Goal: Task Accomplishment & Management: Complete application form

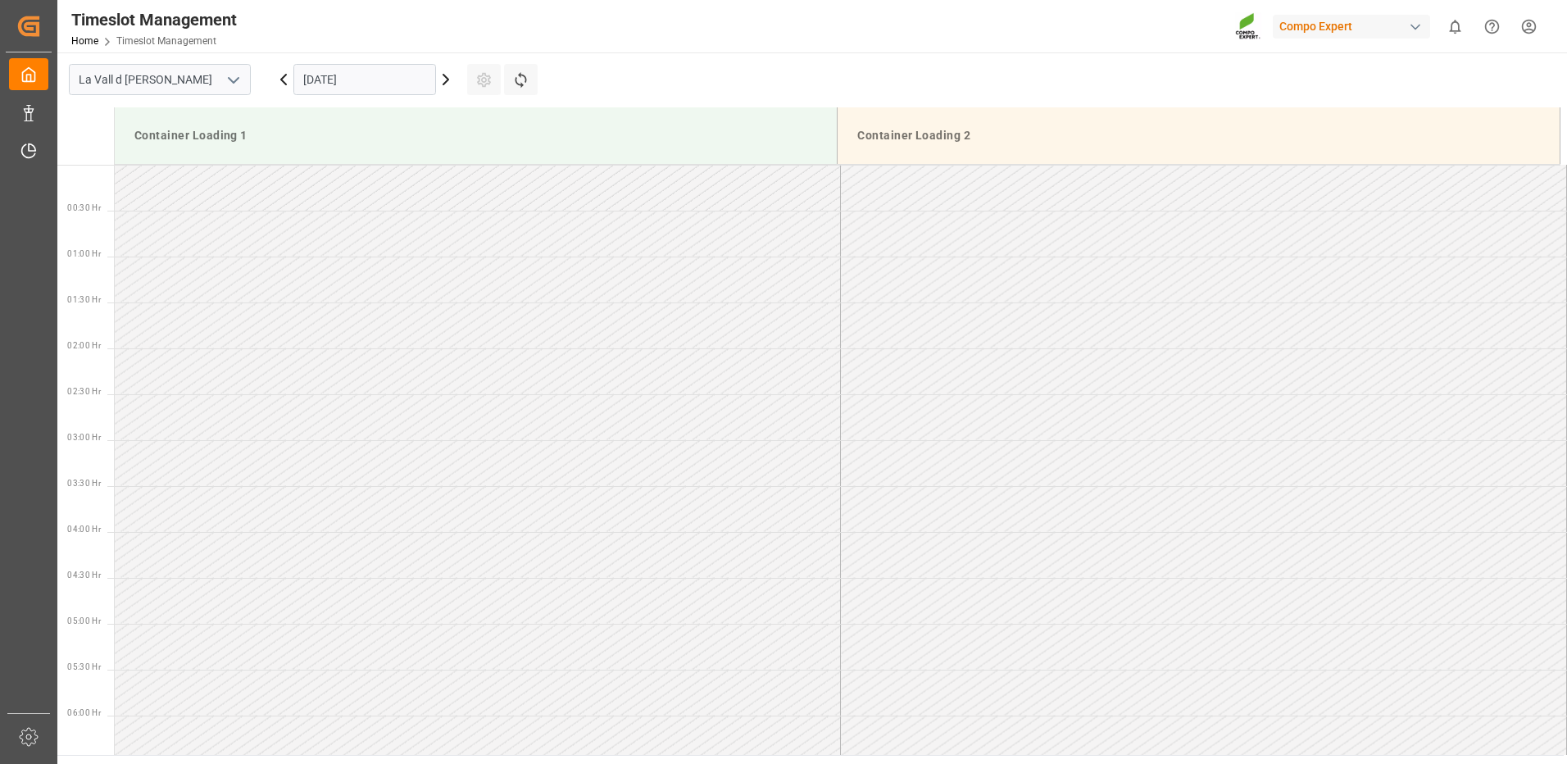
scroll to position [334, 0]
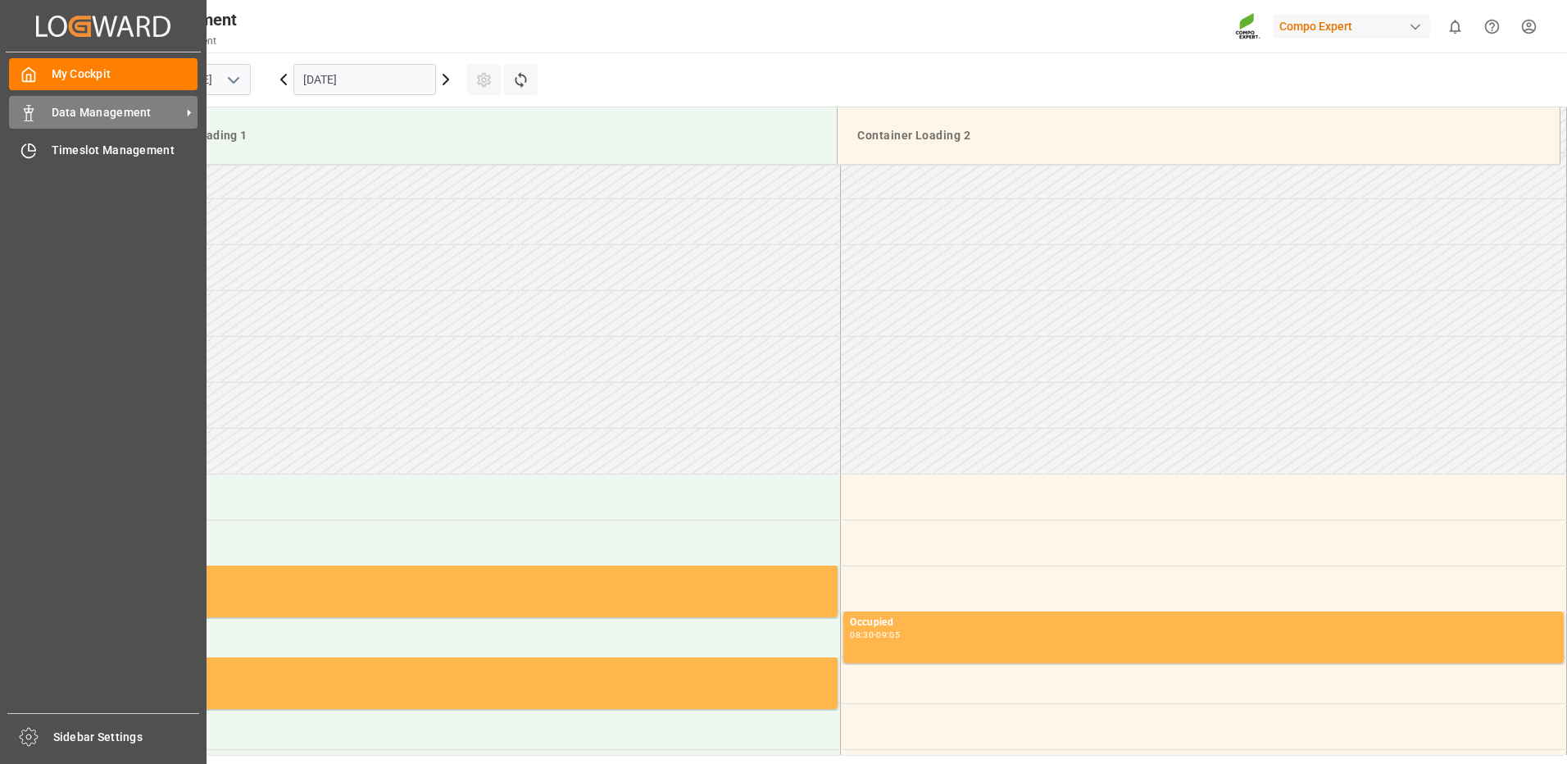
click at [36, 116] on icon at bounding box center [28, 113] width 16 height 16
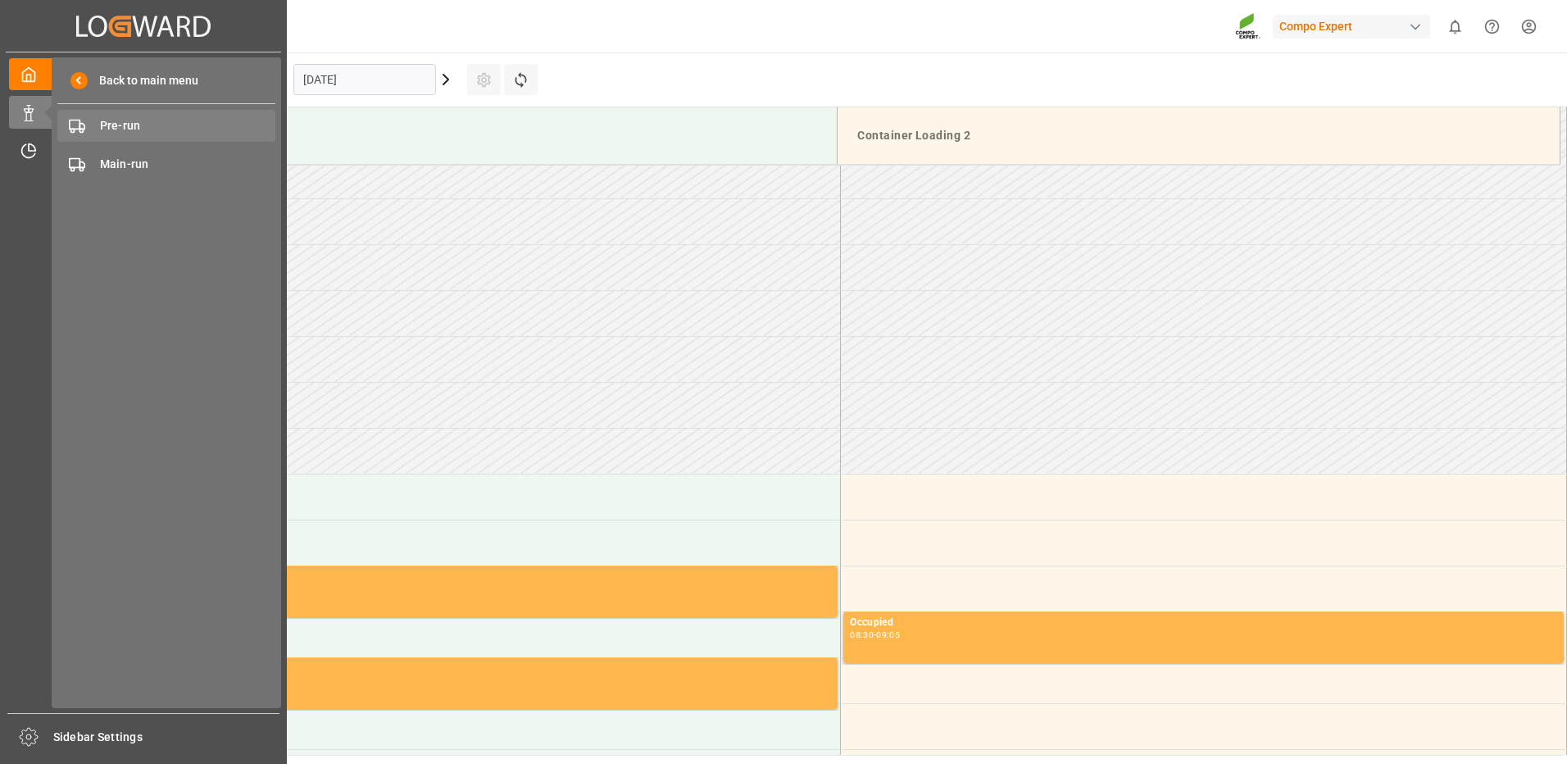
click at [110, 131] on span "Pre-run" at bounding box center [188, 125] width 176 height 17
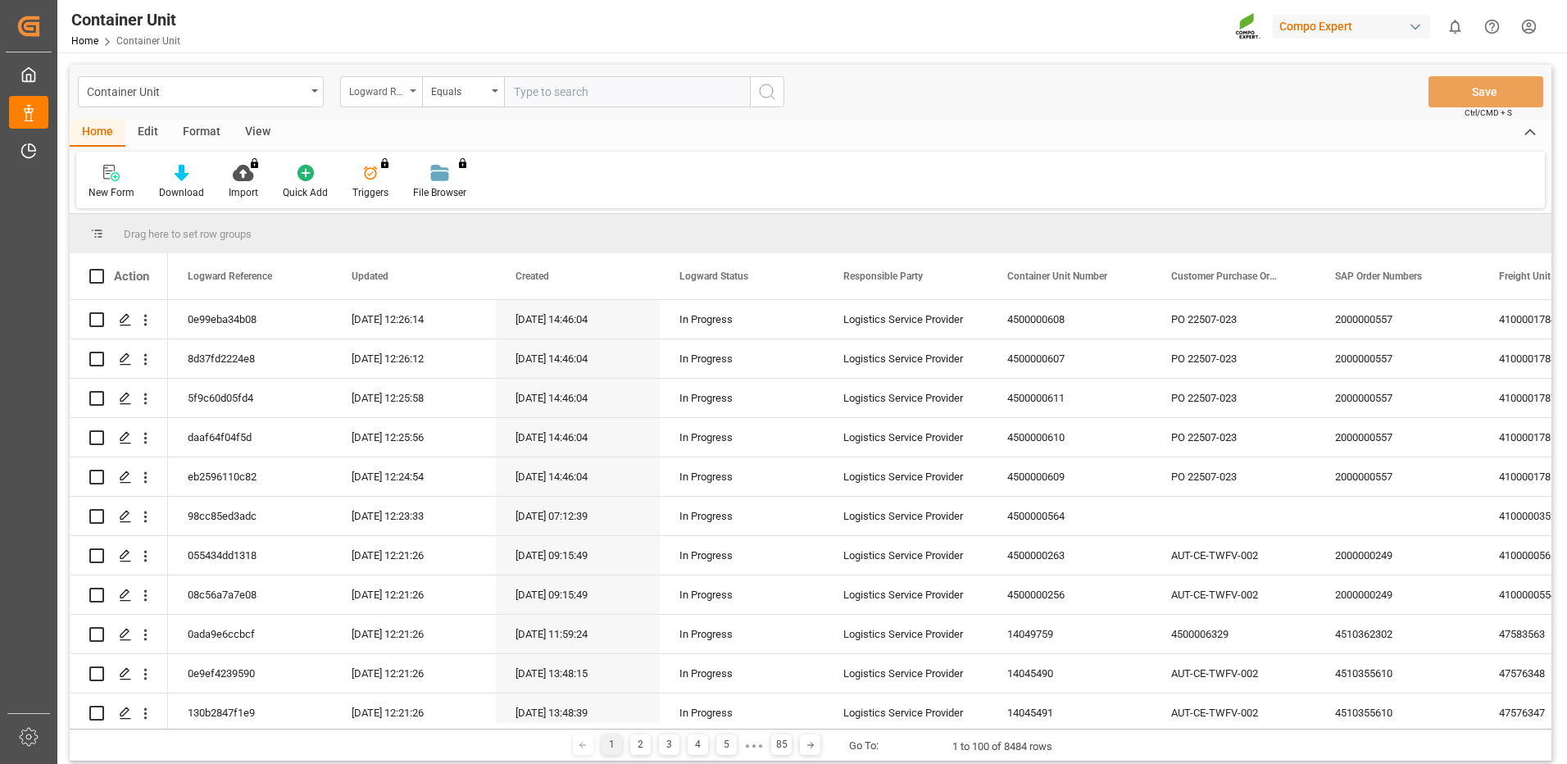
click at [413, 93] on div "Logward Reference" at bounding box center [381, 91] width 82 height 31
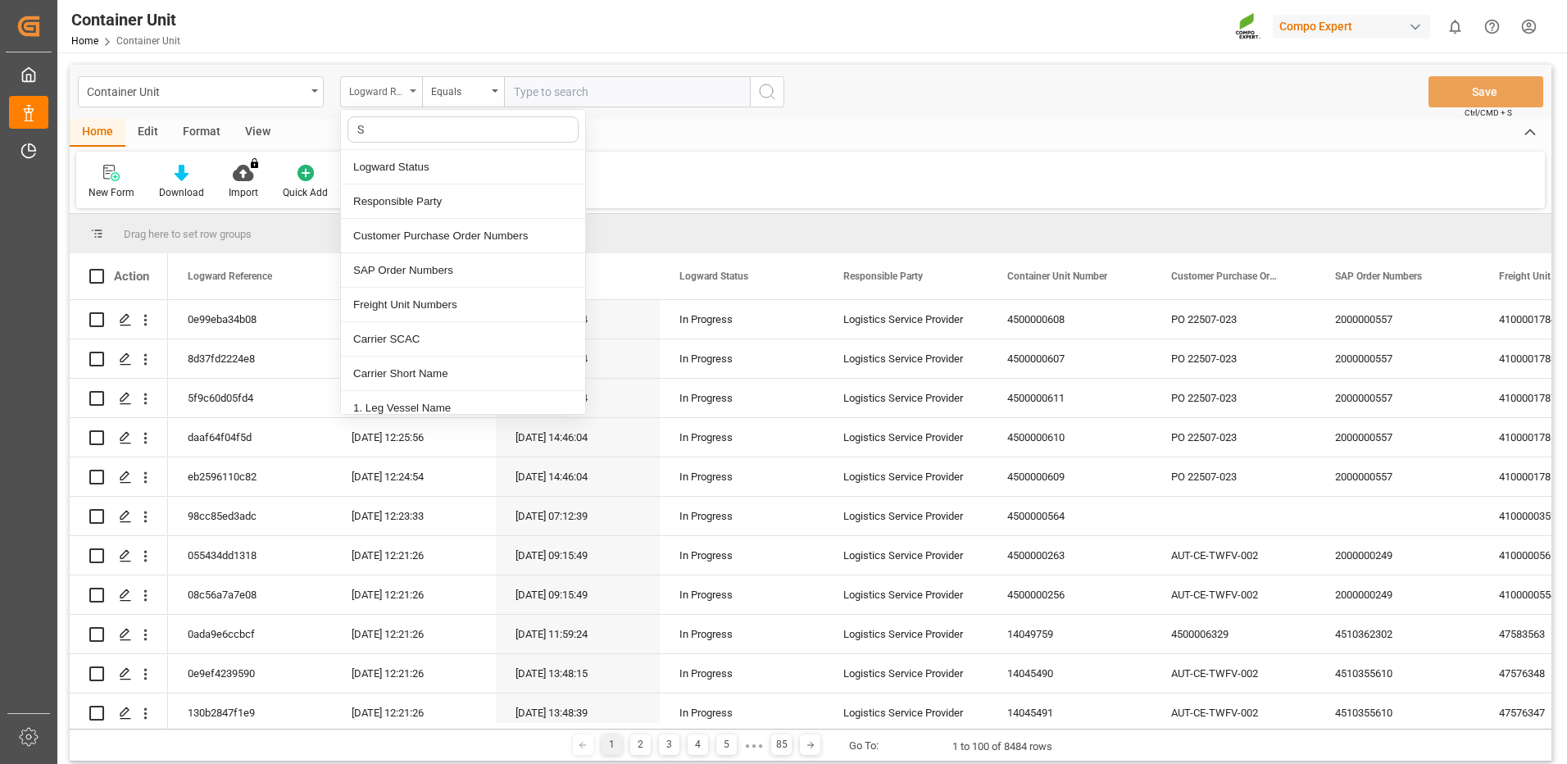
type input "SA"
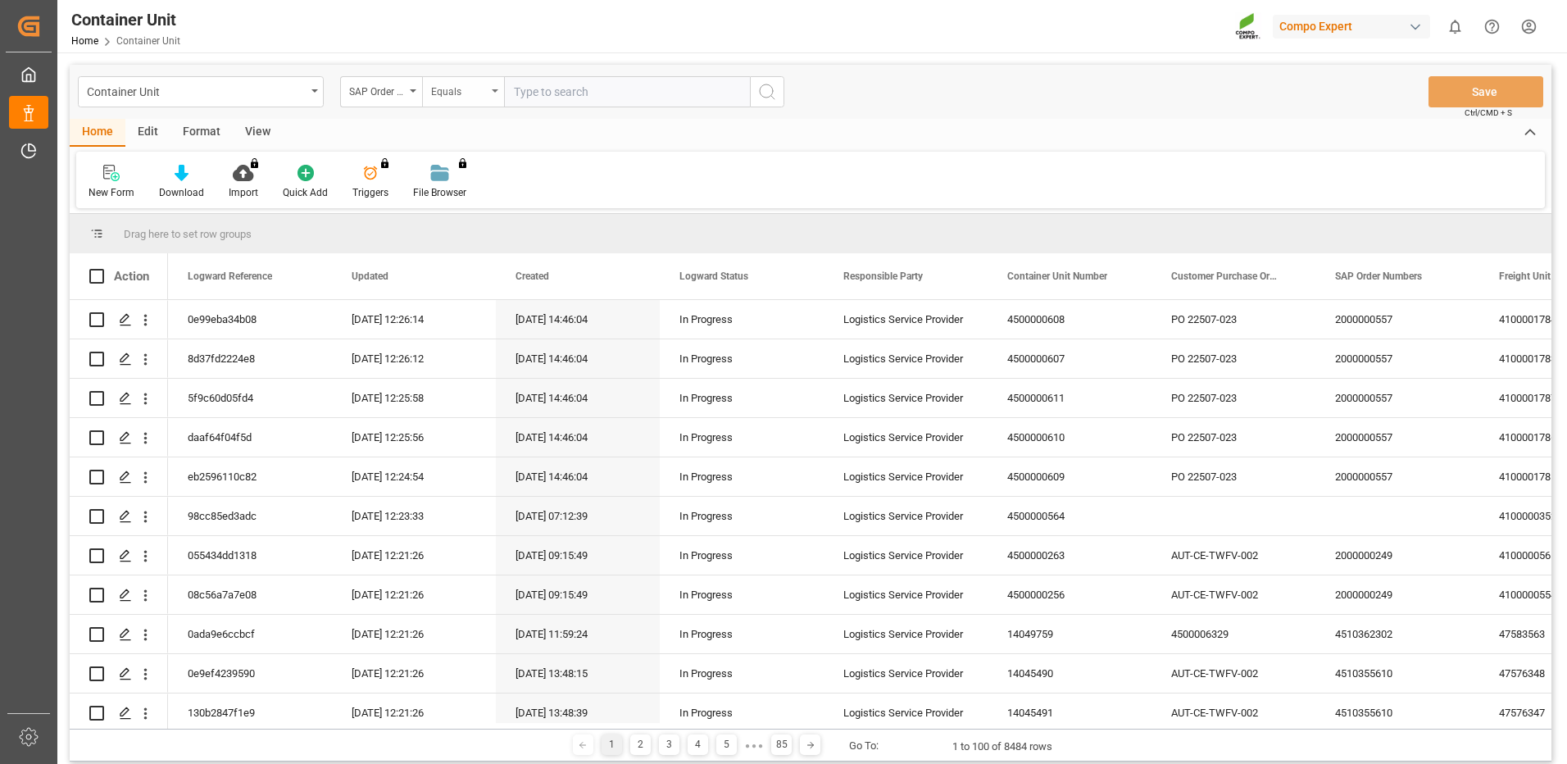
click at [472, 92] on div "Equals" at bounding box center [459, 89] width 56 height 19
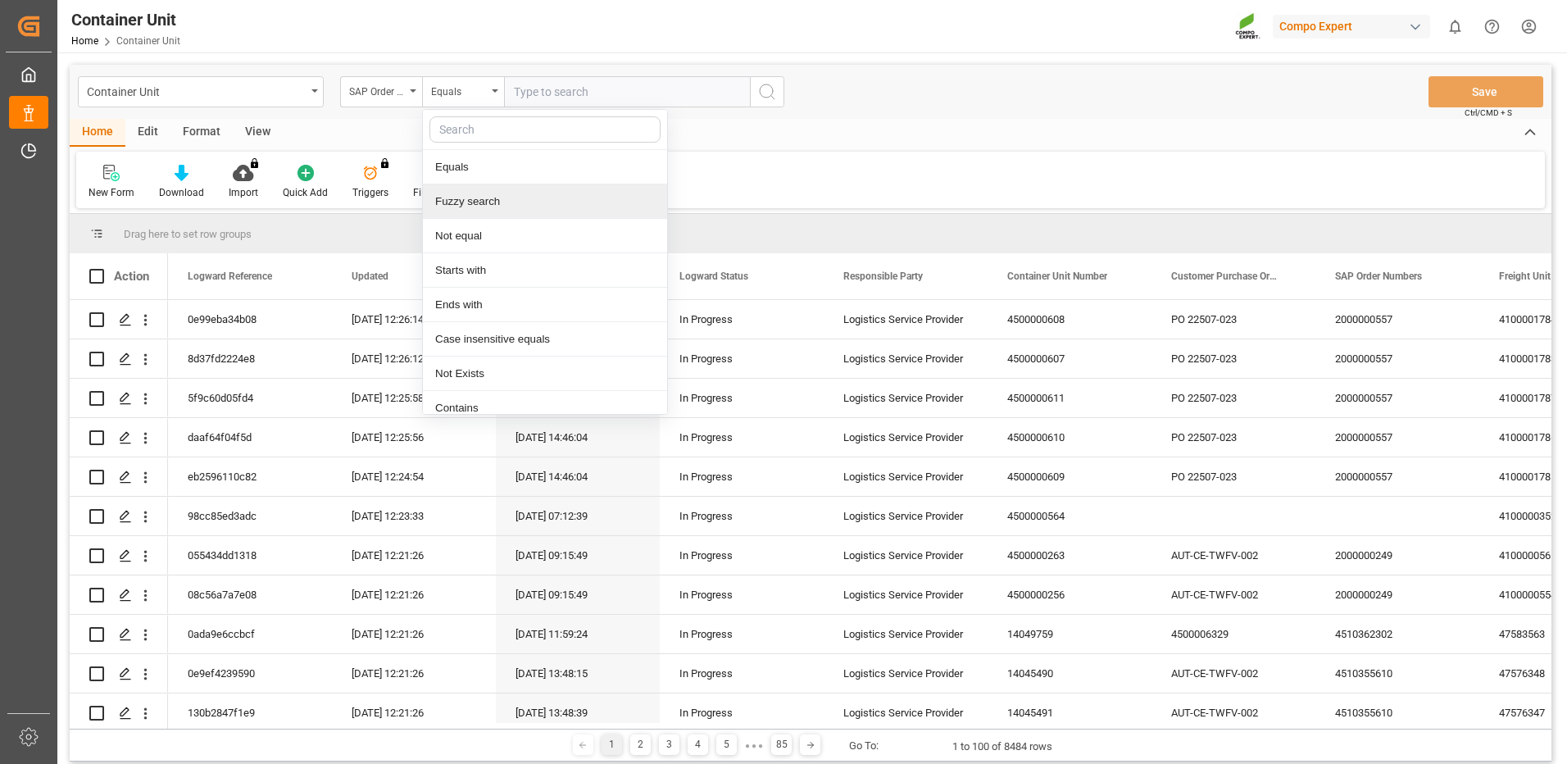
click at [467, 198] on div "Fuzzy search" at bounding box center [545, 201] width 244 height 34
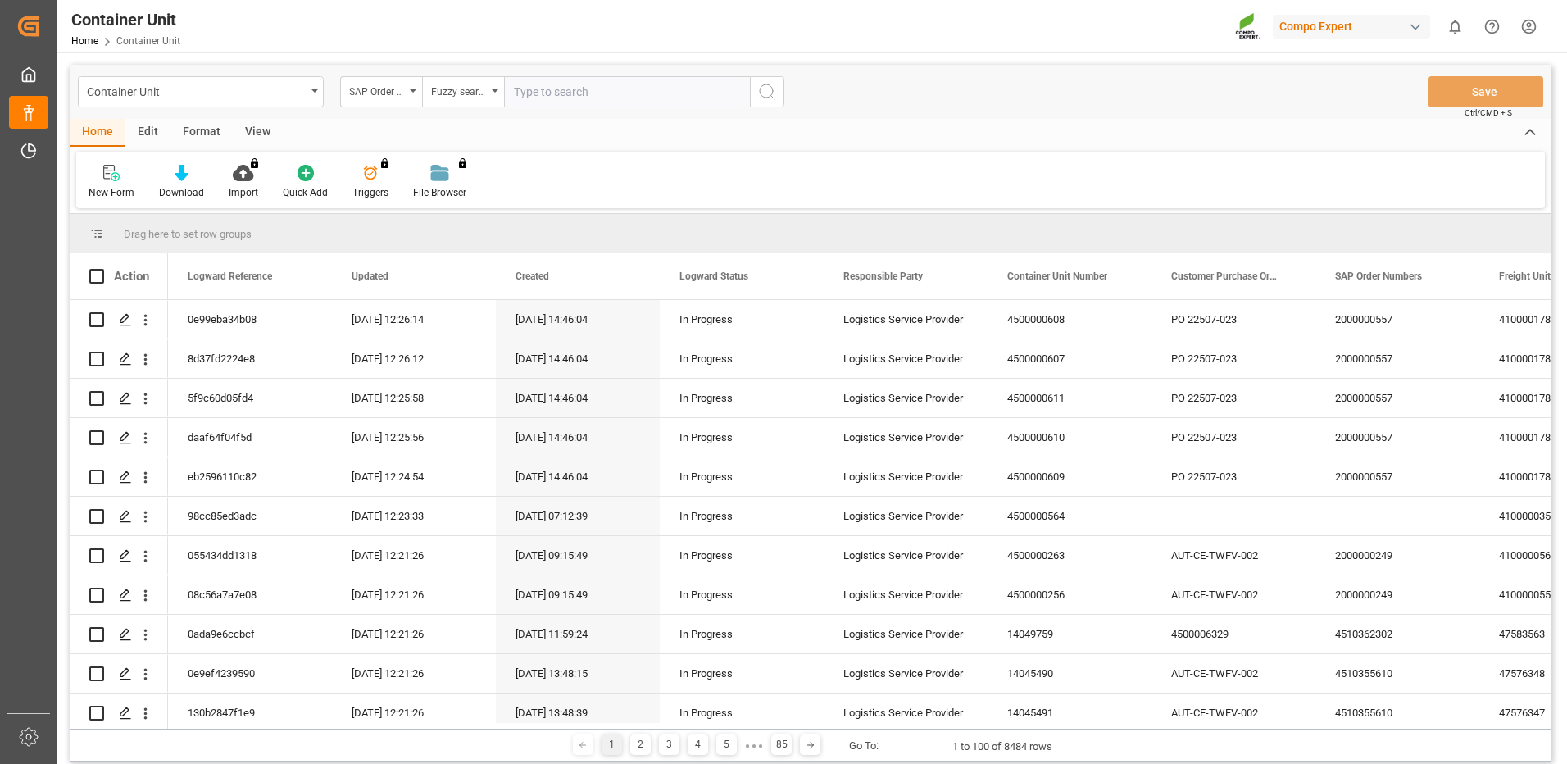
click at [571, 93] on input "text" at bounding box center [627, 91] width 246 height 31
paste input "4510362008"
type input "4510362008"
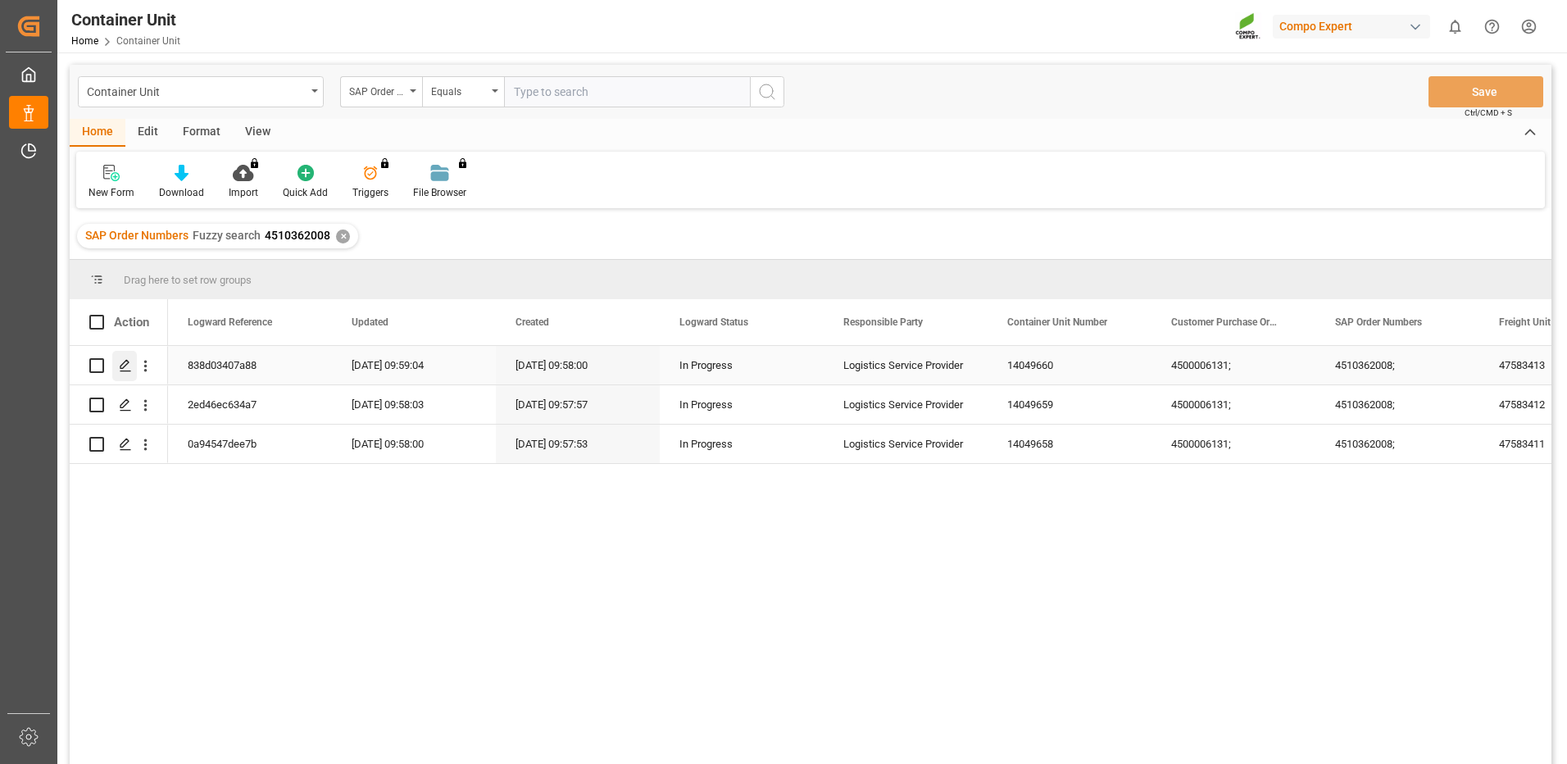
click at [134, 361] on div "Press SPACE to select this row." at bounding box center [124, 366] width 25 height 30
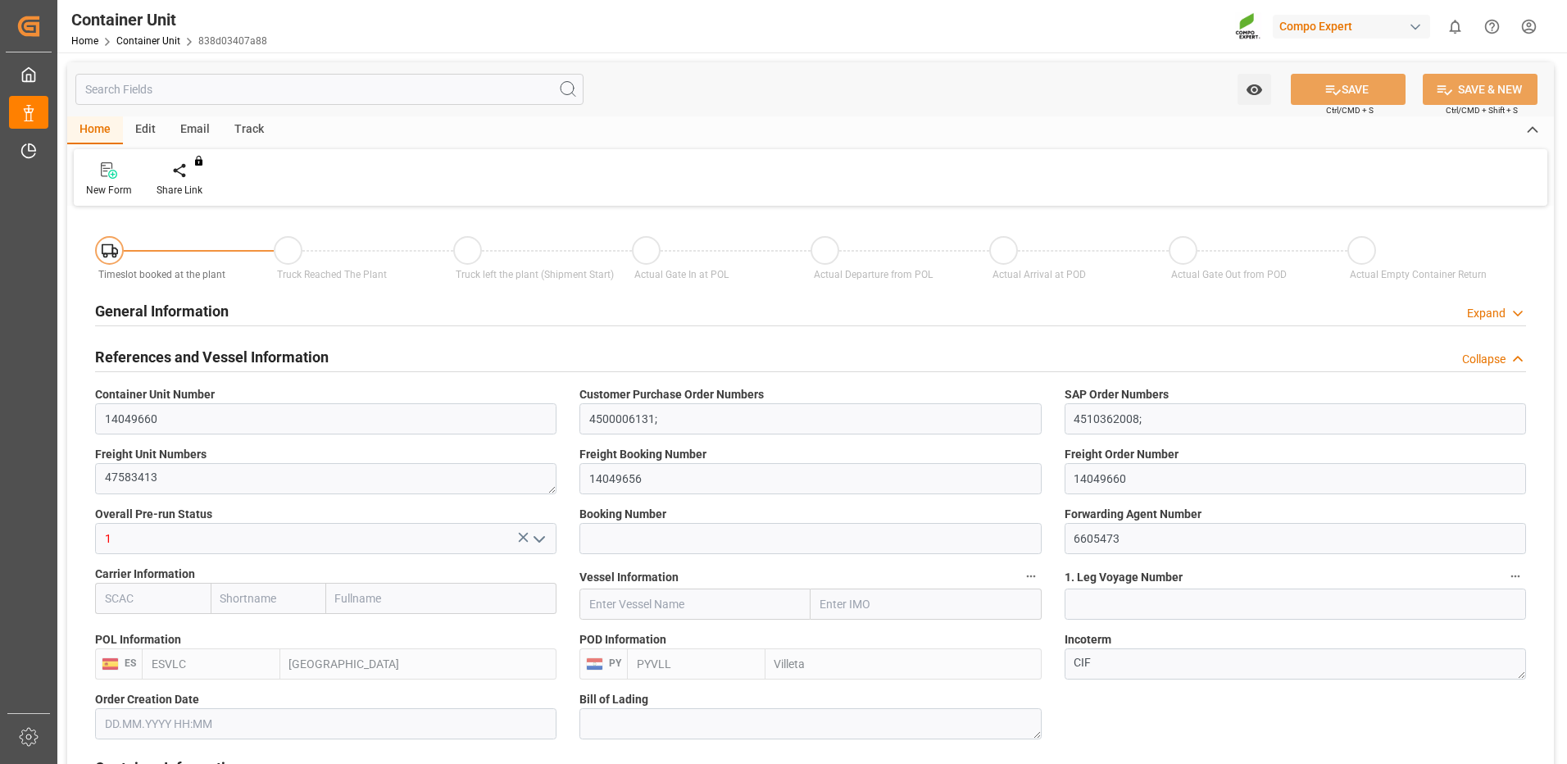
type input "ESVLC"
type input "PYVLL"
type input "0"
type input "60"
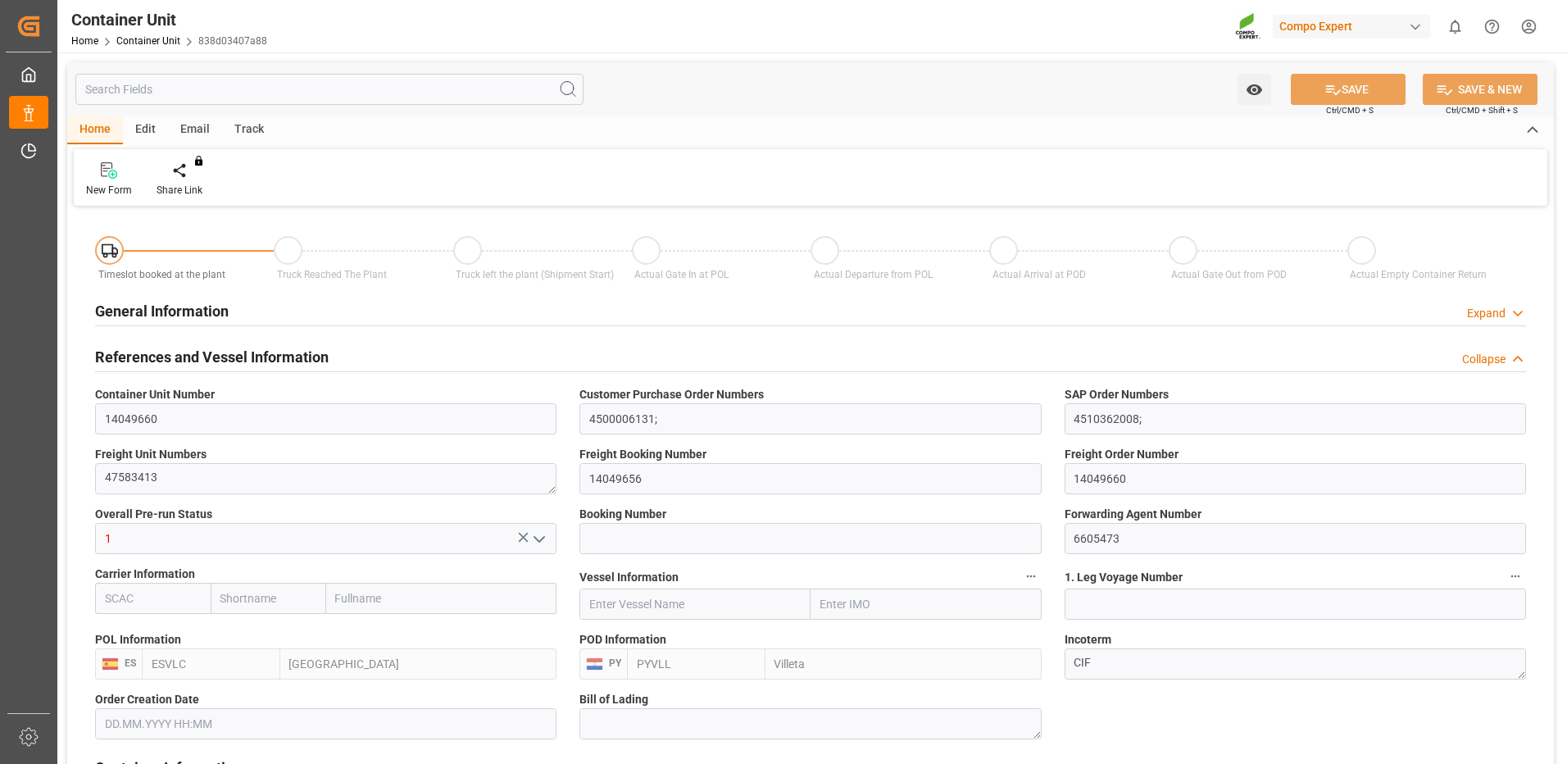
type input "24576"
type input "[DATE] 09:57"
type input "15.09.2025"
click at [195, 167] on icon at bounding box center [191, 170] width 11 height 16
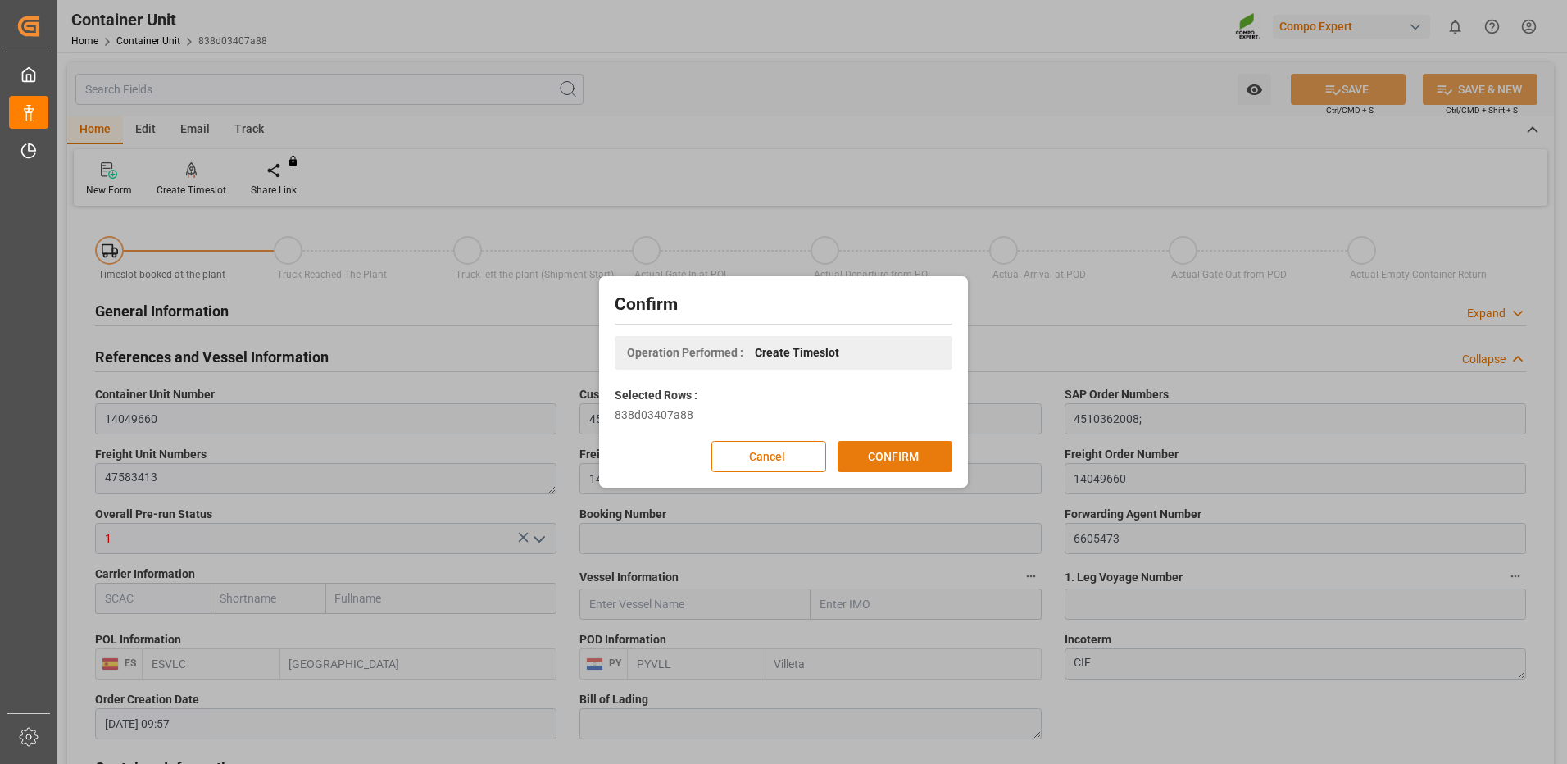
click at [878, 453] on button "CONFIRM" at bounding box center [895, 456] width 115 height 31
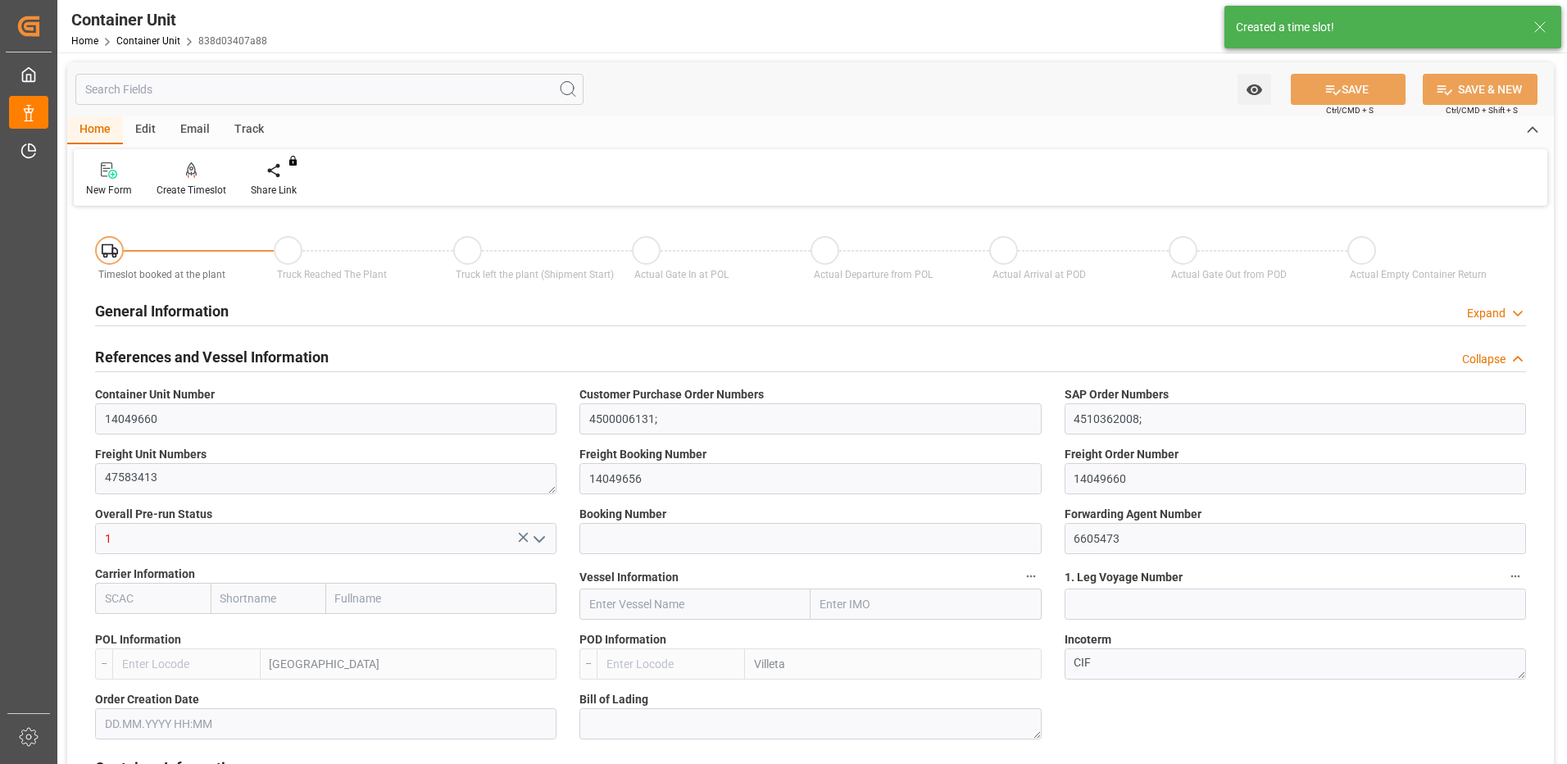
type input "ESVLC"
type input "PYVLL"
type input "0"
type input "60"
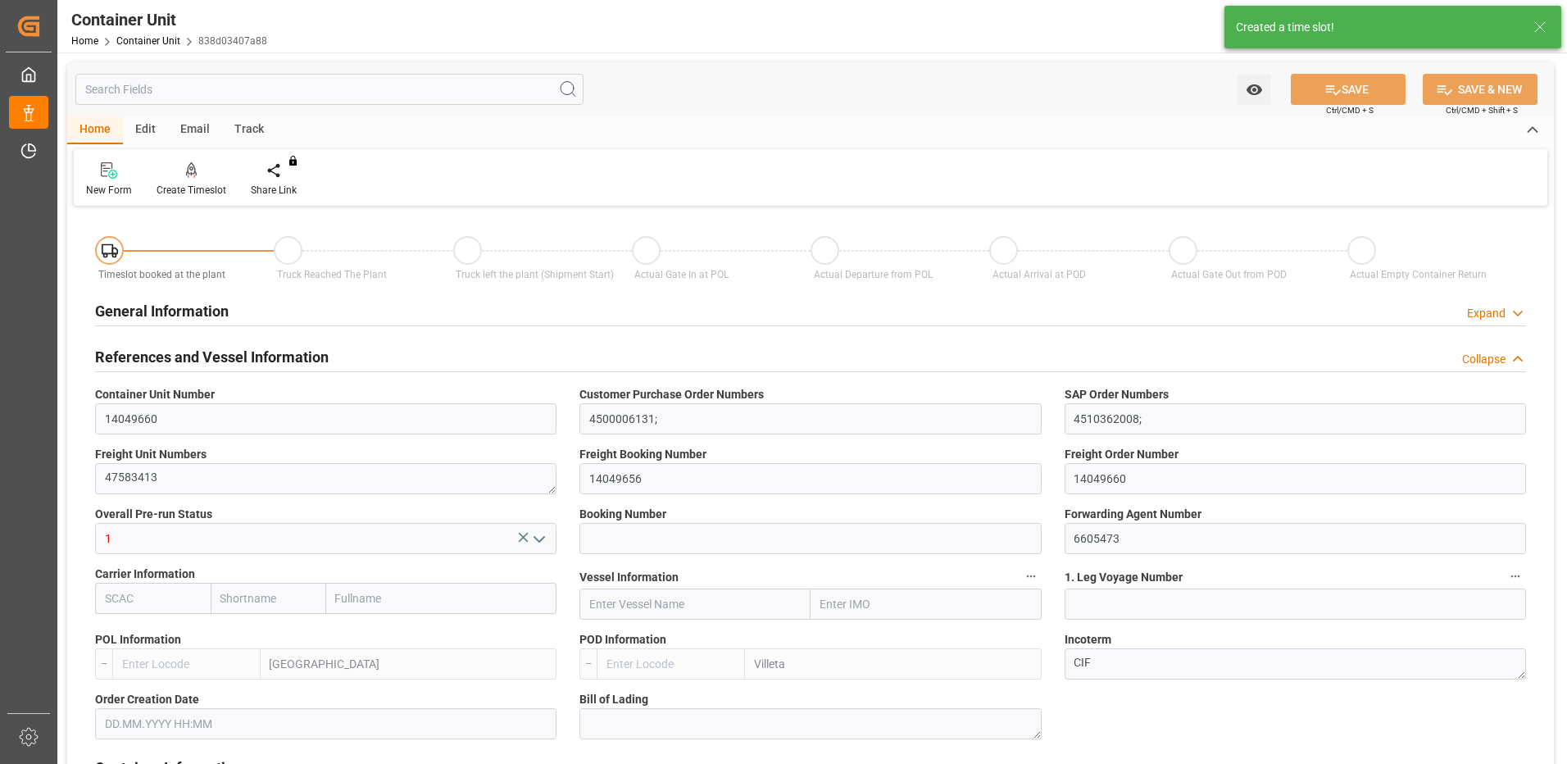
type input "24576"
type input "[DATE] 09:57"
type input "15.09.2025"
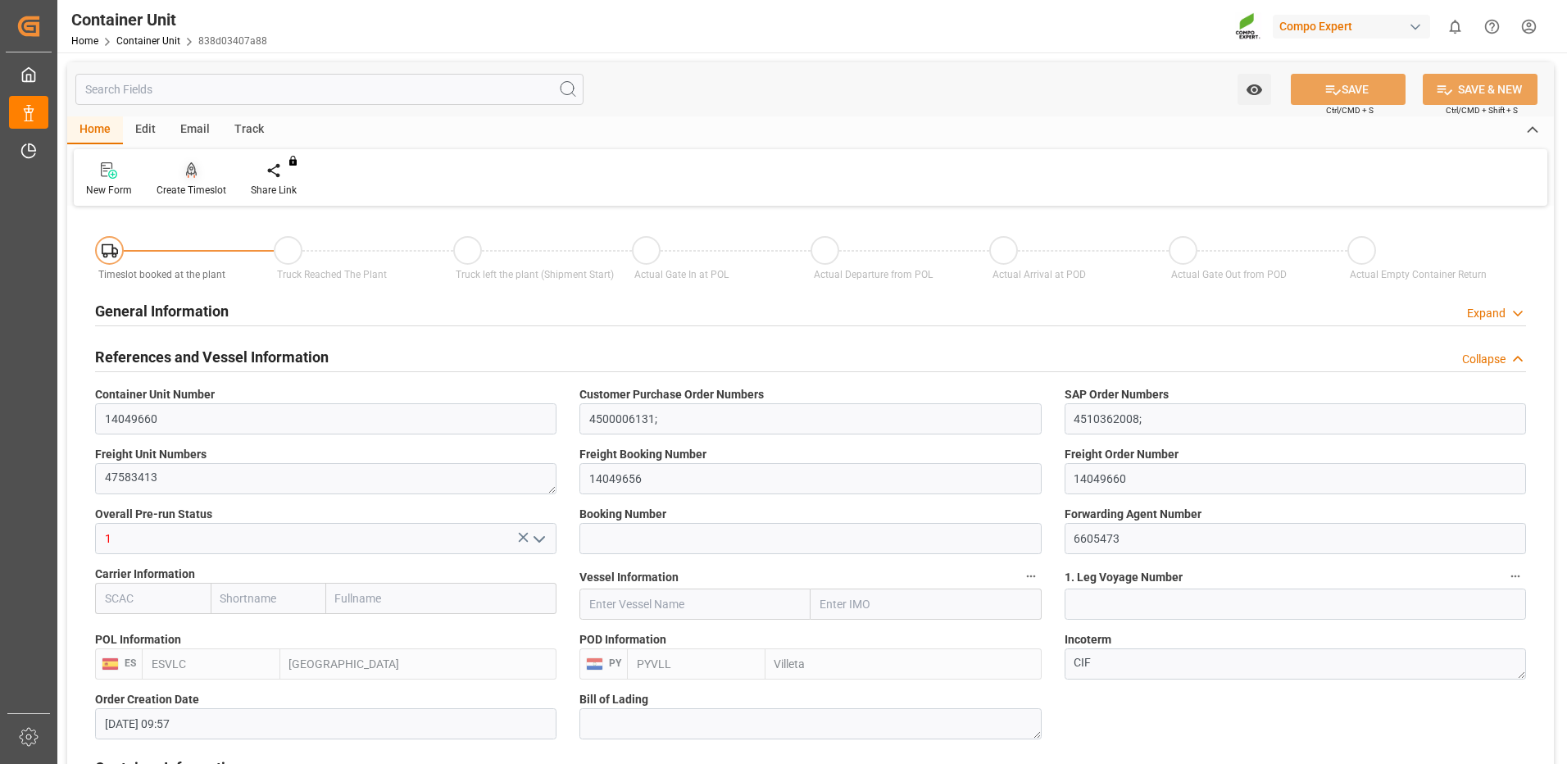
click at [204, 188] on div "Create Timeslot" at bounding box center [192, 190] width 70 height 15
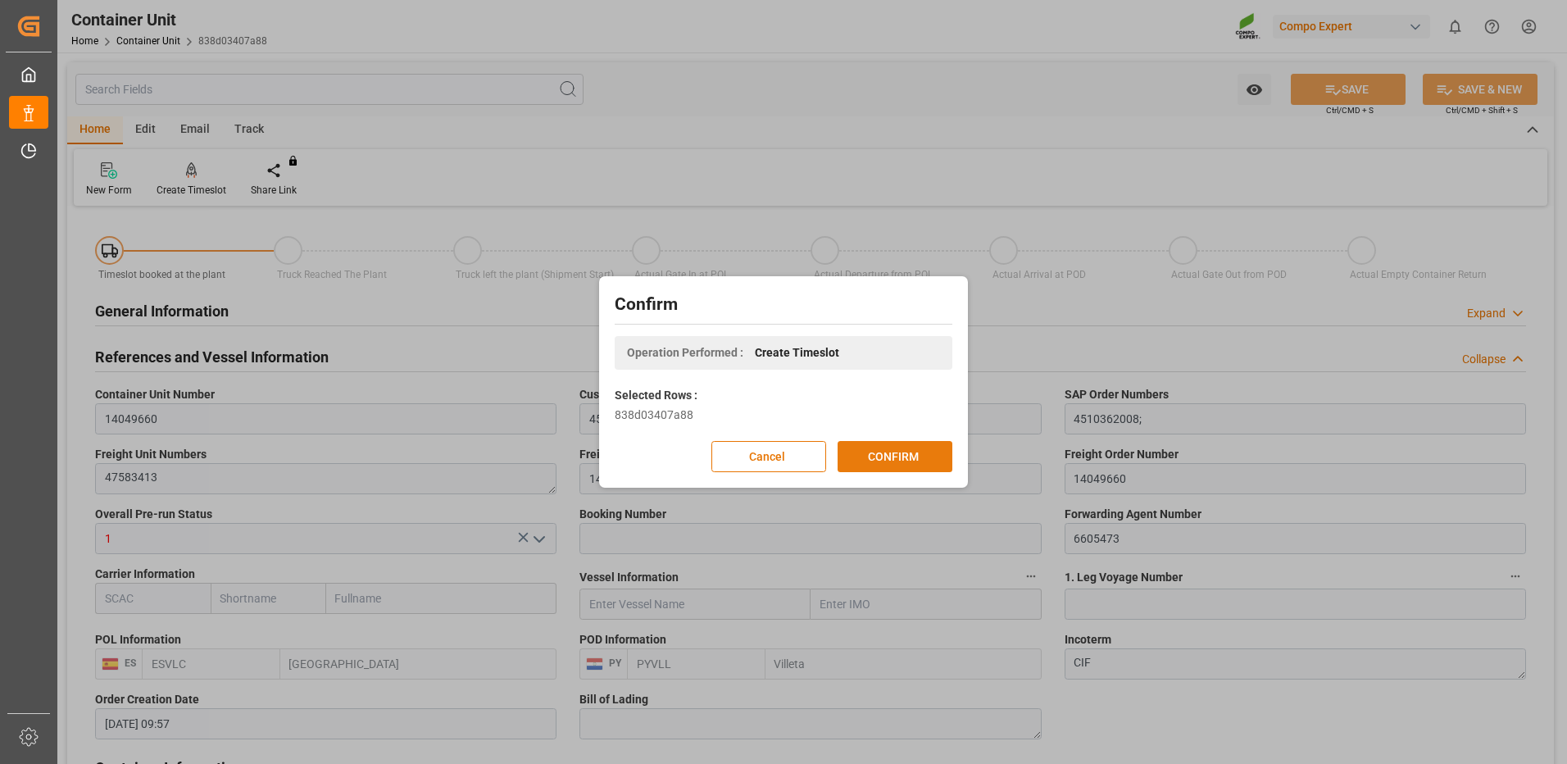
click at [906, 456] on button "CONFIRM" at bounding box center [895, 456] width 115 height 31
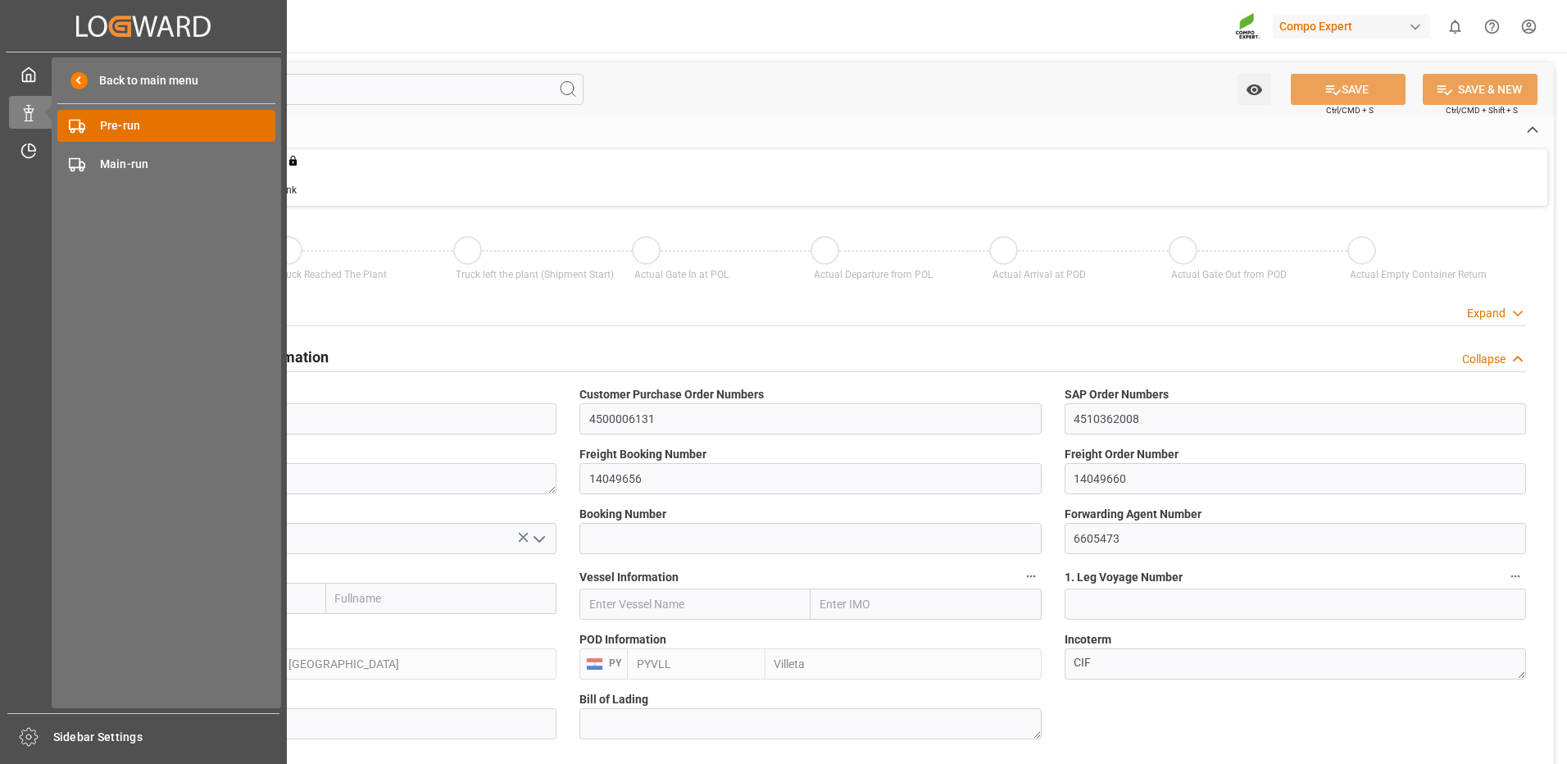
click at [128, 117] on span "Pre-run" at bounding box center [188, 125] width 176 height 17
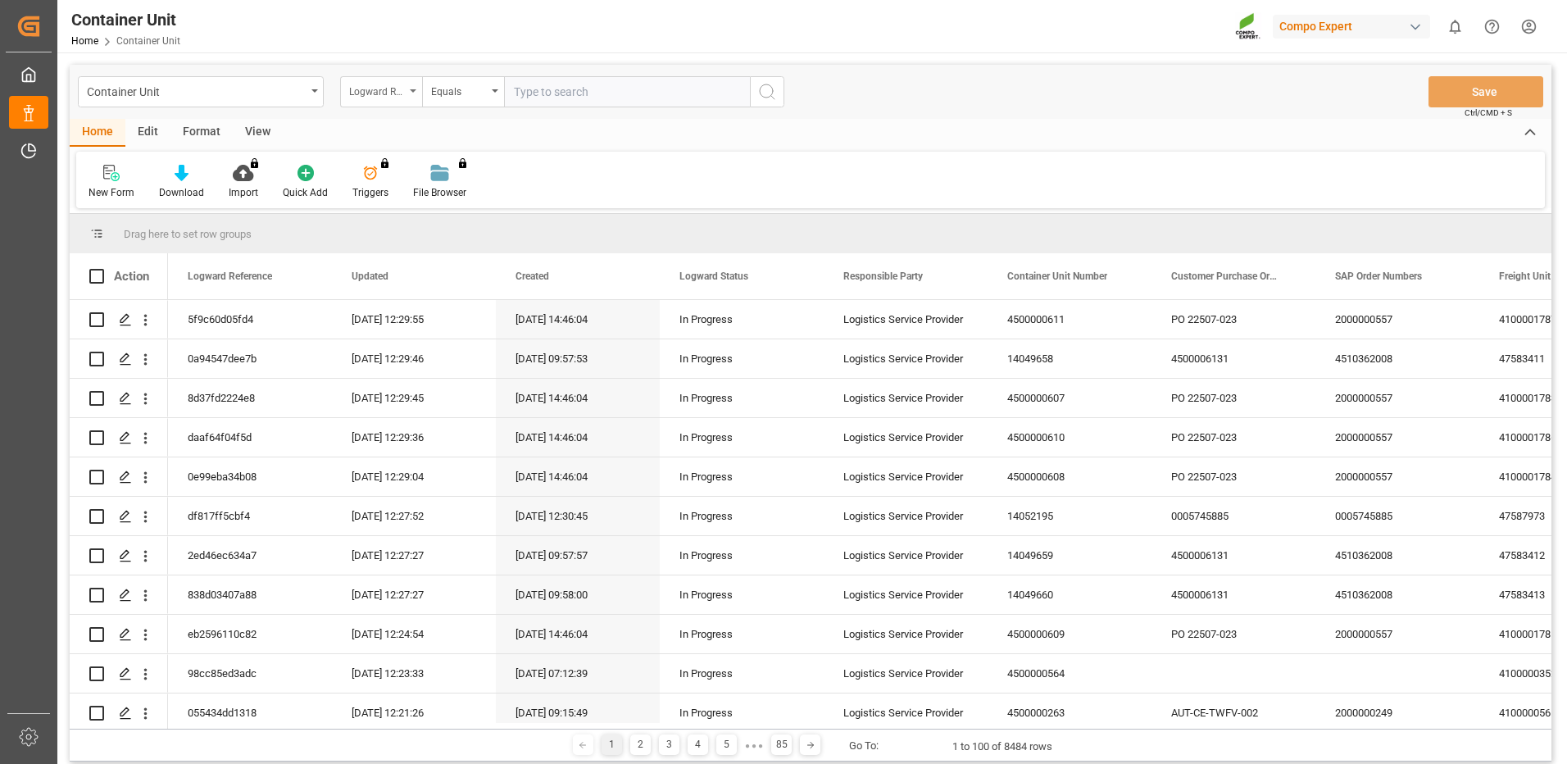
click at [379, 93] on div "Logward Reference" at bounding box center [377, 89] width 56 height 19
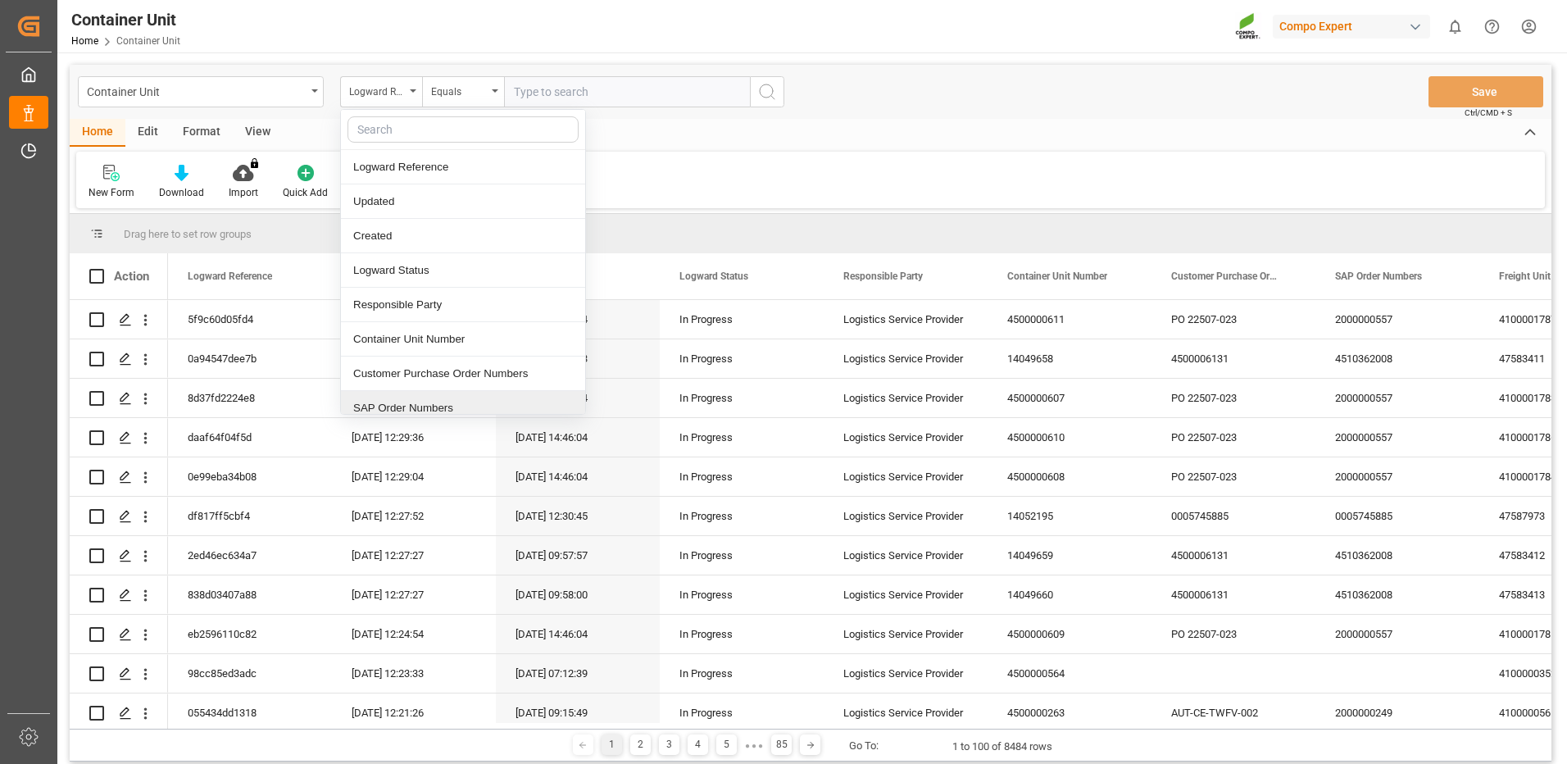
click at [406, 408] on div "SAP Order Numbers" at bounding box center [463, 408] width 244 height 34
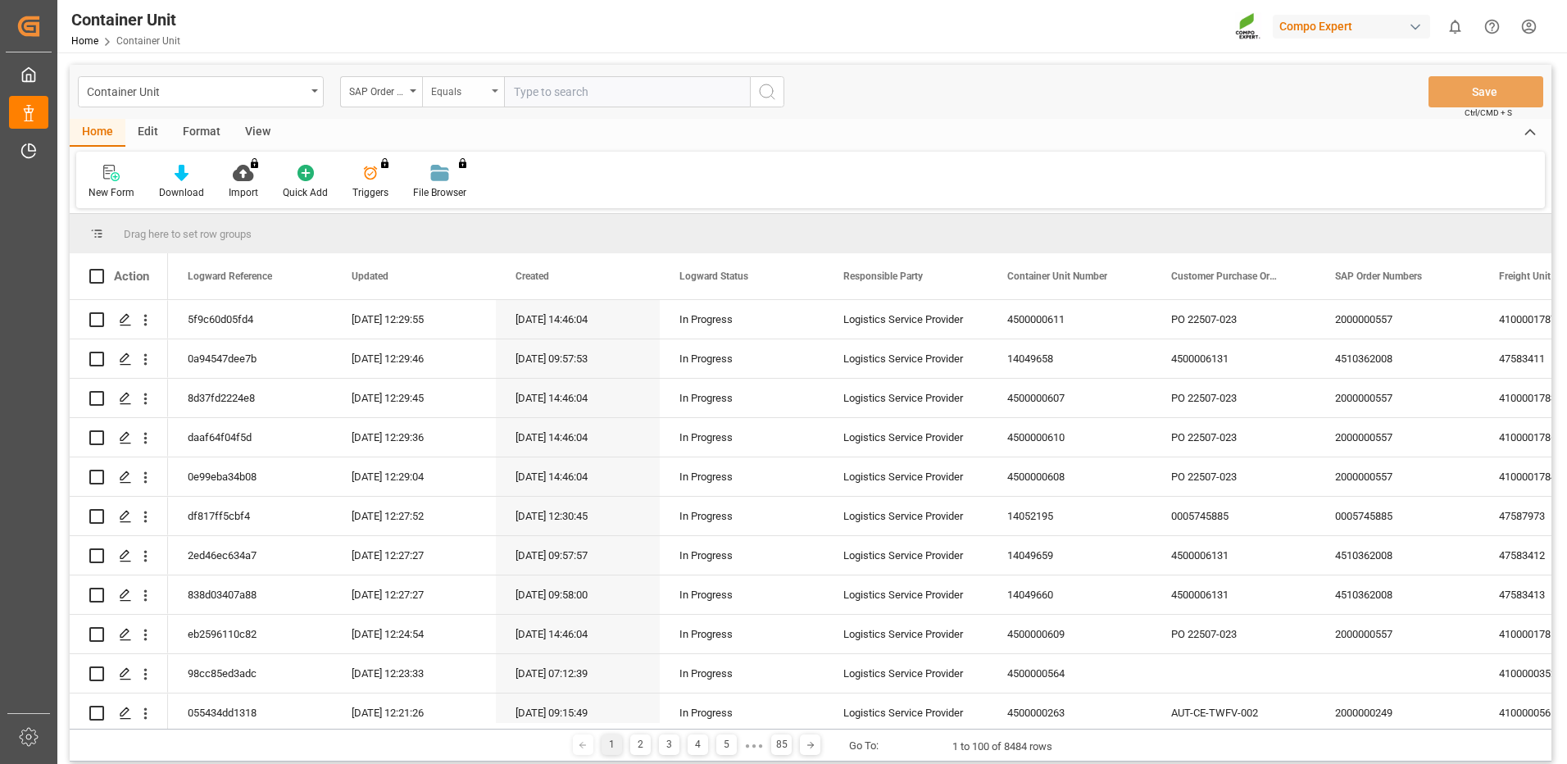
click at [467, 95] on div "Equals" at bounding box center [459, 89] width 56 height 19
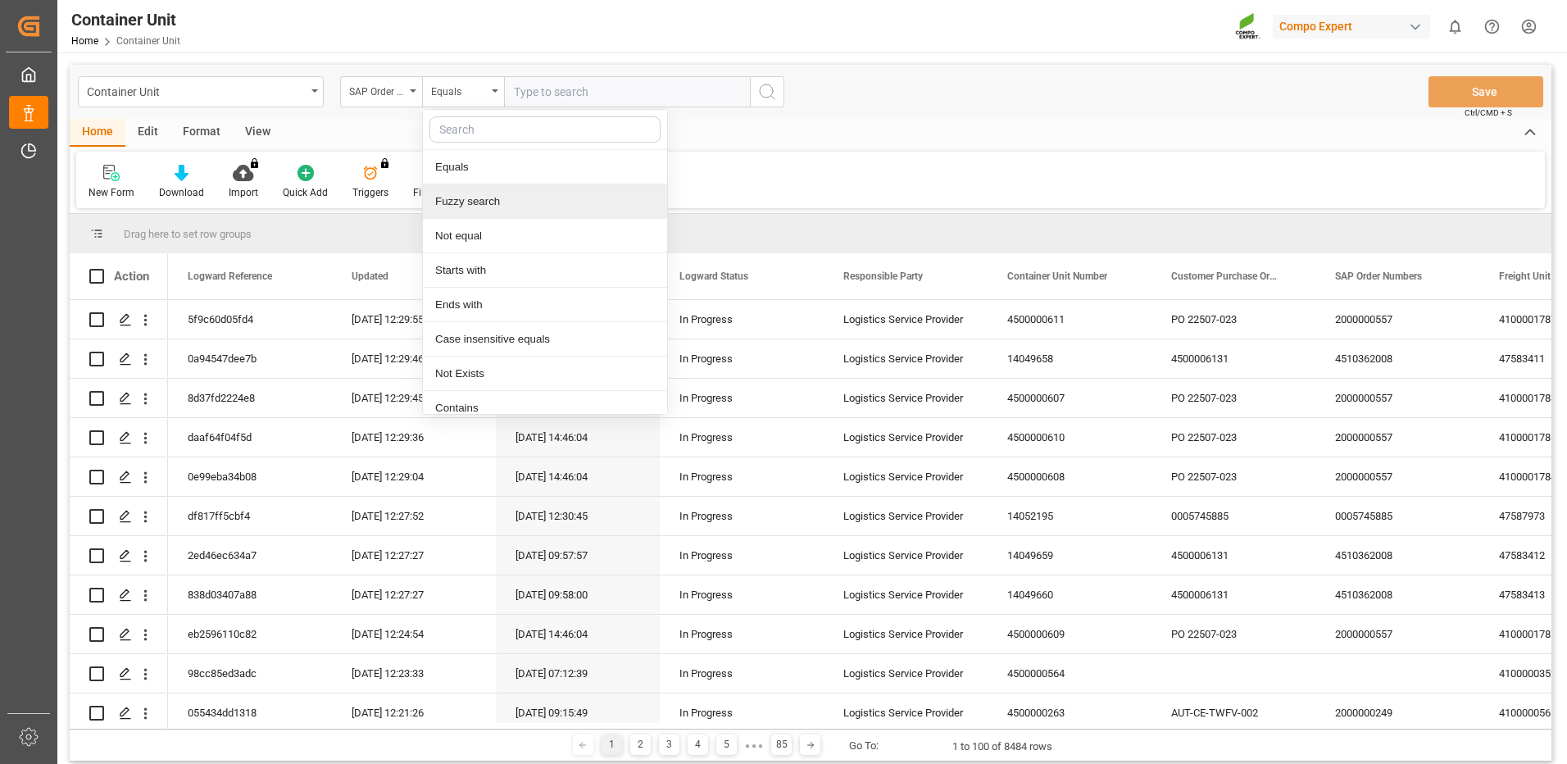
click at [479, 199] on div "Fuzzy search" at bounding box center [545, 201] width 244 height 34
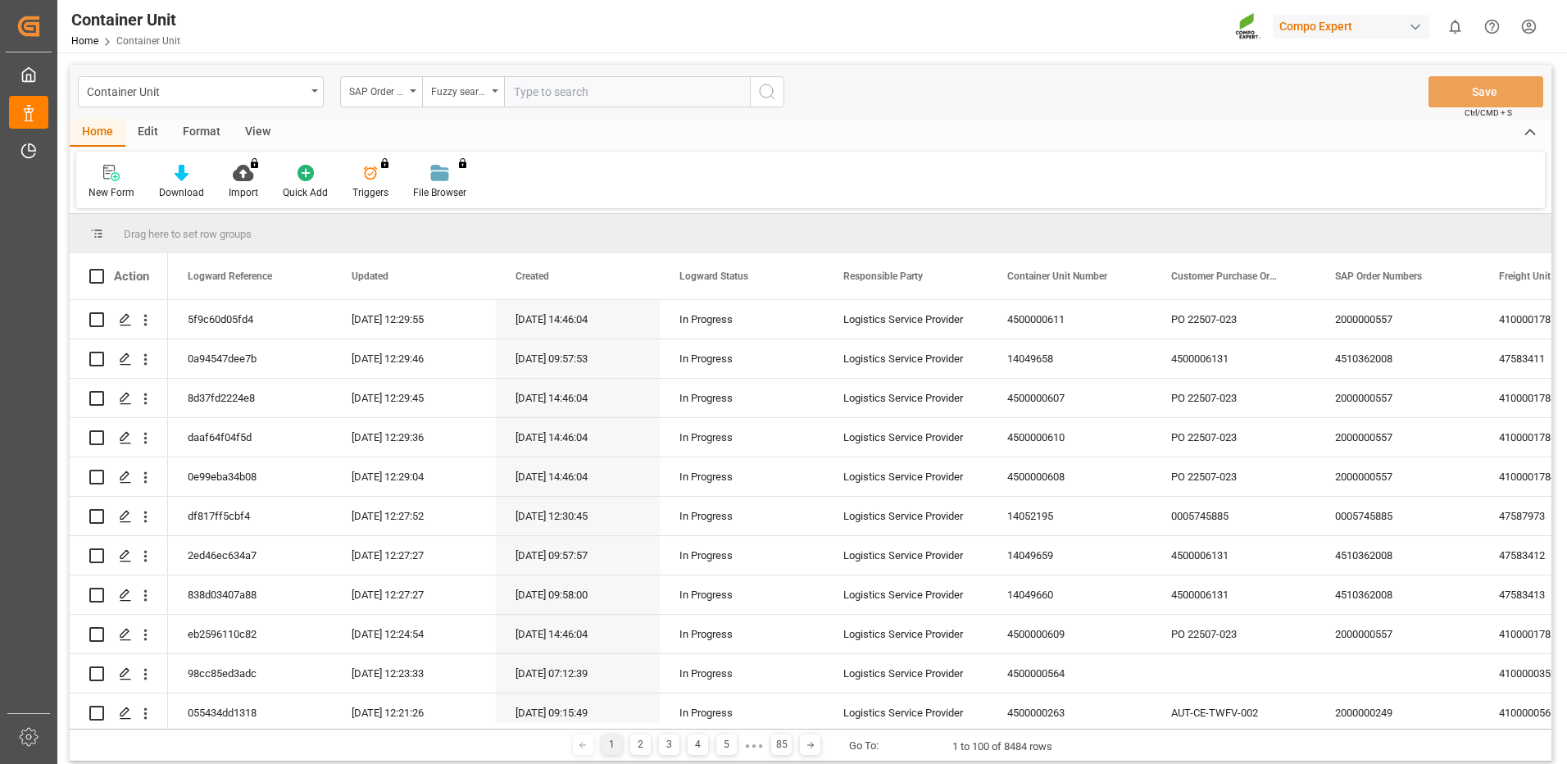
click at [566, 78] on input "text" at bounding box center [627, 91] width 246 height 31
paste input "4510362008"
type input "4510362008"
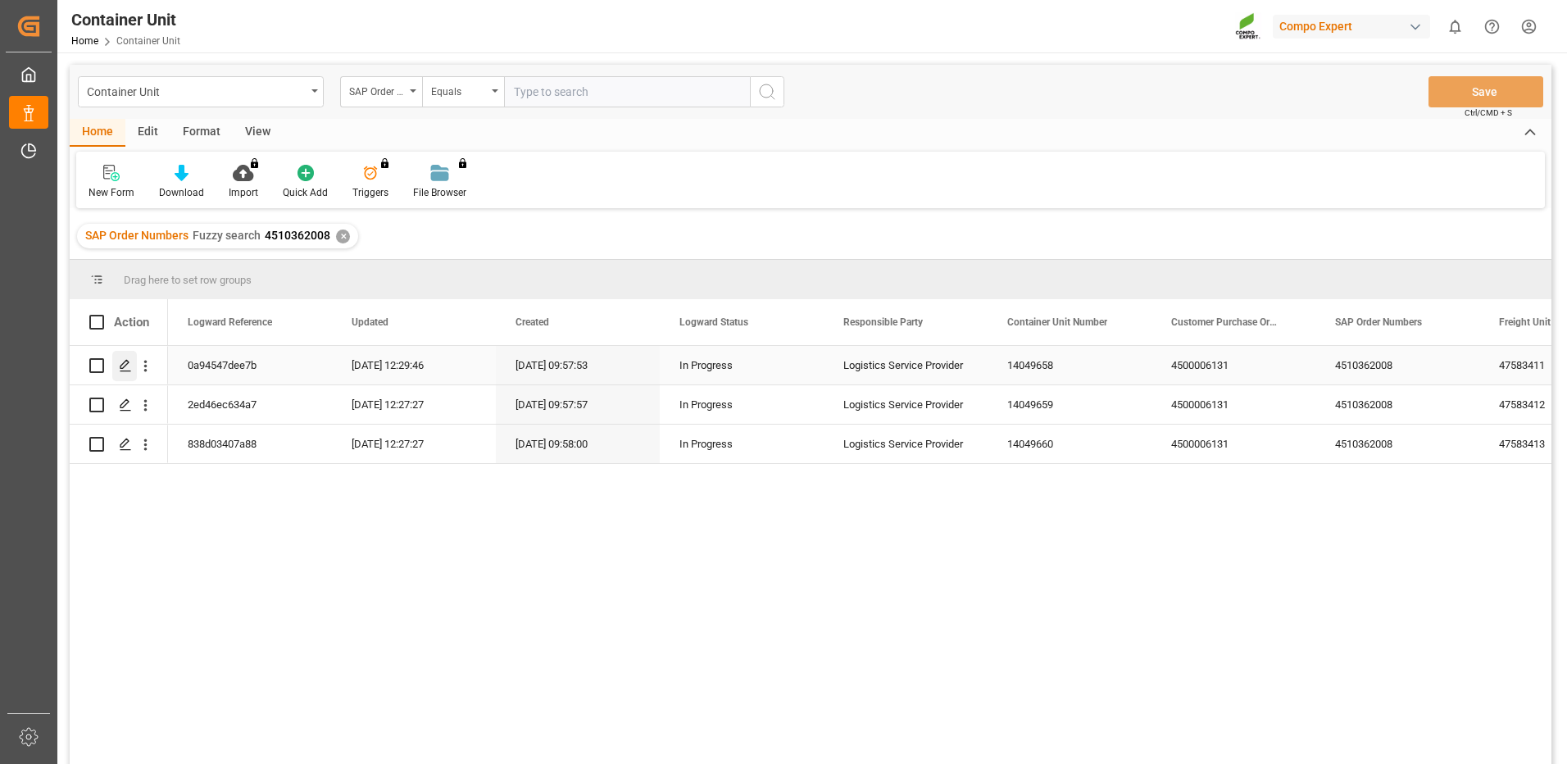
click at [127, 370] on icon "Press SPACE to select this row." at bounding box center [125, 365] width 13 height 13
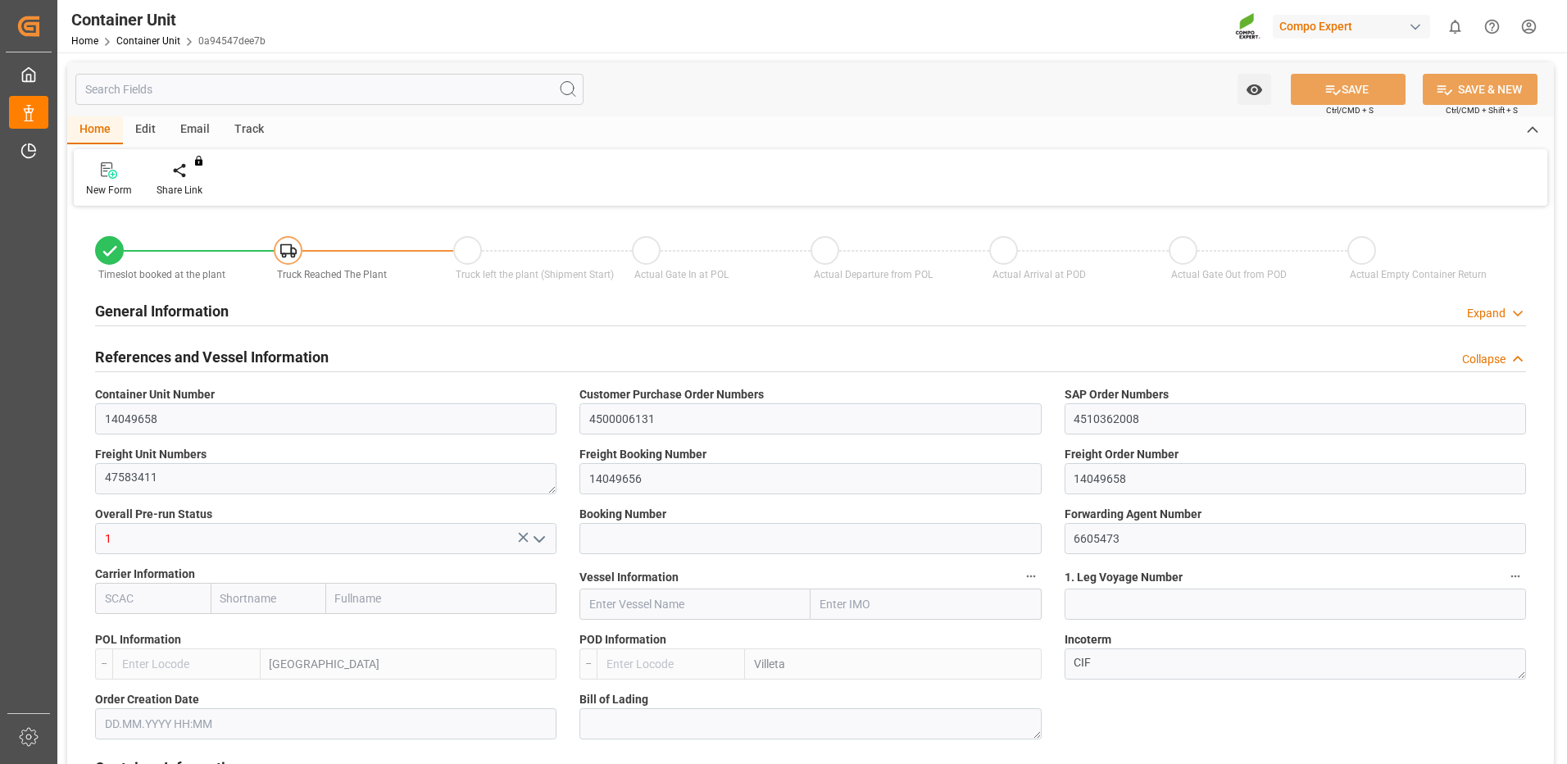
type input "ESVLC"
type input "PYVLL"
type input "0"
type input "60"
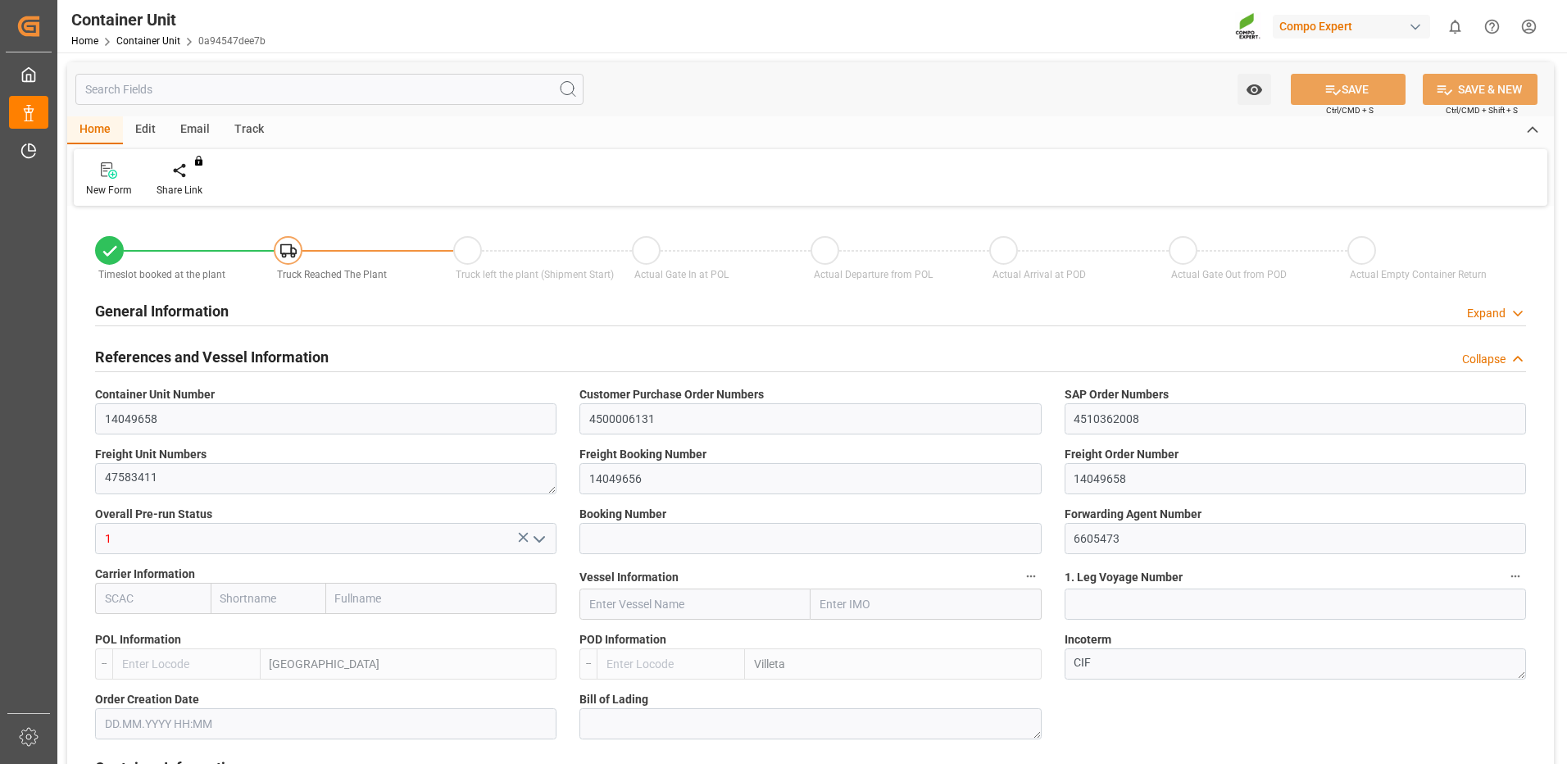
type input "24576"
type input "[DATE] 09:57"
type input "15.09.2025"
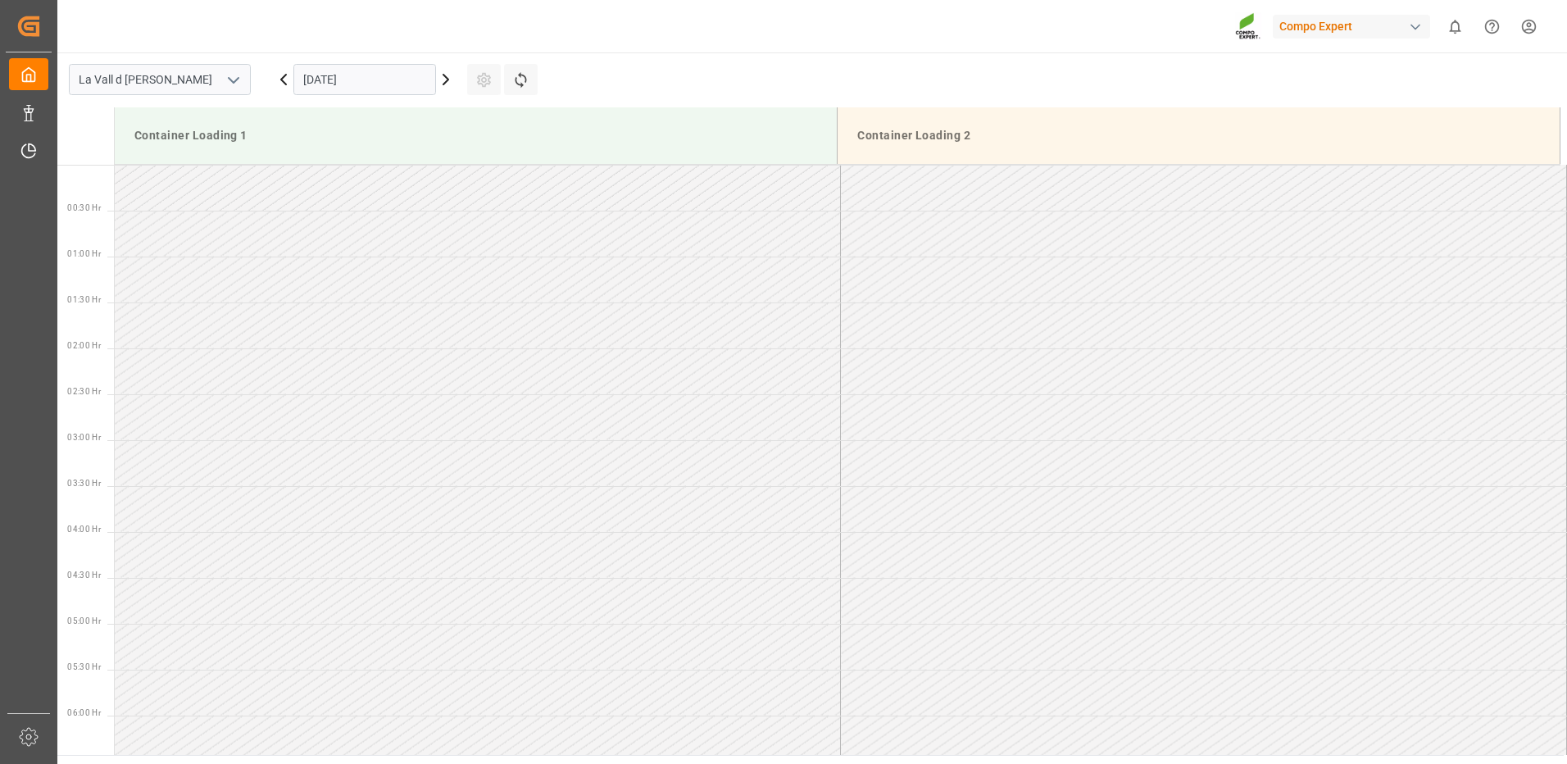
scroll to position [999, 0]
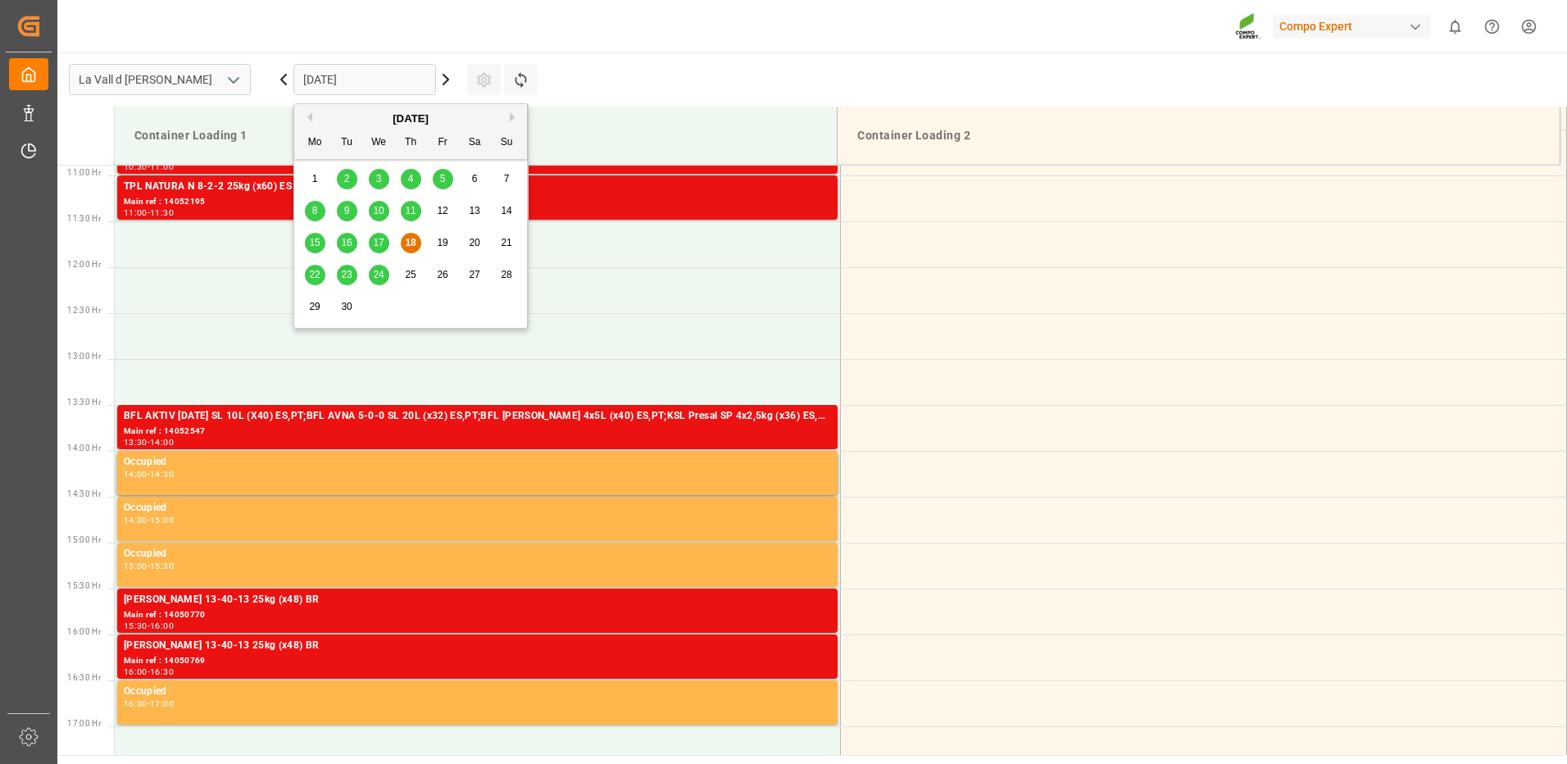
click at [401, 88] on input "[DATE]" at bounding box center [364, 79] width 143 height 31
click at [318, 310] on span "29" at bounding box center [314, 306] width 11 height 11
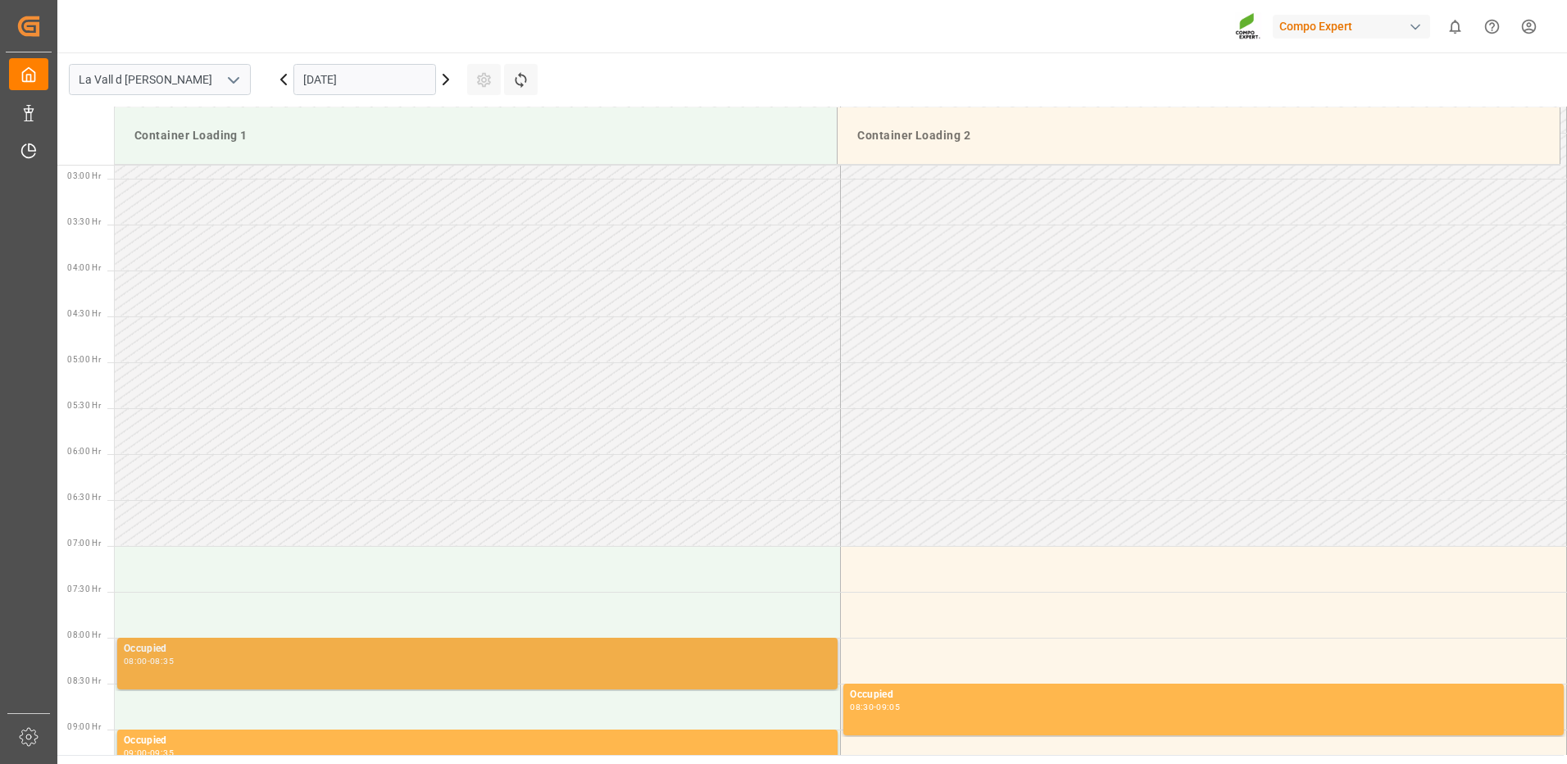
scroll to position [507, 0]
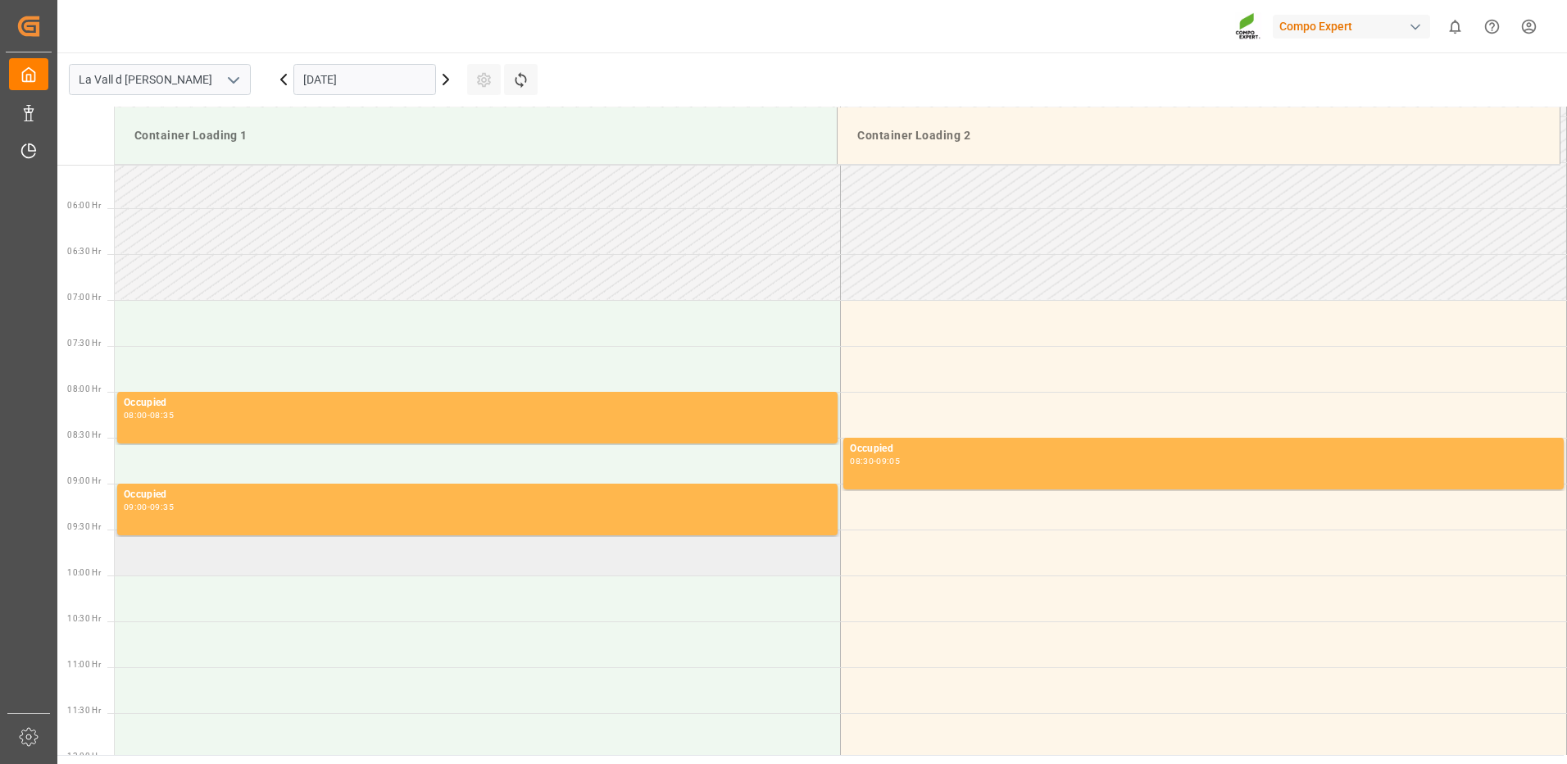
click at [265, 551] on td at bounding box center [478, 552] width 726 height 46
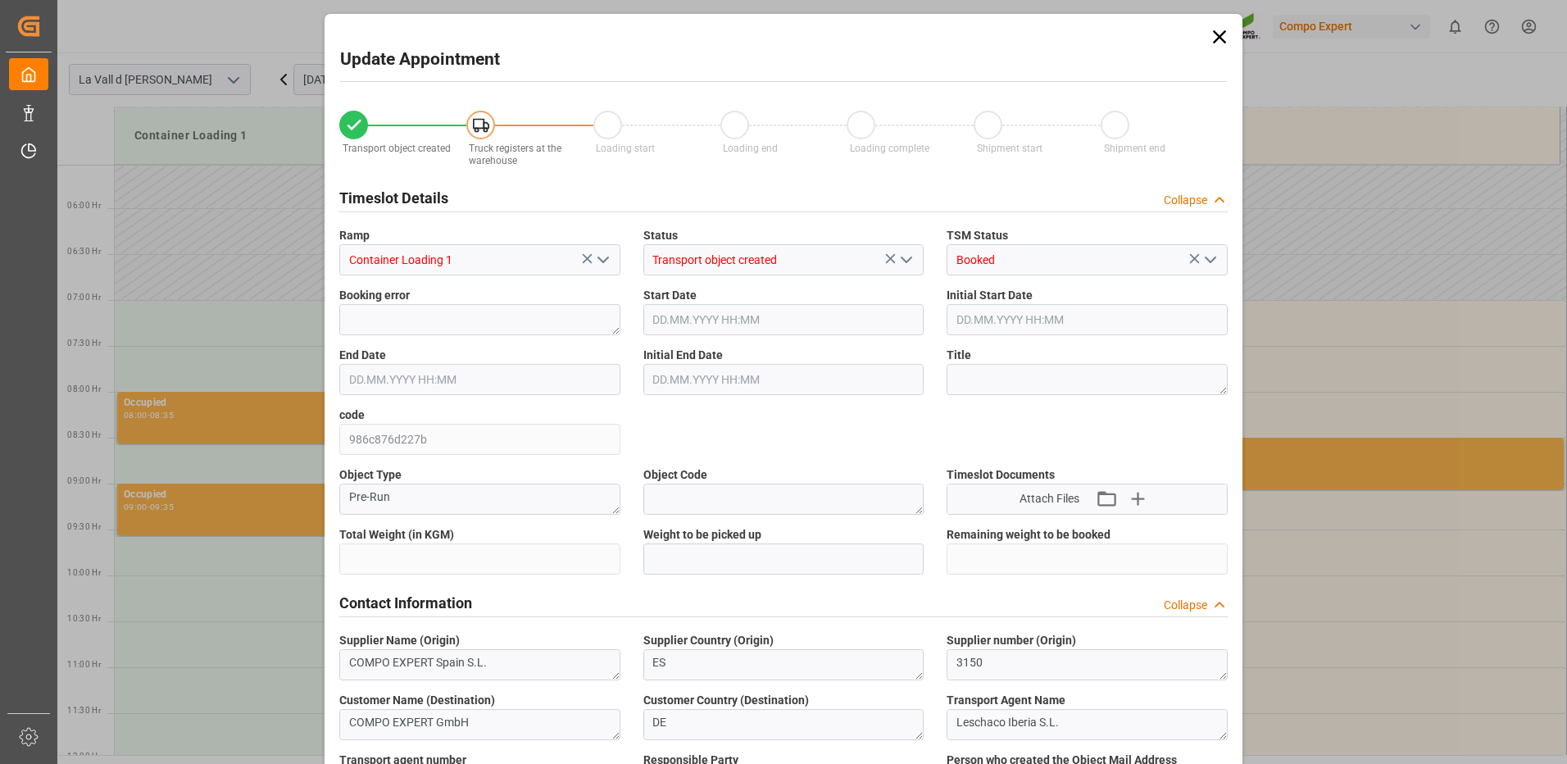
type input "24576"
type input "60"
type input "29.09.2025 09:30"
type input "29.09.2025 10:00"
type input "22.07.2025 09:57"
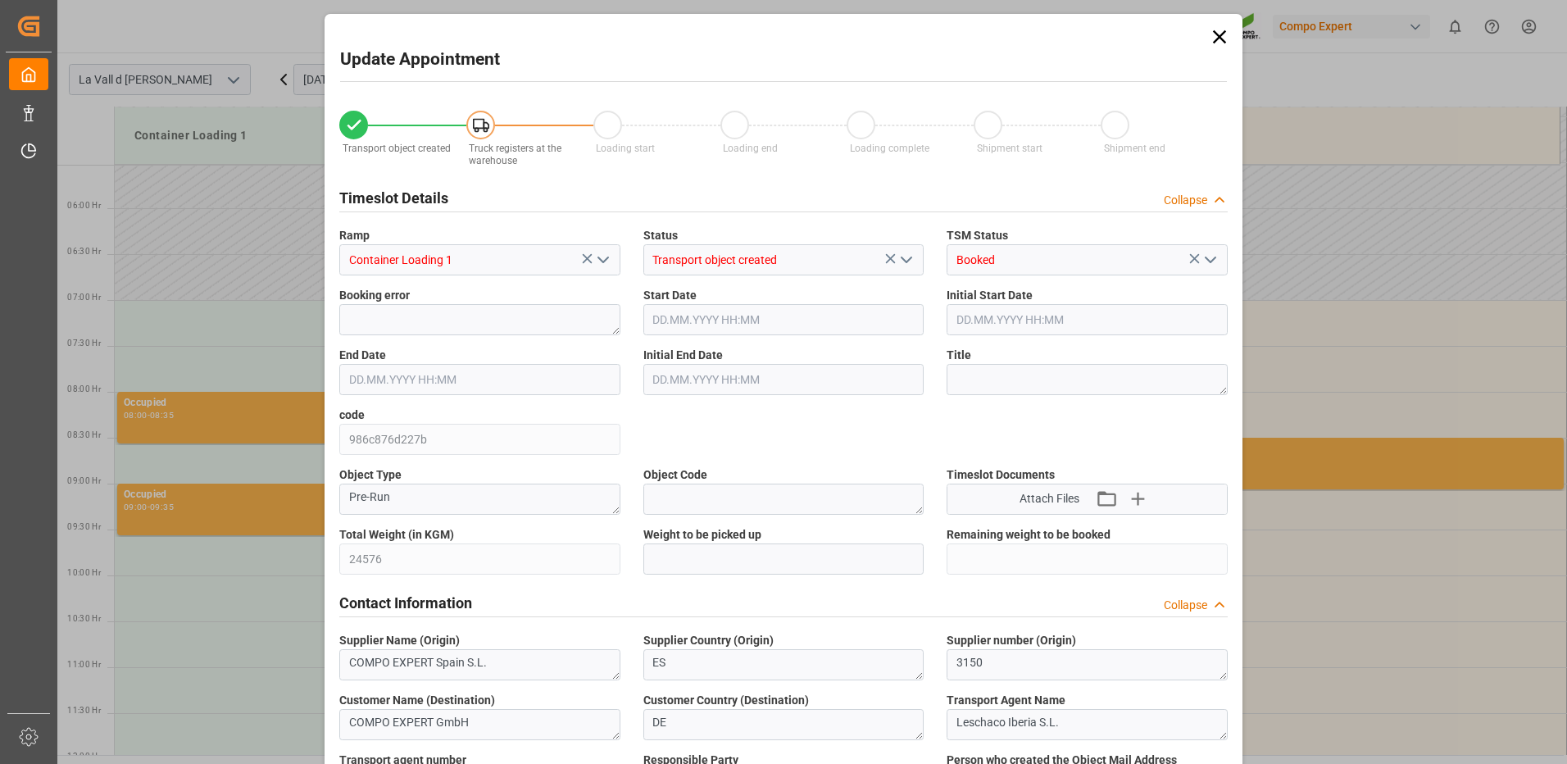
type input "18.09.2025 12:27"
click at [761, 557] on input "text" at bounding box center [783, 558] width 281 height 31
type input "24576"
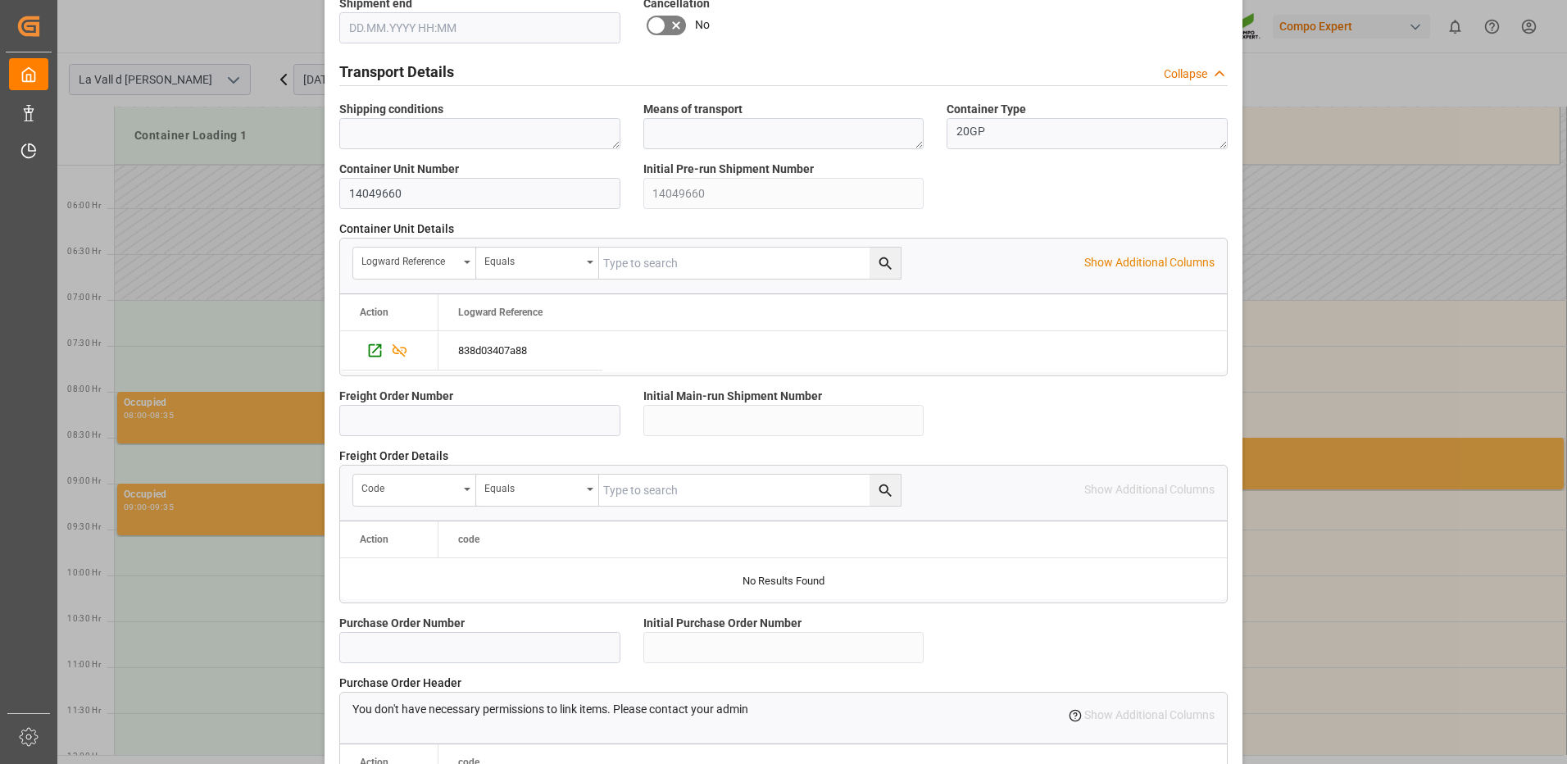
scroll to position [1397, 0]
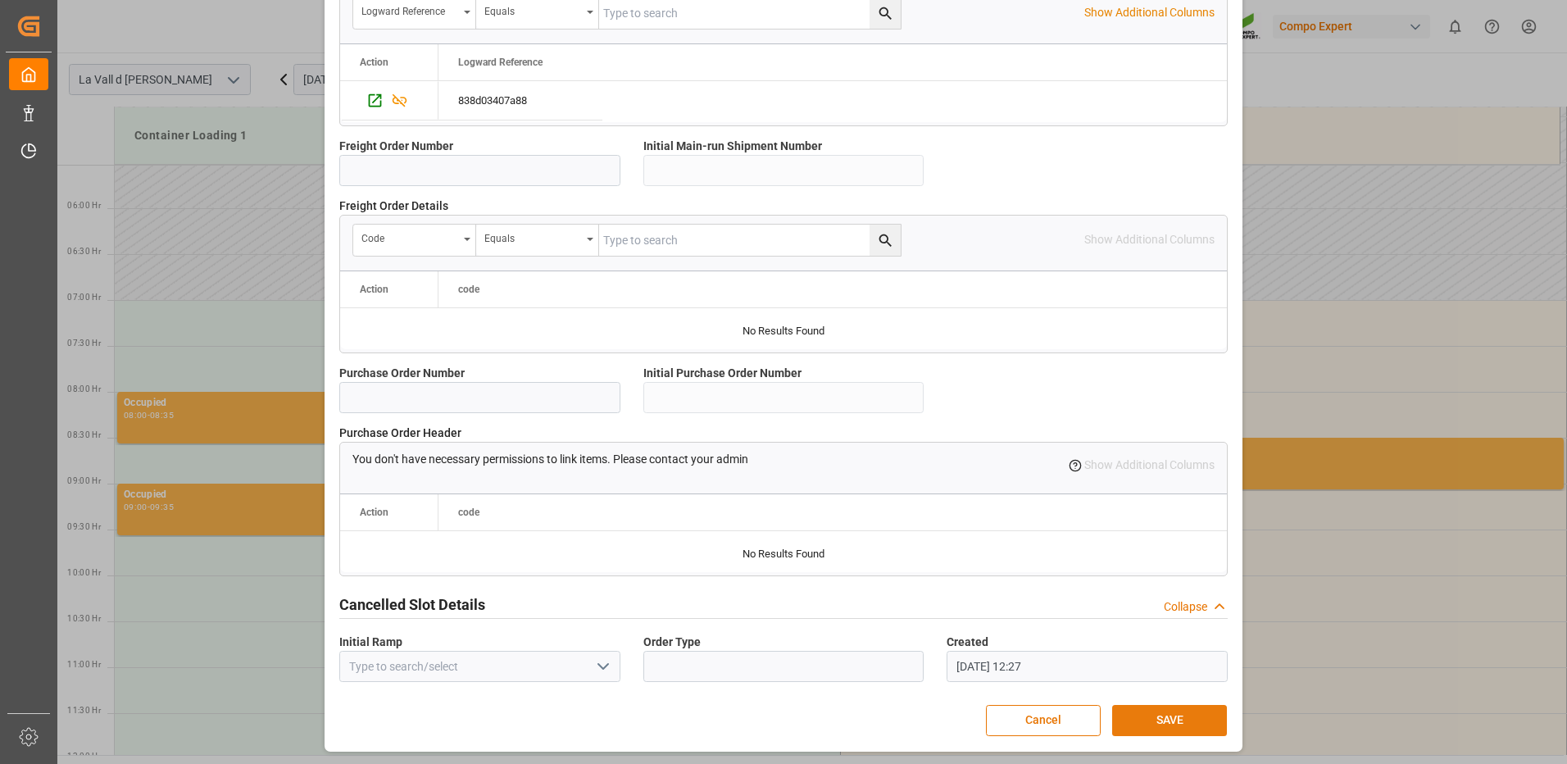
click at [1136, 725] on button "SAVE" at bounding box center [1169, 720] width 115 height 31
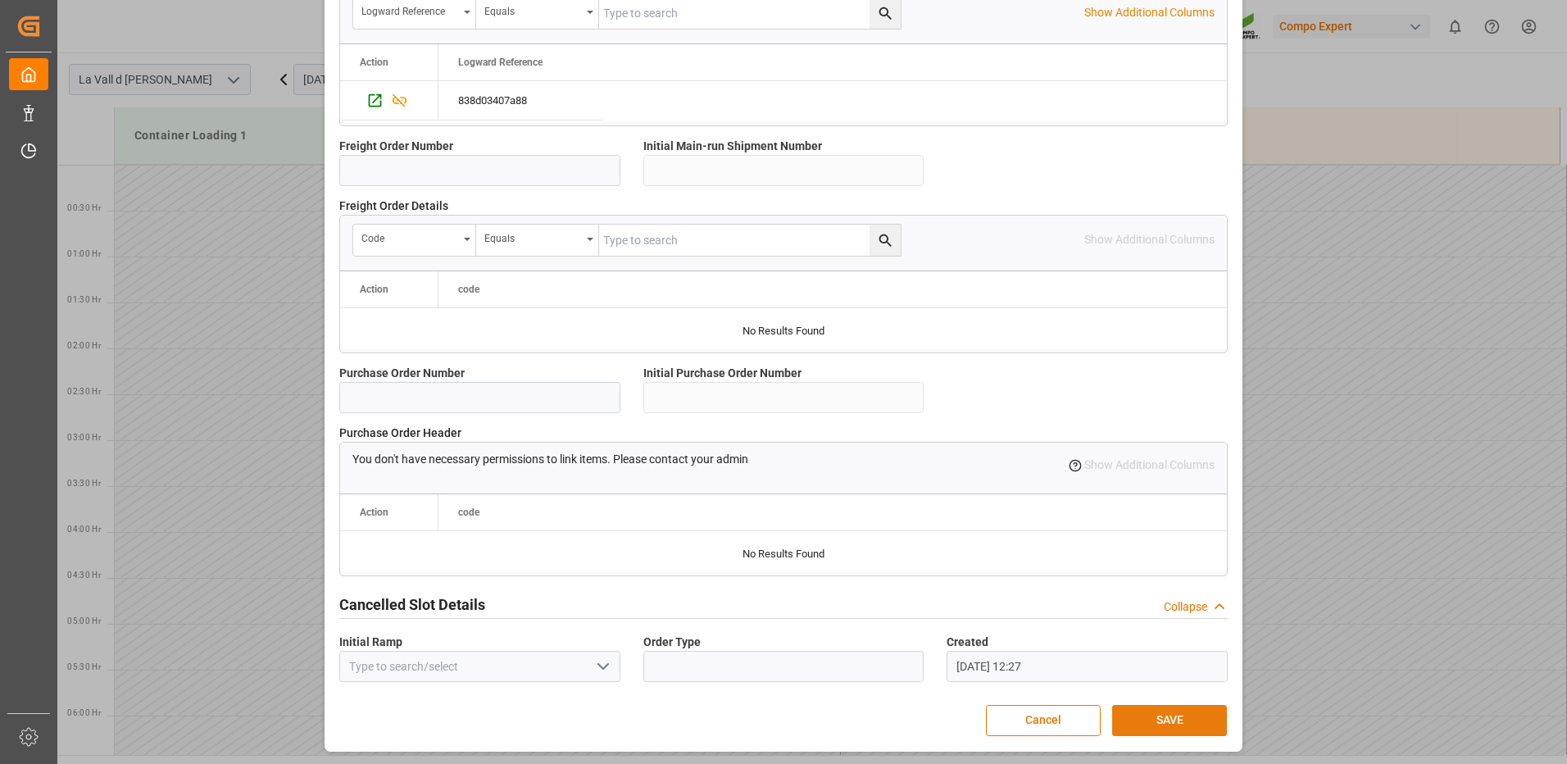
click at [1178, 723] on button "SAVE" at bounding box center [1169, 720] width 115 height 31
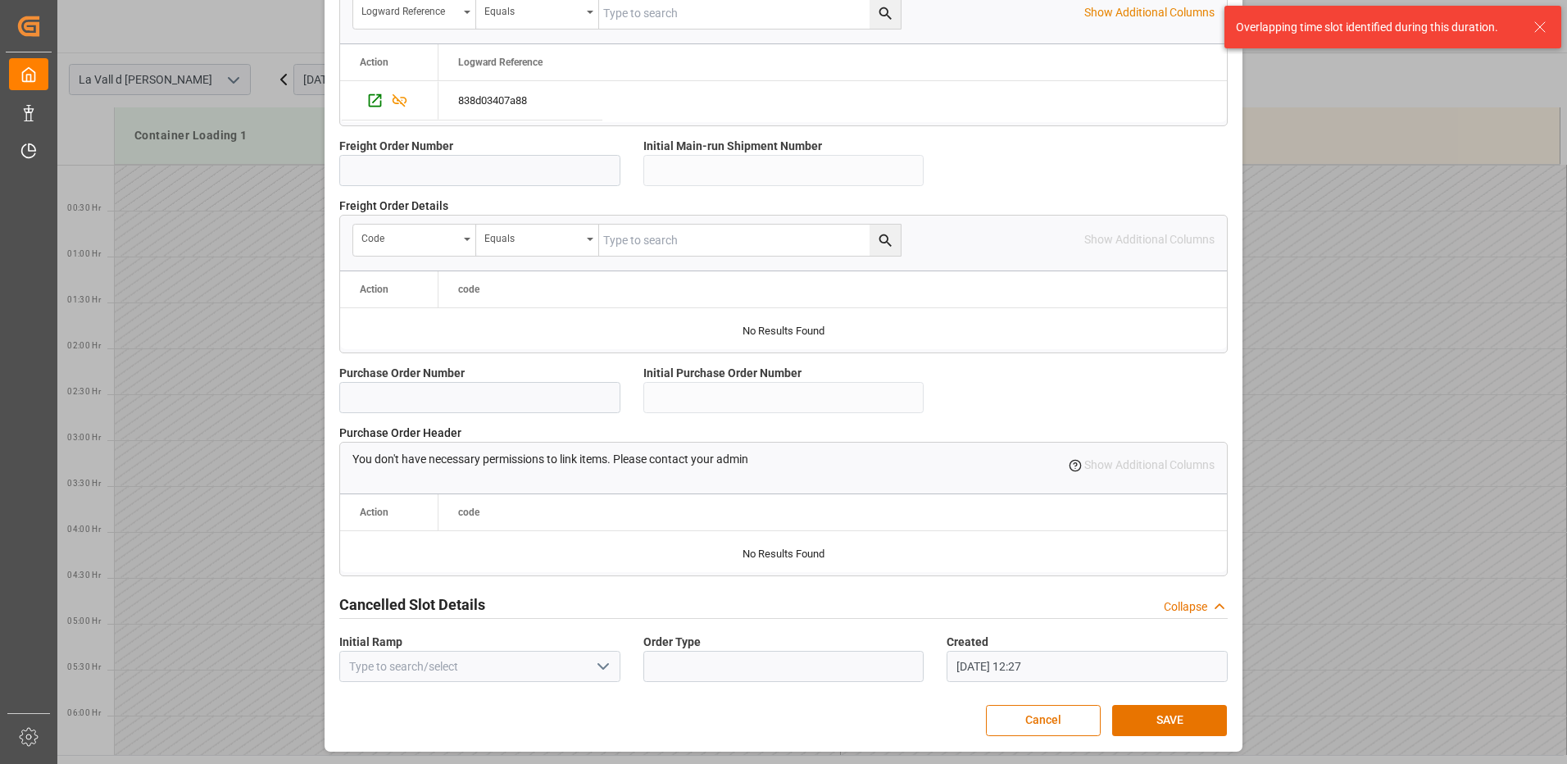
click at [1538, 26] on icon at bounding box center [1540, 27] width 20 height 20
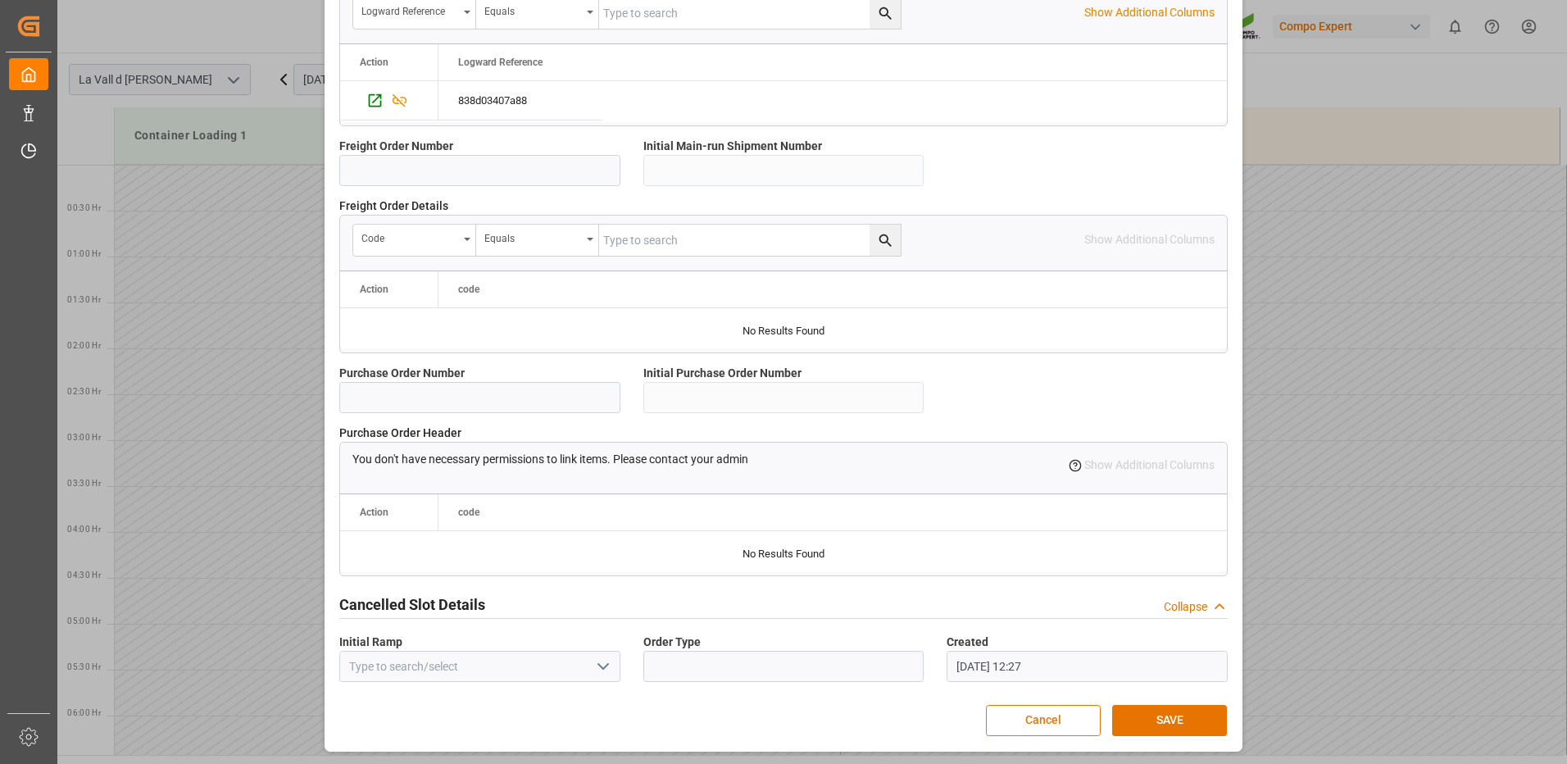
click at [266, 301] on div "Update Appointment Transport object created Truck registers at the warehouse Lo…" at bounding box center [783, 382] width 1567 height 764
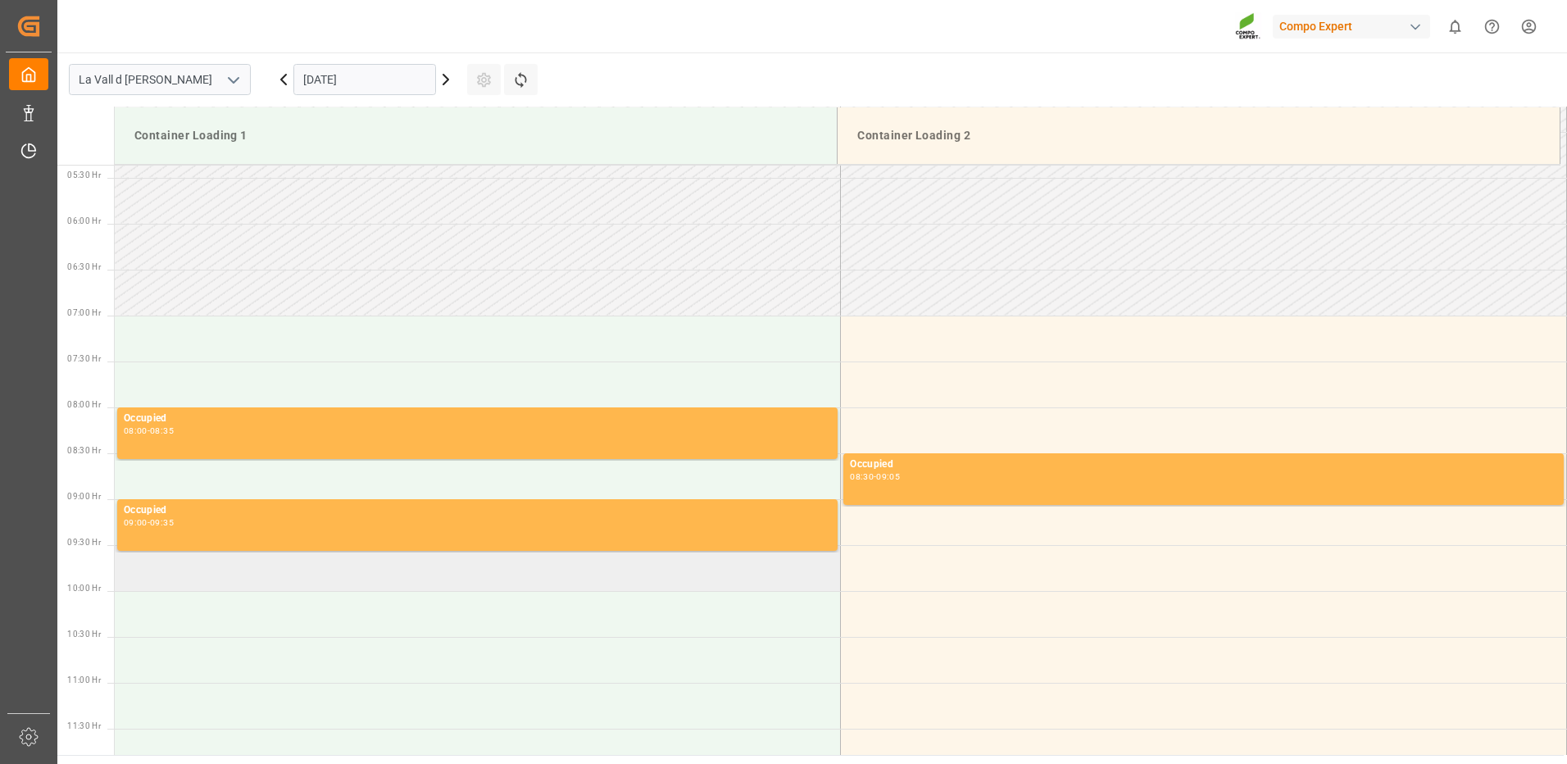
scroll to position [738, 0]
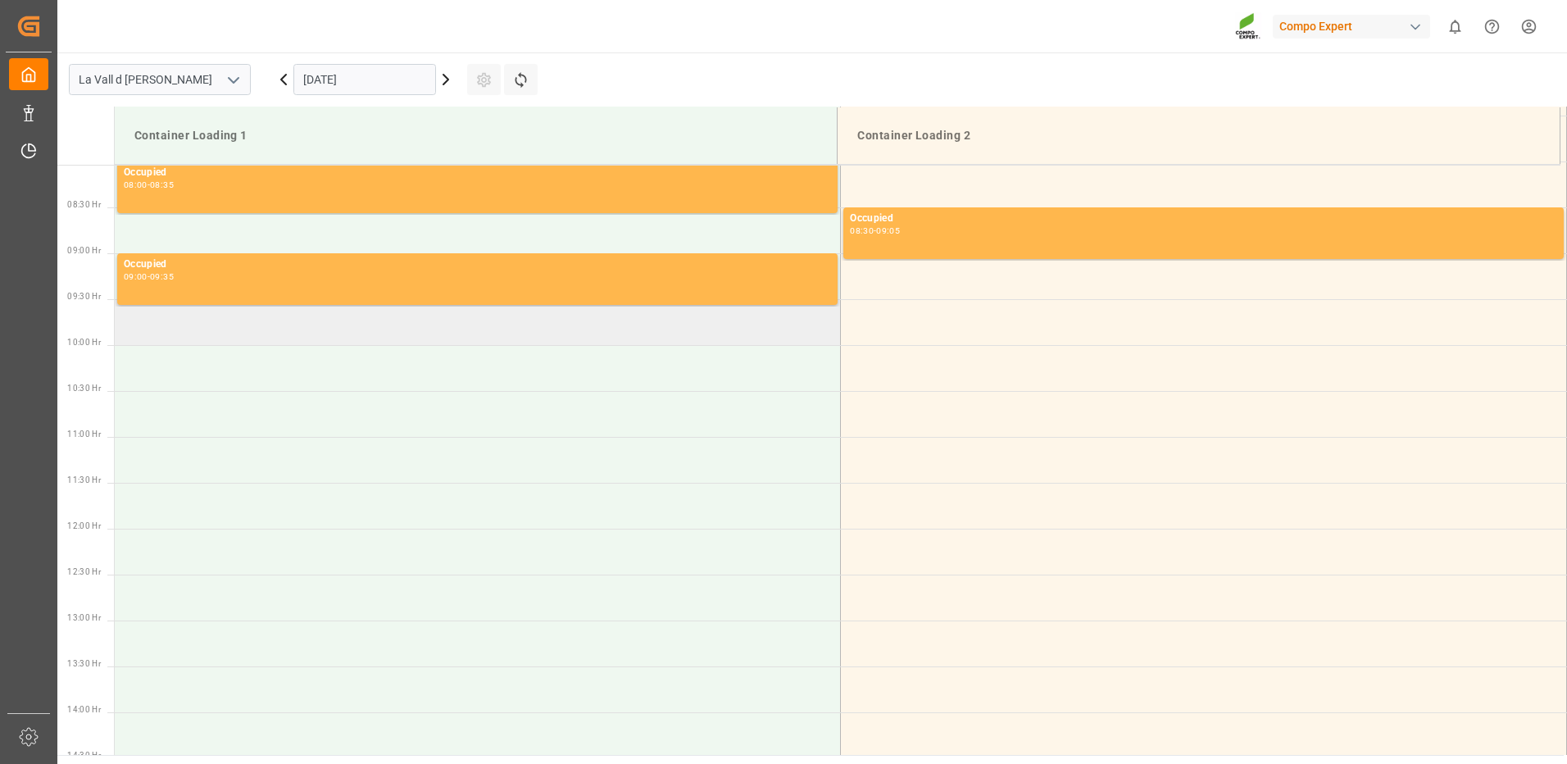
click at [458, 329] on td at bounding box center [478, 322] width 726 height 46
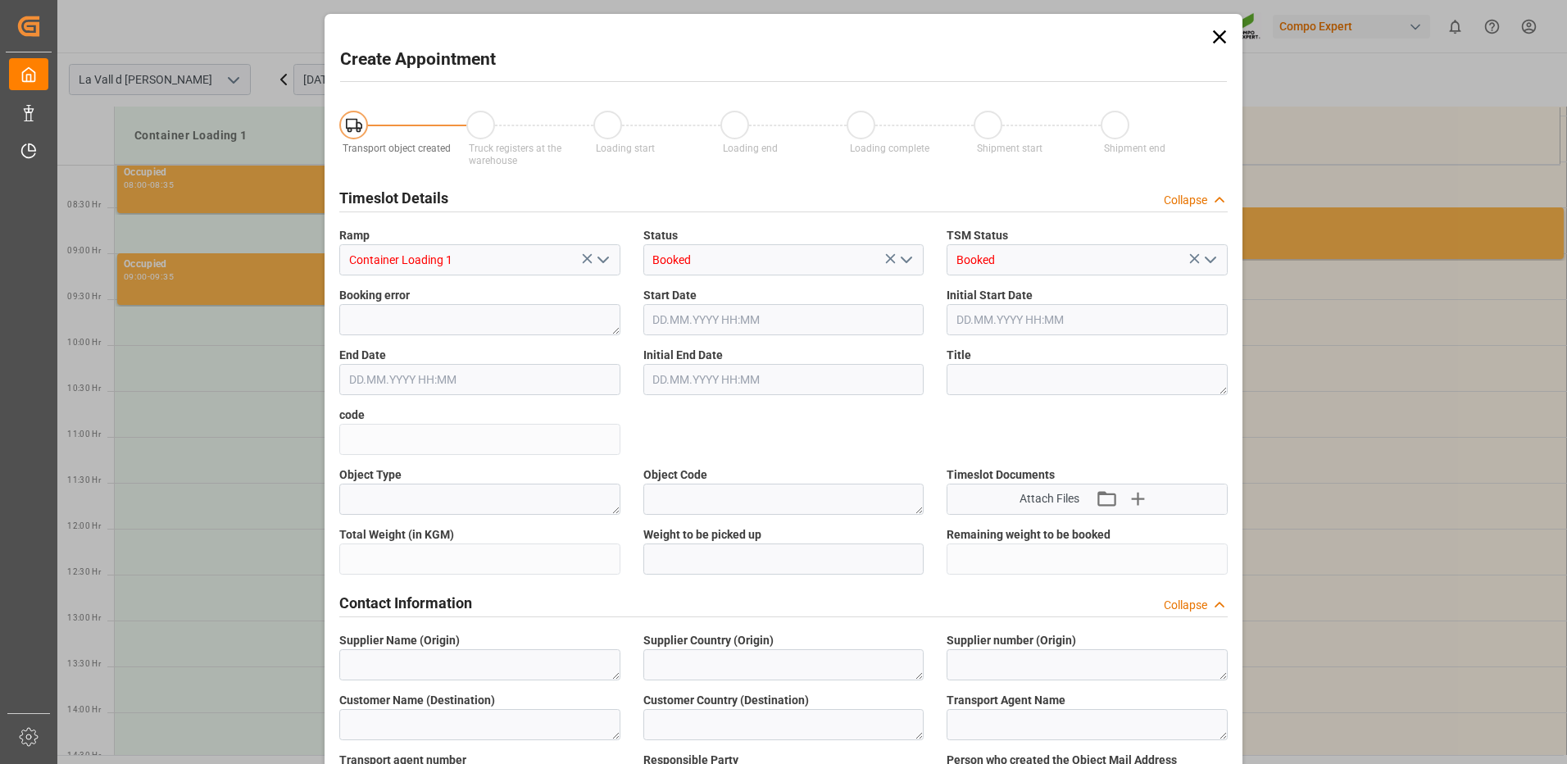
type input "29.09.2025 09:30"
type input "29.09.2025 10:00"
click at [789, 316] on input "29.09.2025 09:30" at bounding box center [783, 319] width 281 height 31
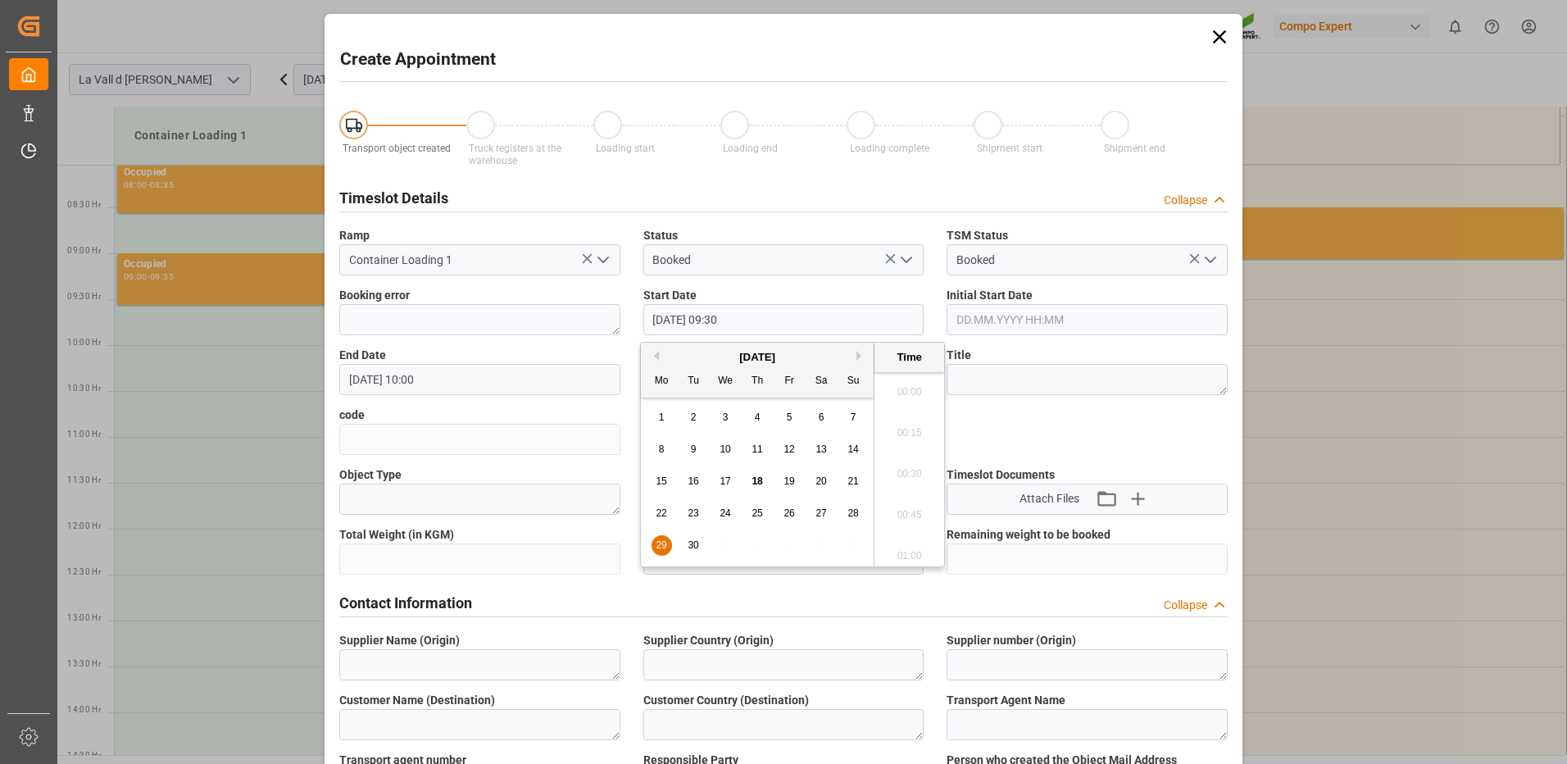
scroll to position [1481, 0]
type input "29.09.2025 09:36"
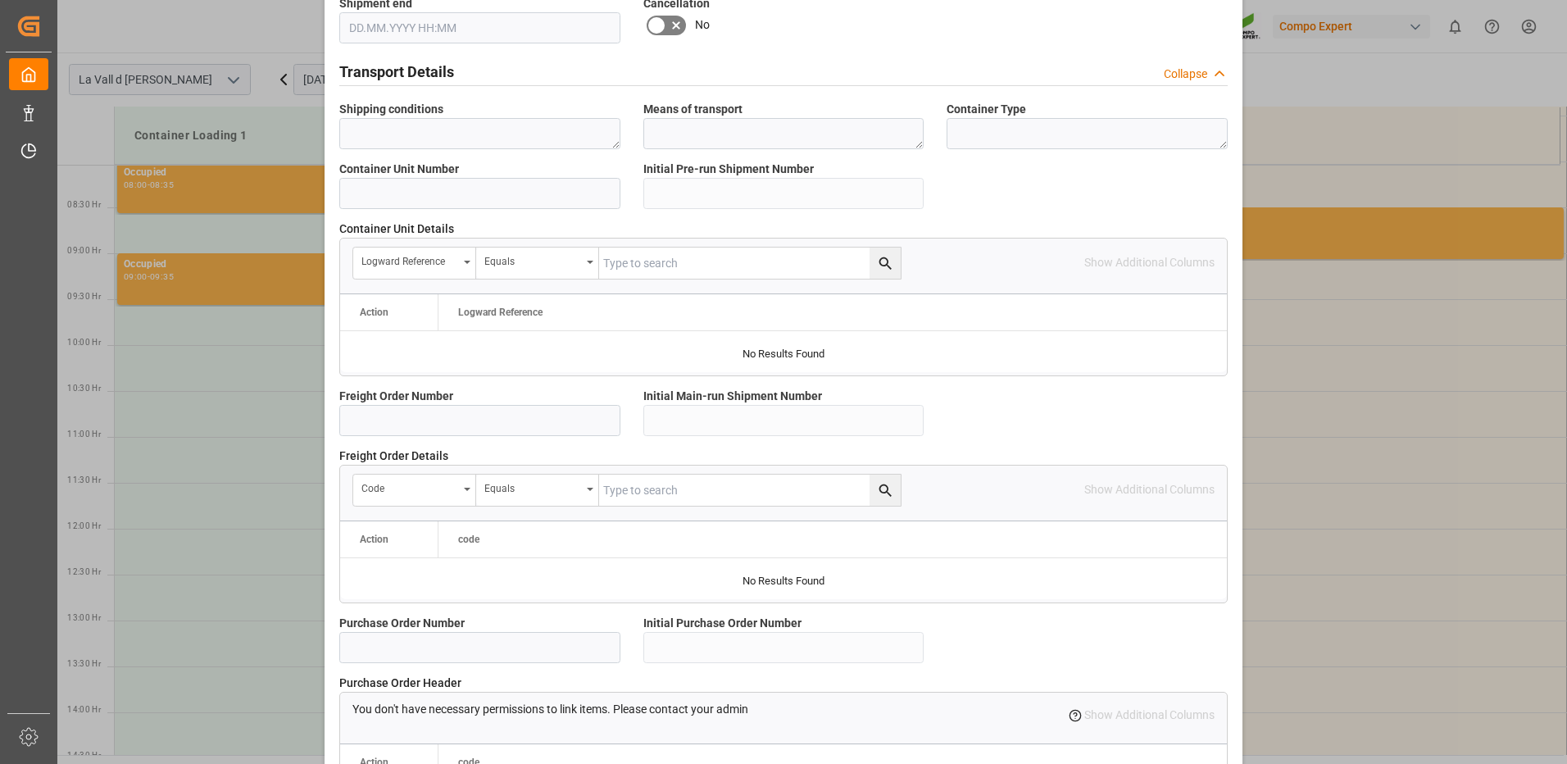
scroll to position [1397, 0]
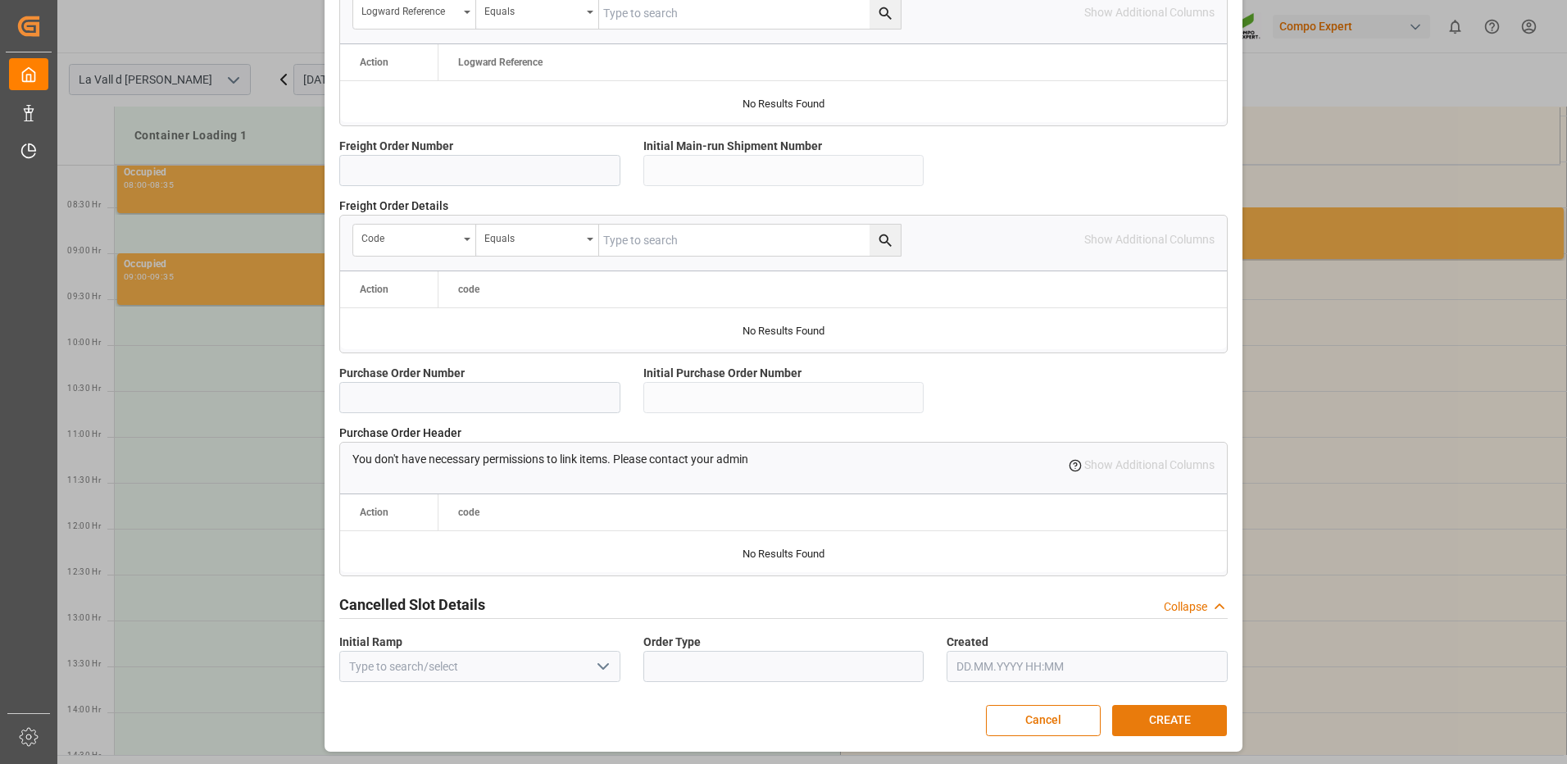
click at [1202, 721] on button "CREATE" at bounding box center [1169, 720] width 115 height 31
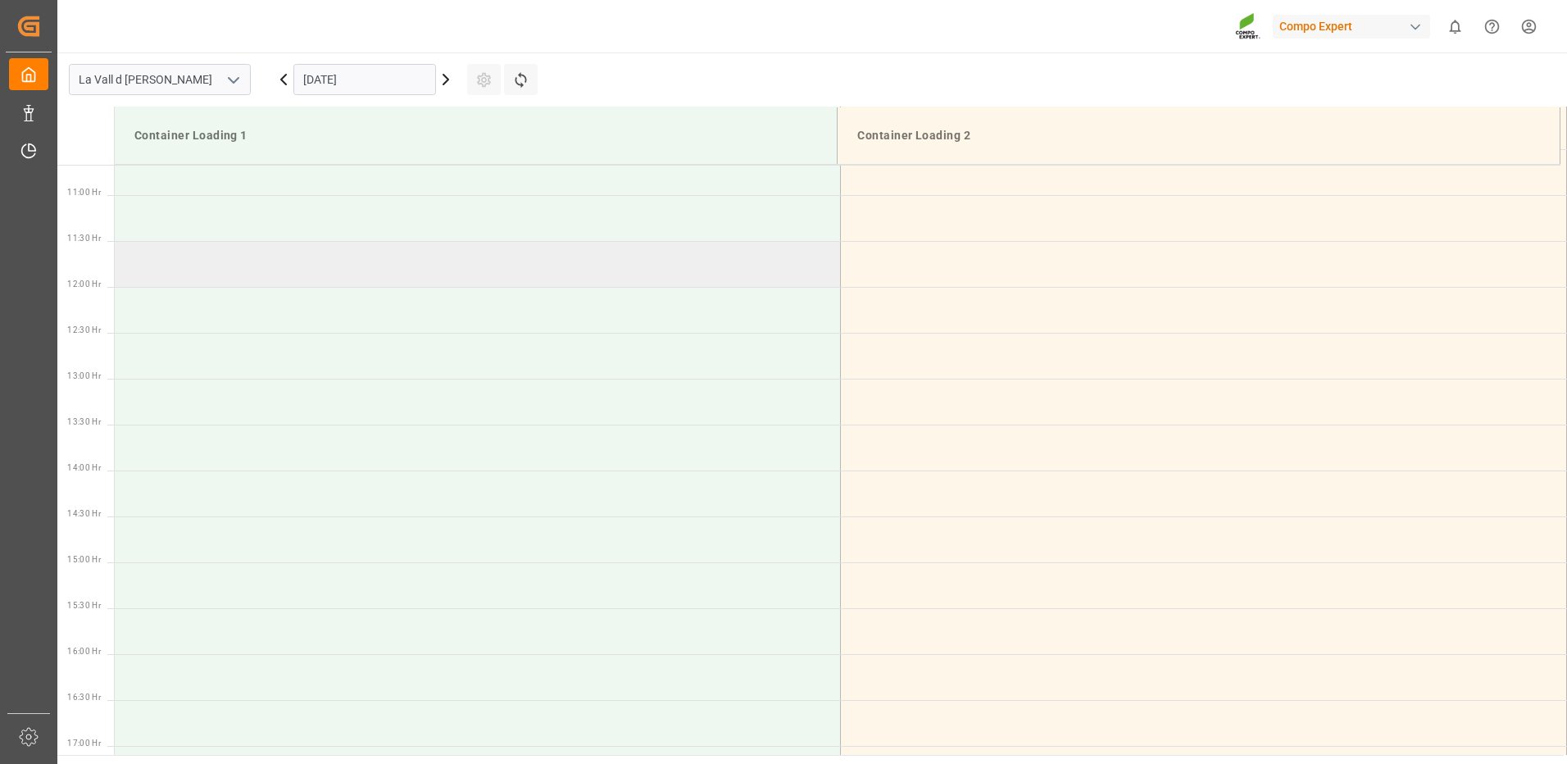
scroll to position [733, 0]
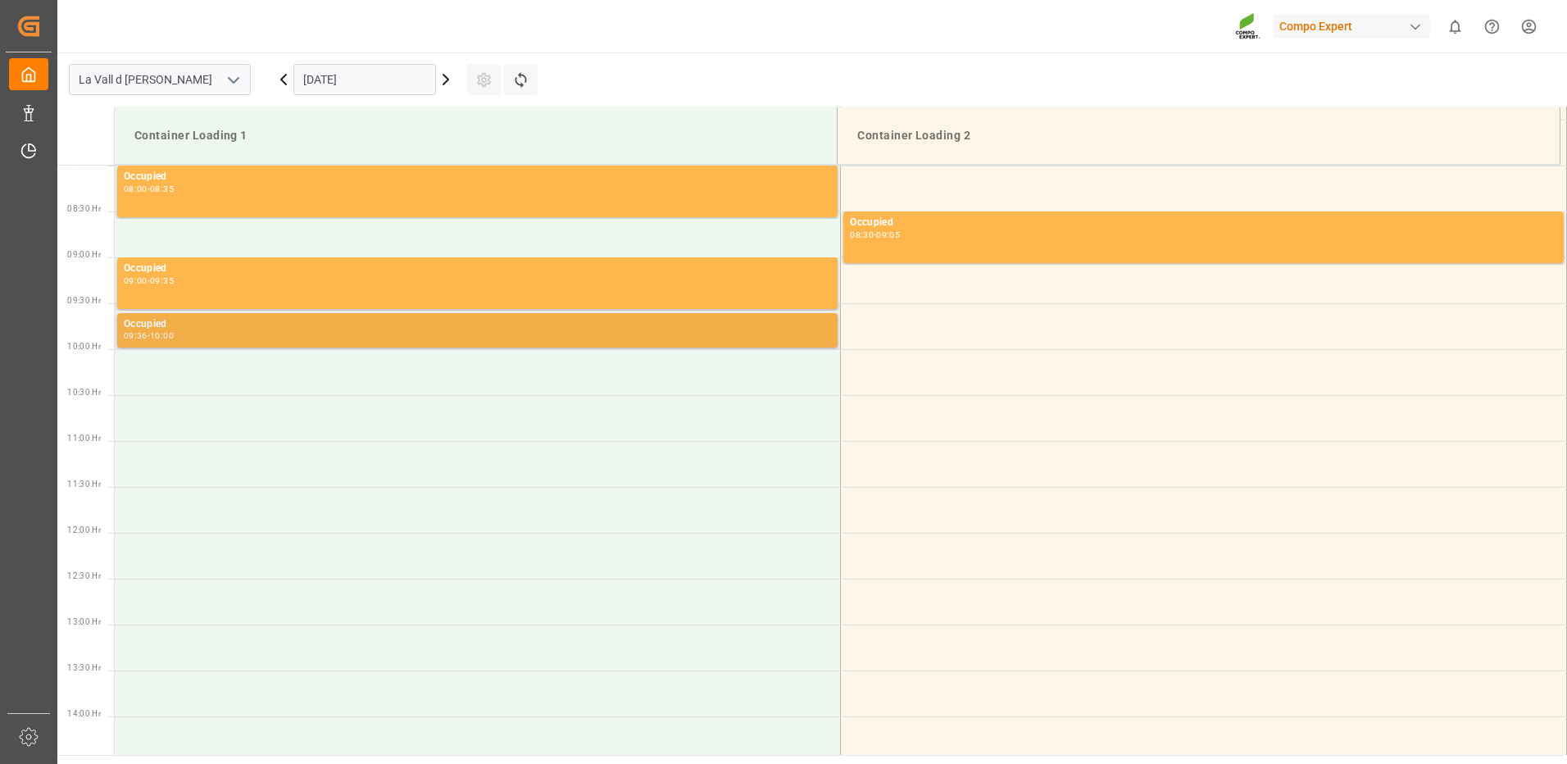
click at [424, 334] on div "09:36 - 10:00" at bounding box center [477, 336] width 707 height 9
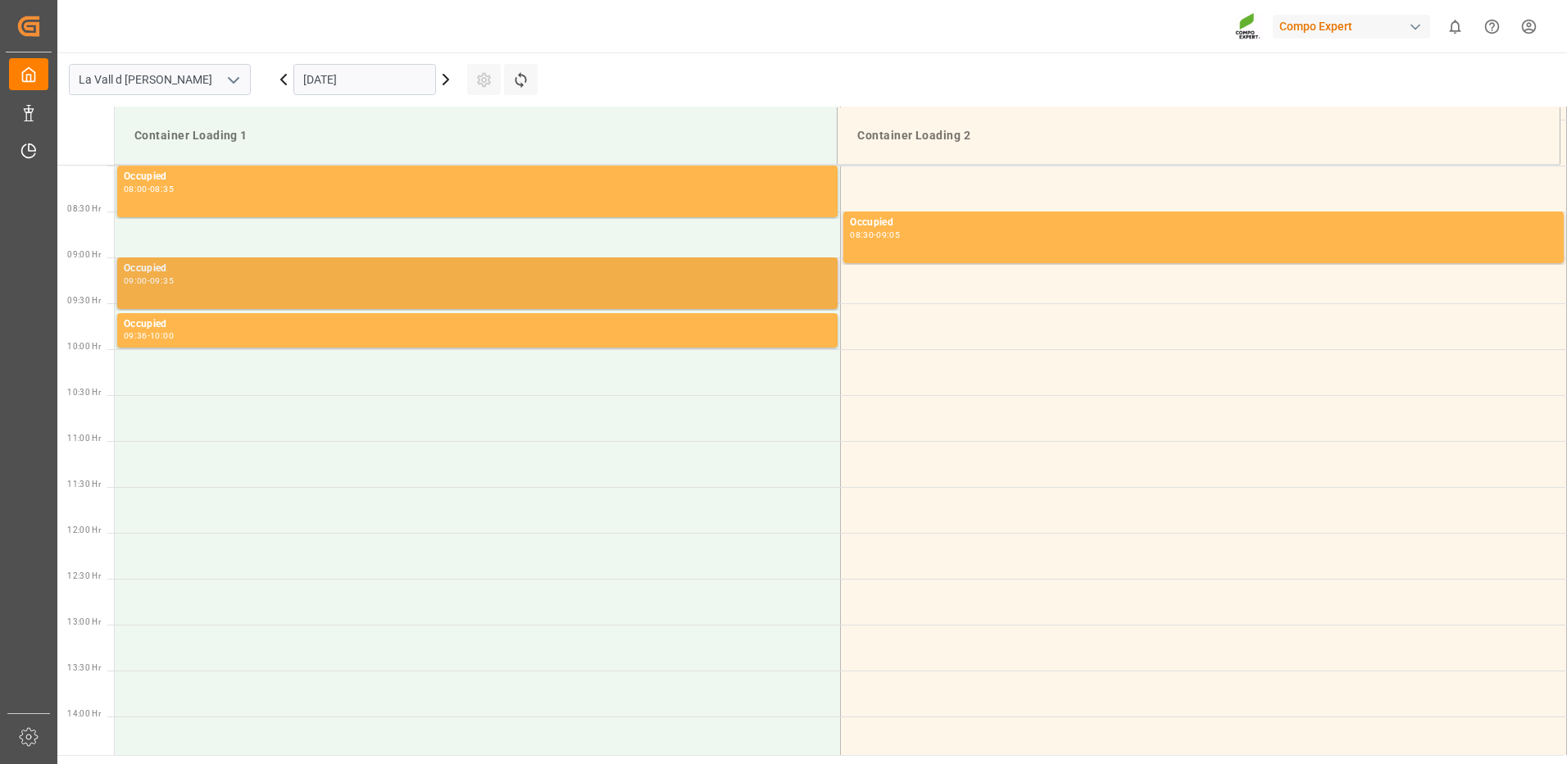
click at [276, 283] on div "09:00 - 09:35" at bounding box center [477, 281] width 707 height 9
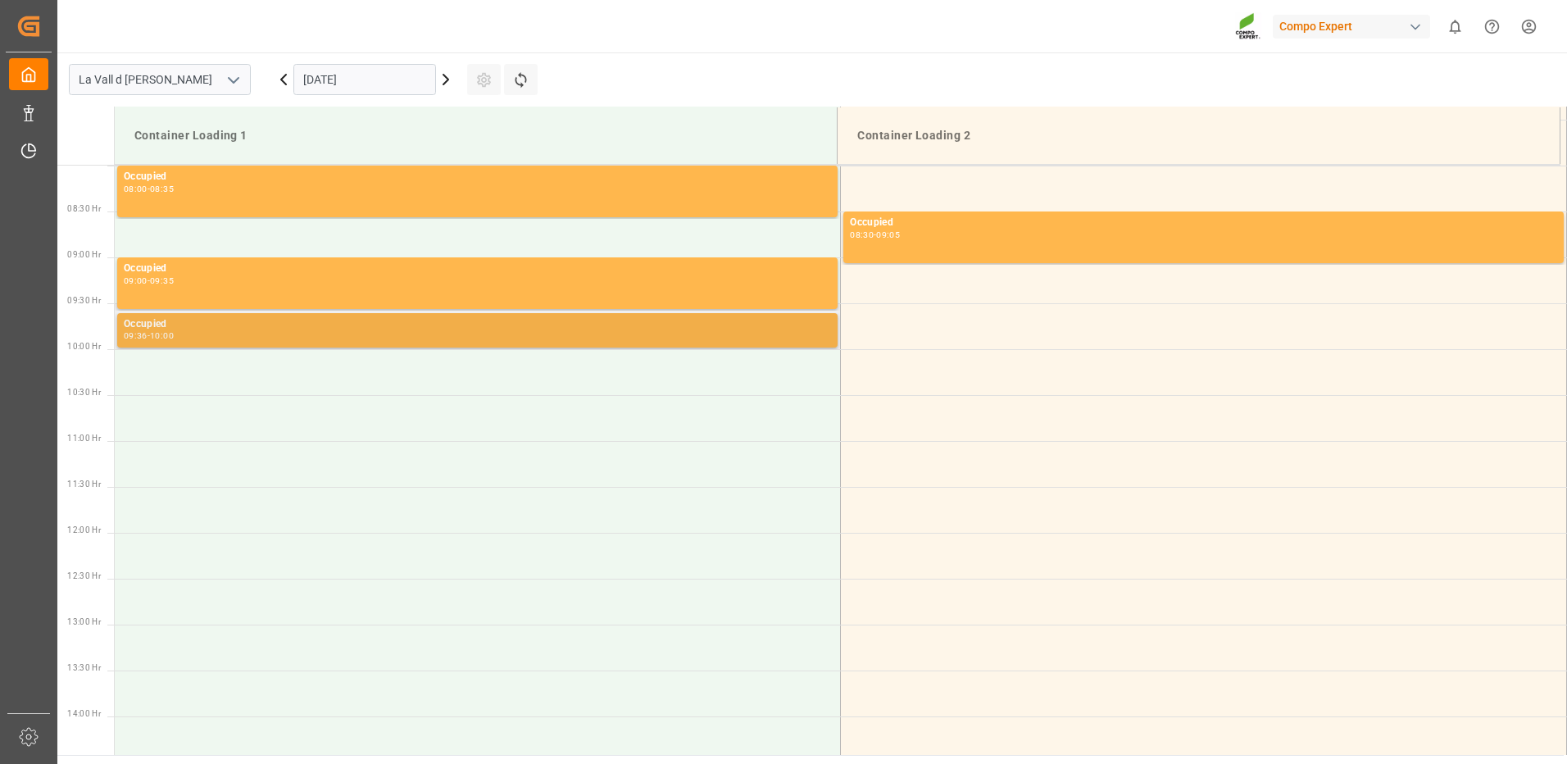
click at [266, 335] on div "09:36 - 10:00" at bounding box center [477, 336] width 707 height 9
click at [271, 335] on div "09:36 - 10:00" at bounding box center [477, 336] width 707 height 9
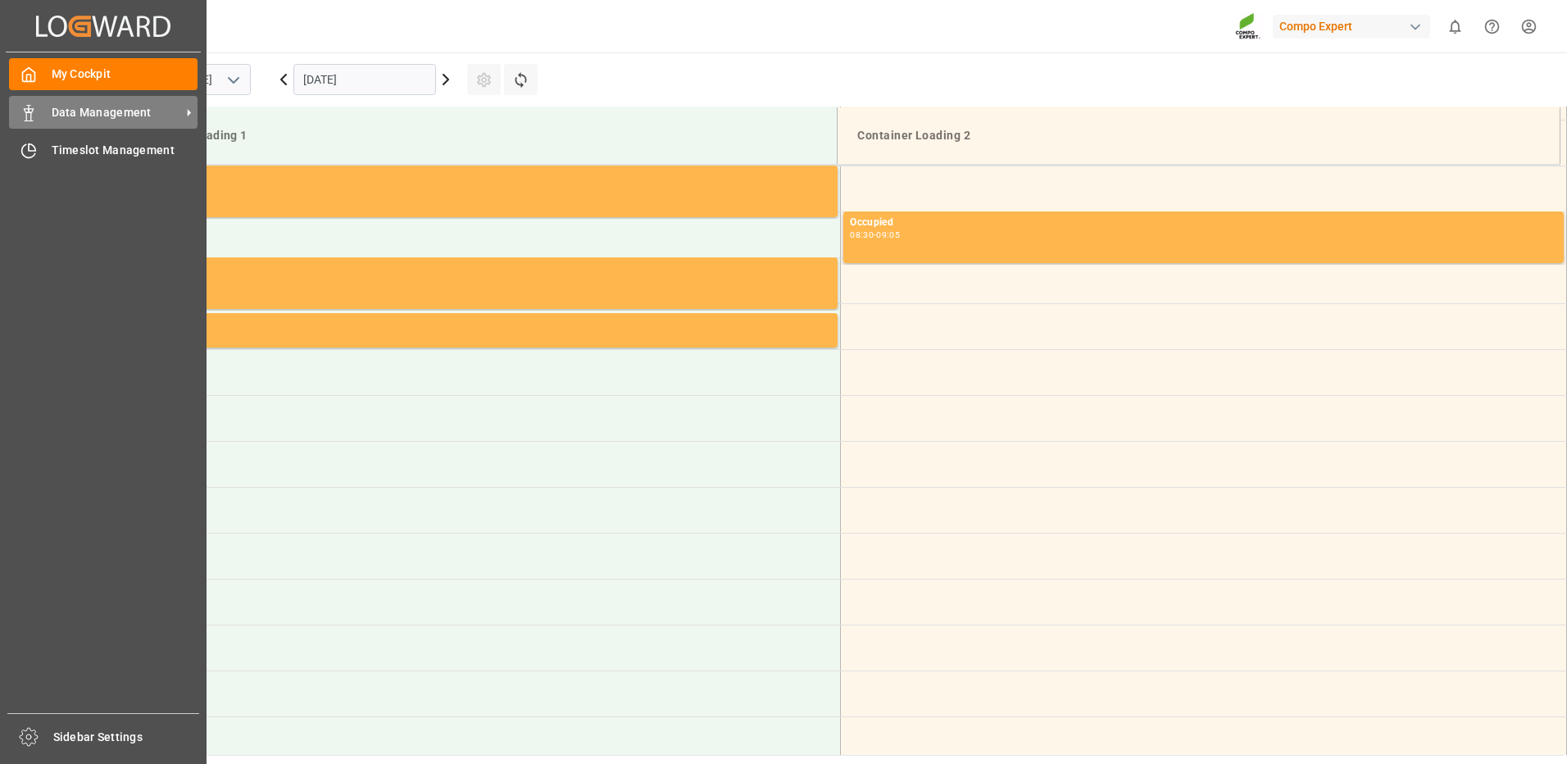
click at [58, 116] on span "Data Management" at bounding box center [116, 112] width 129 height 17
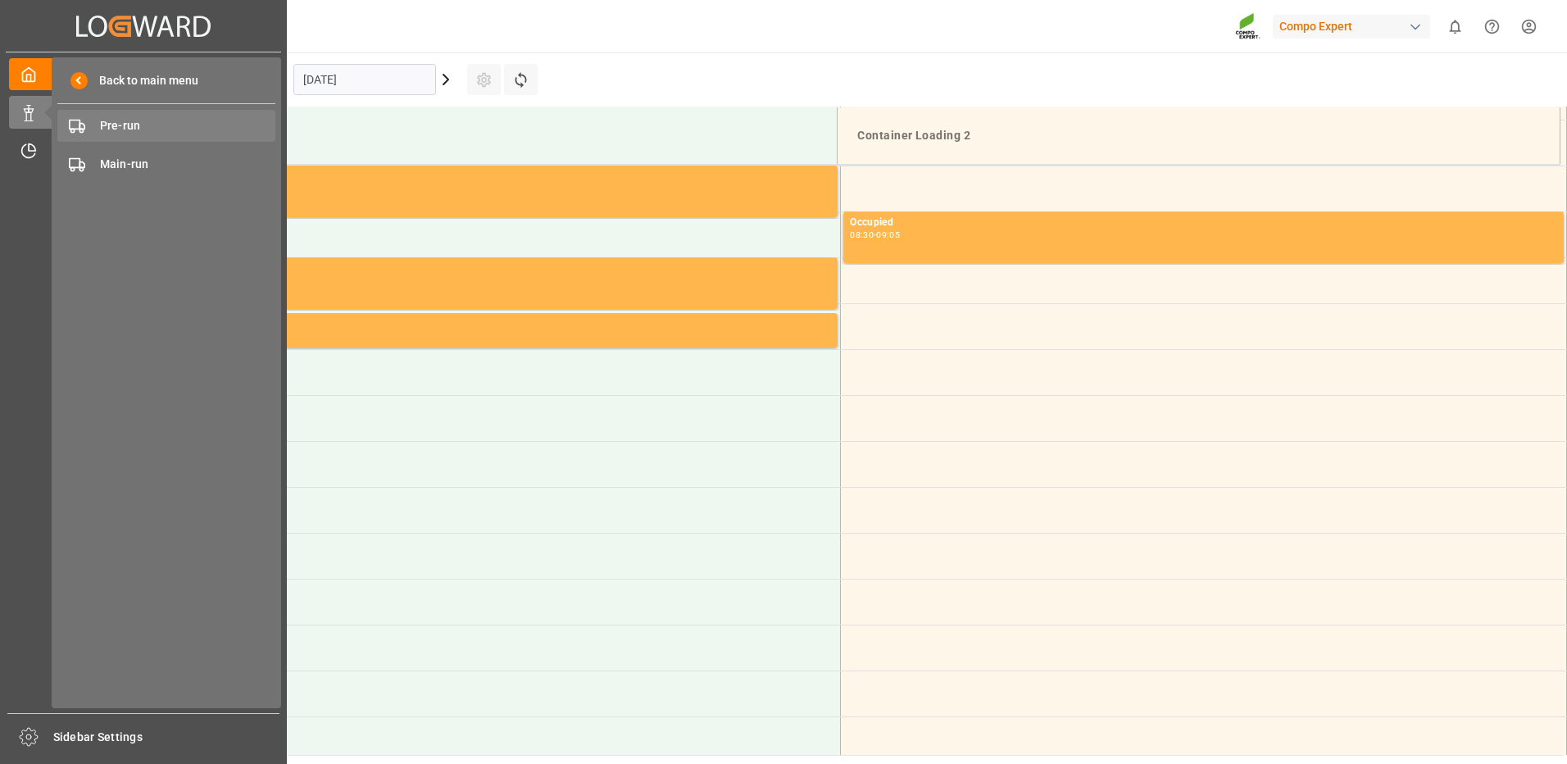
click at [118, 134] on span "Pre-run" at bounding box center [188, 125] width 176 height 17
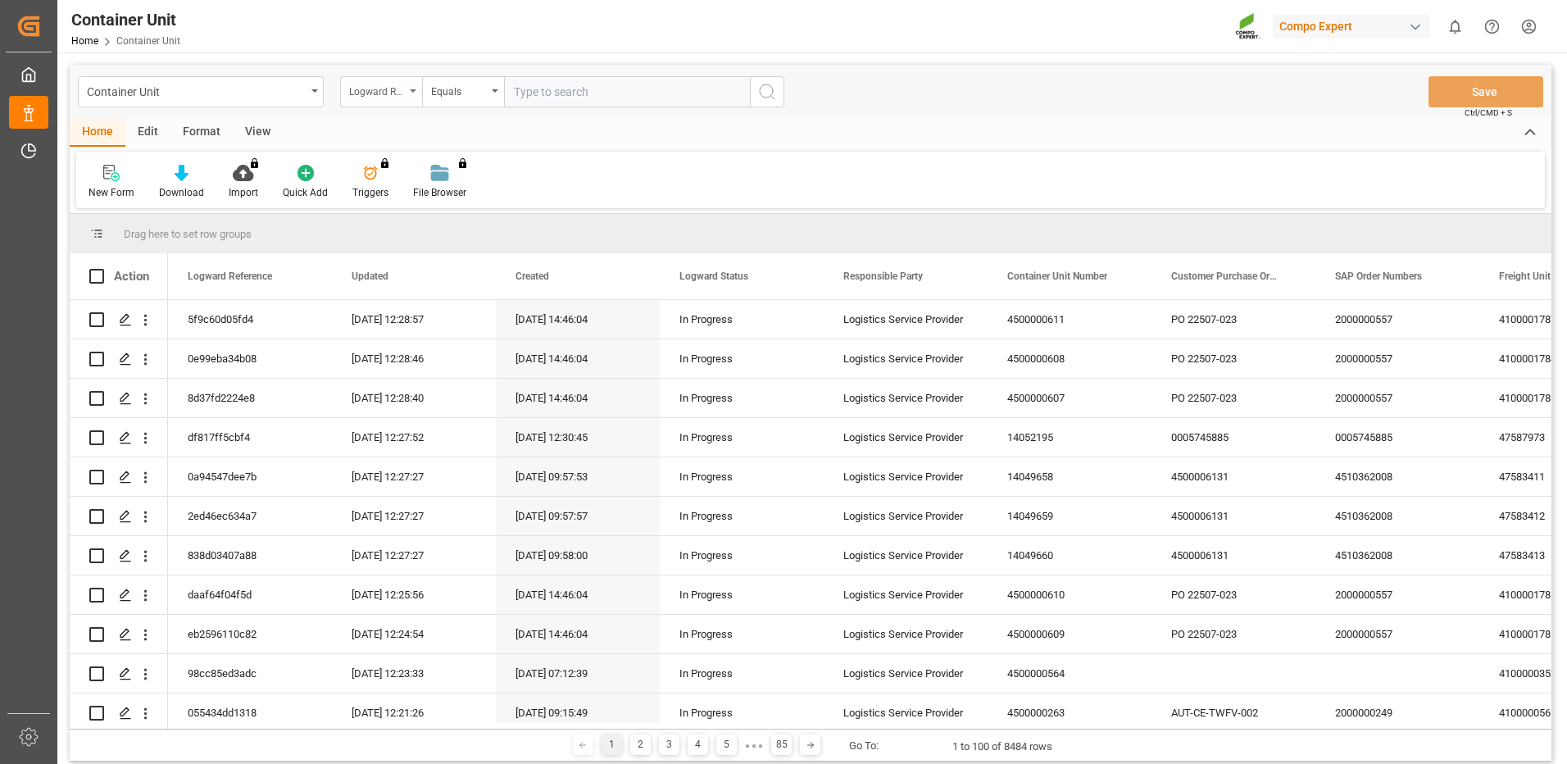
click at [397, 93] on div "Logward Reference" at bounding box center [377, 89] width 56 height 19
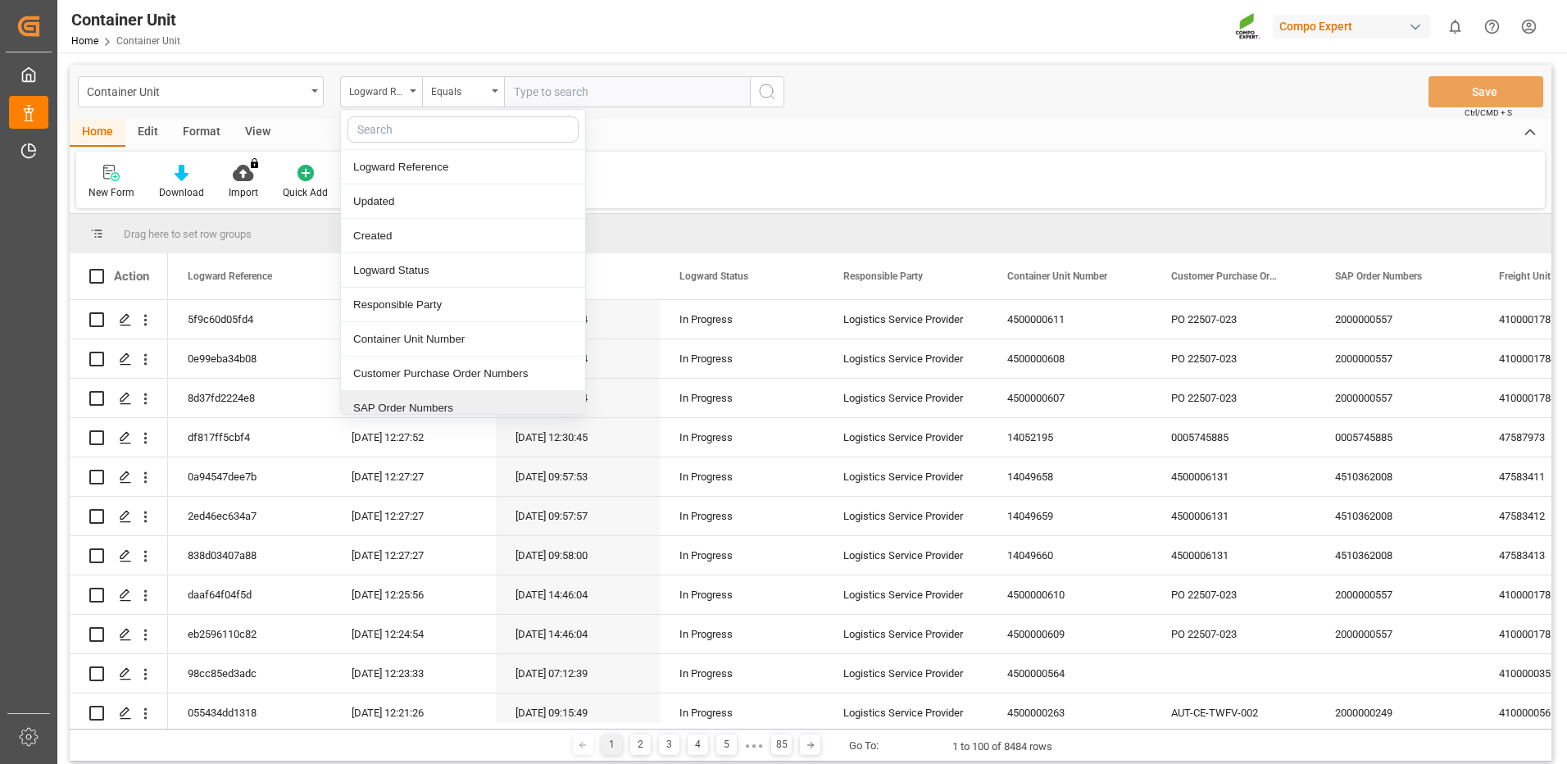
click at [444, 406] on div "SAP Order Numbers" at bounding box center [463, 408] width 244 height 34
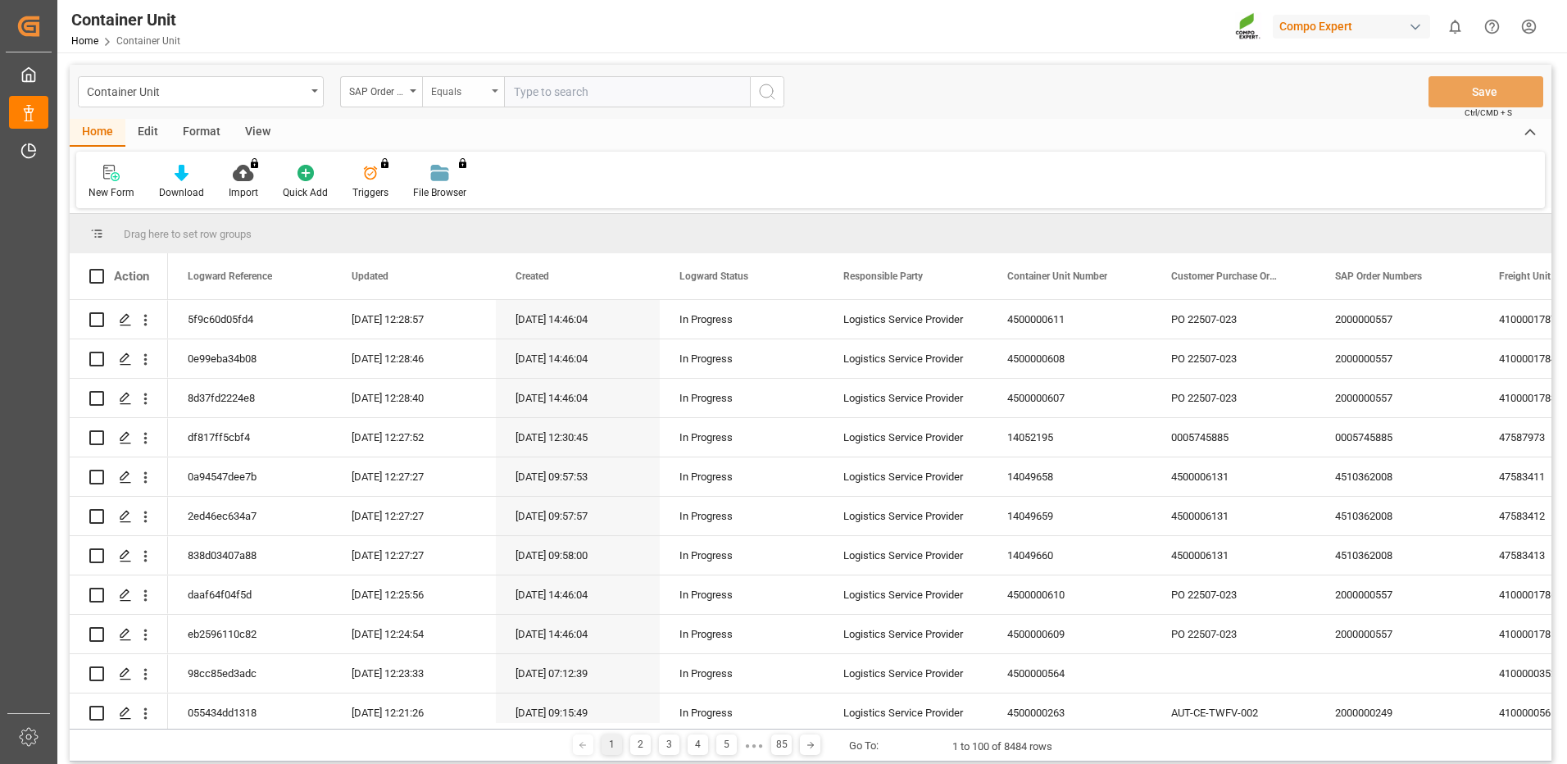
click at [474, 96] on div "Equals" at bounding box center [459, 89] width 56 height 19
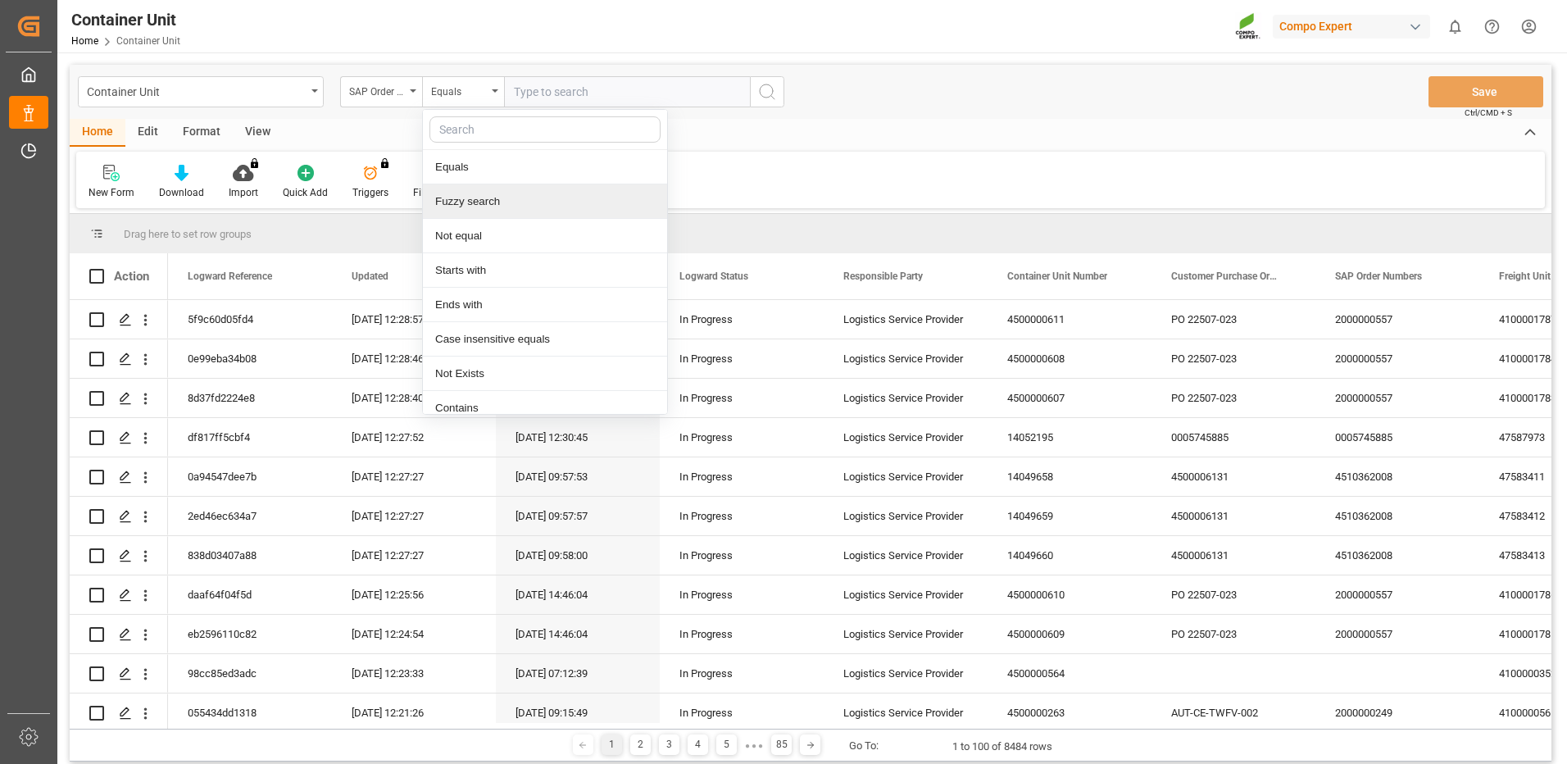
click at [487, 195] on div "Fuzzy search" at bounding box center [545, 201] width 244 height 34
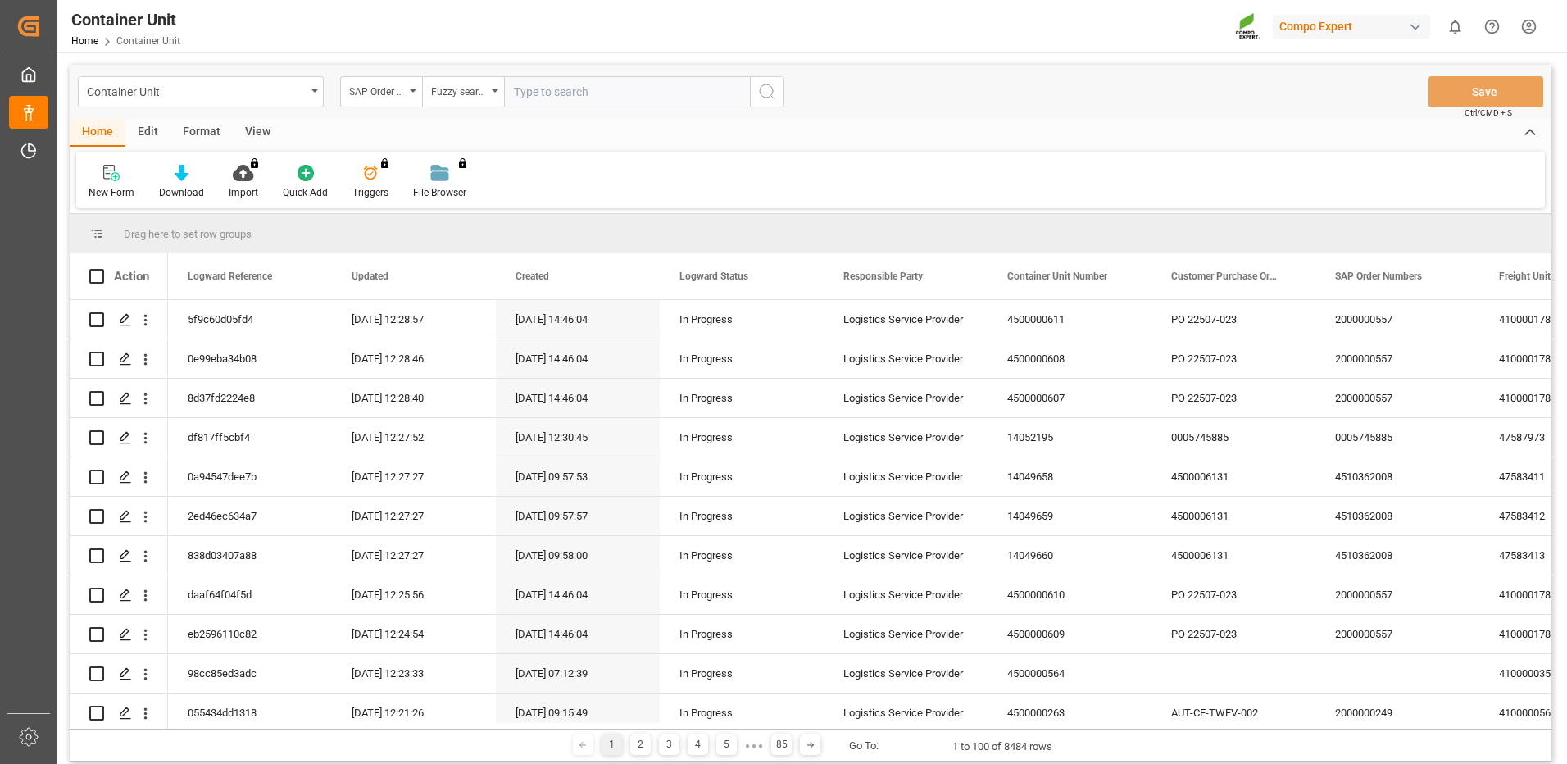
click at [664, 82] on input "text" at bounding box center [627, 91] width 246 height 31
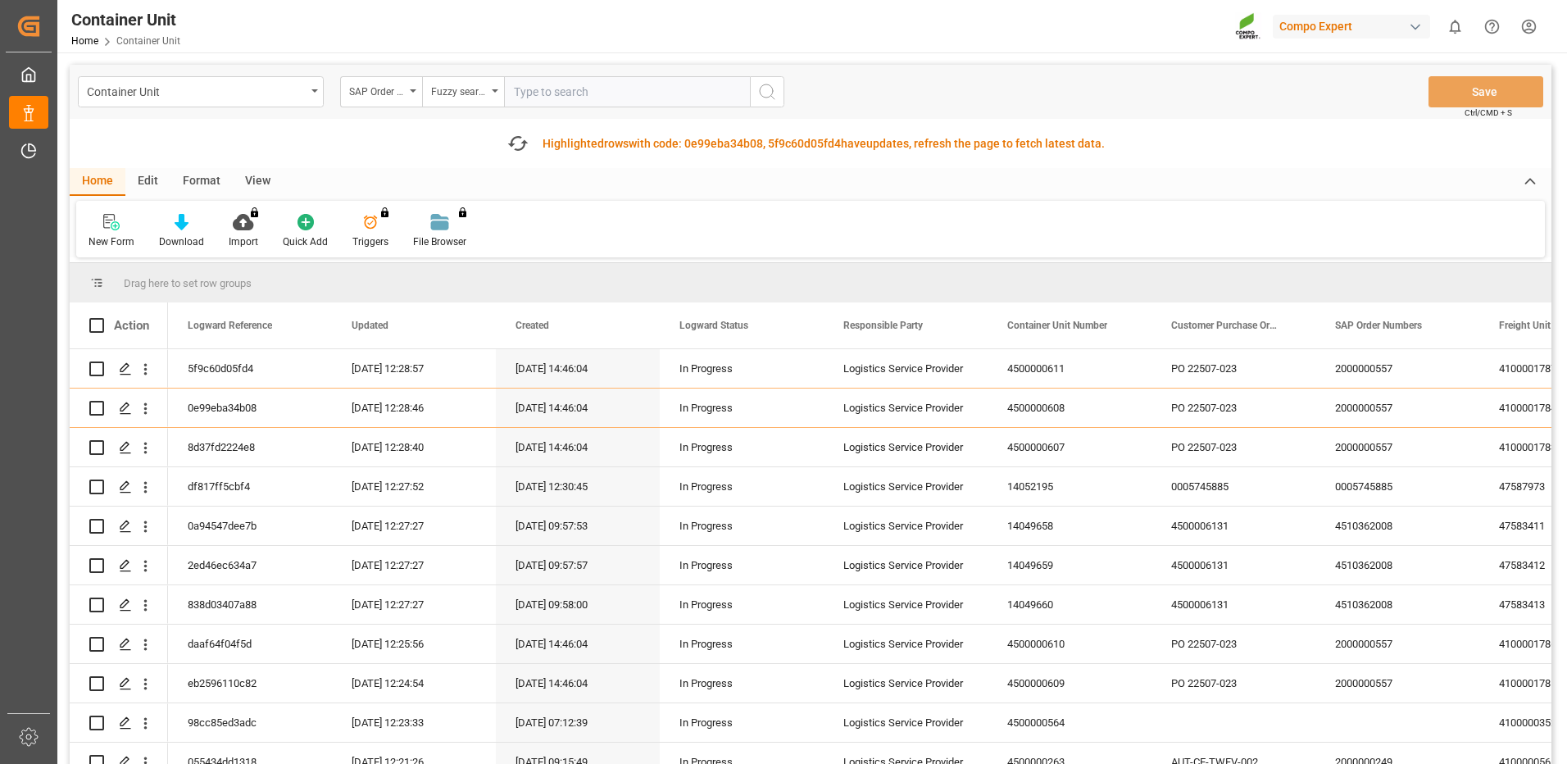
paste input "4510362008"
type input "4510362008"
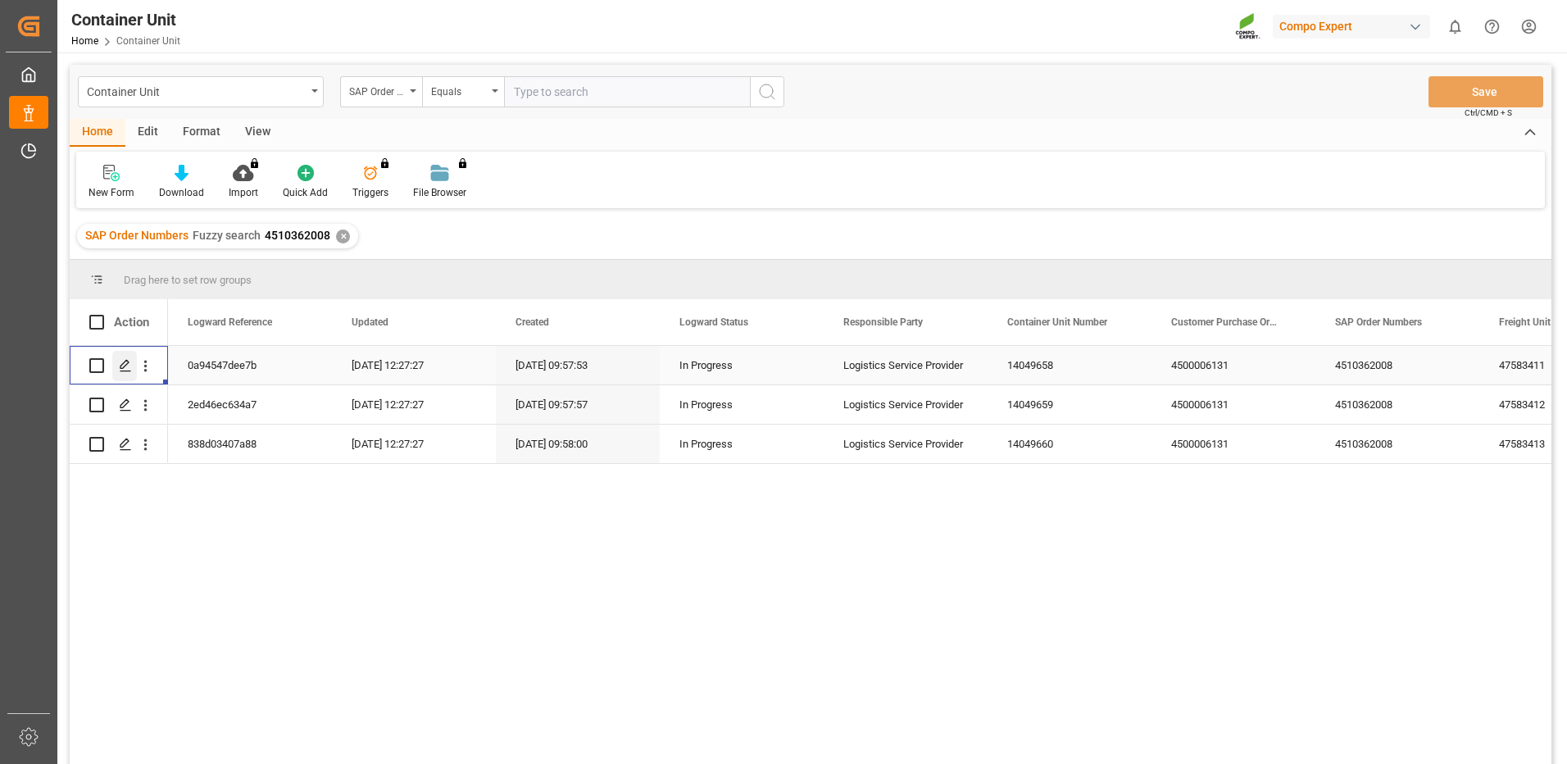
click at [129, 360] on icon "Press SPACE to select this row." at bounding box center [125, 365] width 13 height 13
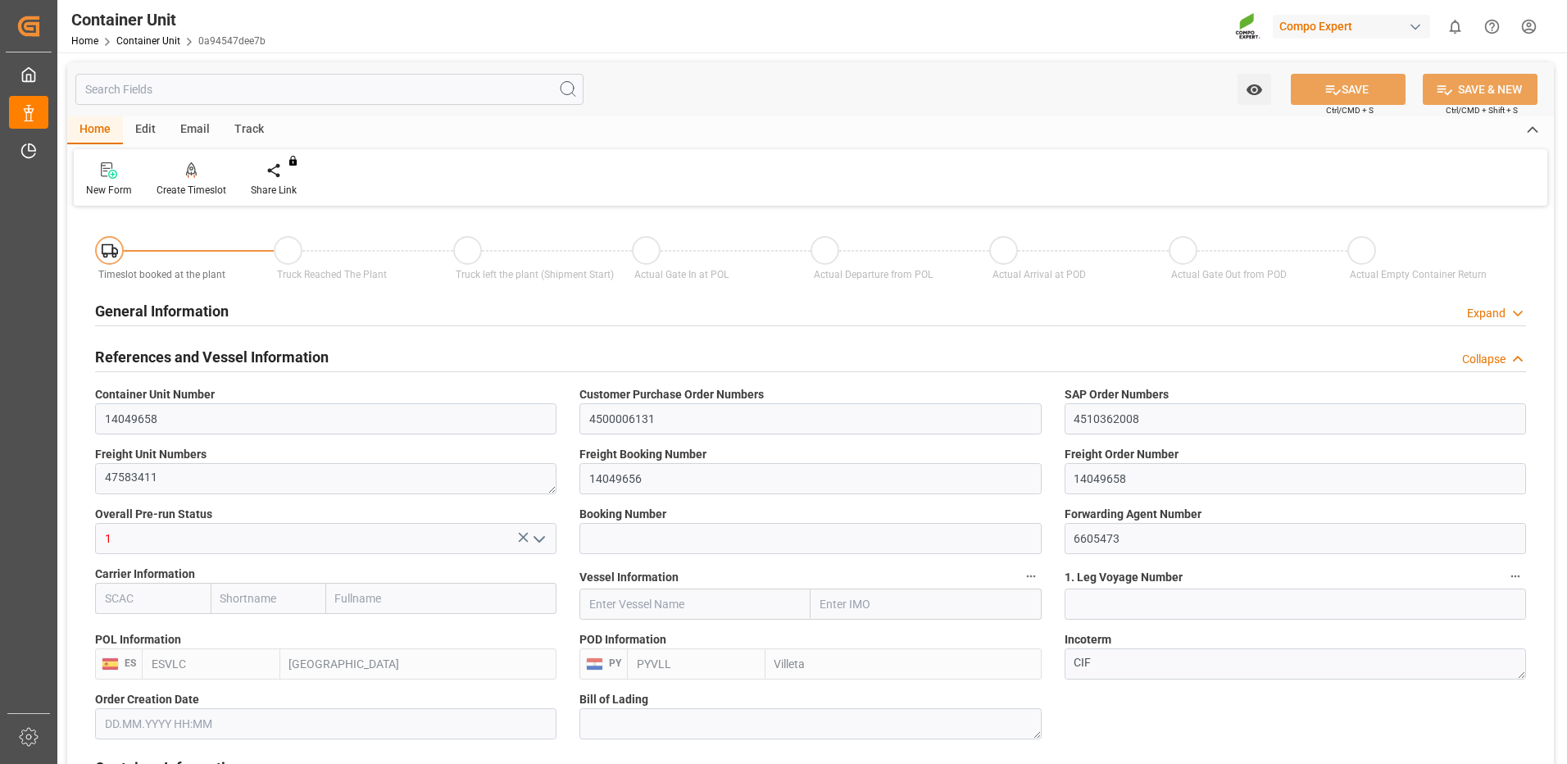
type input "ESVLC"
type input "PYVLL"
type input "0"
type input "60"
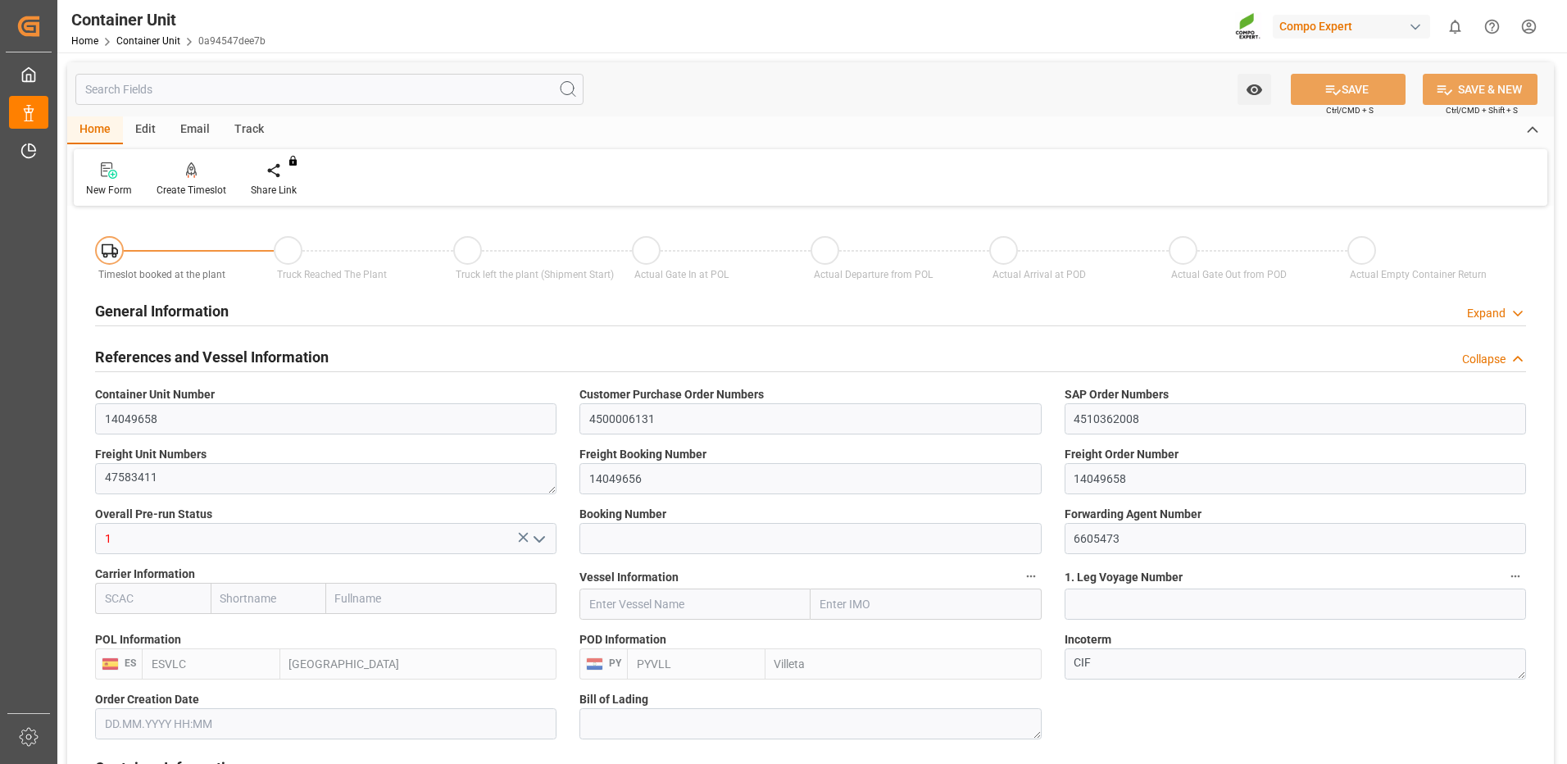
type input "24576"
type input "22.07.2025 09:57"
type input "15.09.2025"
click at [188, 173] on icon at bounding box center [191, 170] width 11 height 16
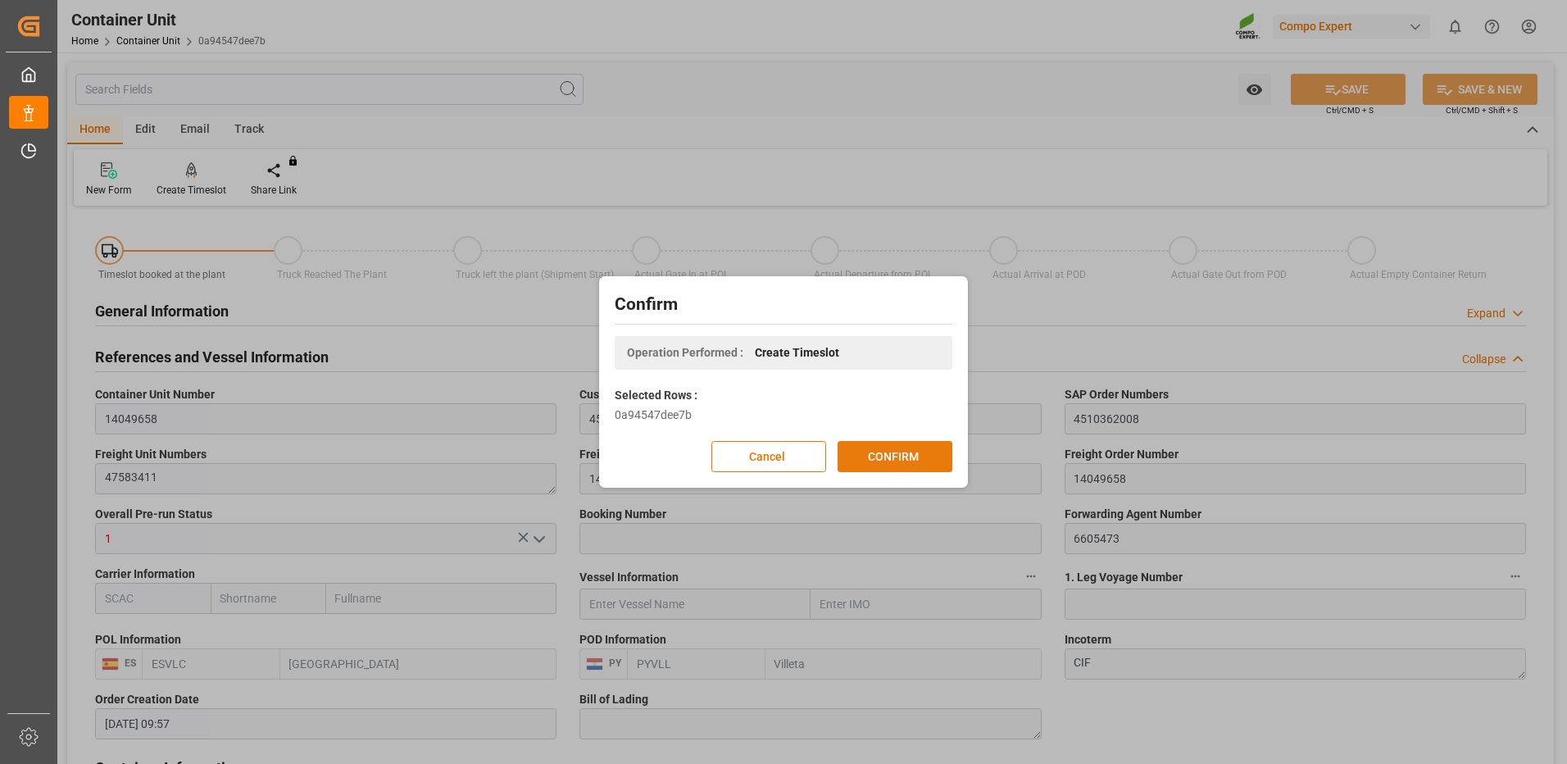
click at [889, 463] on button "CONFIRM" at bounding box center [895, 456] width 115 height 31
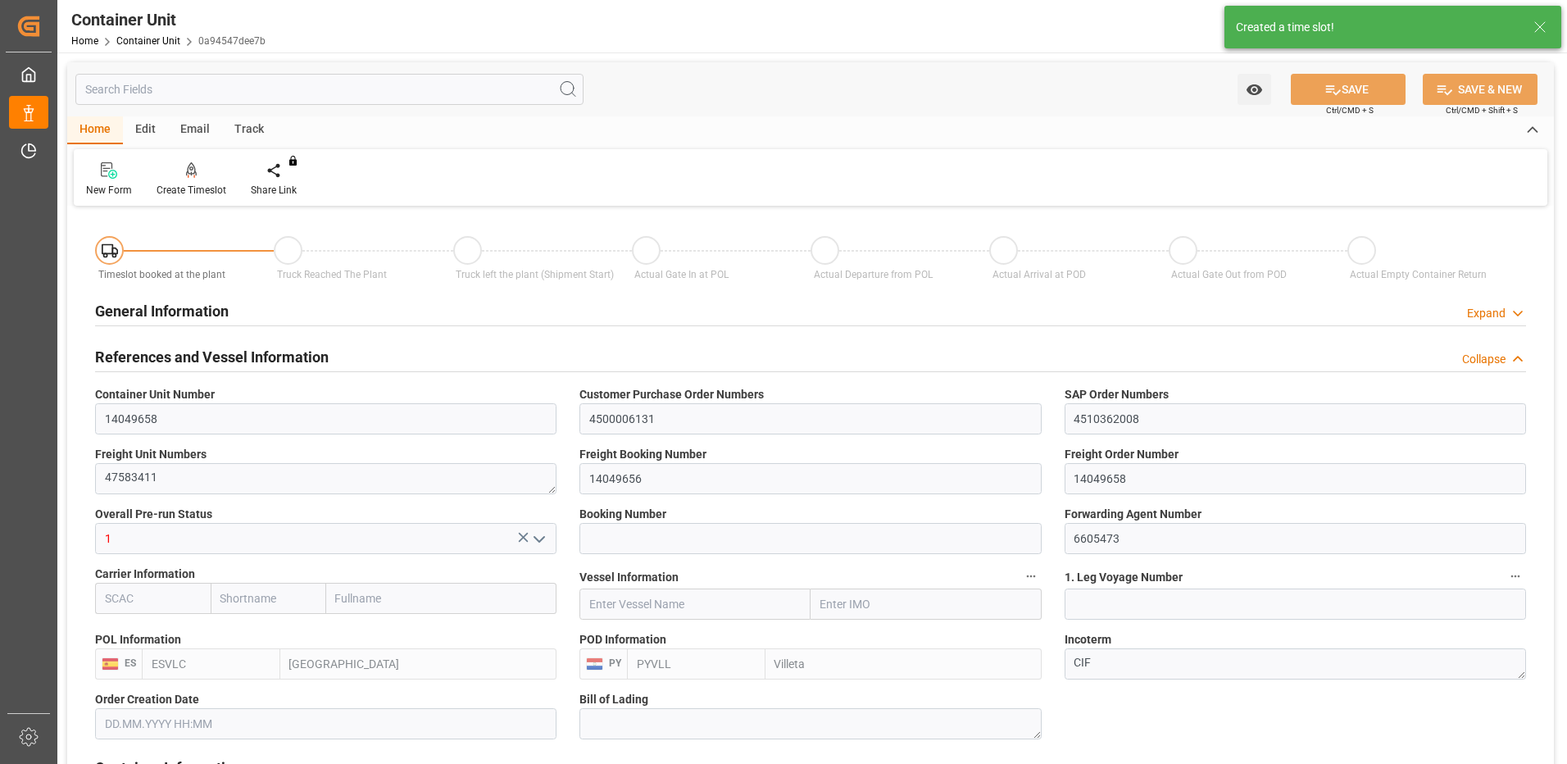
type input "22.07.2025 09:57"
type input "15.09.2025"
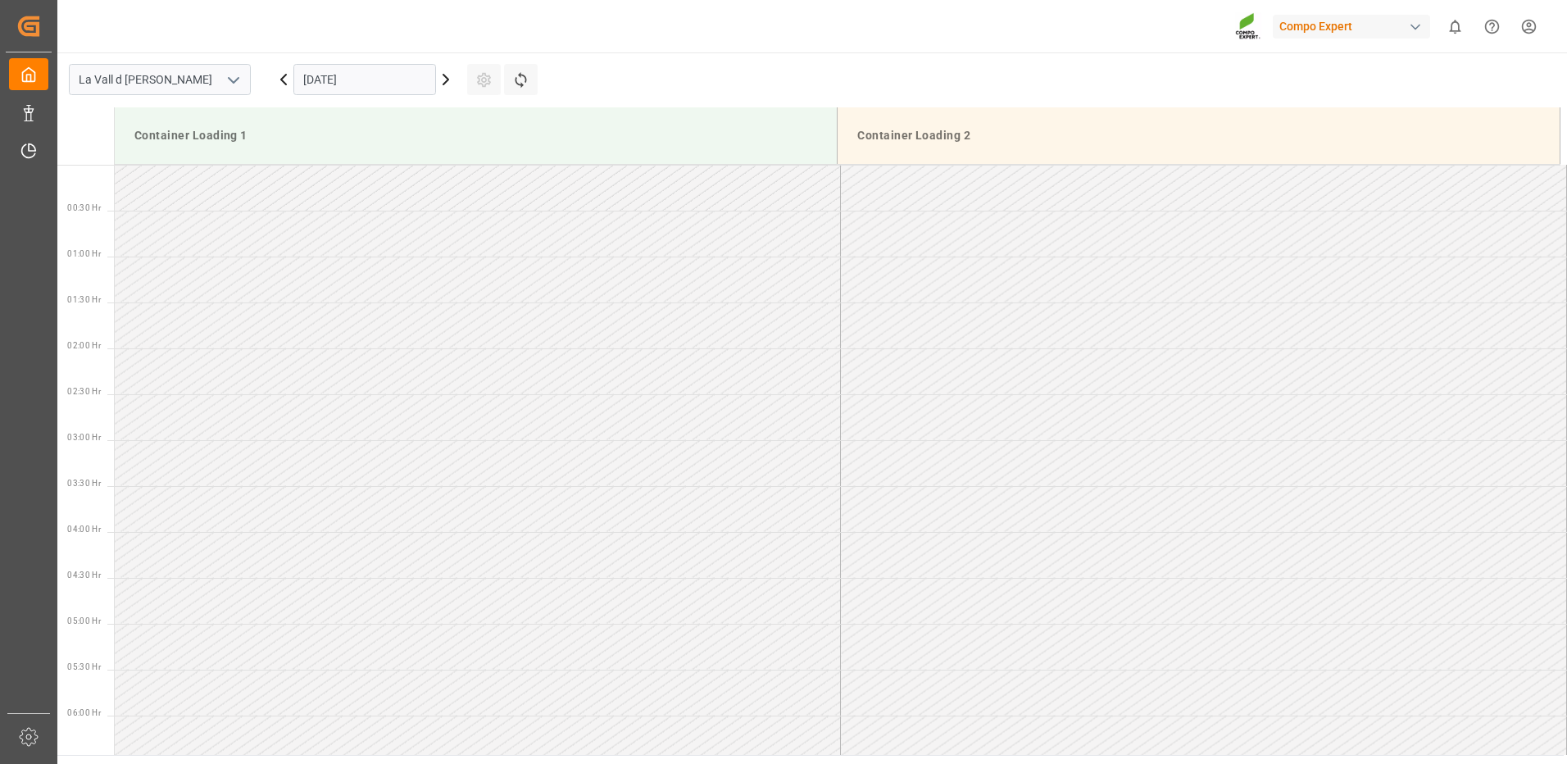
scroll to position [999, 0]
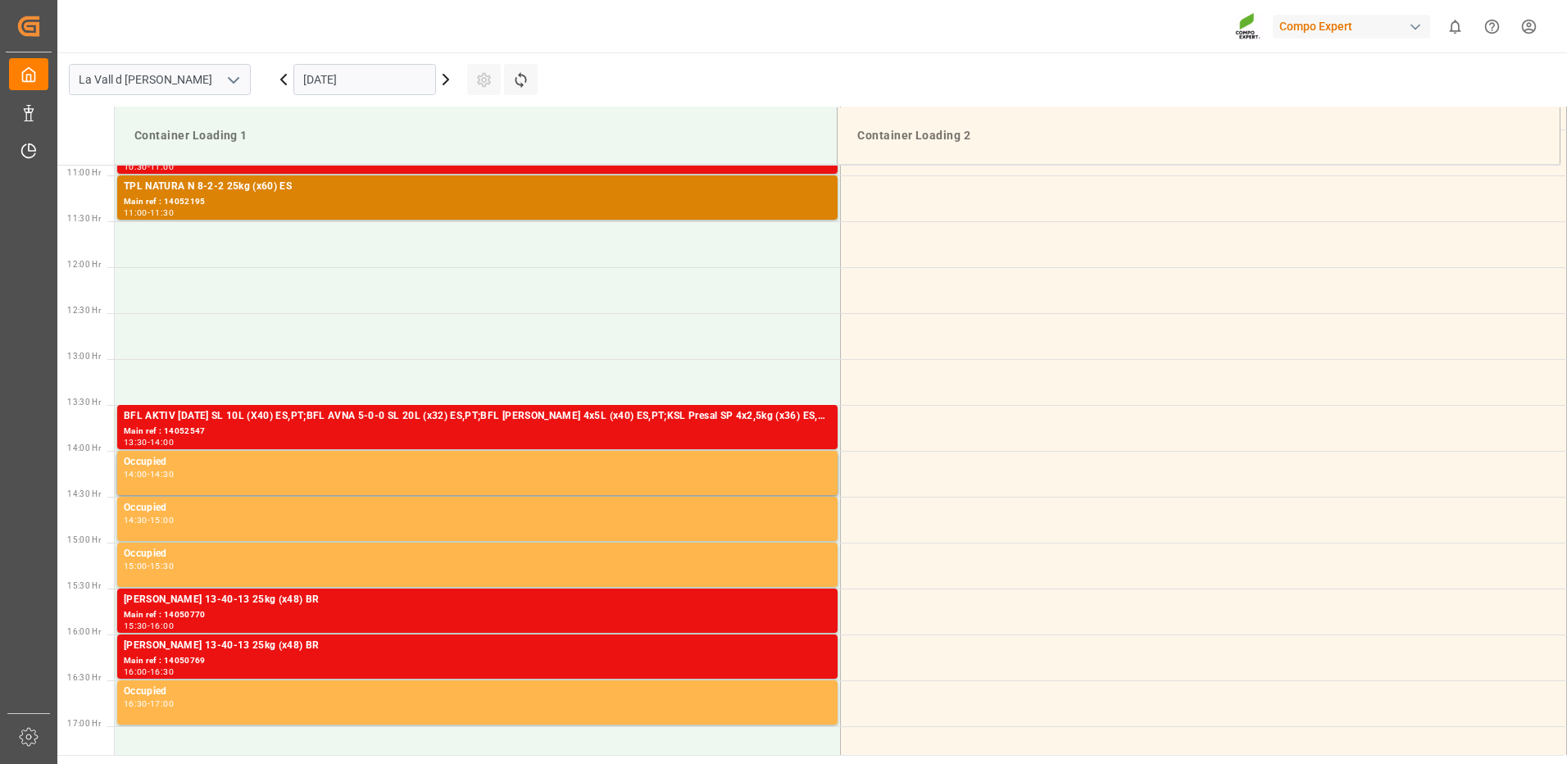
click at [362, 78] on input "18.09.2025" at bounding box center [364, 79] width 143 height 31
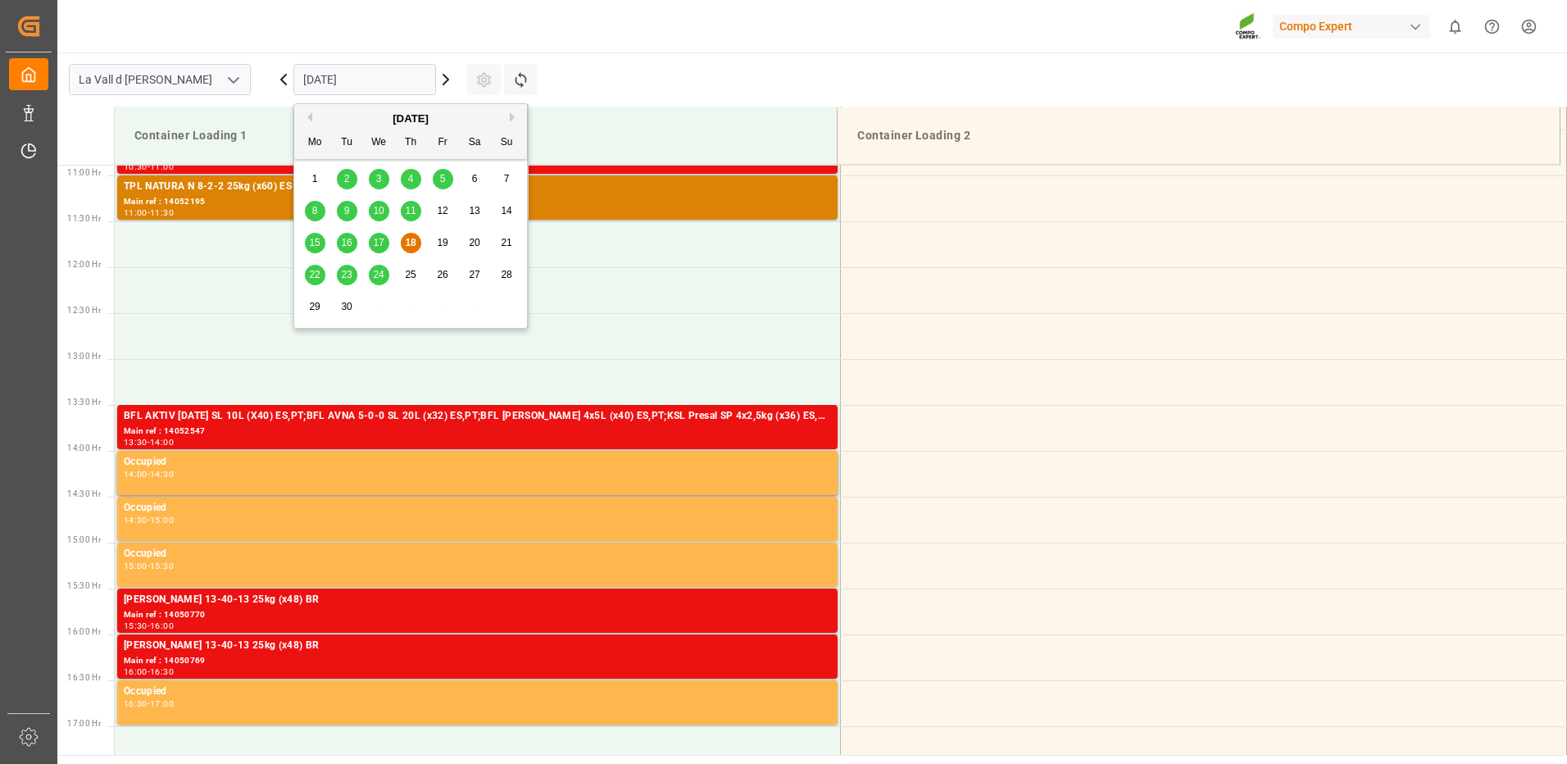
click at [319, 307] on span "29" at bounding box center [314, 306] width 11 height 11
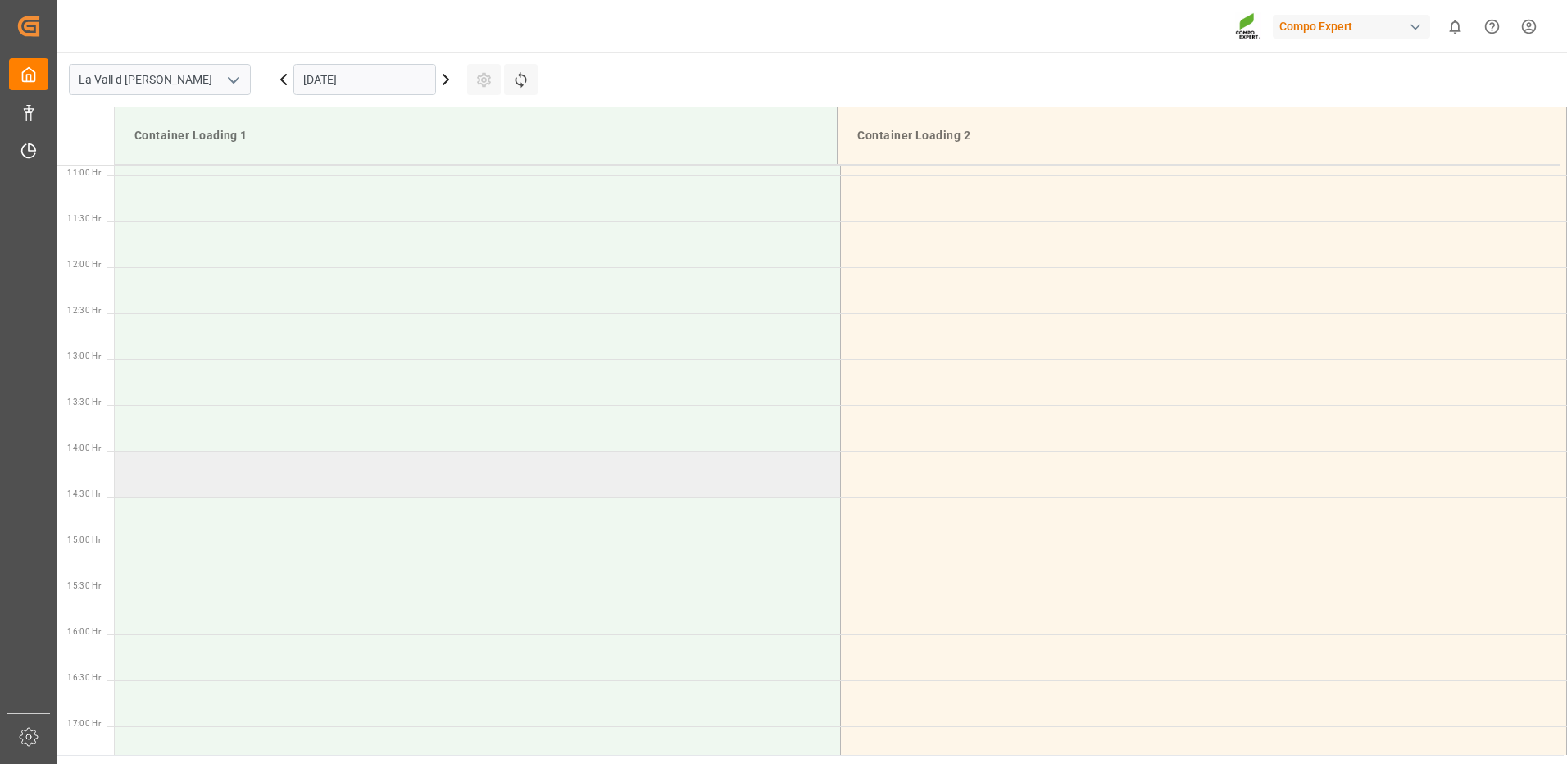
scroll to position [753, 0]
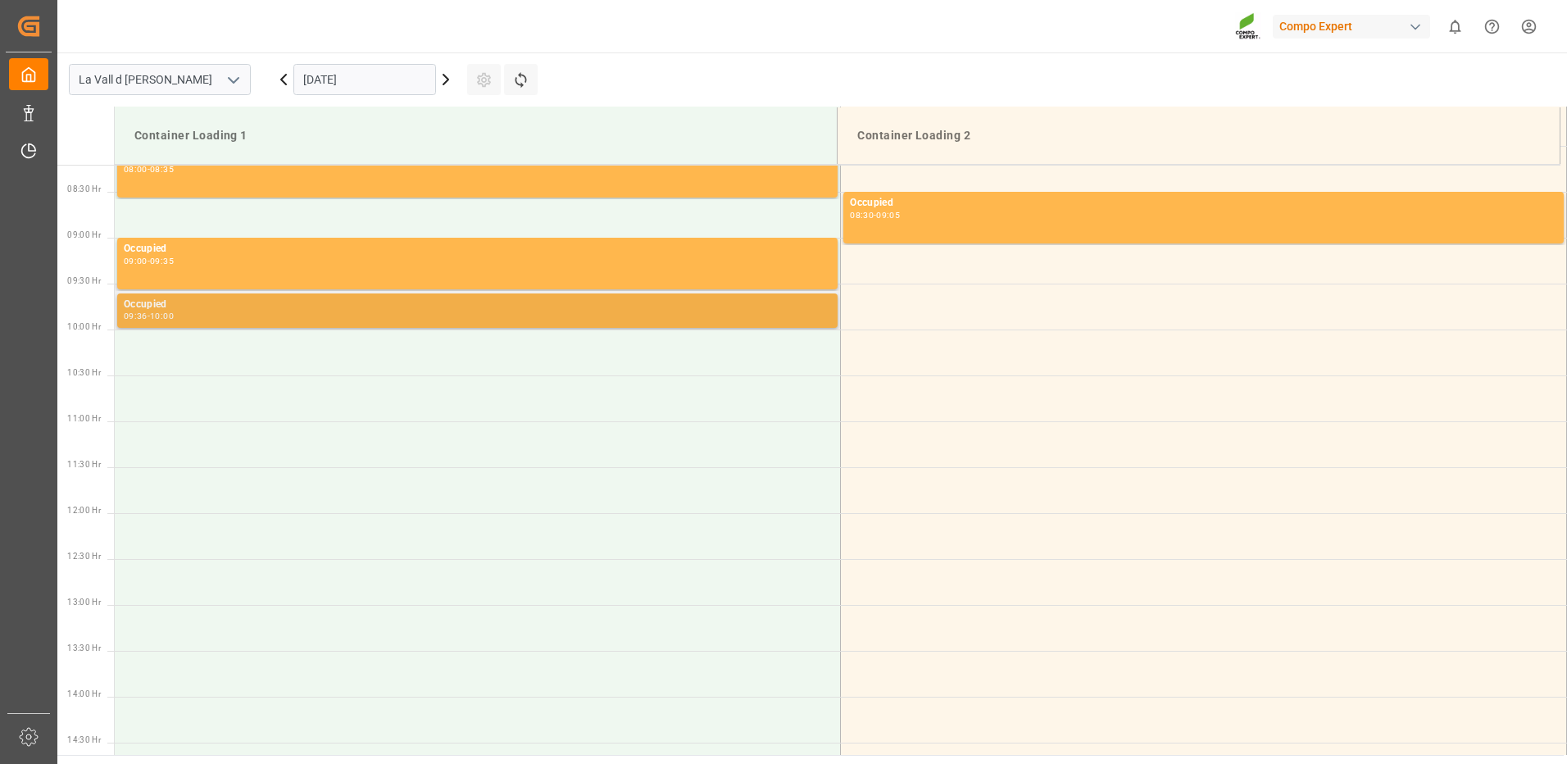
click at [321, 315] on div "09:36 - 10:00" at bounding box center [477, 316] width 707 height 9
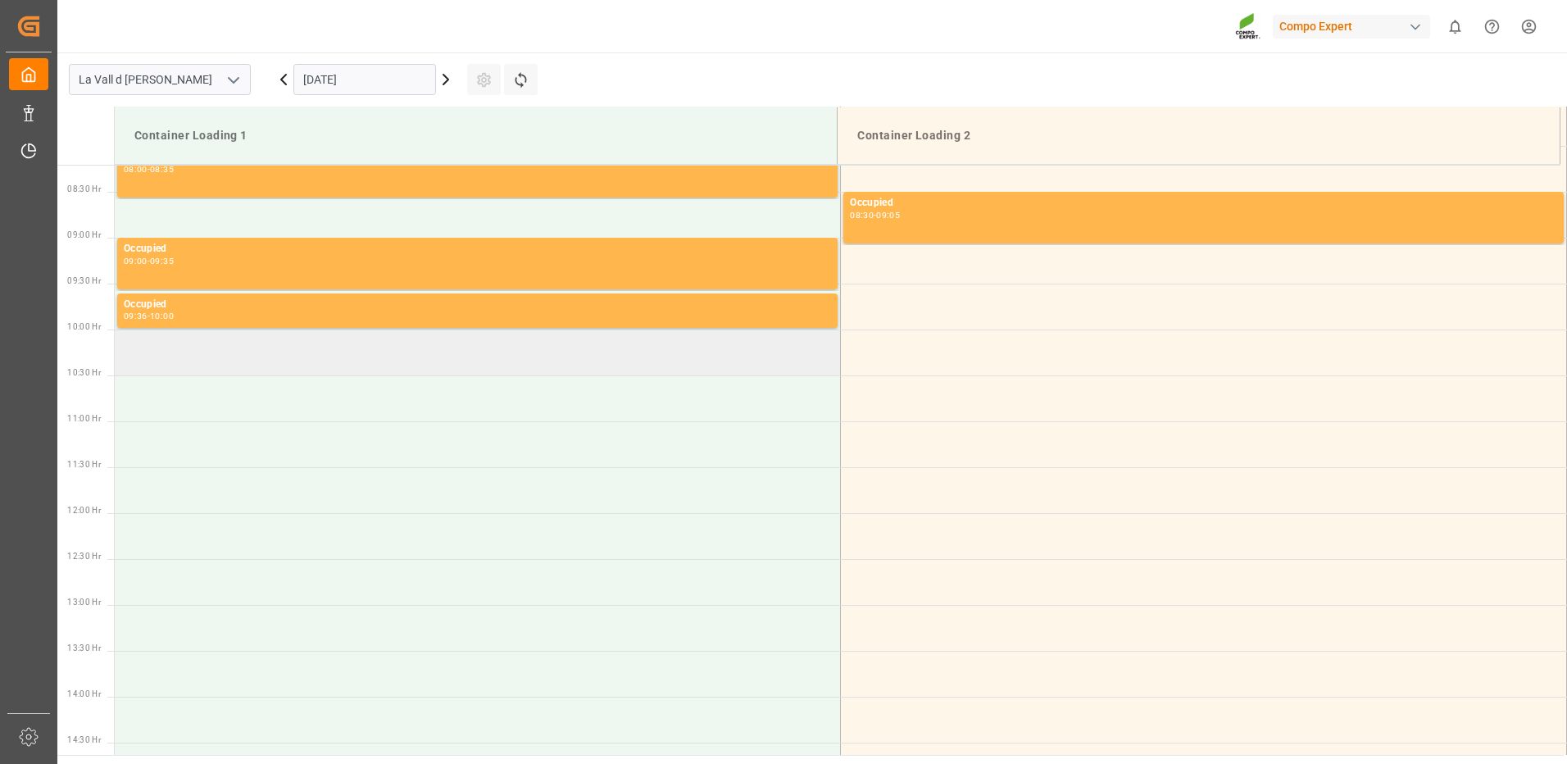
click at [318, 354] on td at bounding box center [478, 352] width 726 height 46
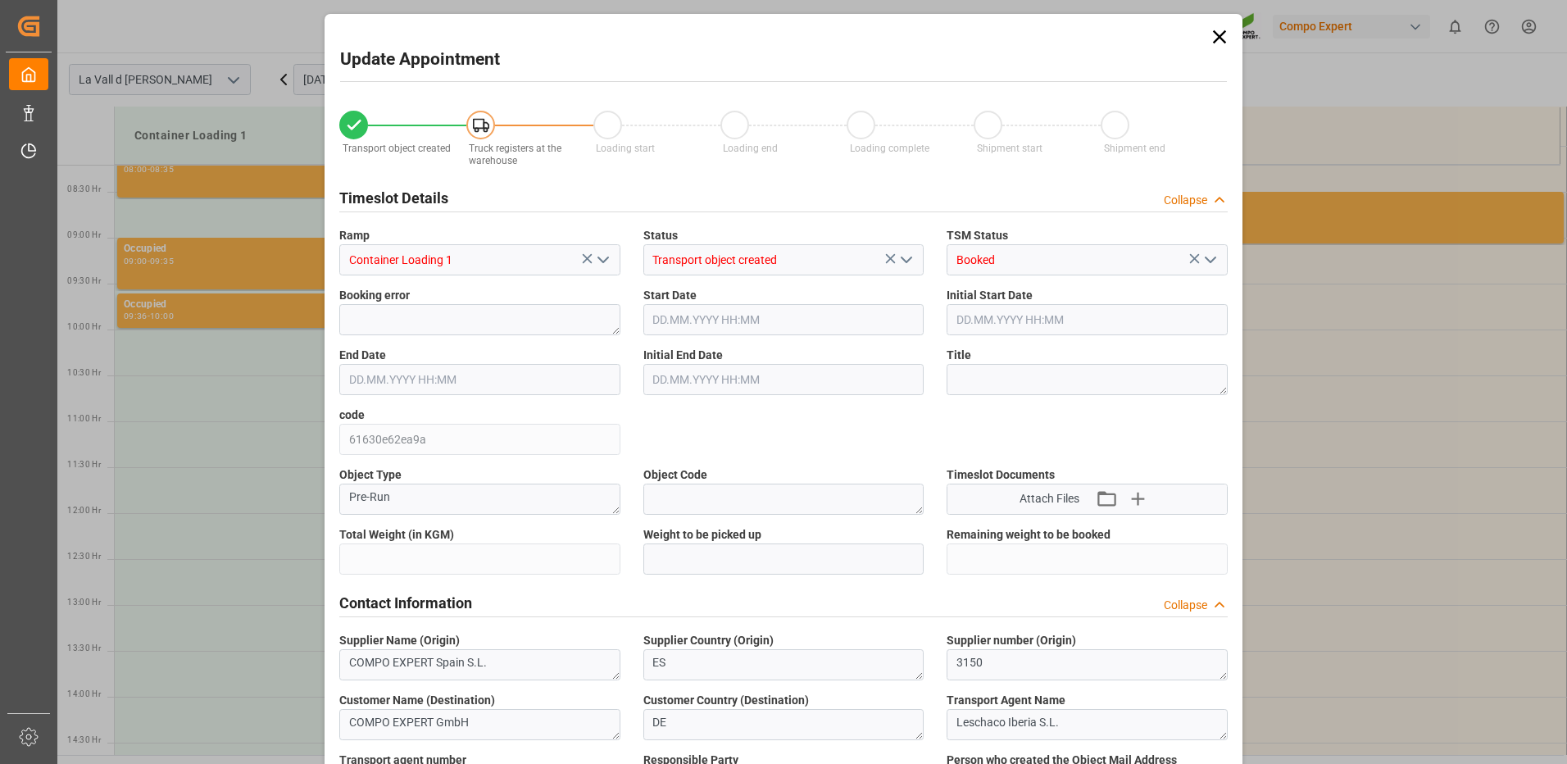
type input "24576"
type input "60"
type input "29.09.2025 10:00"
type input "29.09.2025 10:30"
type input "[DATE] 09:57"
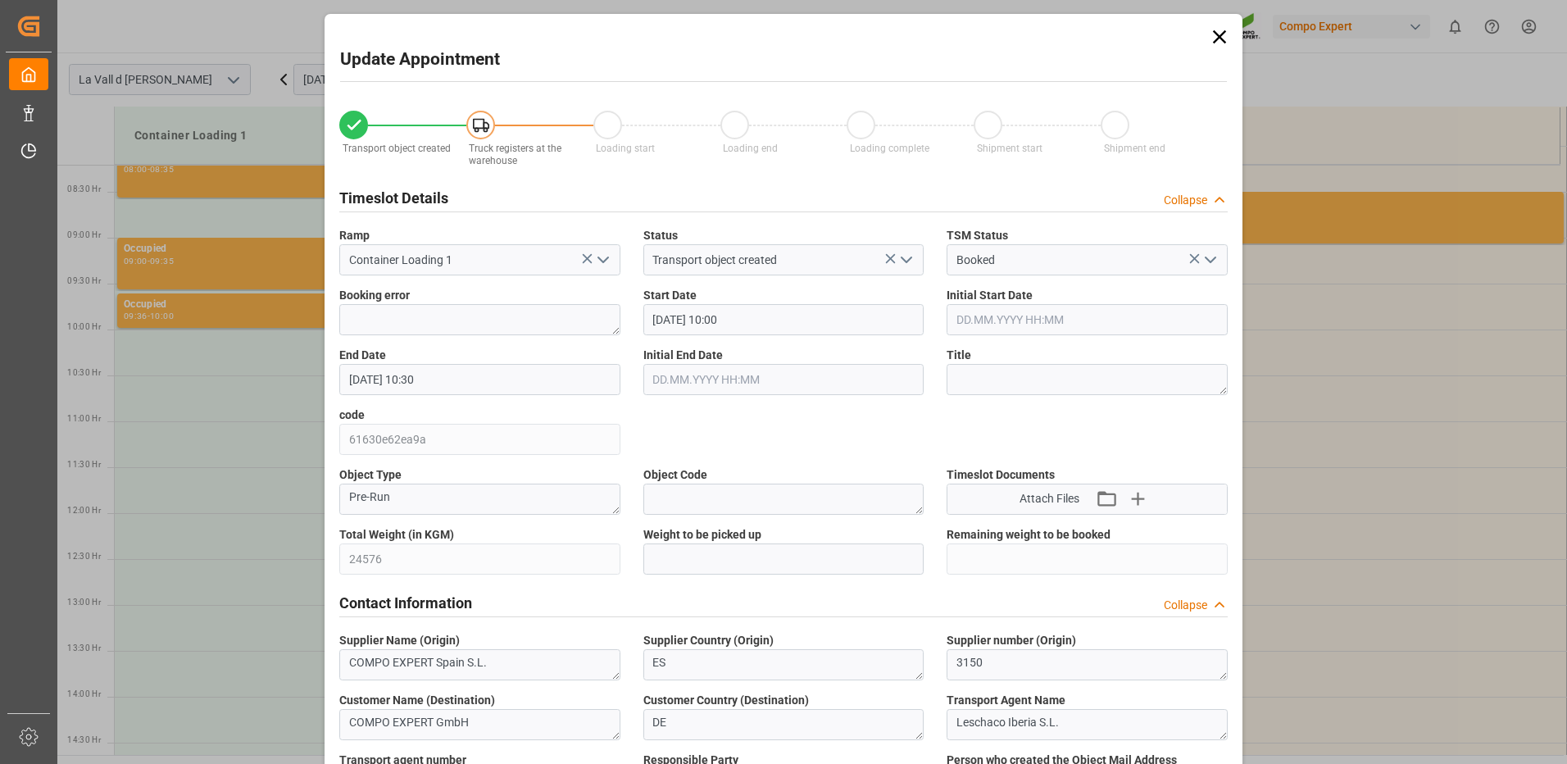
type input "[DATE] 12:29"
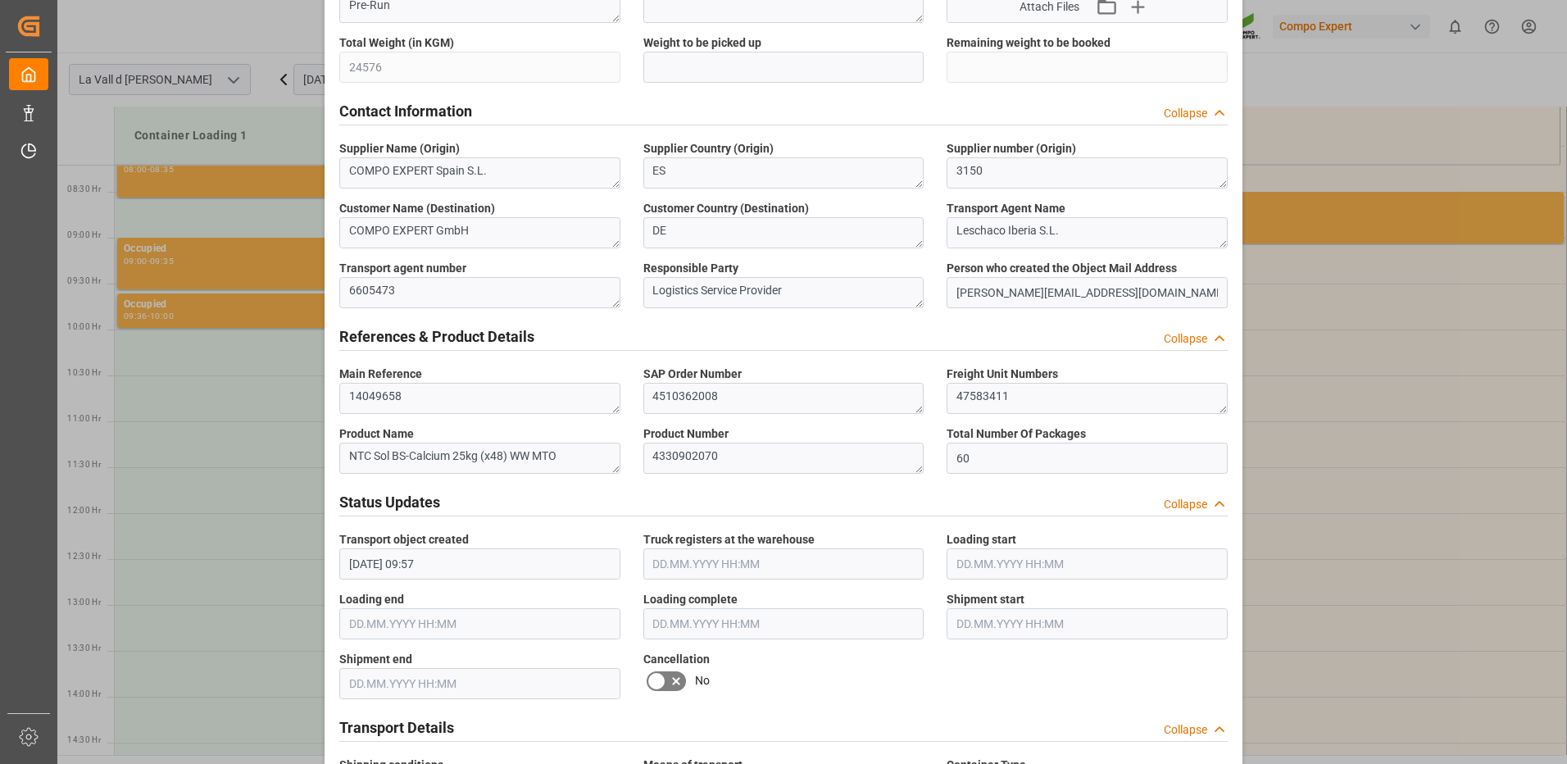
scroll to position [246, 0]
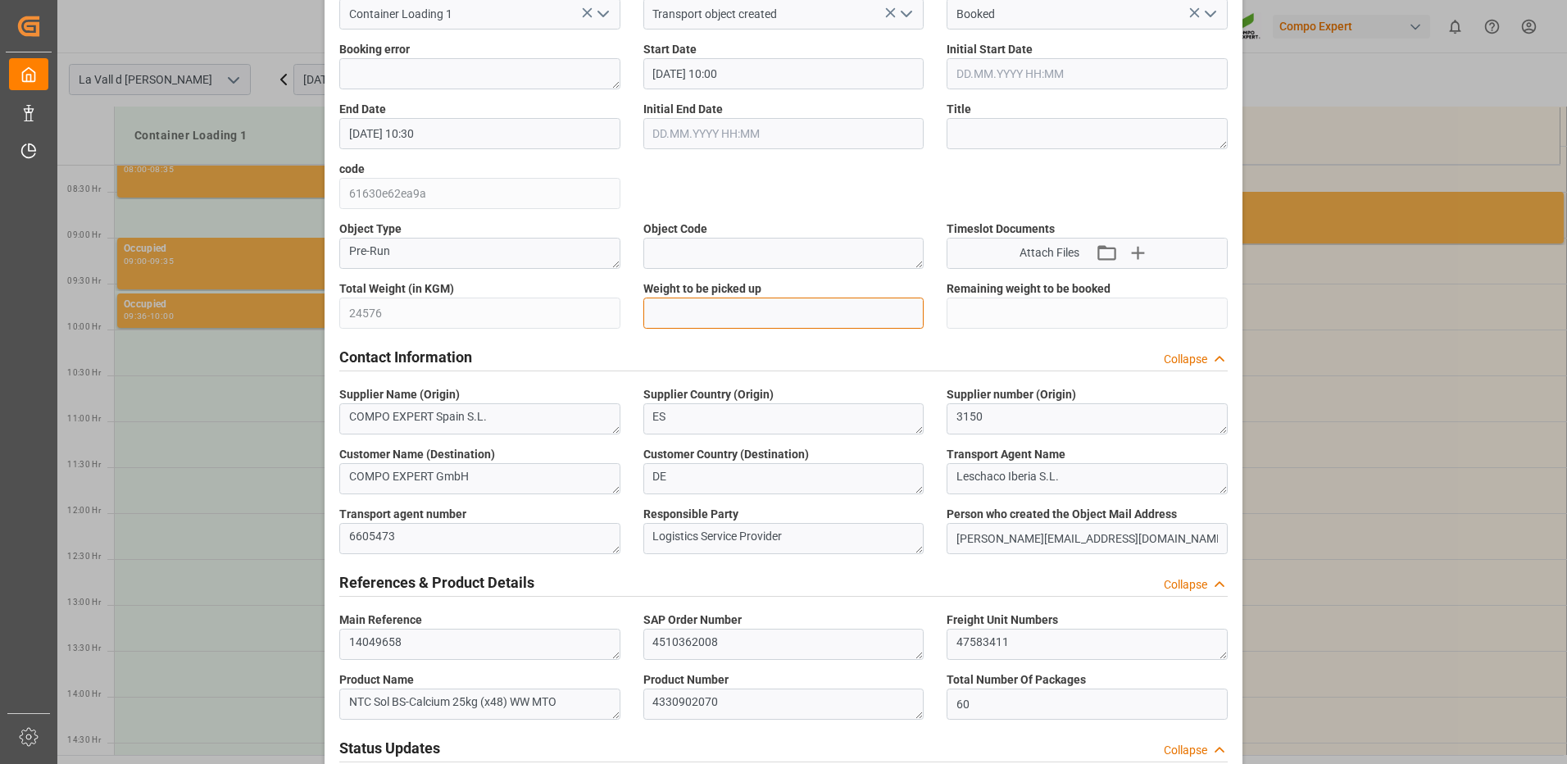
click at [868, 326] on input "text" at bounding box center [783, 312] width 281 height 31
type input "24576"
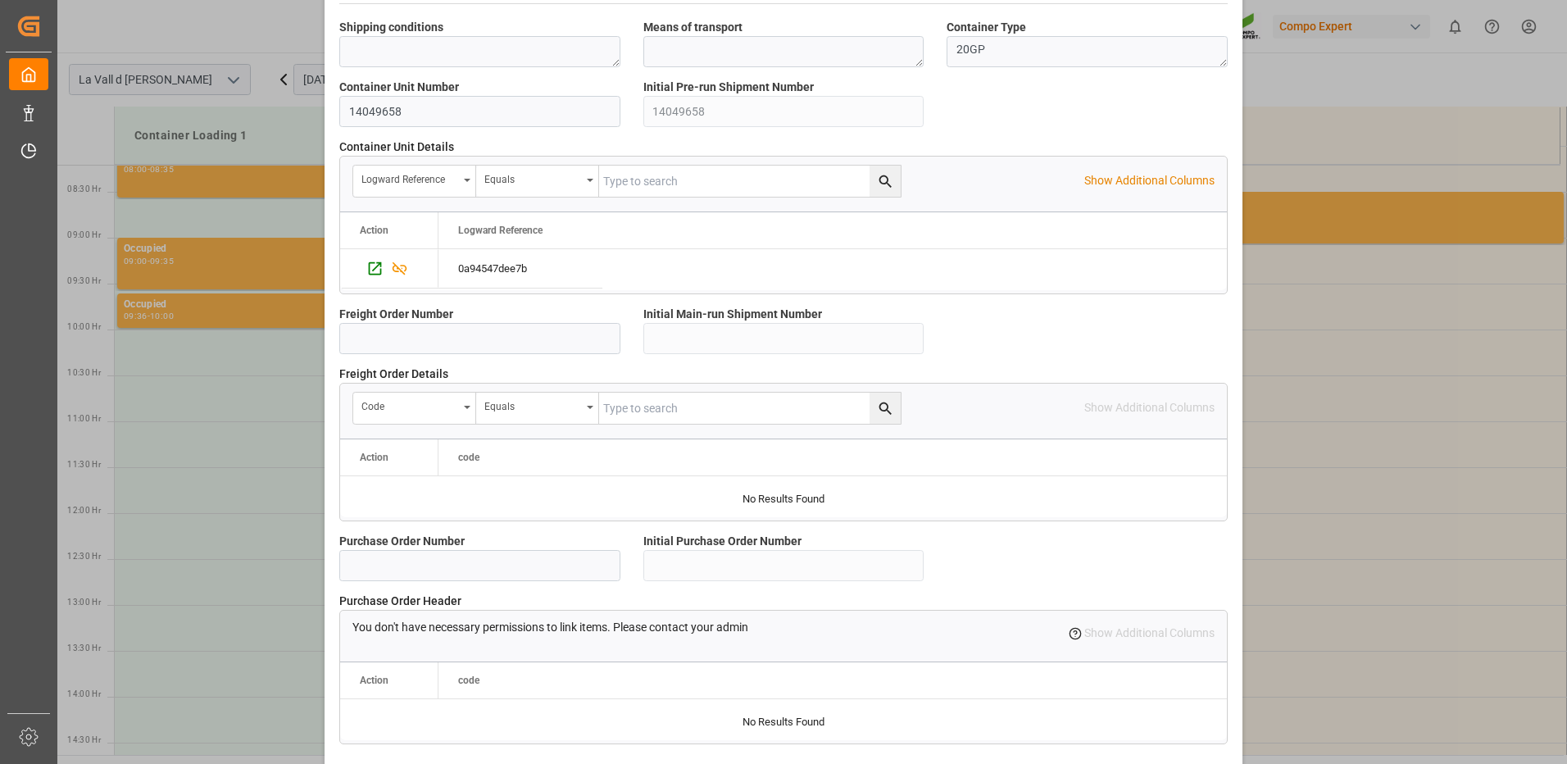
scroll to position [1397, 0]
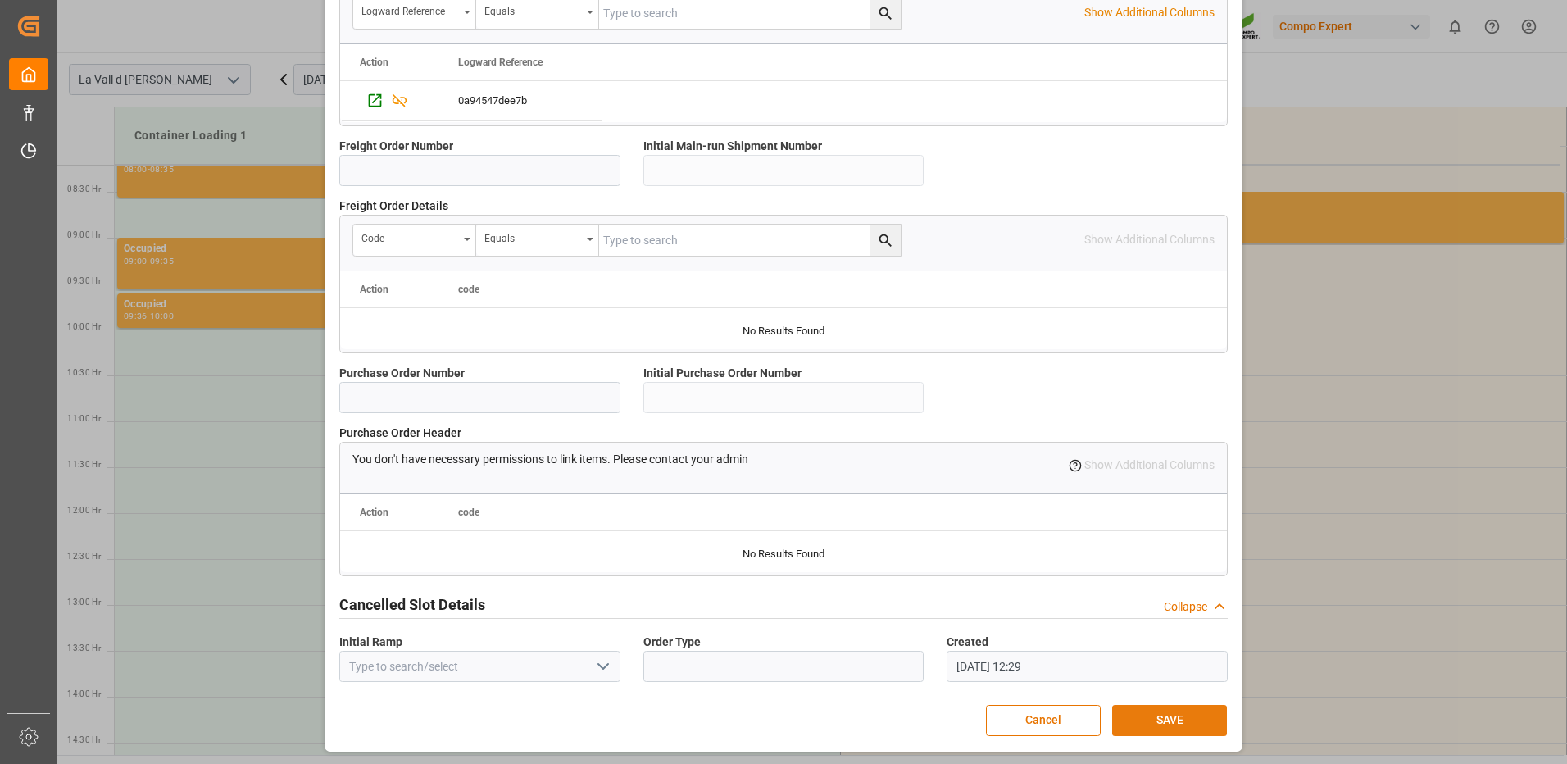
click at [1175, 714] on button "SAVE" at bounding box center [1169, 720] width 115 height 31
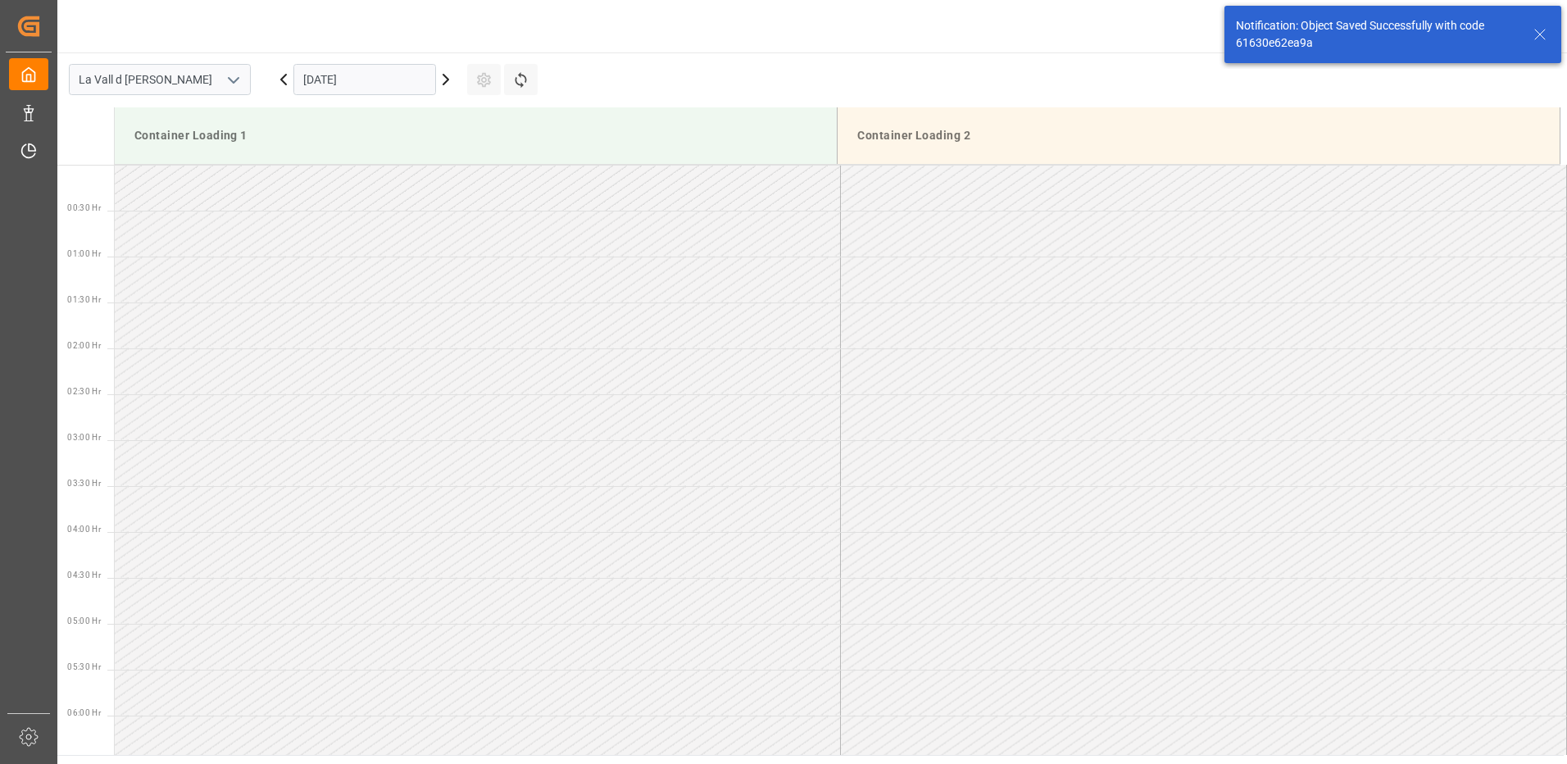
scroll to position [815, 0]
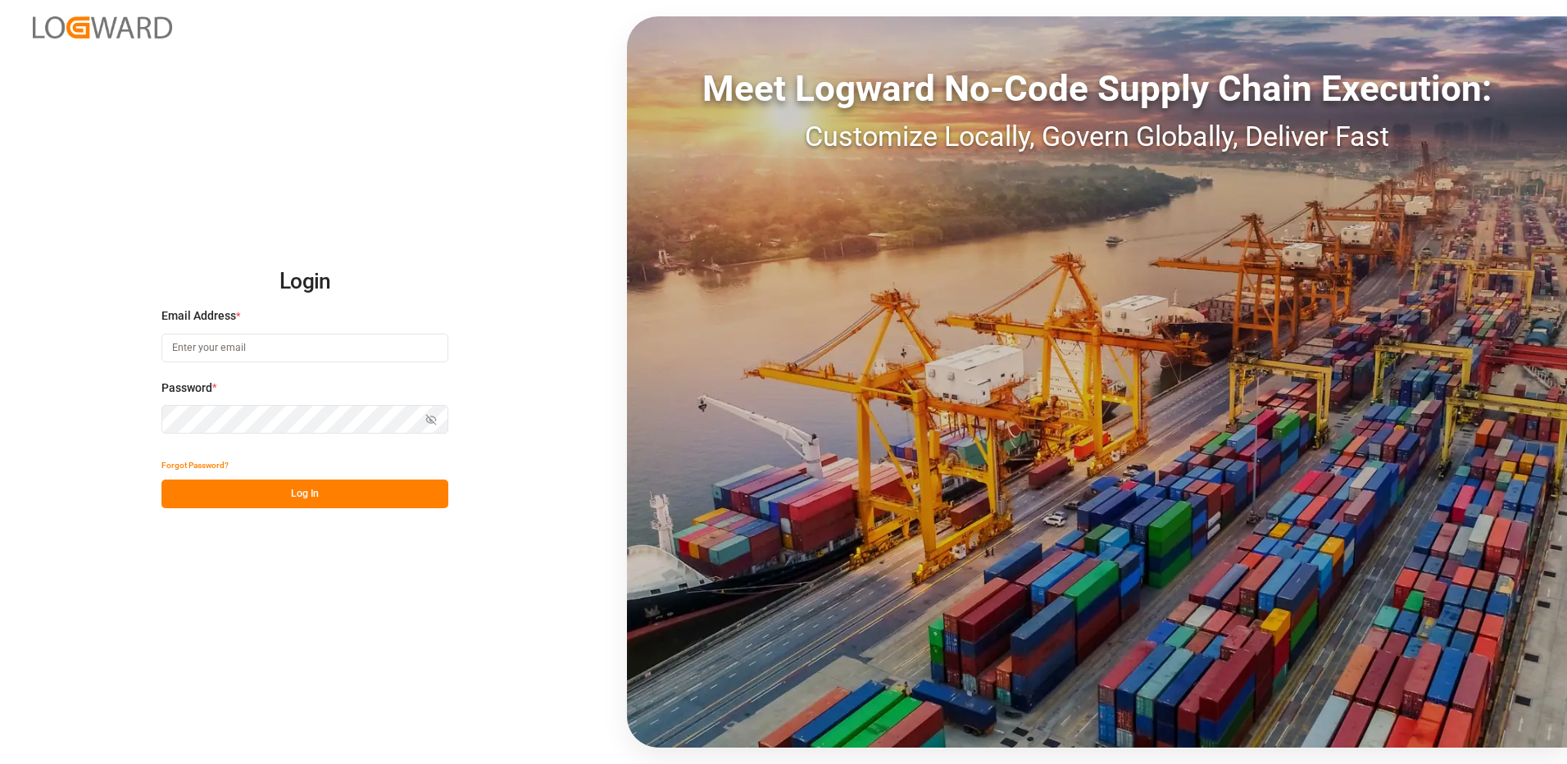
type input "[EMAIL_ADDRESS][DOMAIN_NAME]"
click at [302, 490] on button "Log In" at bounding box center [304, 493] width 287 height 29
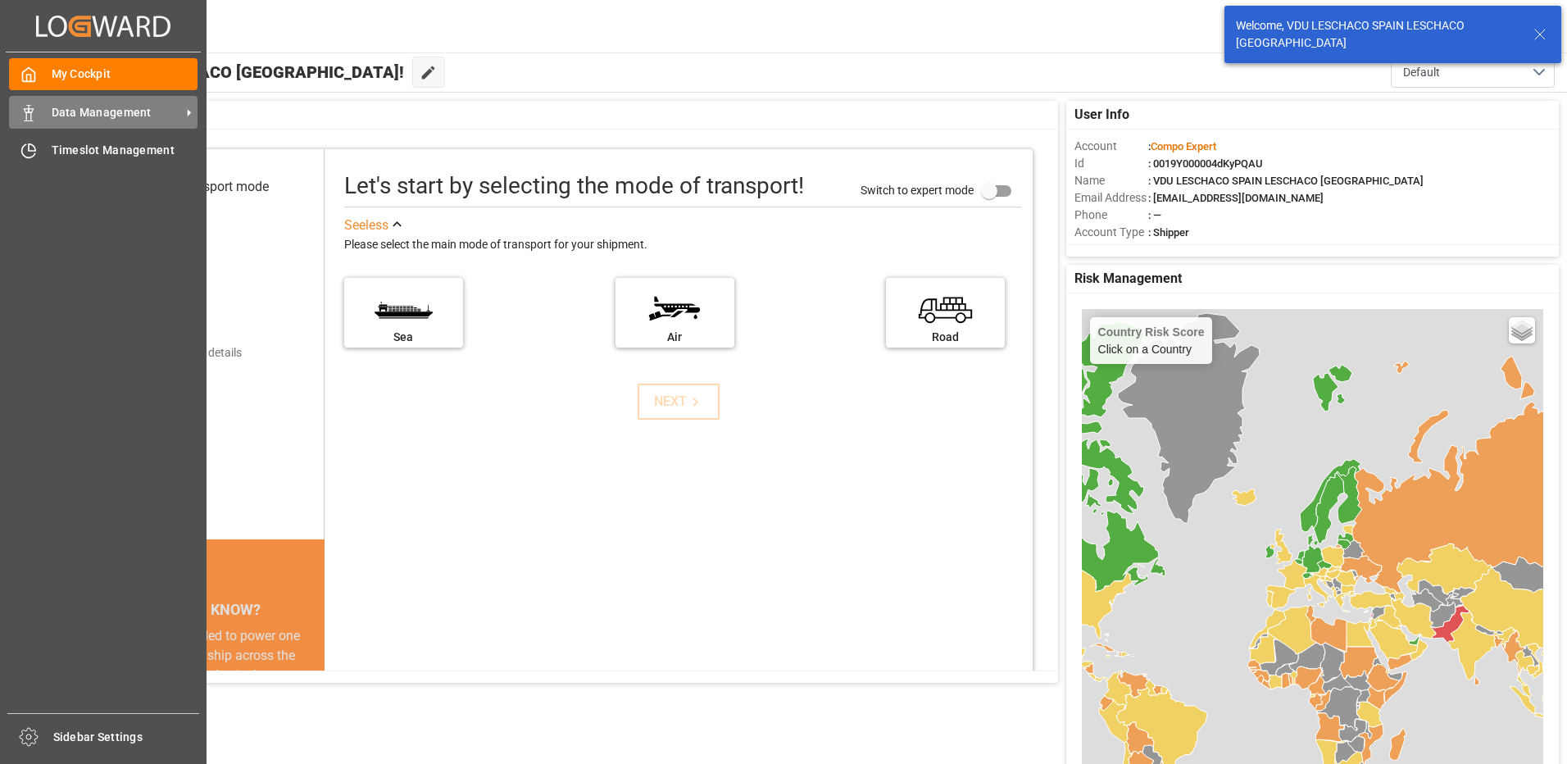
click at [35, 122] on div "Data Management Data Management" at bounding box center [103, 112] width 188 height 32
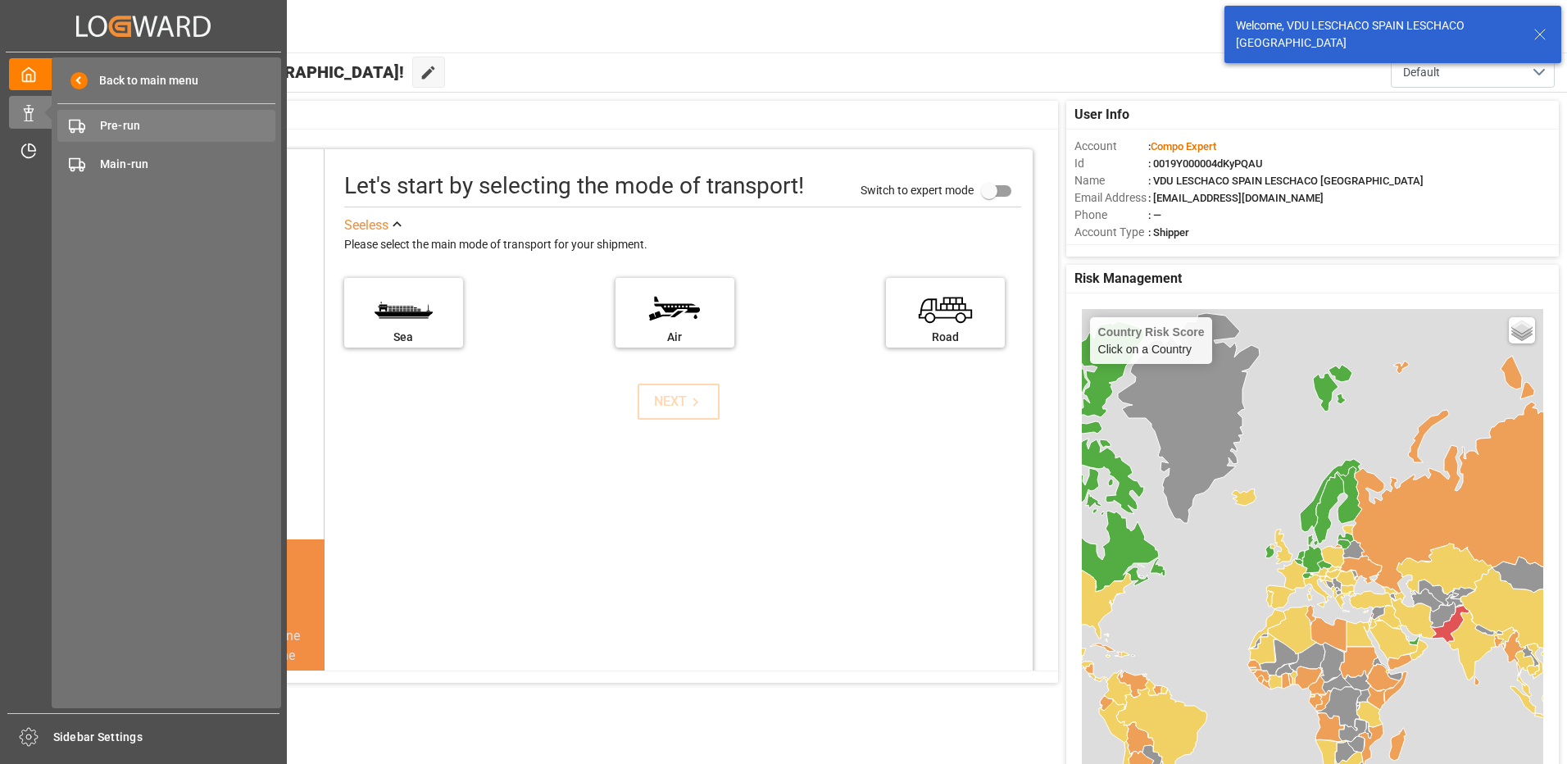
click at [123, 125] on span "Pre-run" at bounding box center [188, 125] width 176 height 17
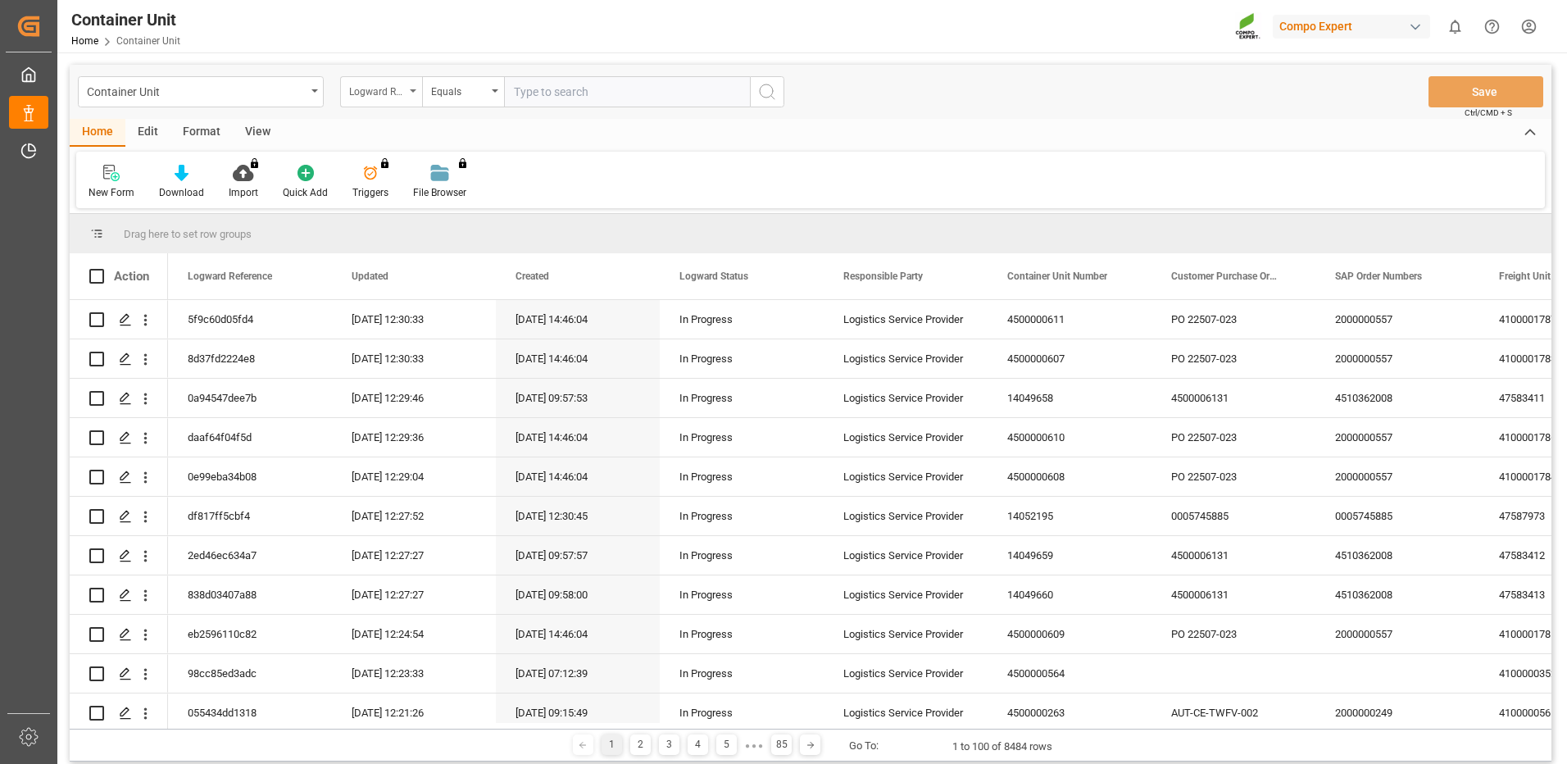
click at [403, 93] on div "Logward Reference" at bounding box center [377, 89] width 56 height 19
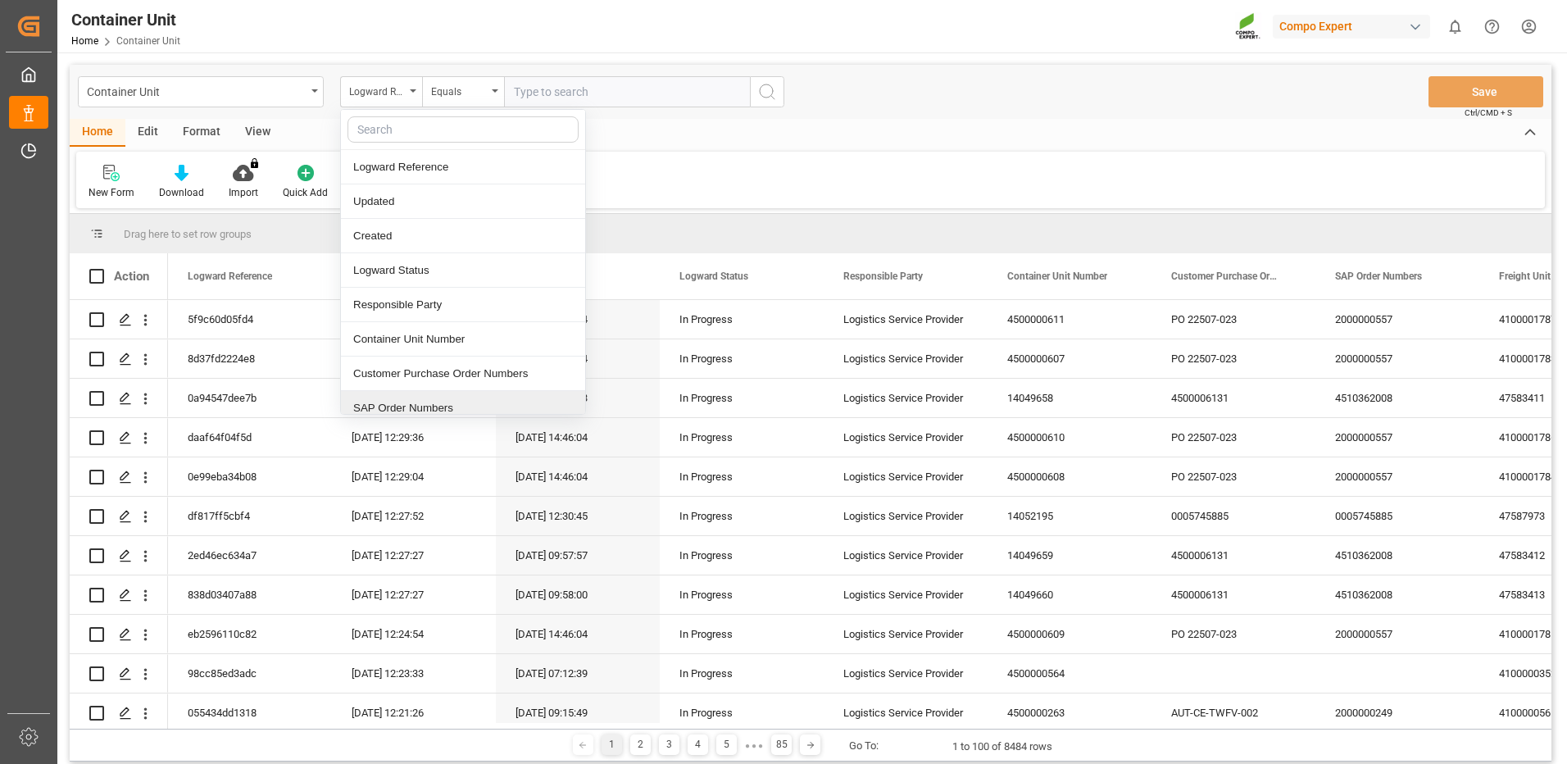
click at [399, 403] on div "SAP Order Numbers" at bounding box center [463, 408] width 244 height 34
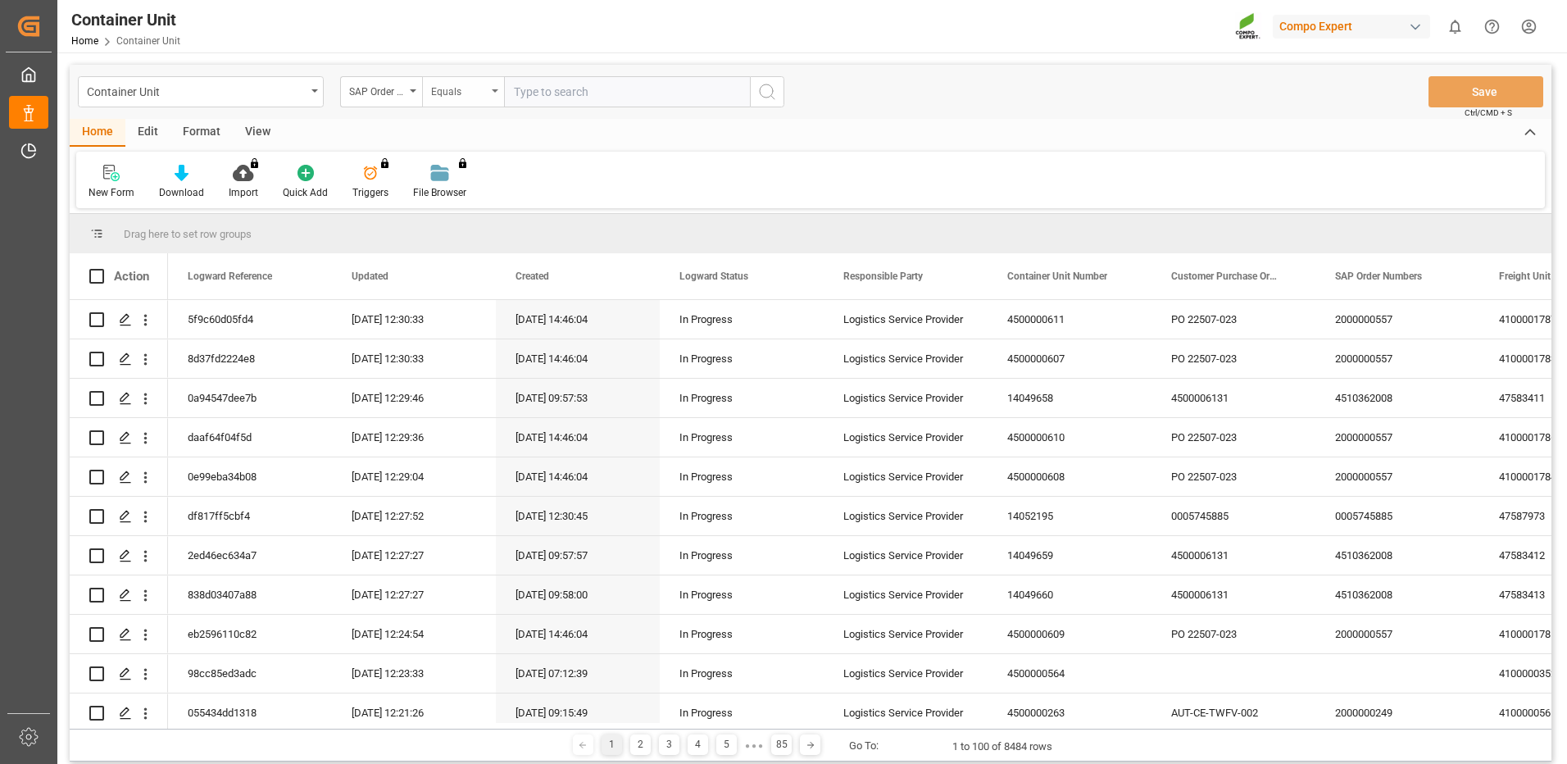
click at [473, 102] on div "Equals" at bounding box center [463, 91] width 82 height 31
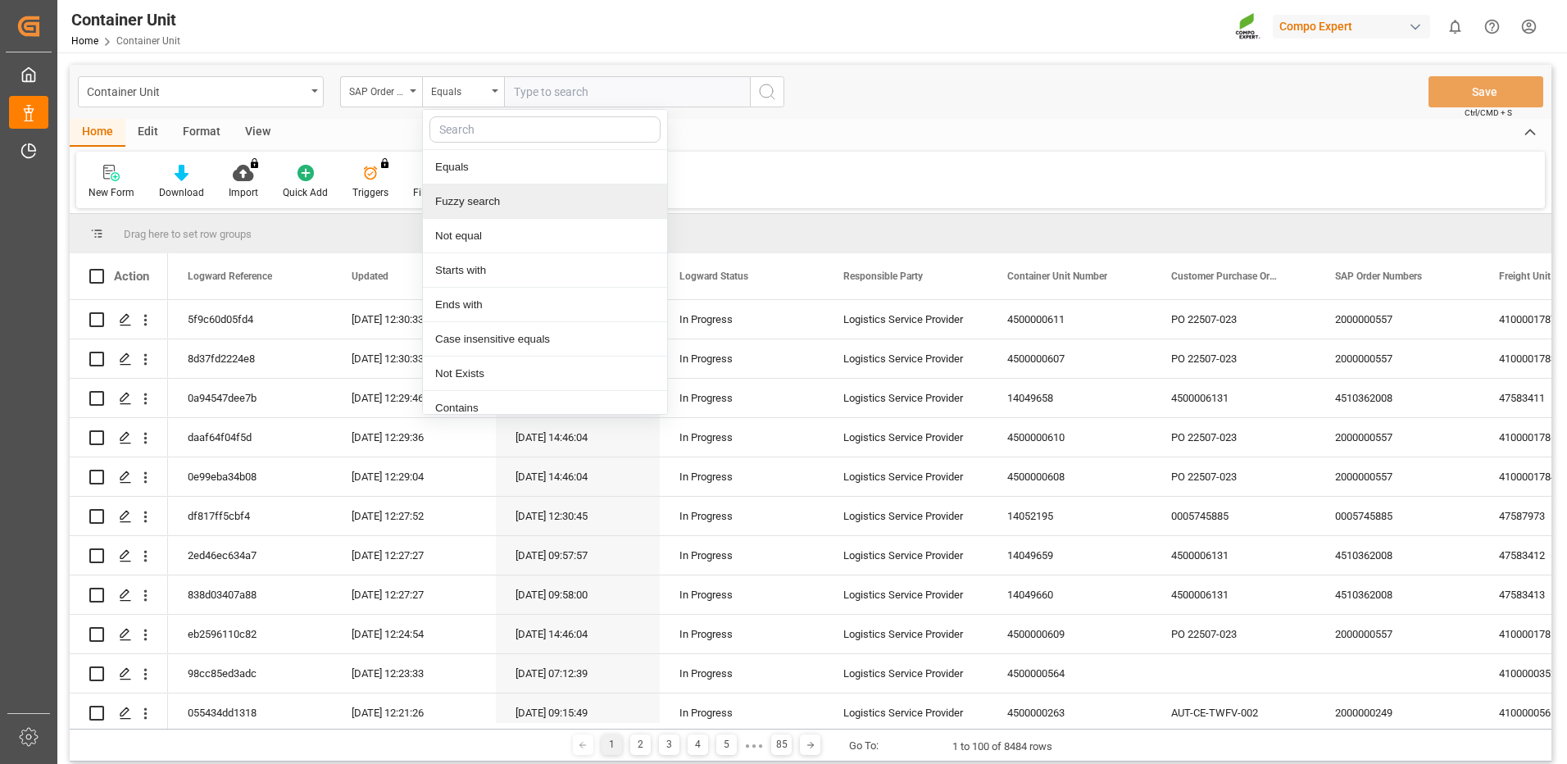
drag, startPoint x: 470, startPoint y: 210, endPoint x: 510, endPoint y: 160, distance: 64.1
click at [470, 208] on div "Fuzzy search" at bounding box center [545, 201] width 244 height 34
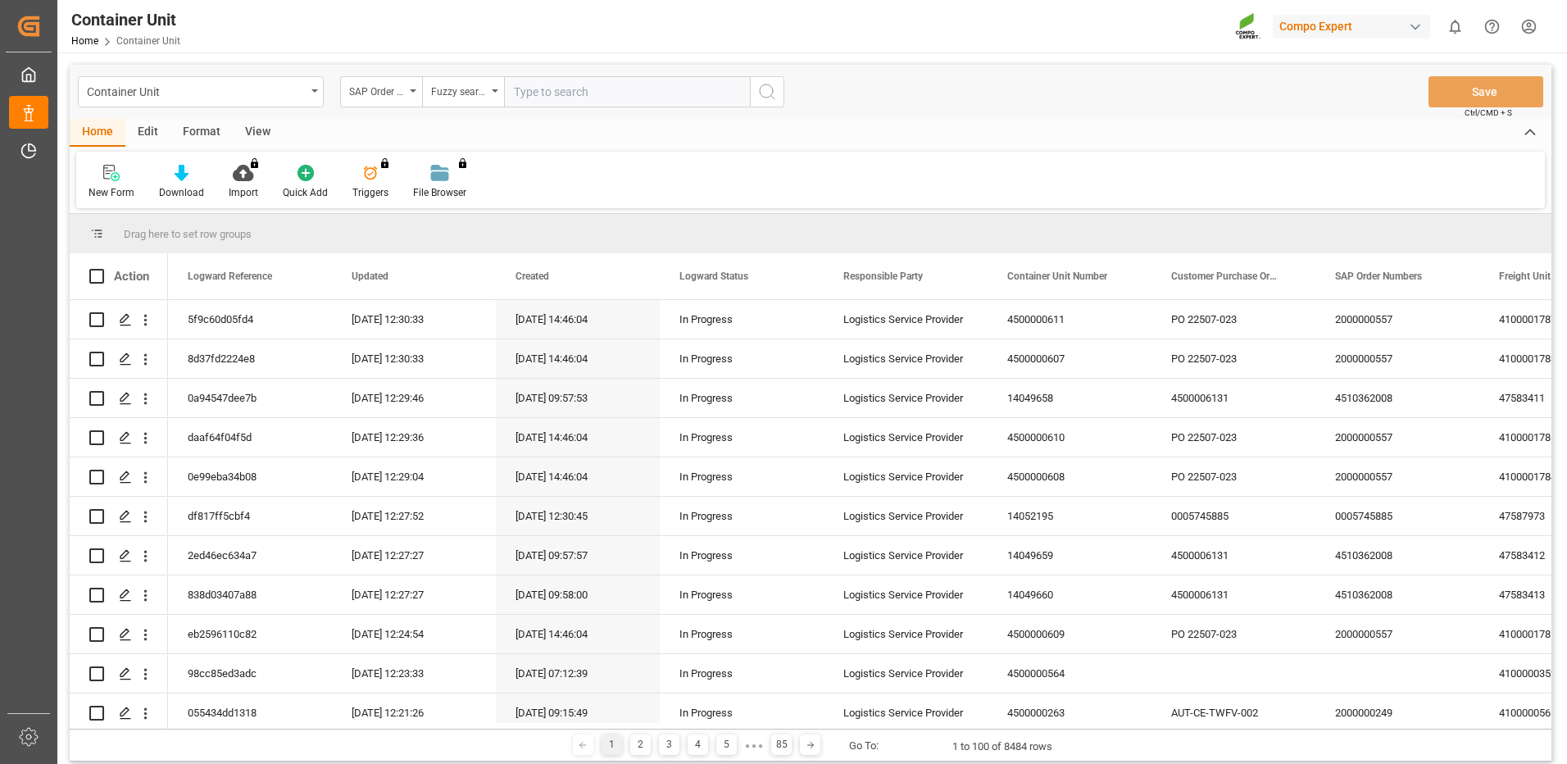
click at [557, 88] on input "text" at bounding box center [627, 91] width 246 height 31
paste input "4510362008"
type input "4510362008"
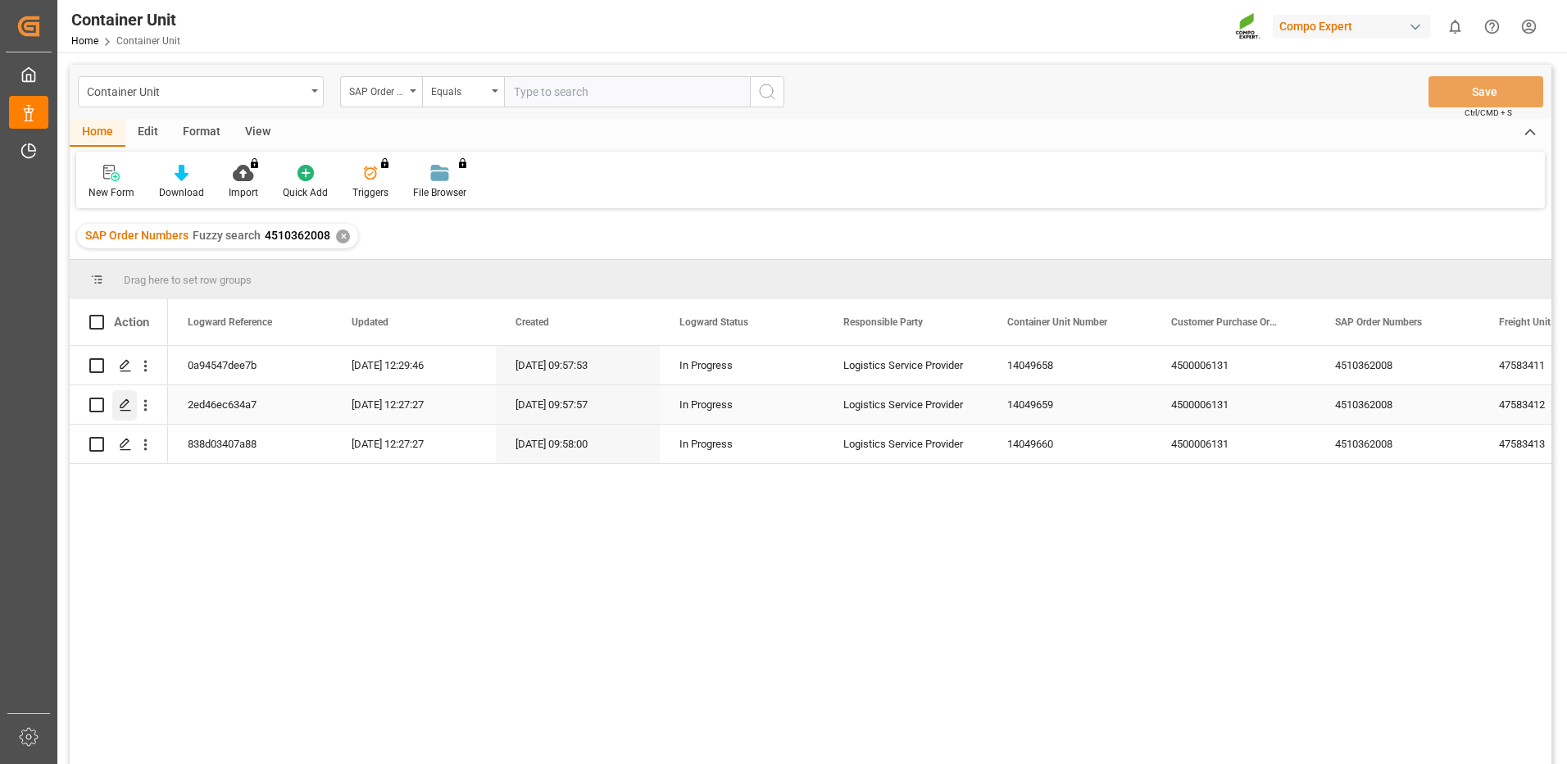
click at [122, 405] on icon "Press SPACE to select this row." at bounding box center [125, 404] width 13 height 13
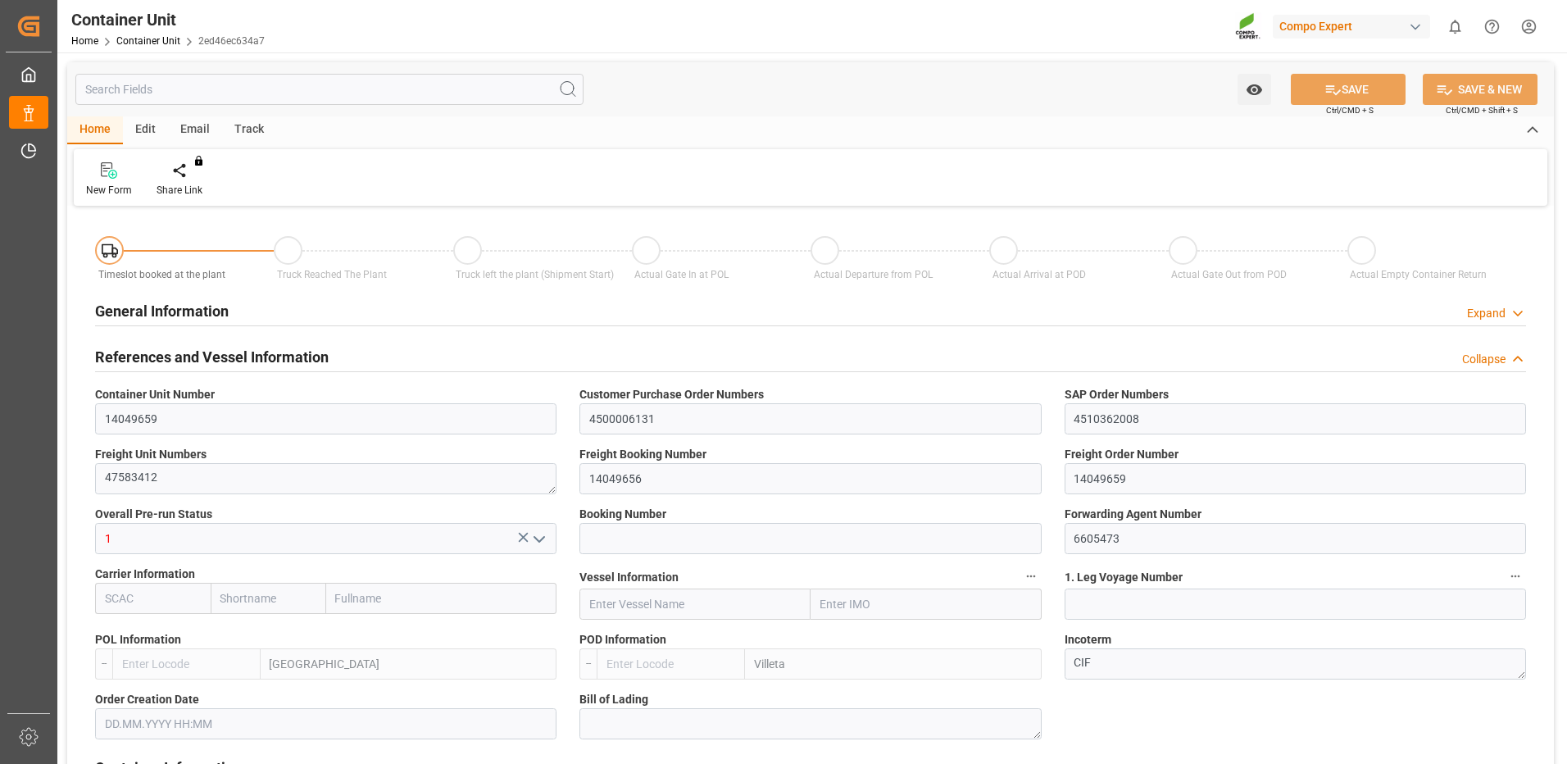
type input "ESVLC"
type input "PYVLL"
type input "0"
type input "60"
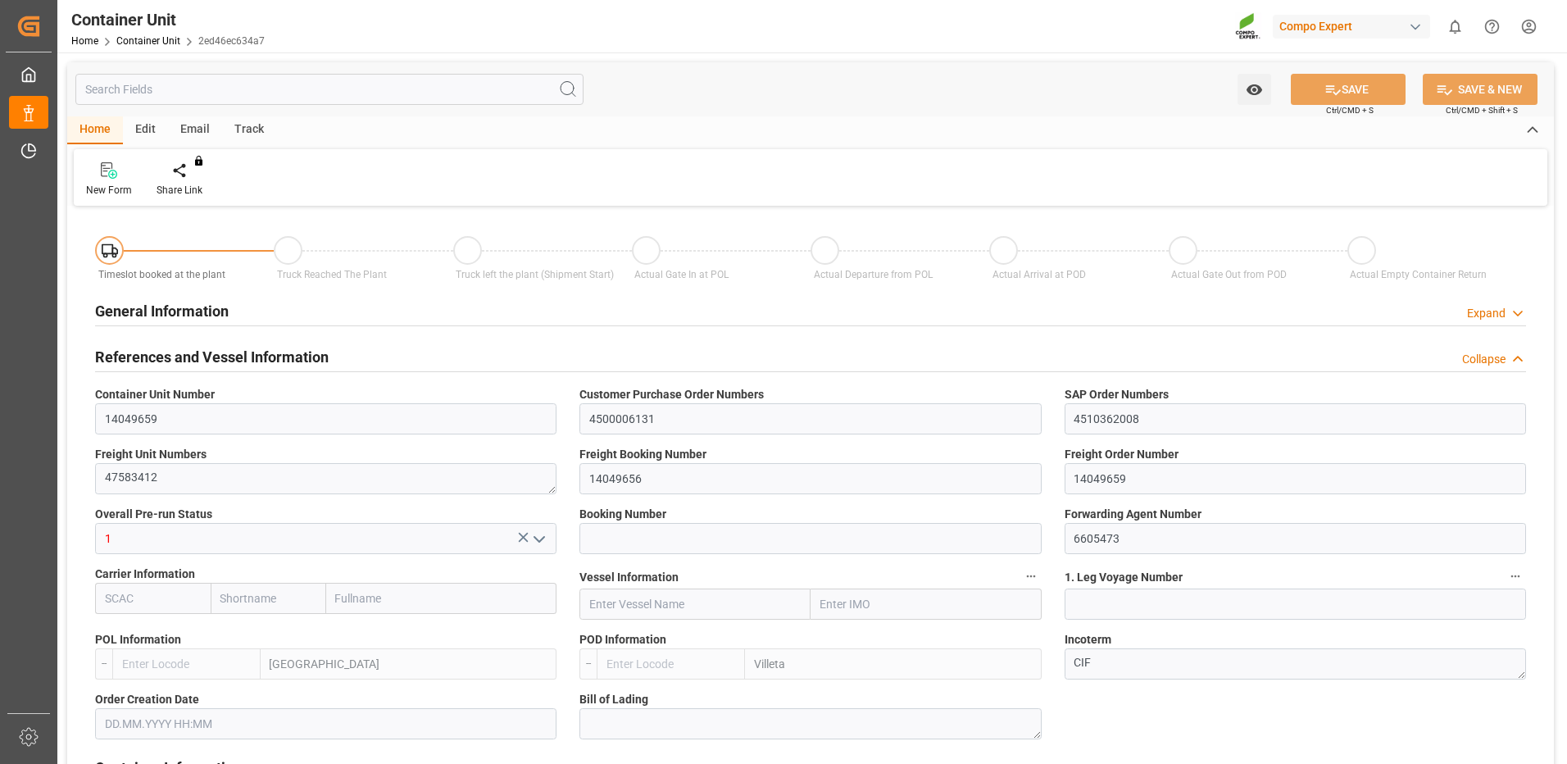
type input "24576"
type input "22.07.2025 09:57"
type input "15.09.2025"
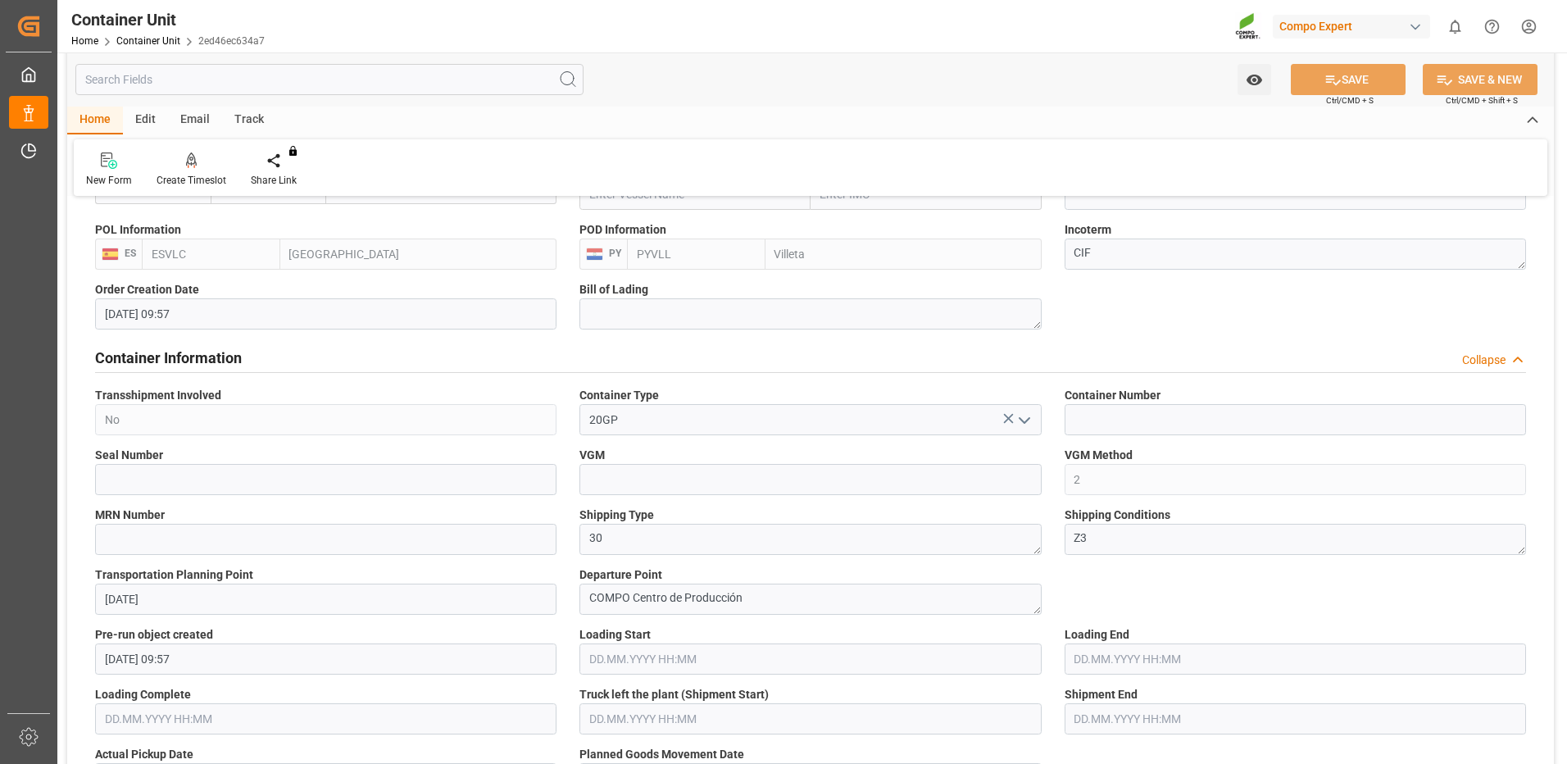
scroll to position [328, 0]
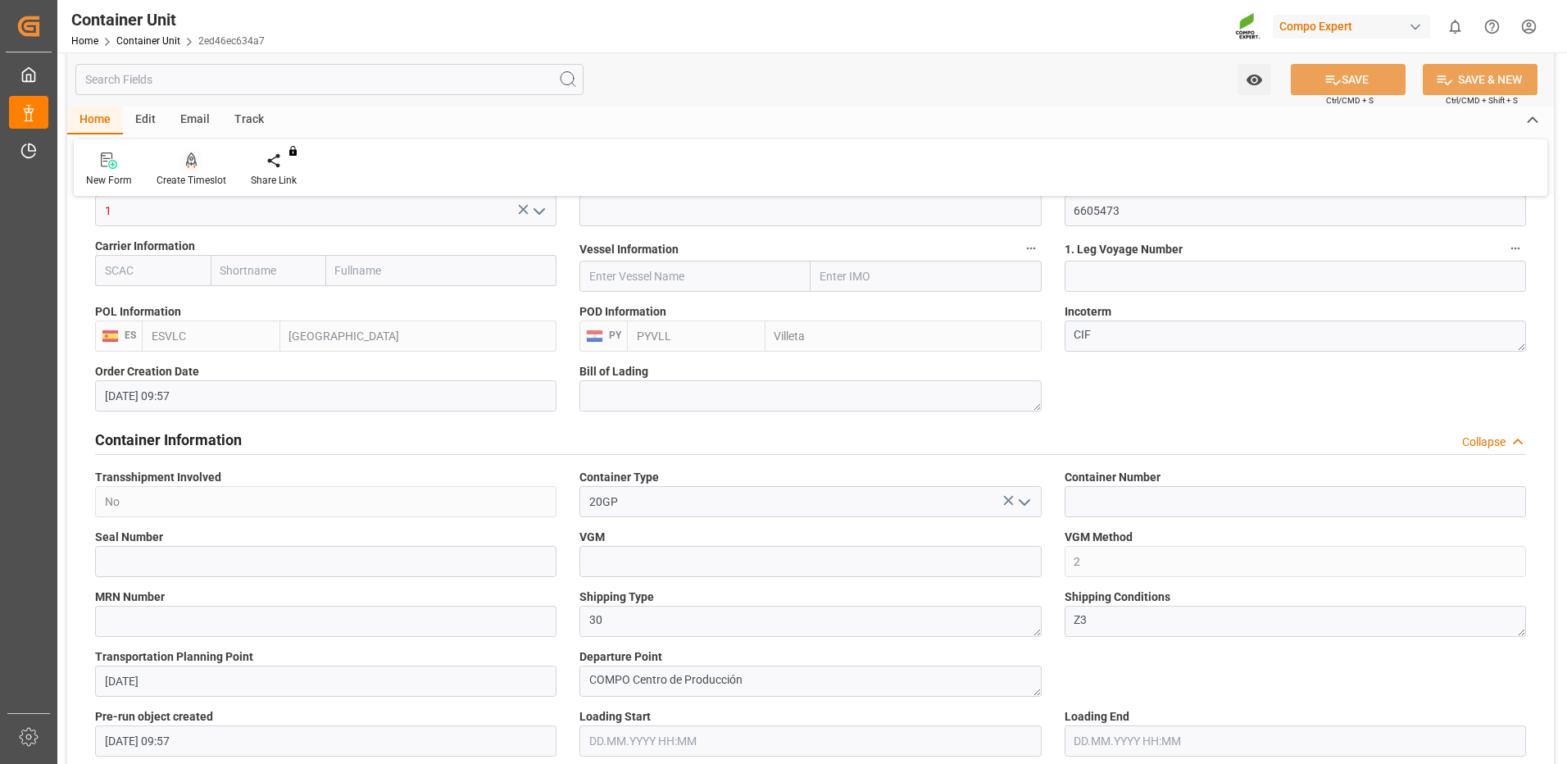
click at [181, 166] on div at bounding box center [192, 160] width 70 height 17
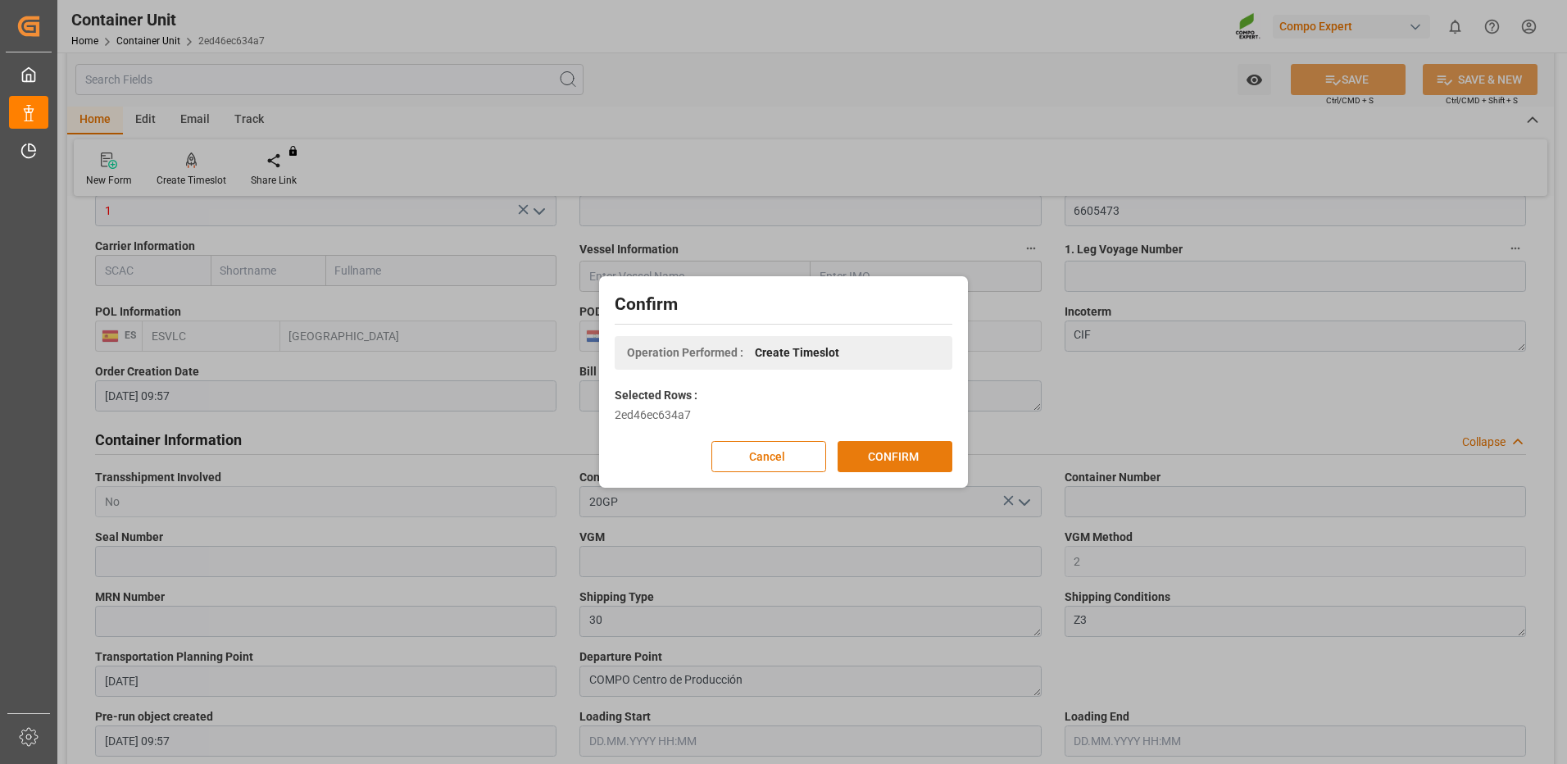
click at [879, 452] on button "CONFIRM" at bounding box center [895, 456] width 115 height 31
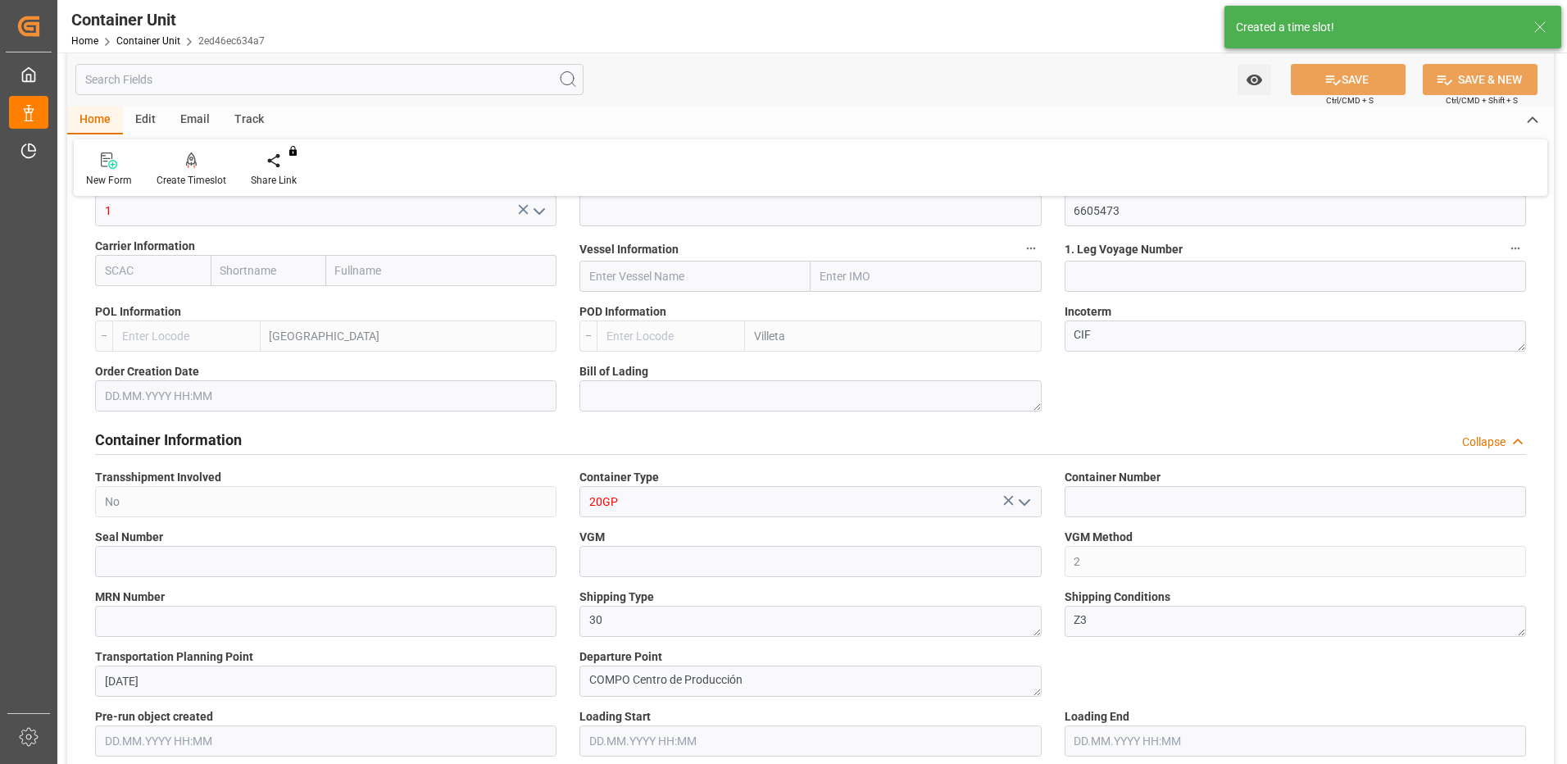
type input "ESVLC"
type input "PYVLL"
type input "0"
type input "60"
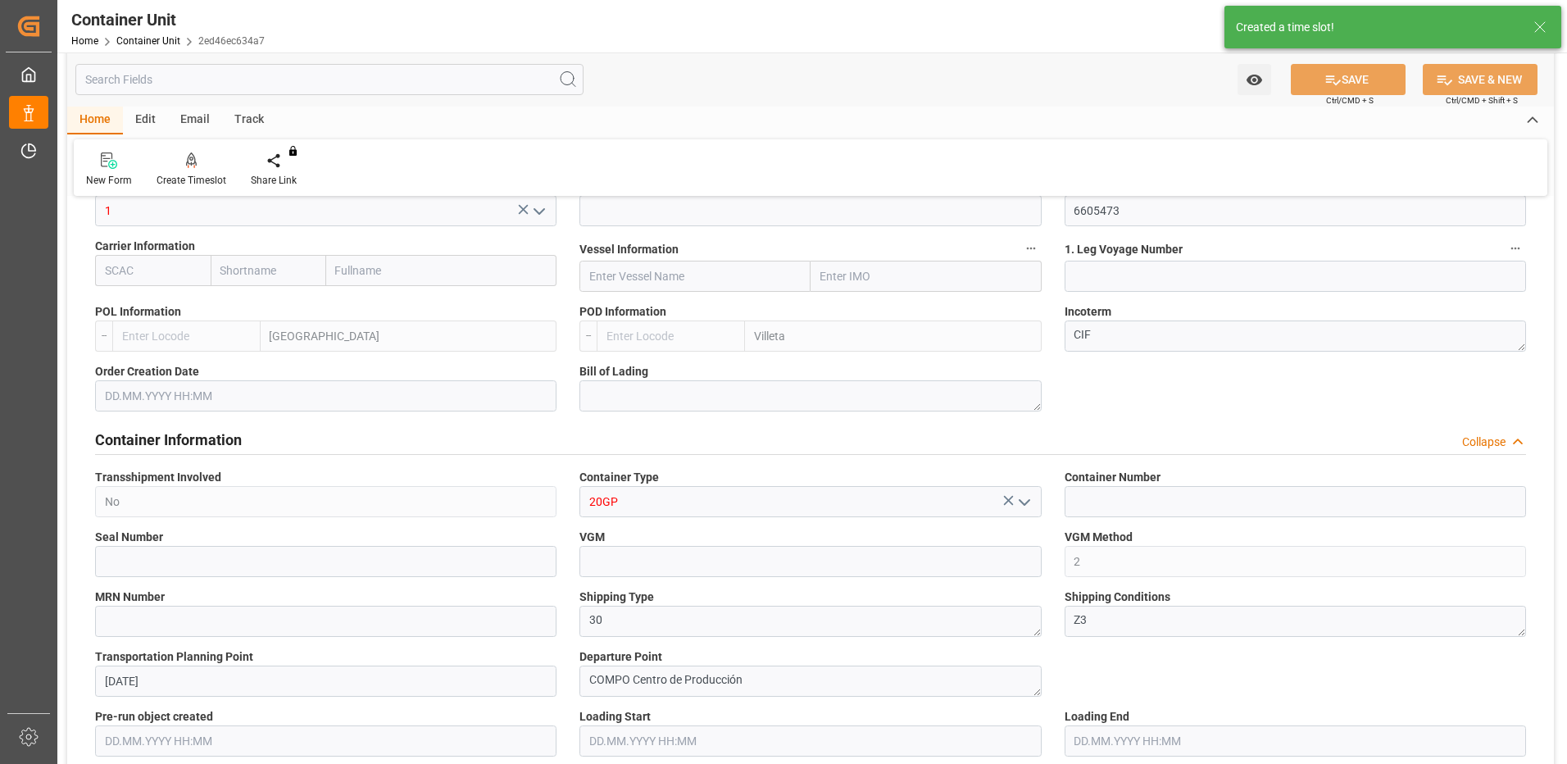
type input "24576"
type input "22.07.2025 09:57"
type input "15.09.2025"
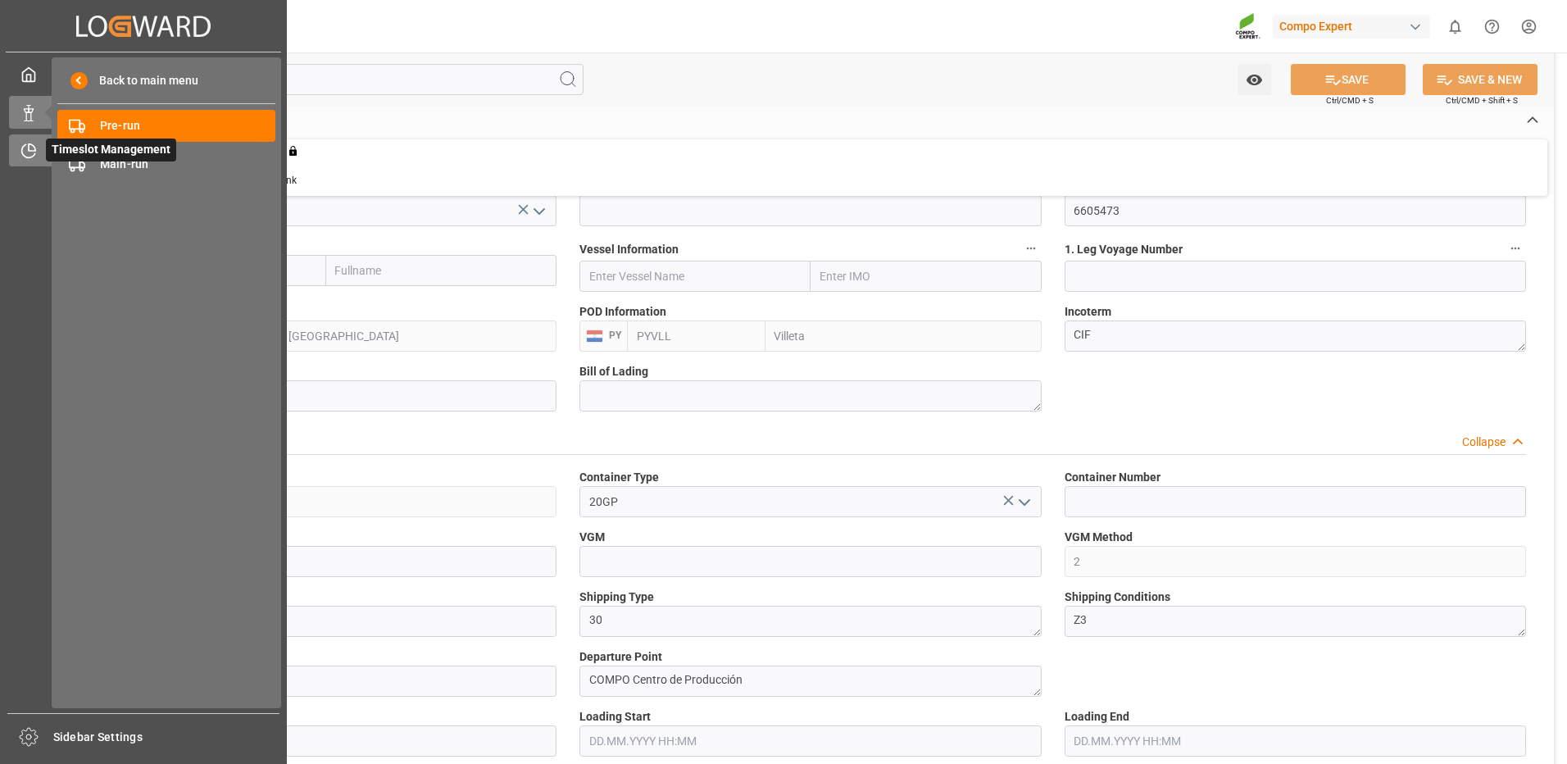
click at [30, 149] on icon at bounding box center [28, 151] width 16 height 16
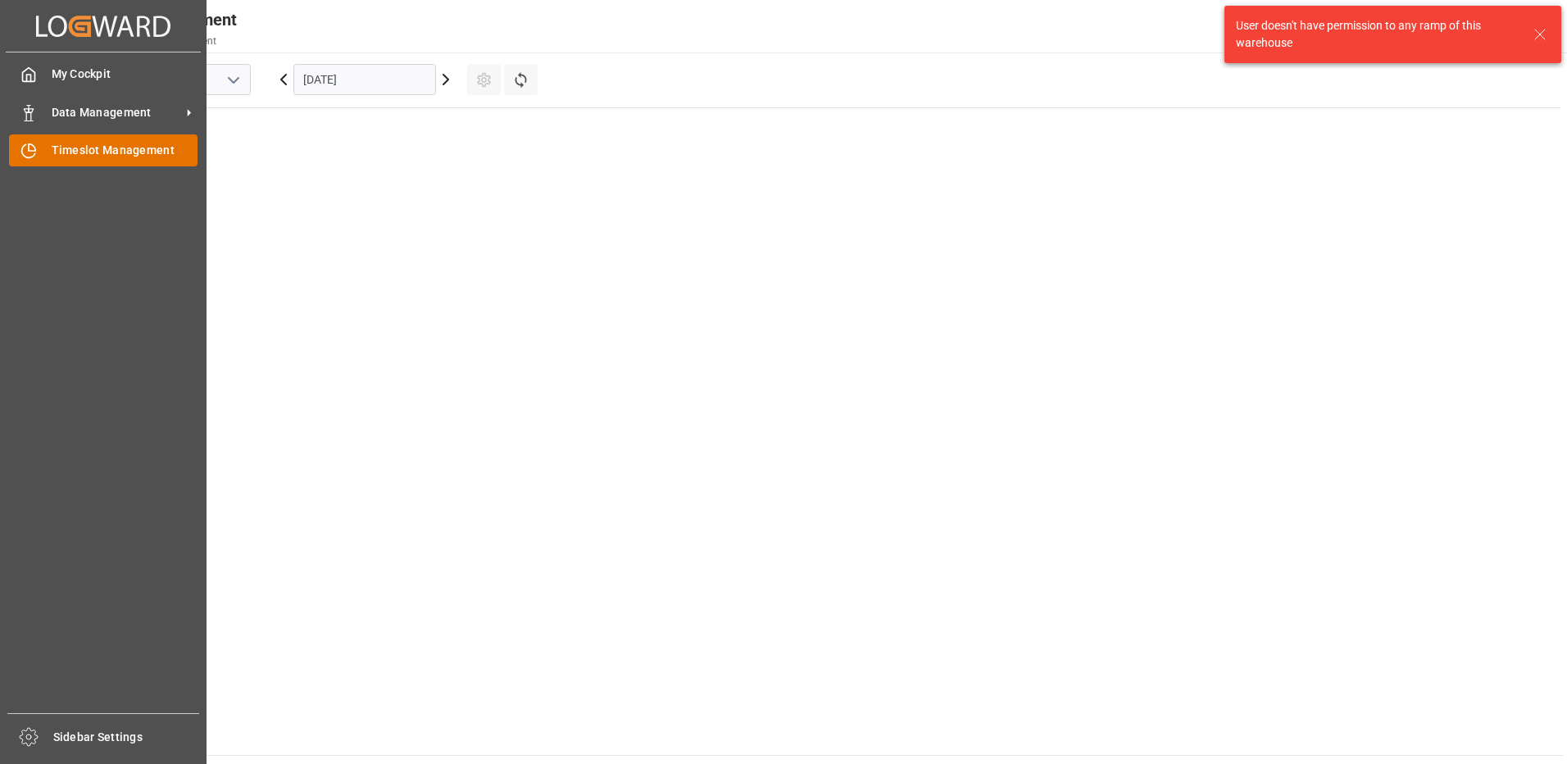
scroll to position [1033, 0]
click at [103, 120] on span "Data Management" at bounding box center [116, 112] width 129 height 17
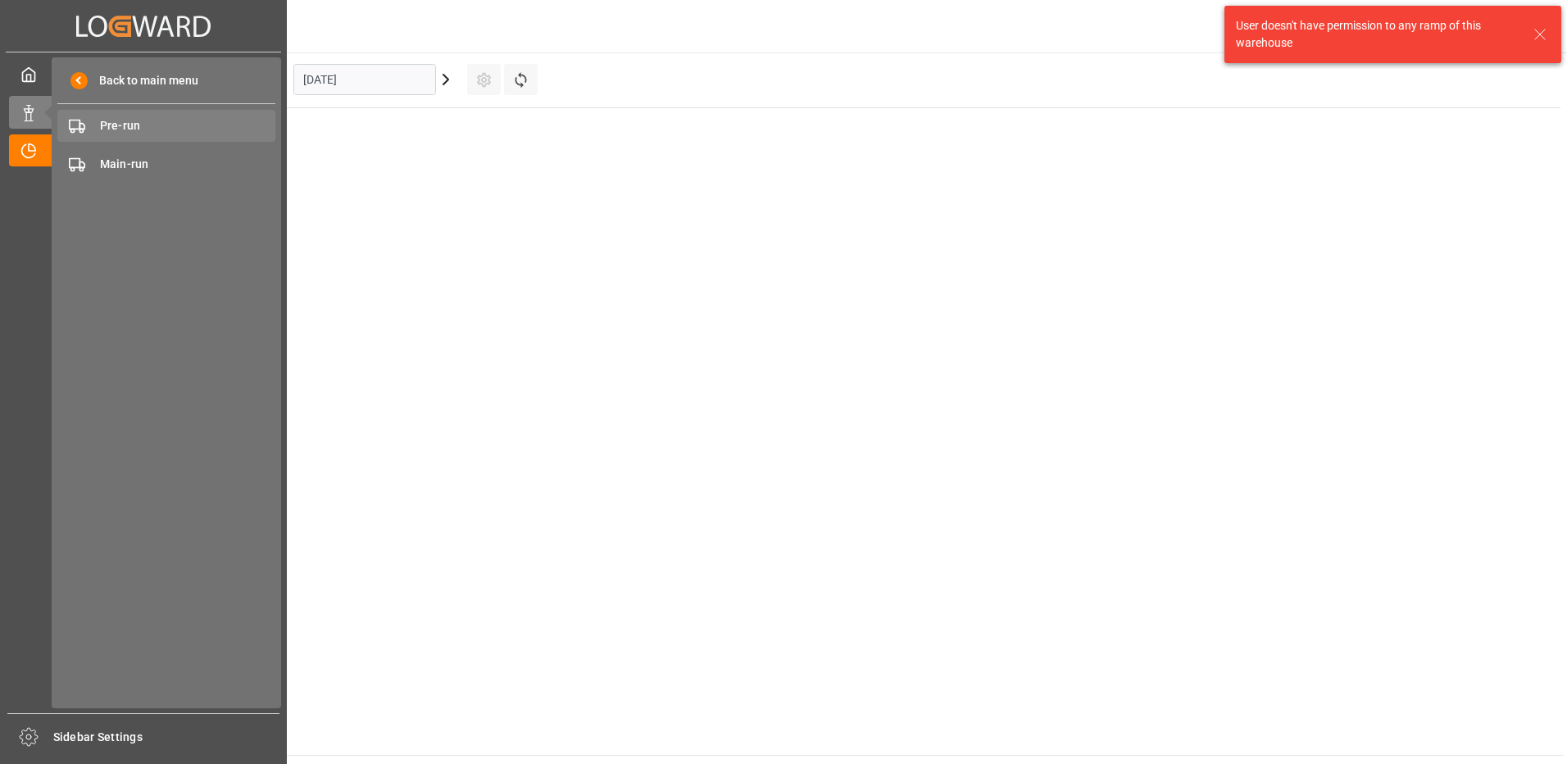
click at [160, 137] on div "Pre-run Pre-run" at bounding box center [166, 126] width 218 height 32
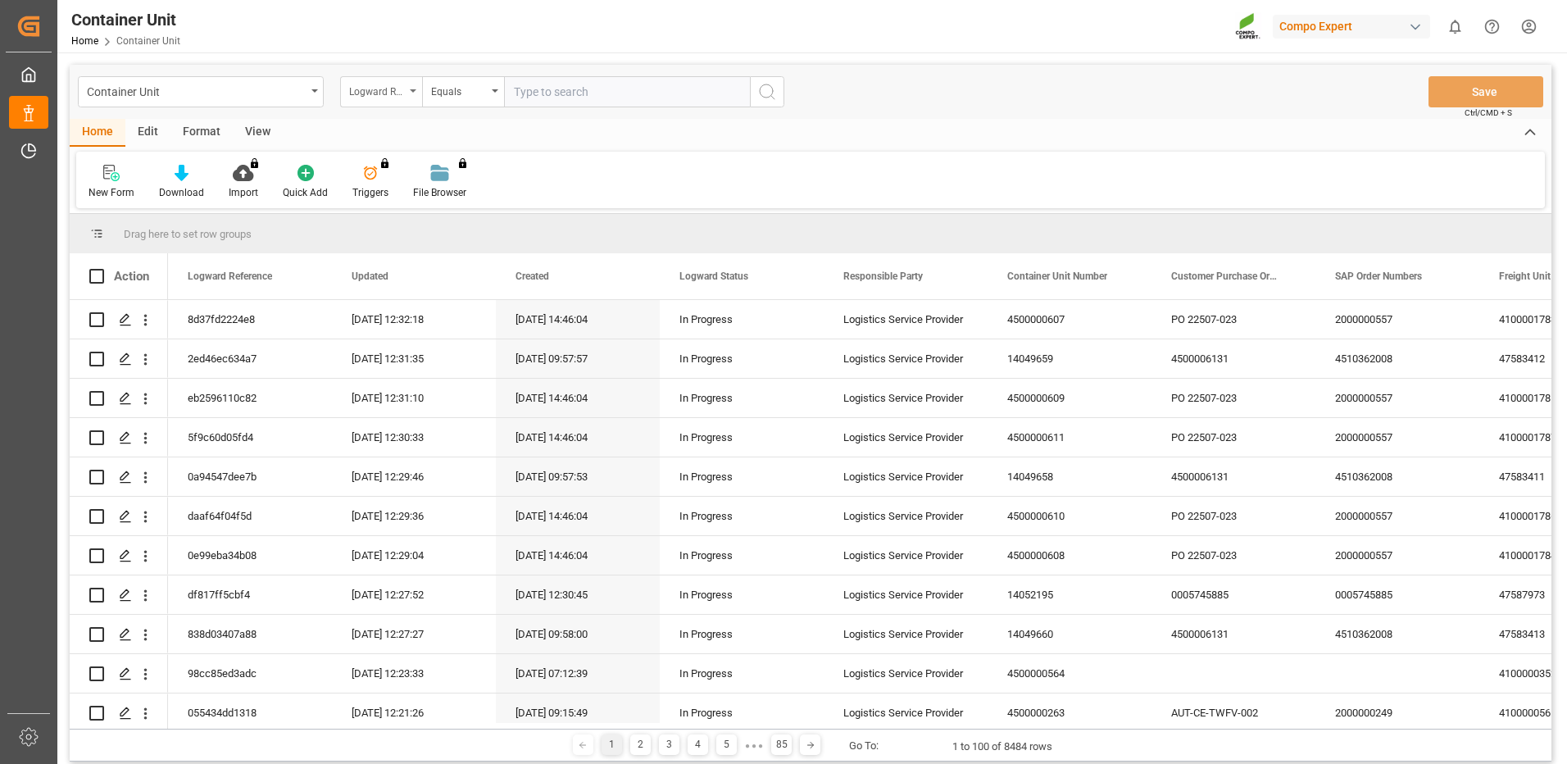
click at [397, 100] on div "Logward Reference" at bounding box center [381, 91] width 82 height 31
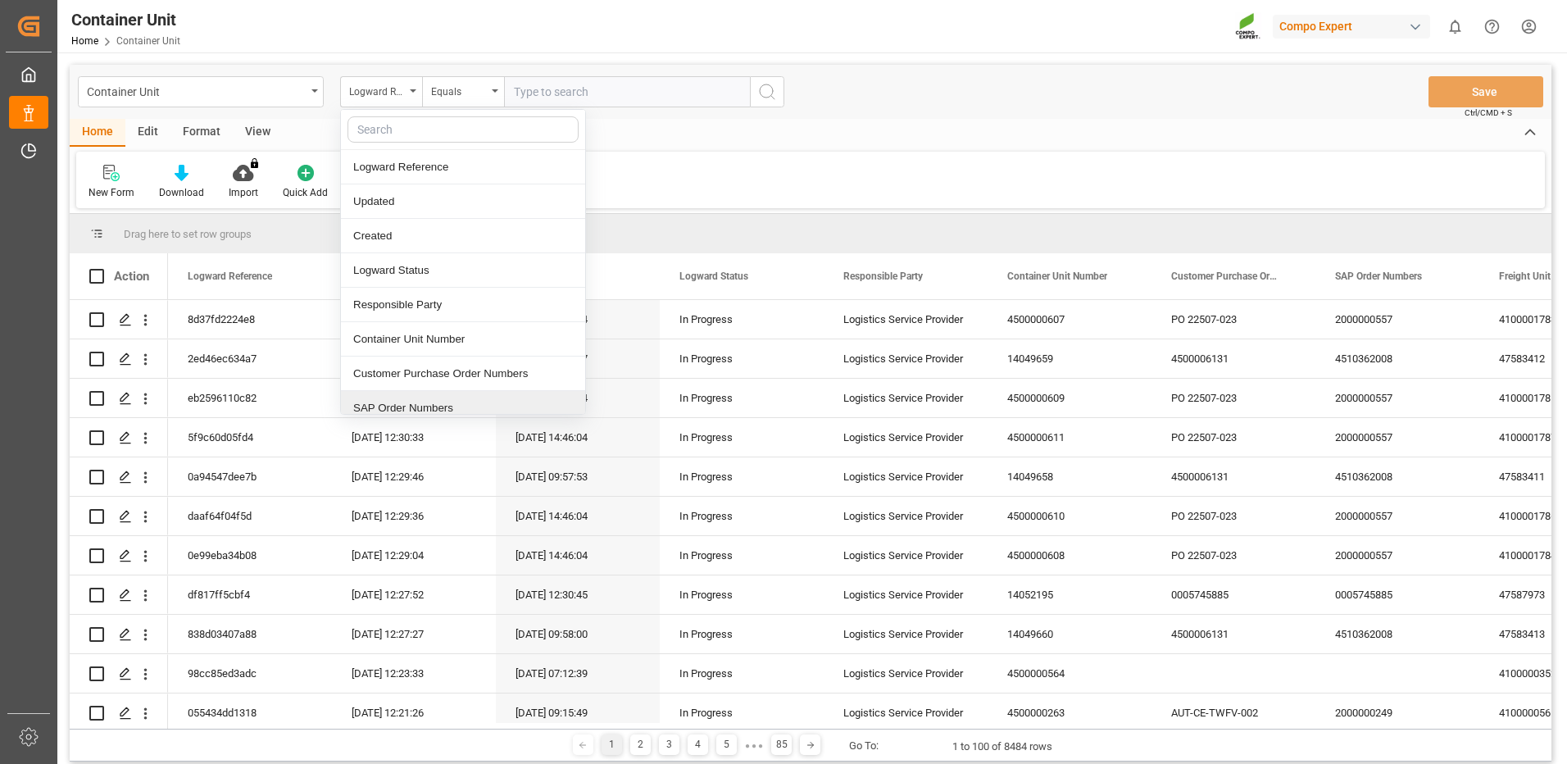
drag, startPoint x: 397, startPoint y: 405, endPoint x: 493, endPoint y: 247, distance: 183.8
click at [402, 397] on div "SAP Order Numbers" at bounding box center [463, 408] width 244 height 34
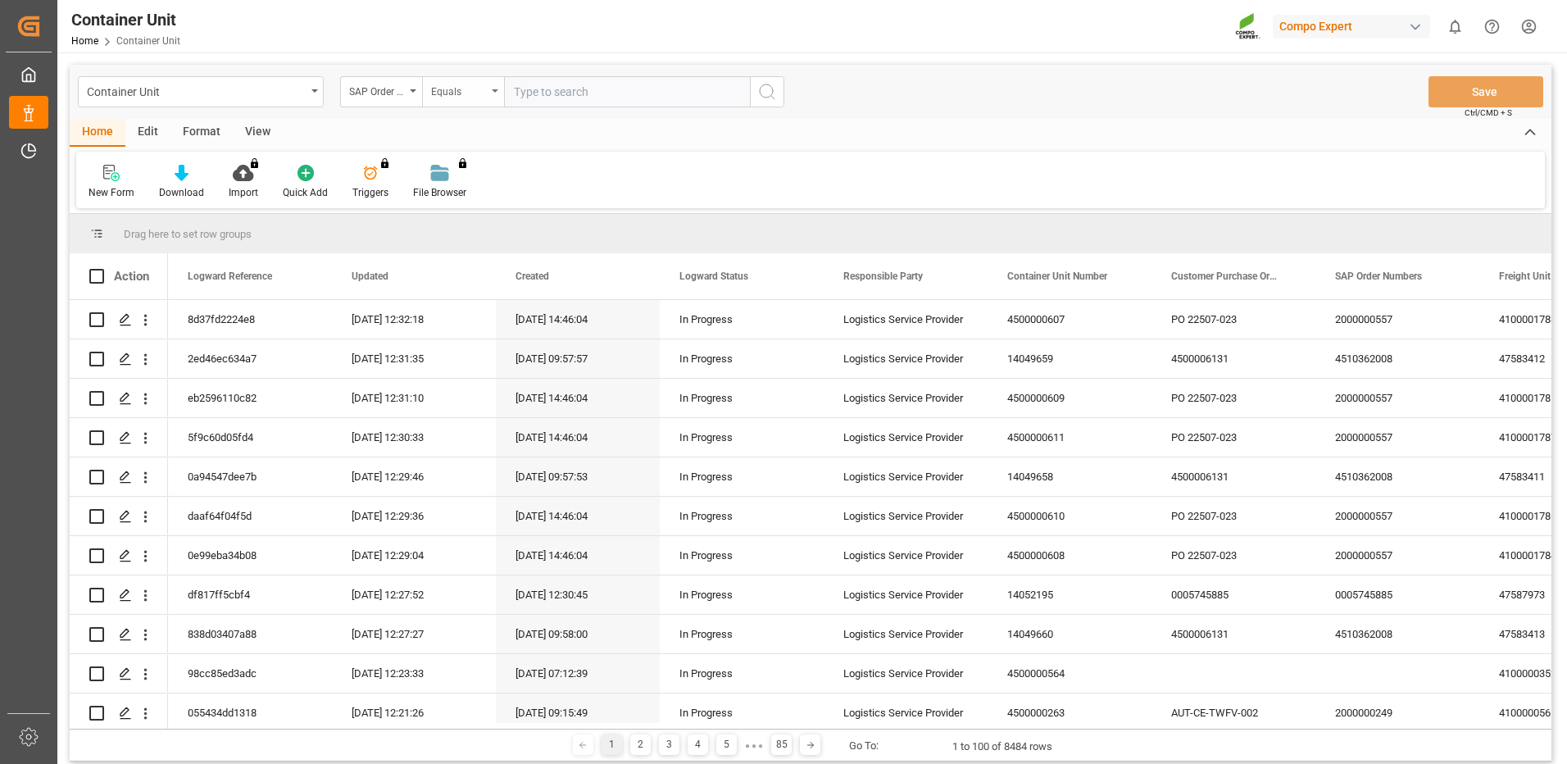
click at [467, 93] on div "Equals" at bounding box center [459, 89] width 56 height 19
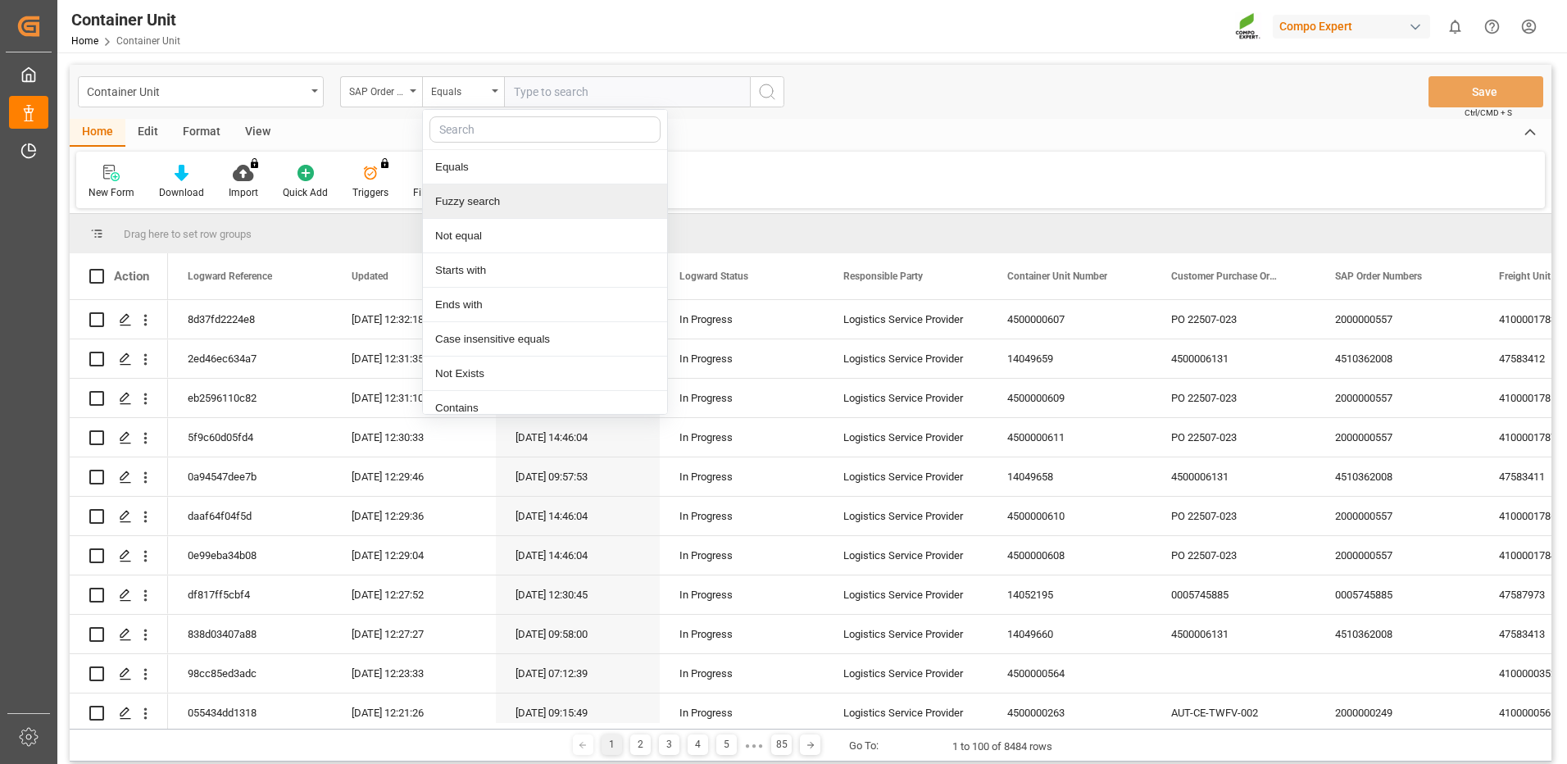
drag, startPoint x: 476, startPoint y: 202, endPoint x: 535, endPoint y: 158, distance: 73.3
click at [483, 198] on div "Fuzzy search" at bounding box center [545, 201] width 244 height 34
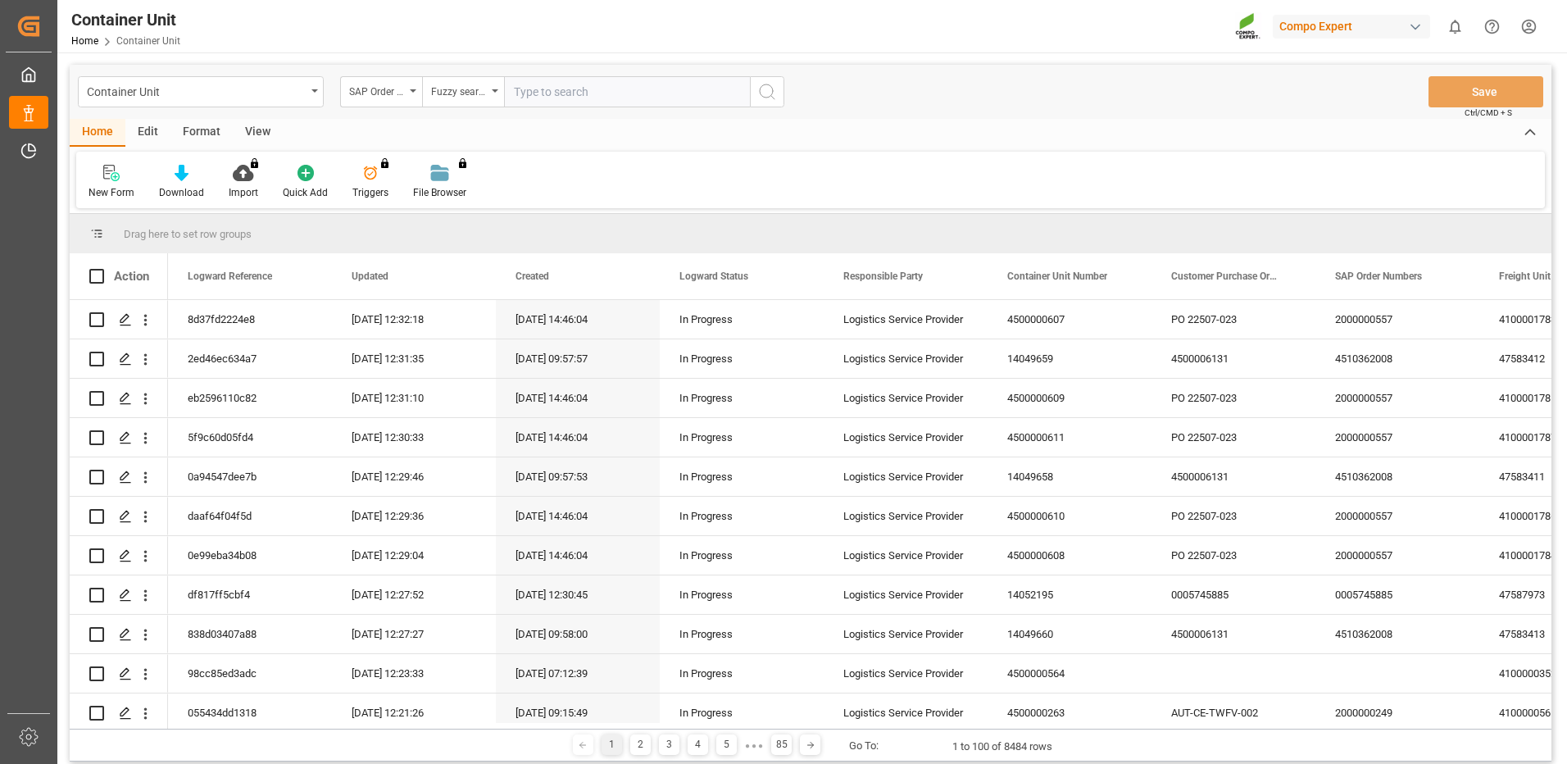
click at [570, 100] on input "text" at bounding box center [627, 91] width 246 height 31
paste input "4510362008"
type input "4510362008"
click at [770, 89] on icon "search button" at bounding box center [767, 92] width 20 height 20
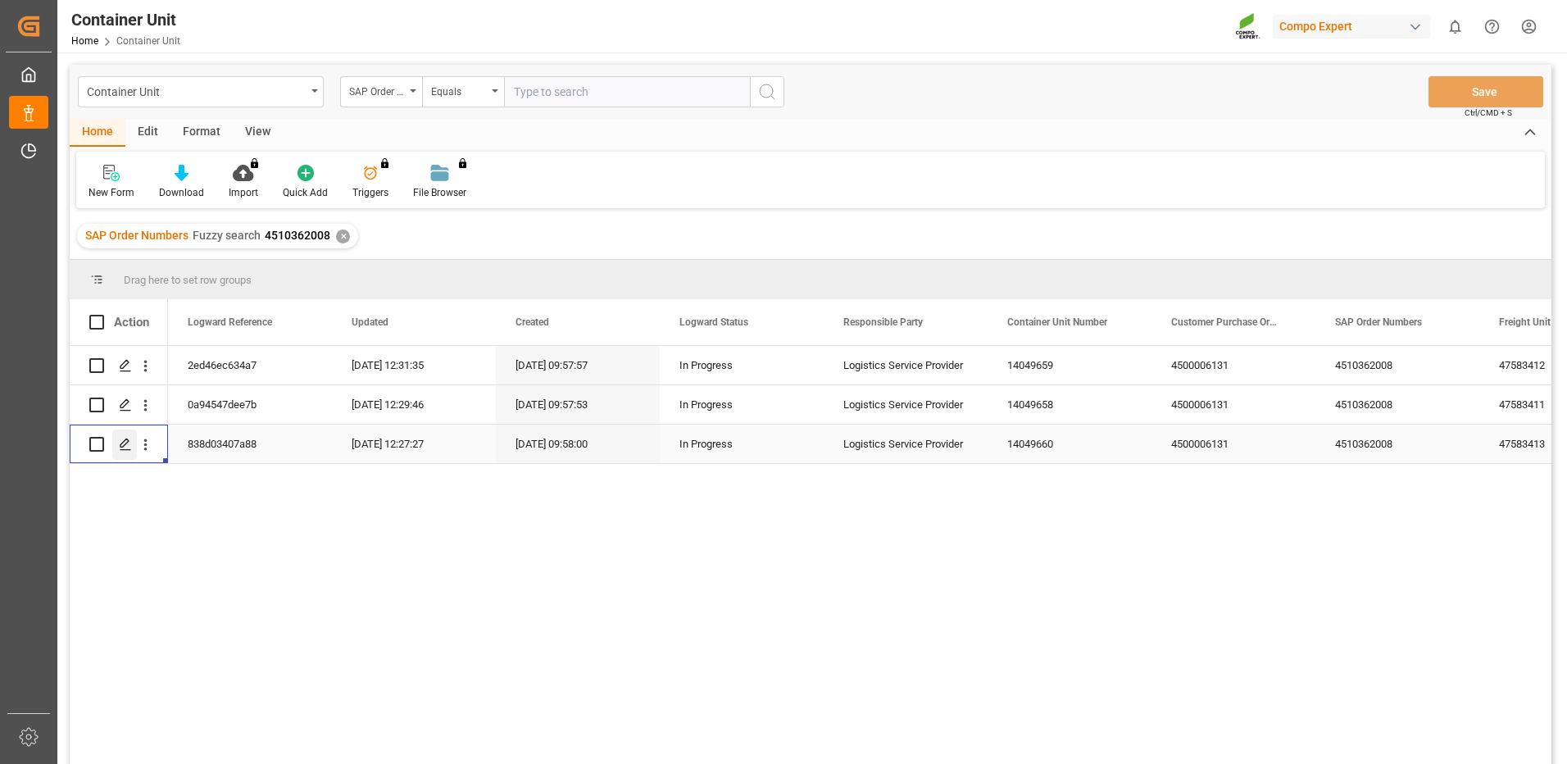
click at [119, 450] on div "Press SPACE to select this row." at bounding box center [124, 444] width 25 height 30
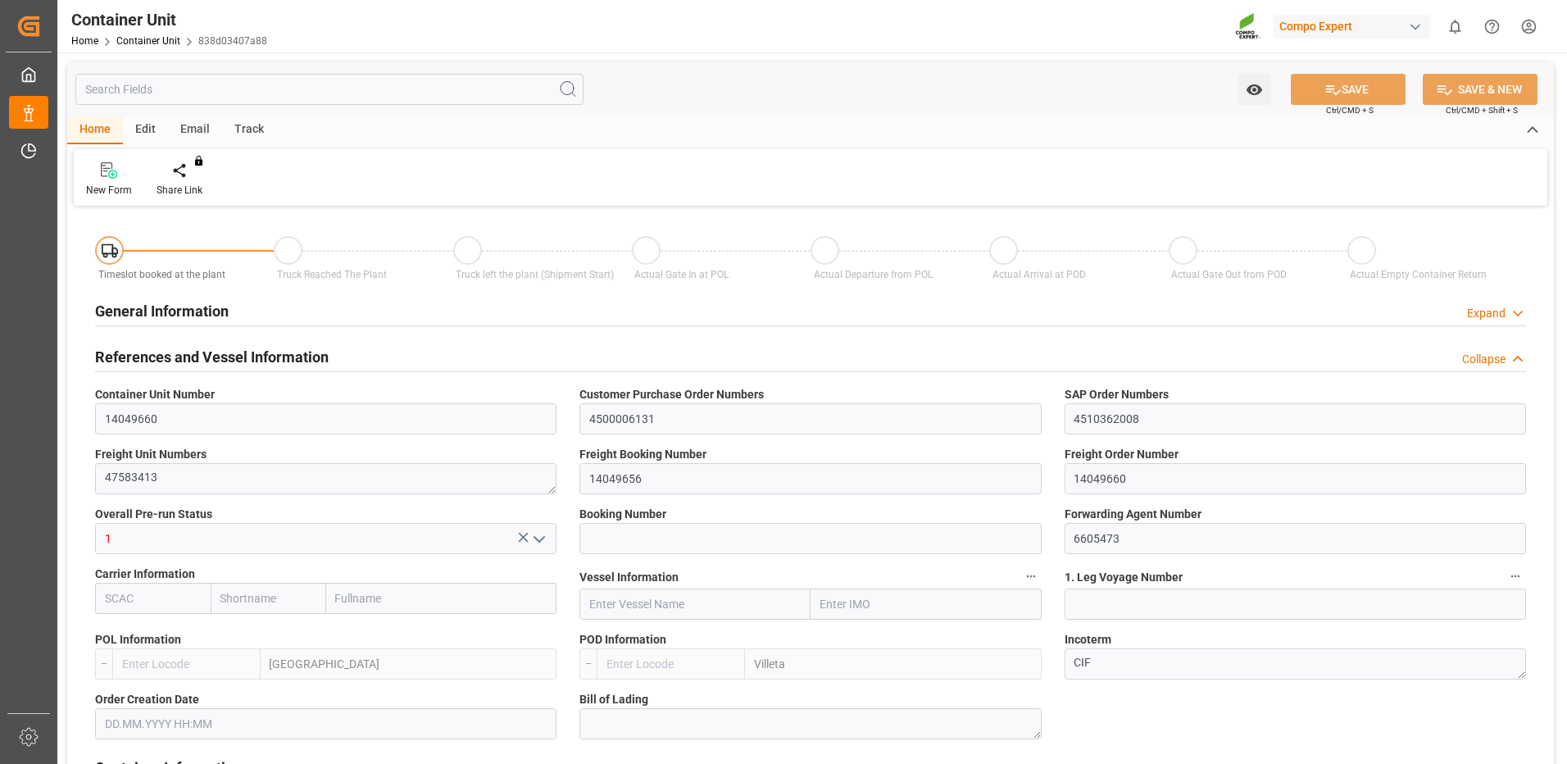
type input "ESVLC"
type input "PYVLL"
type input "0"
type input "60"
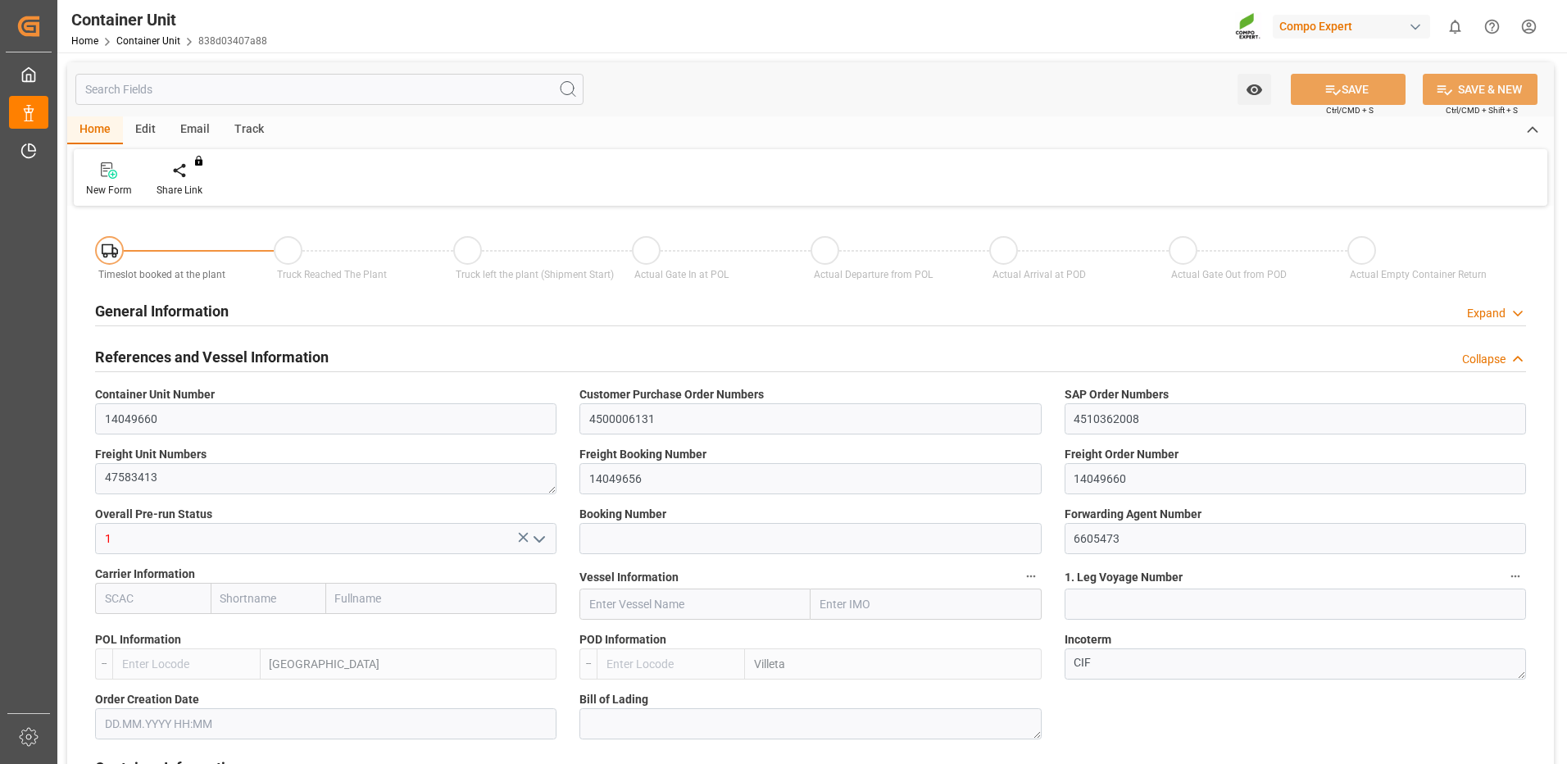
type input "24576"
type input "22.07.2025 09:57"
type input "15.09.2025"
click at [214, 183] on div "Create Timeslot" at bounding box center [192, 190] width 70 height 15
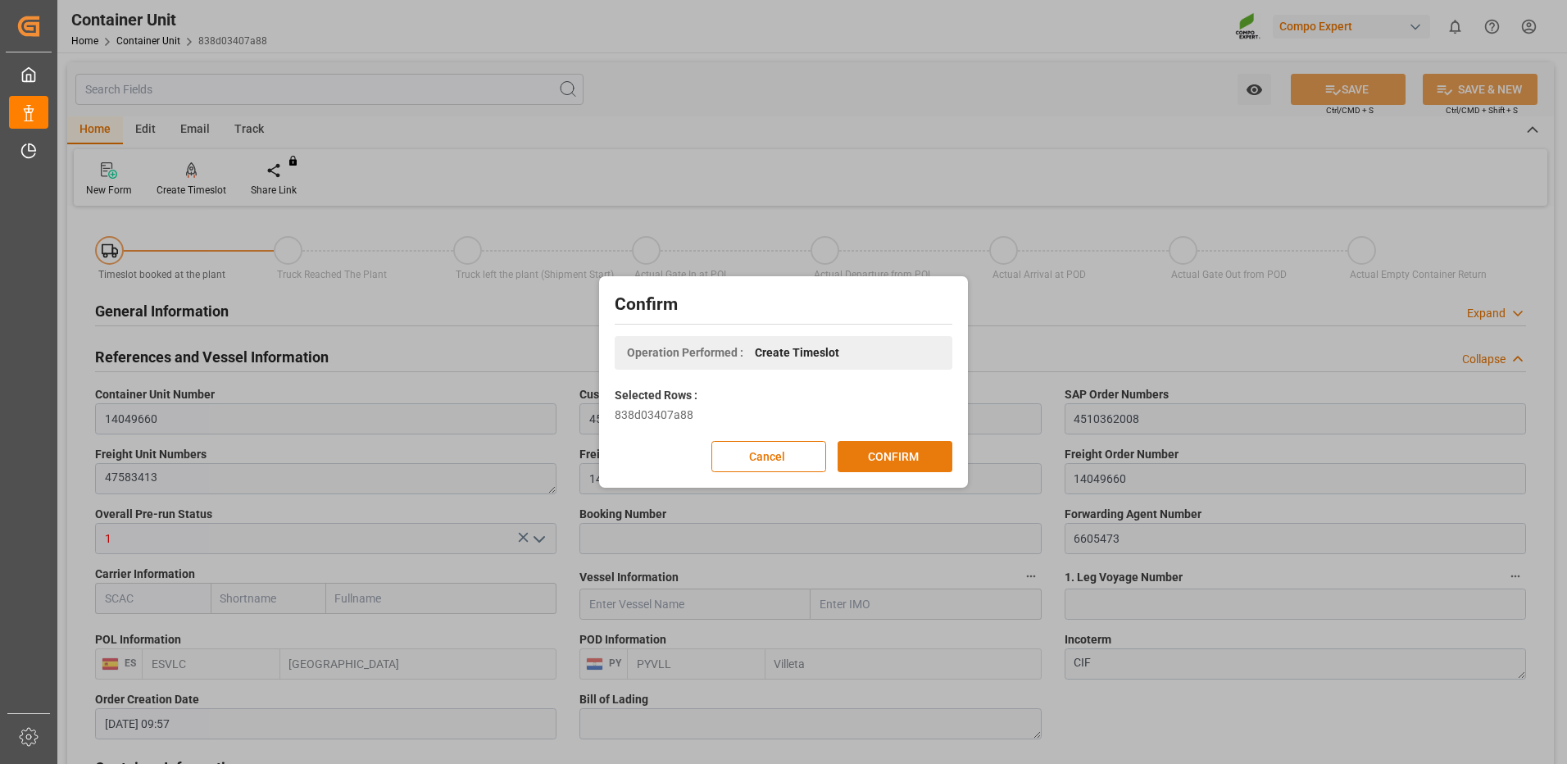
click at [892, 454] on button "CONFIRM" at bounding box center [895, 456] width 115 height 31
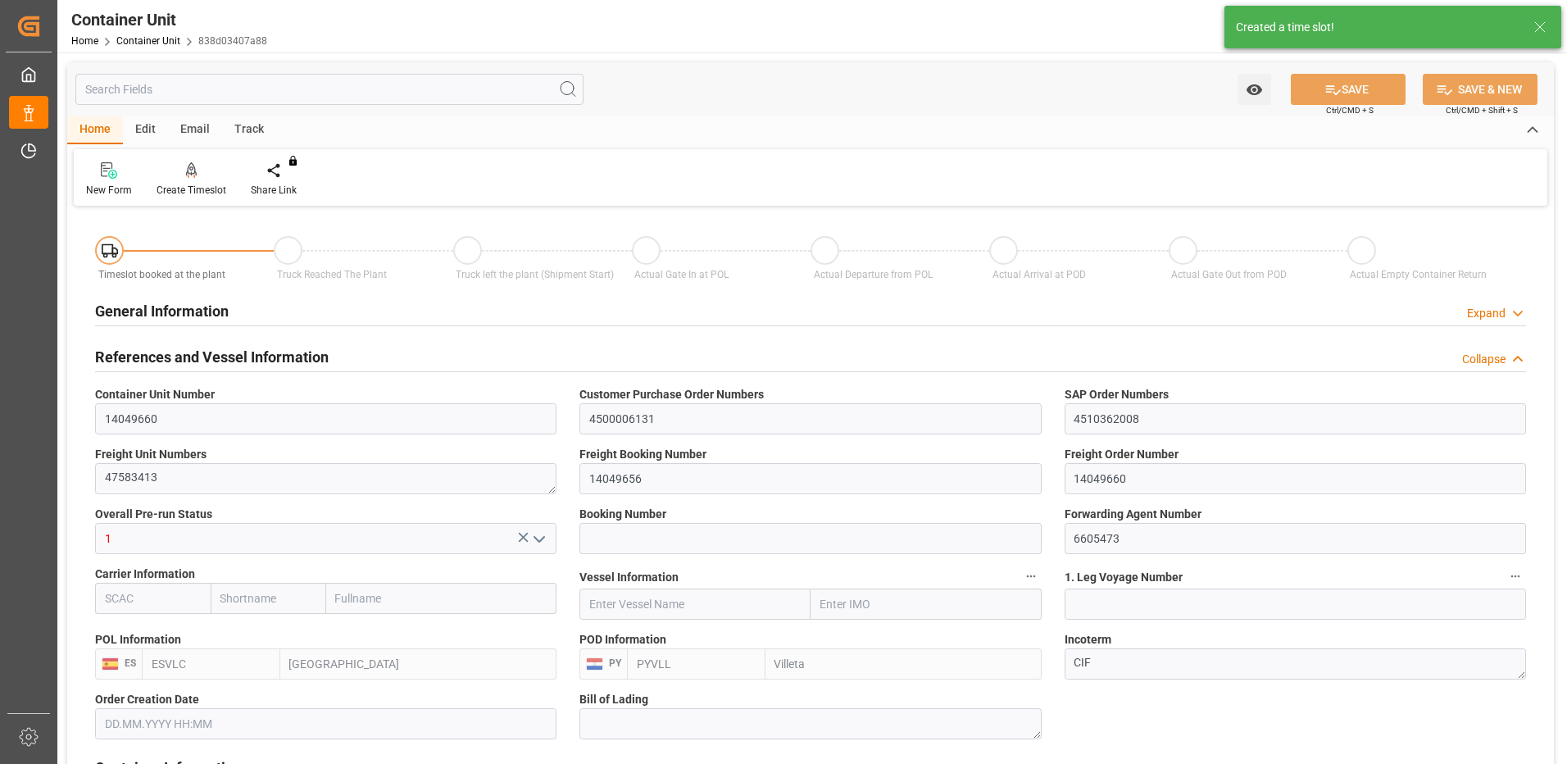
type input "22.07.2025 09:57"
type input "15.09.2025"
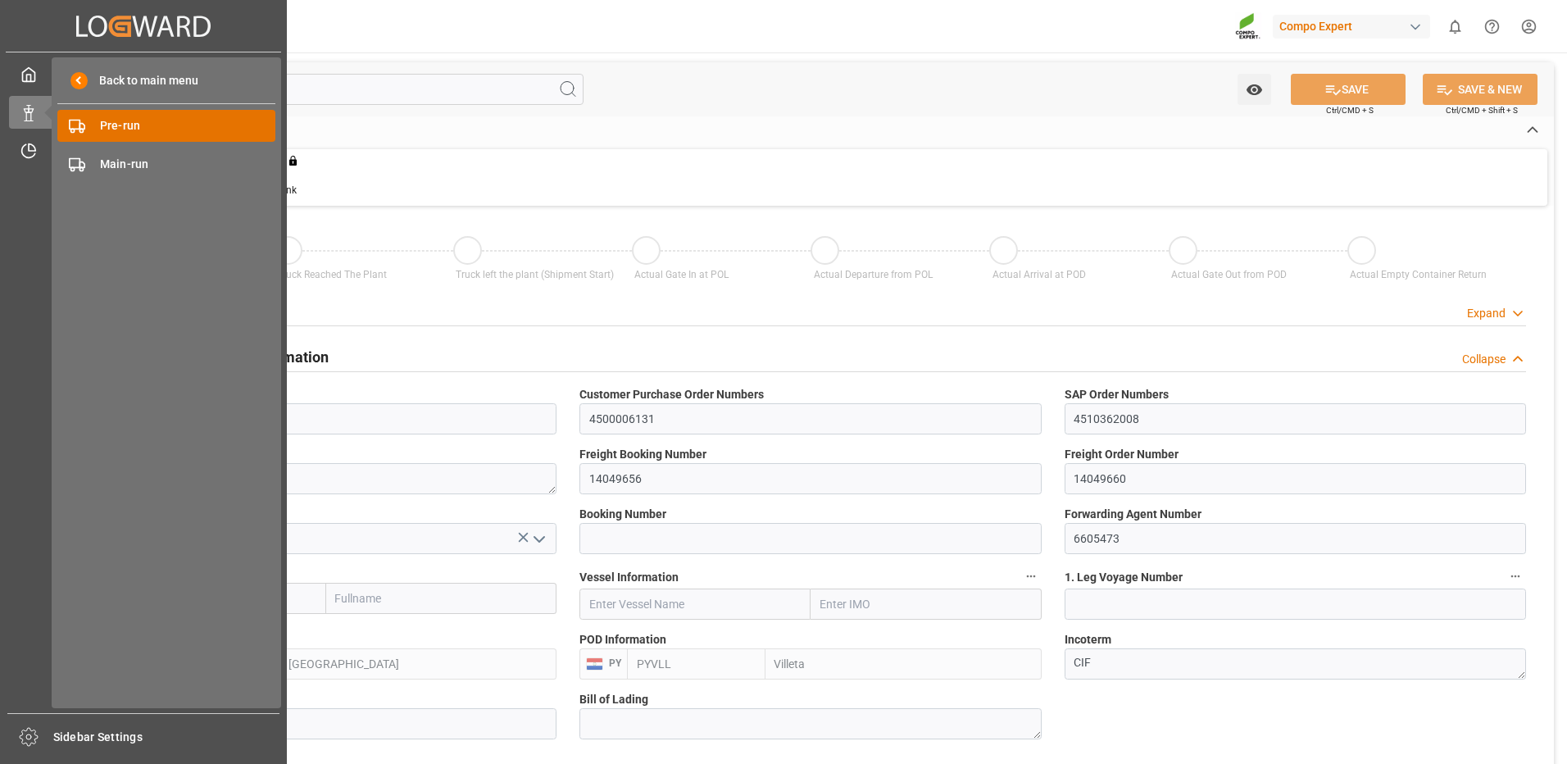
click at [94, 125] on div "Pre-run Pre-run" at bounding box center [166, 126] width 218 height 32
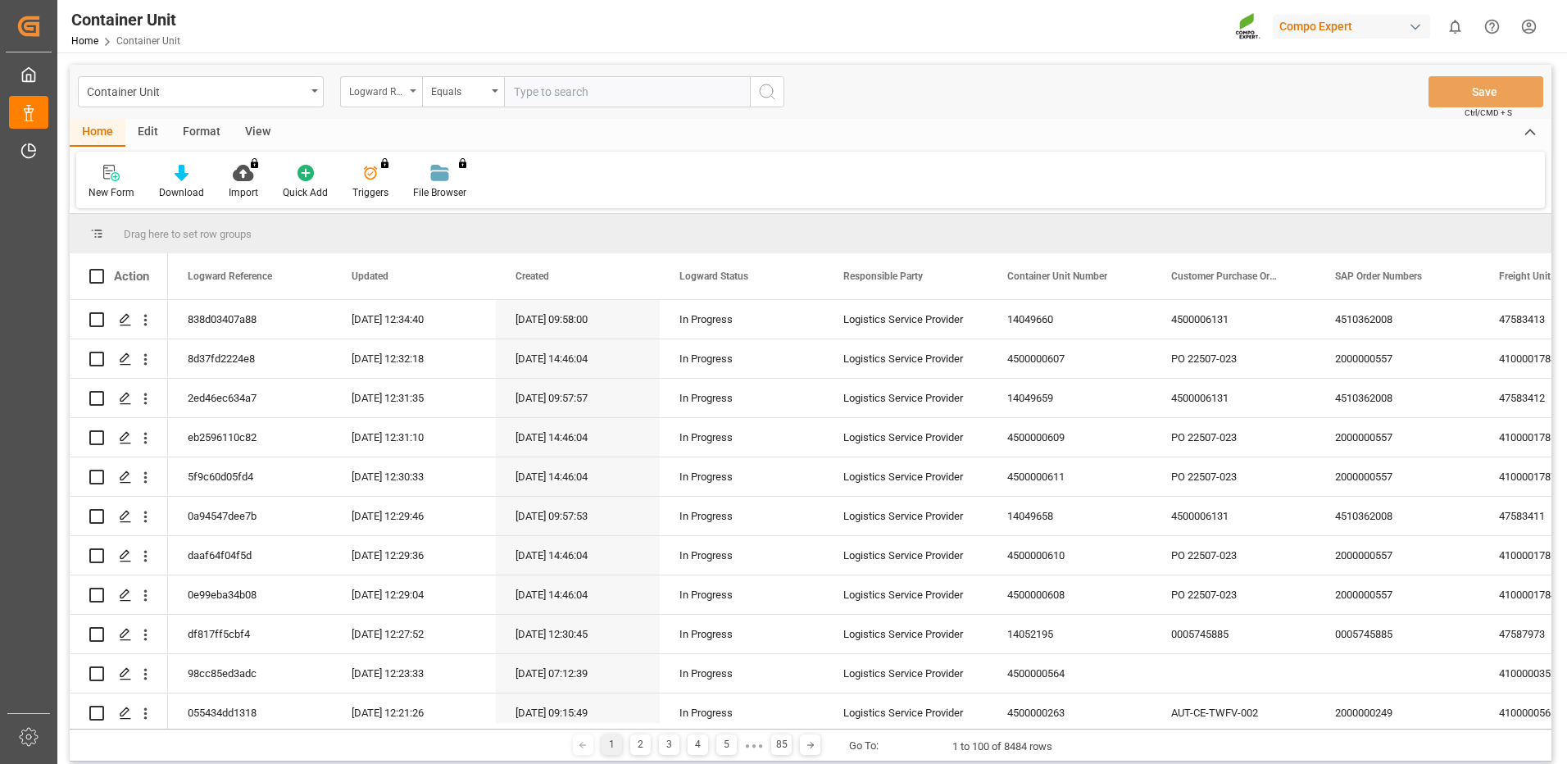
click at [397, 93] on div "Logward Reference" at bounding box center [377, 89] width 56 height 19
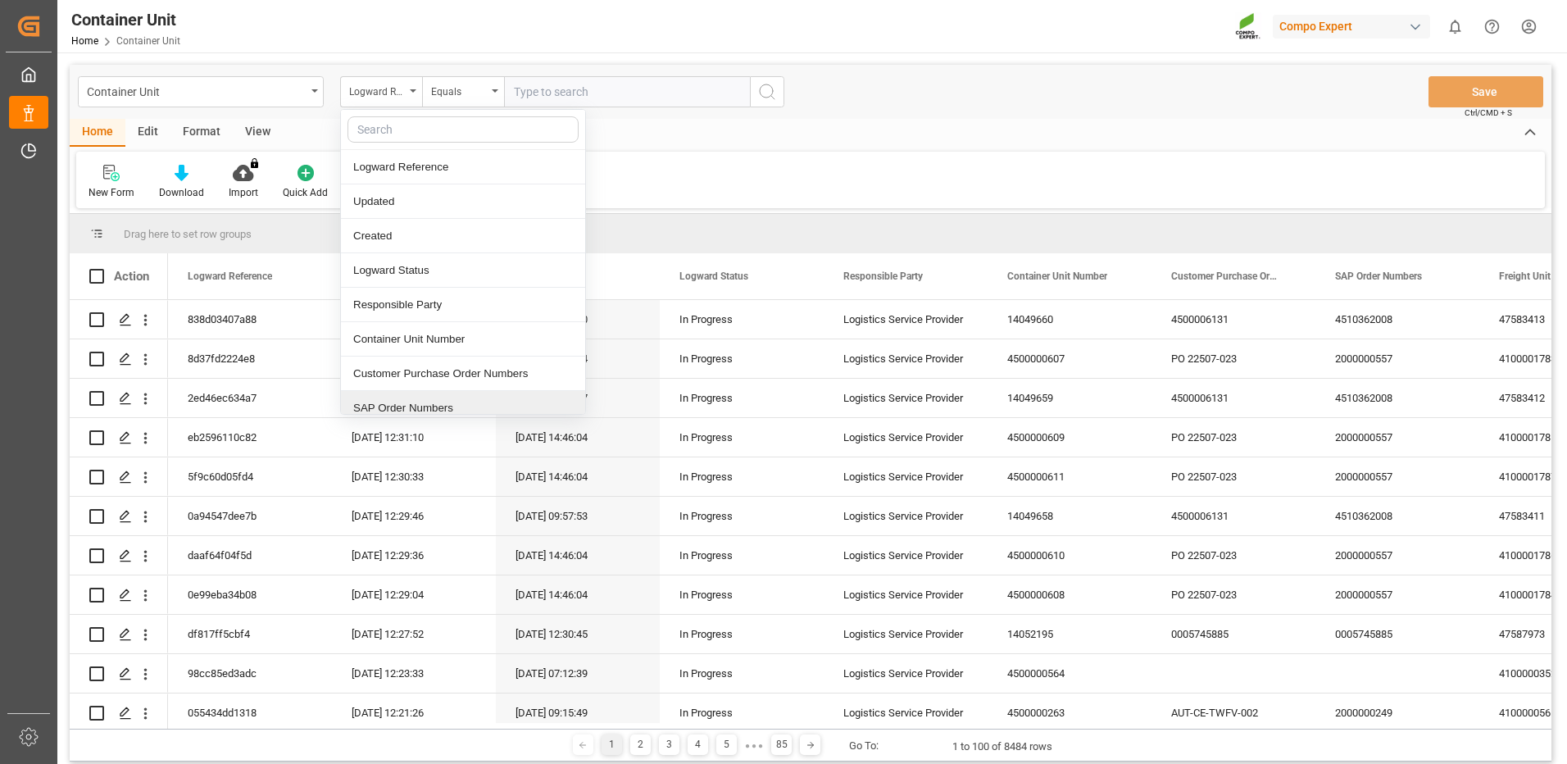
click at [420, 406] on div "SAP Order Numbers" at bounding box center [463, 408] width 244 height 34
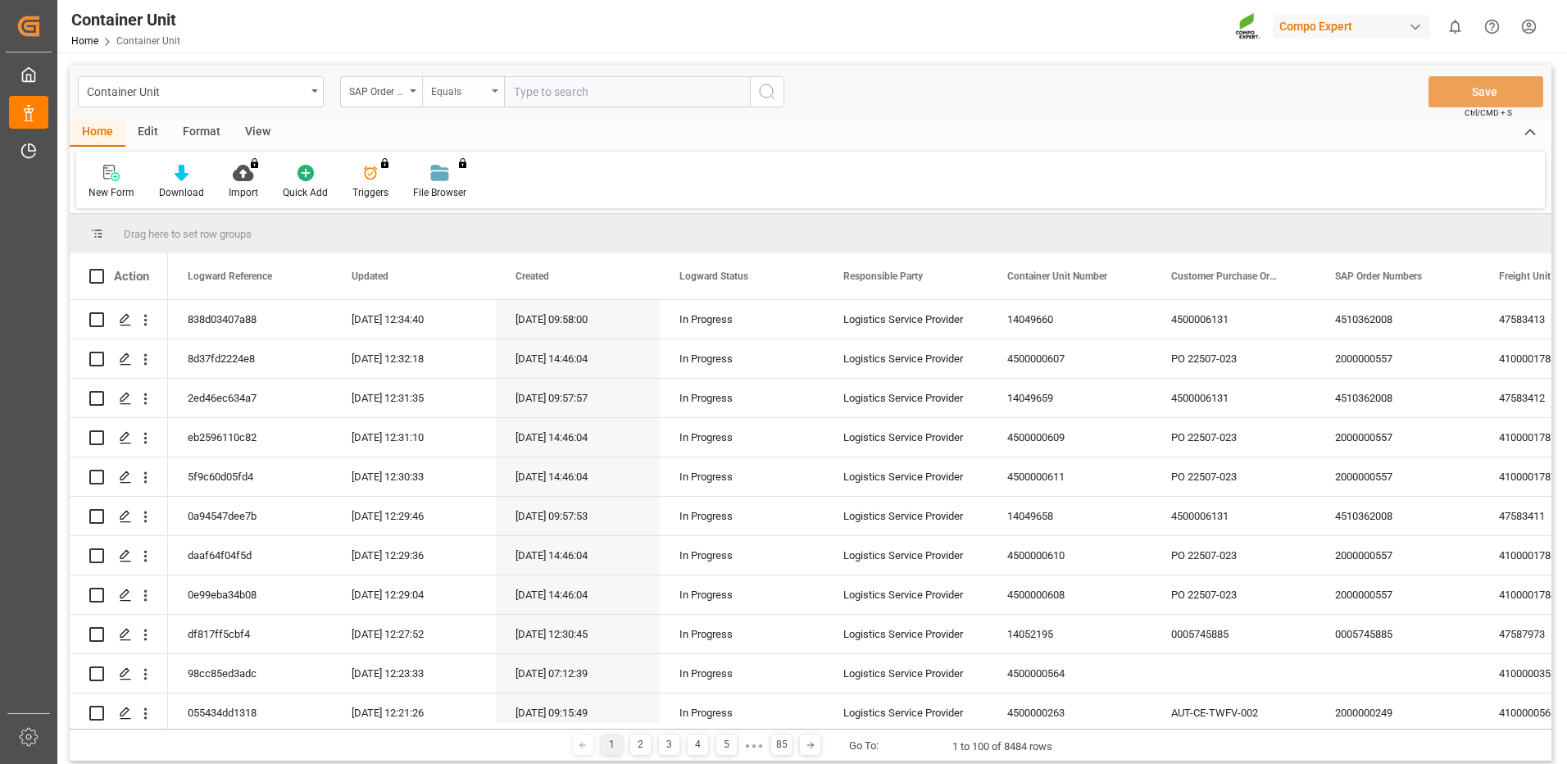
click at [457, 89] on div "Equals" at bounding box center [459, 89] width 56 height 19
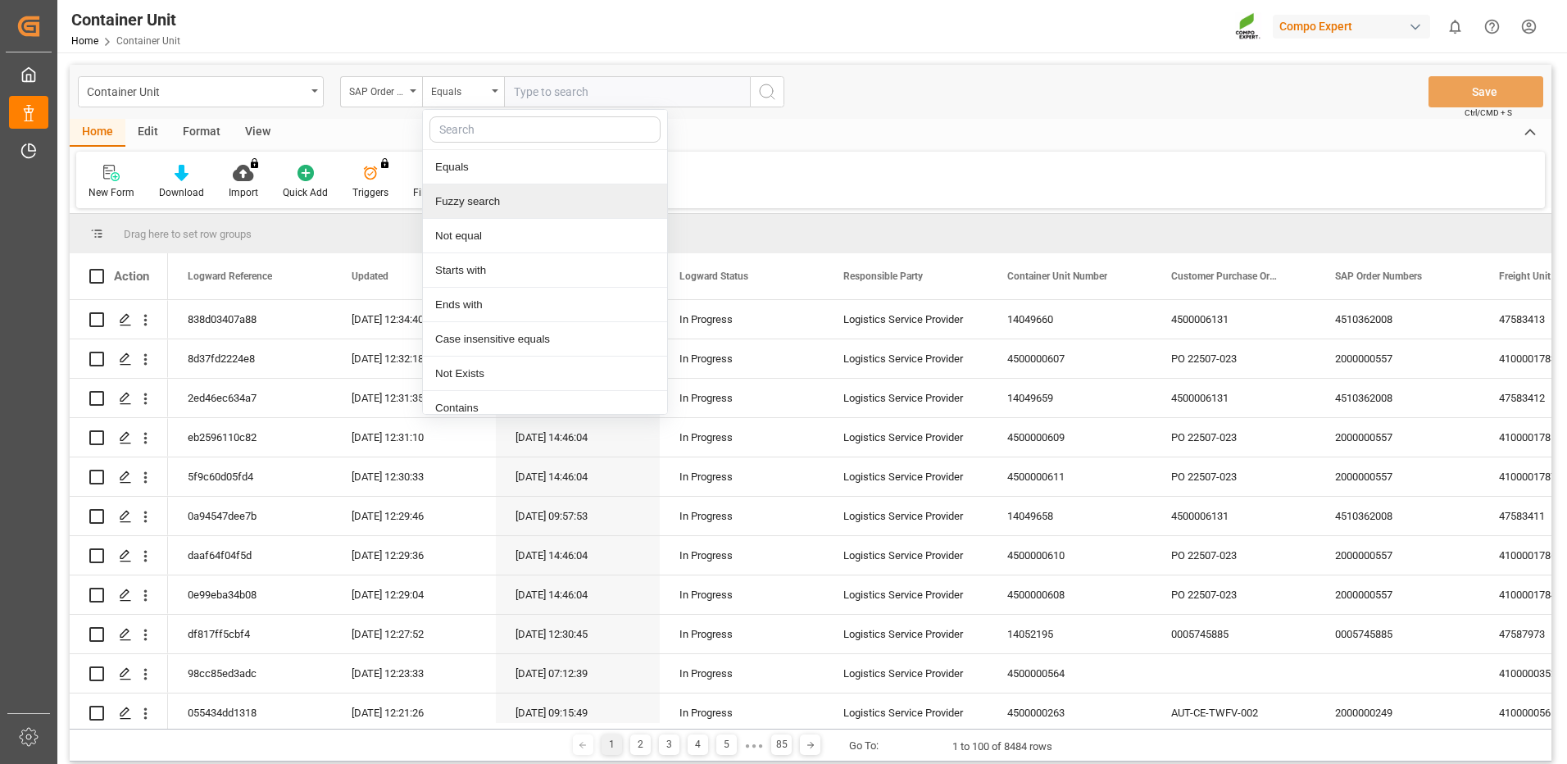
click at [471, 206] on div "Fuzzy search" at bounding box center [545, 201] width 244 height 34
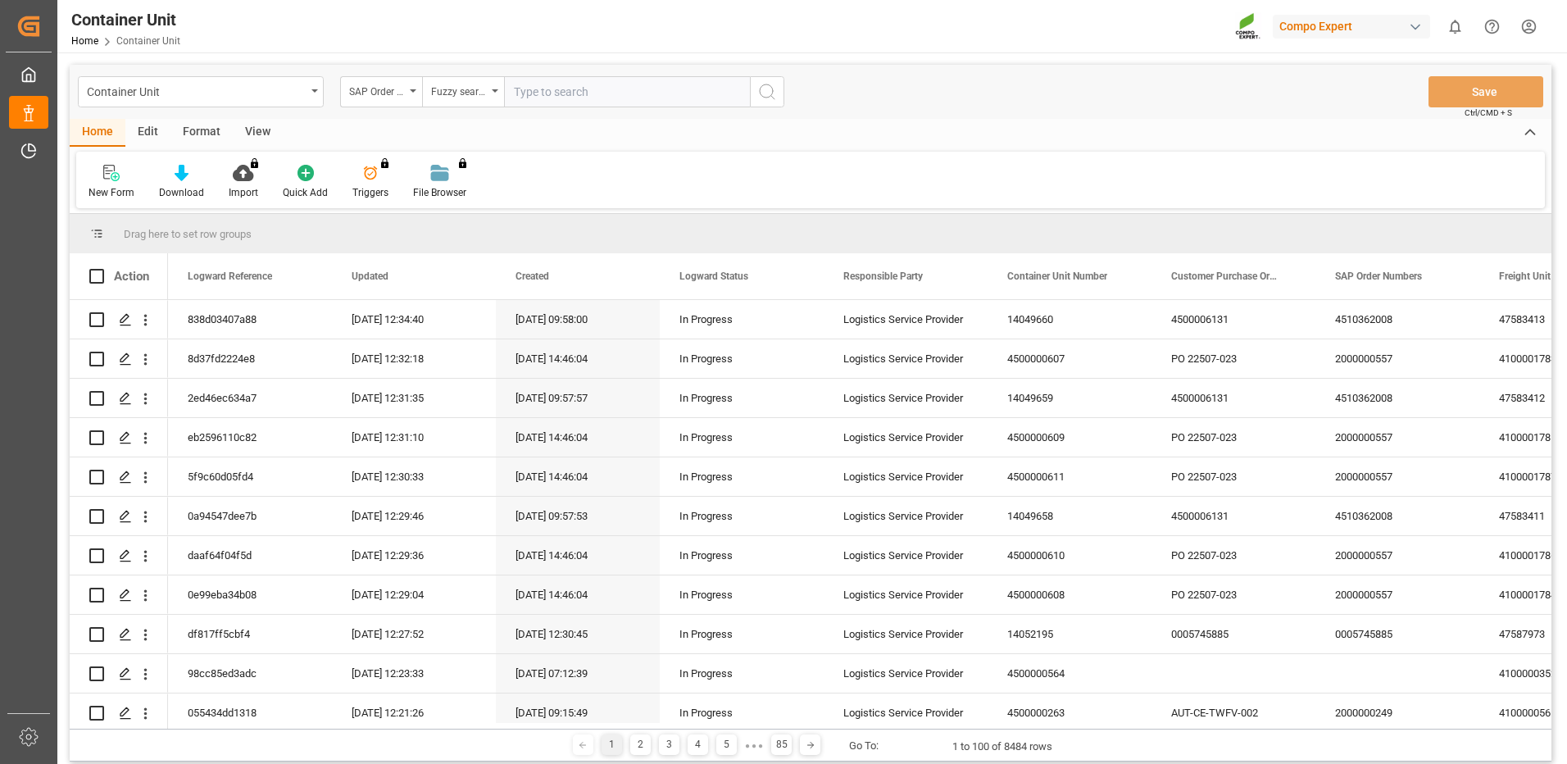
click at [592, 95] on input "text" at bounding box center [627, 91] width 246 height 31
paste input "251017010008"
type input "2"
drag, startPoint x: 591, startPoint y: 102, endPoint x: 608, endPoint y: 99, distance: 17.4
click at [605, 99] on input "text" at bounding box center [627, 91] width 246 height 31
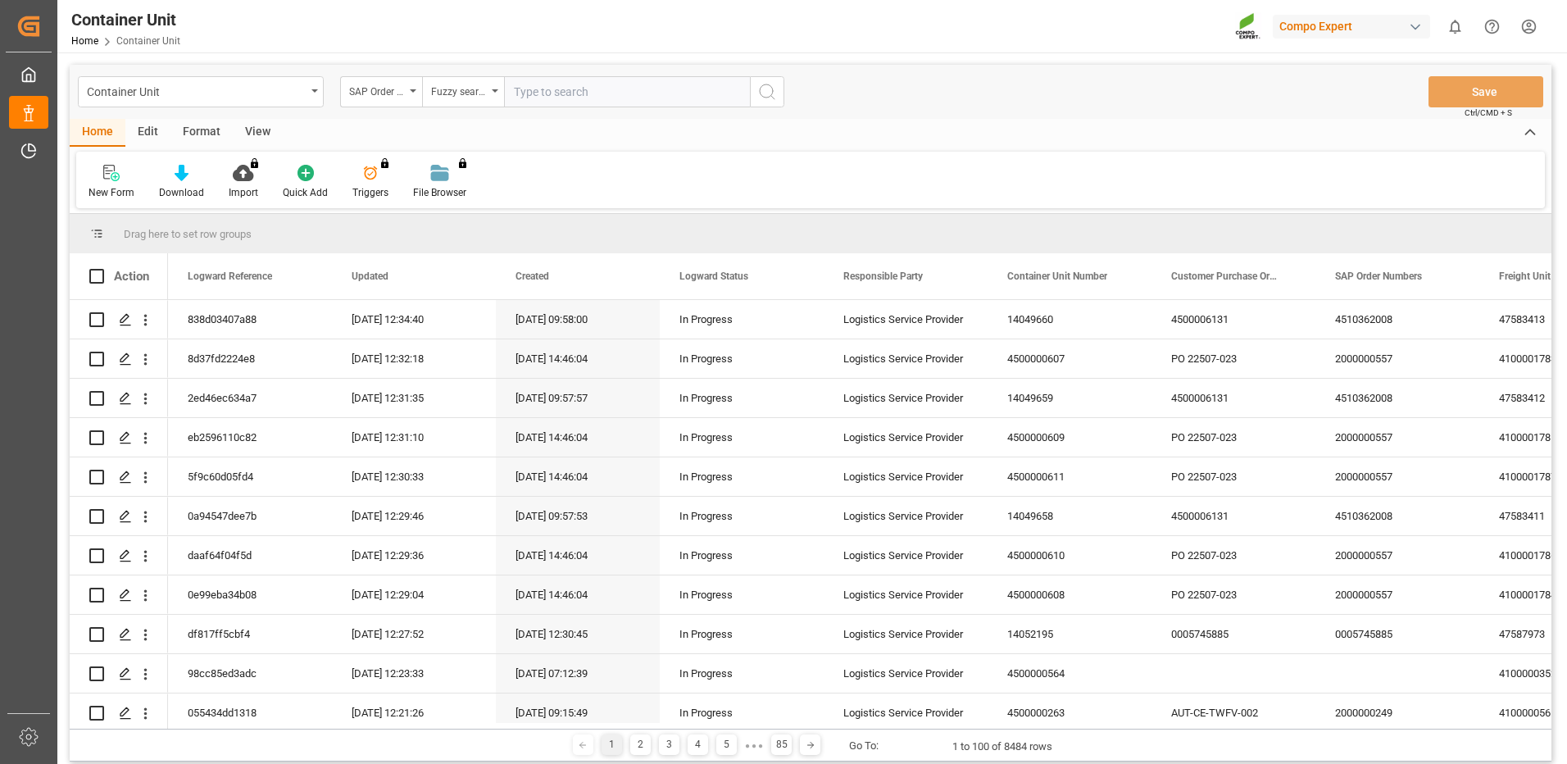
paste input "4510363214"
type input "4510363214"
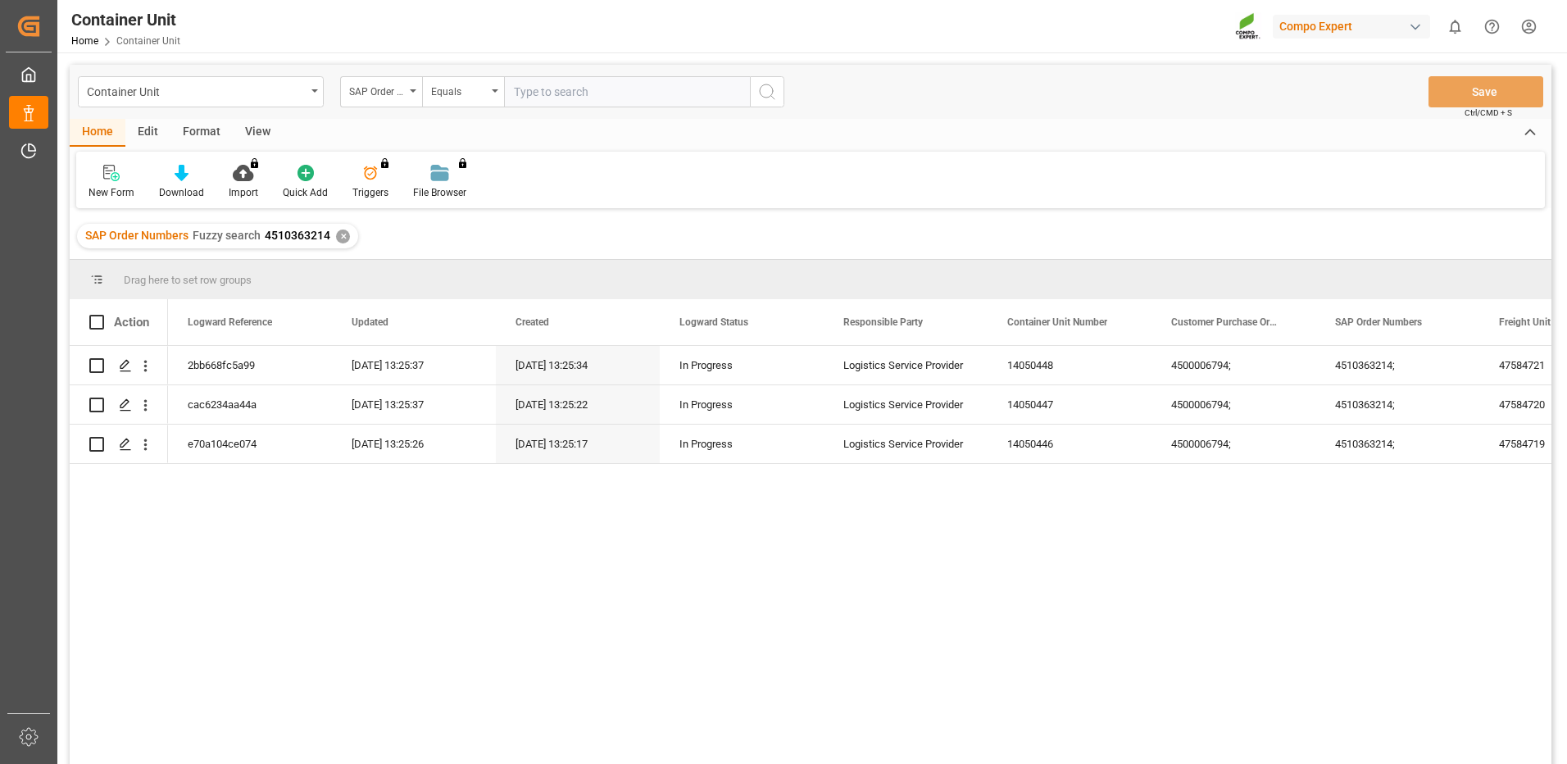
click at [713, 85] on input "text" at bounding box center [627, 91] width 246 height 31
paste input "4510363214"
type input "4510363214"
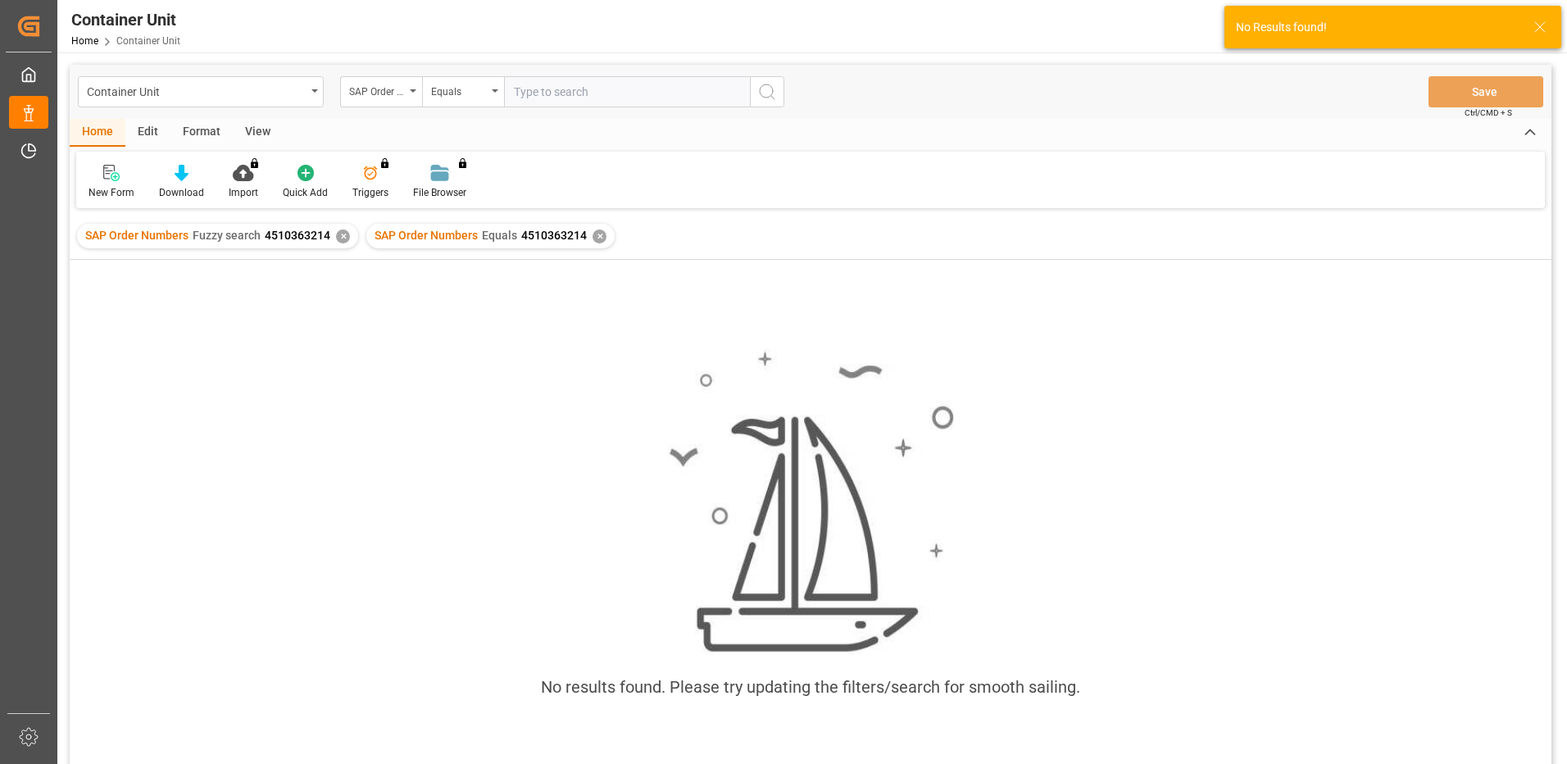
click at [603, 237] on div "✕" at bounding box center [599, 236] width 14 height 14
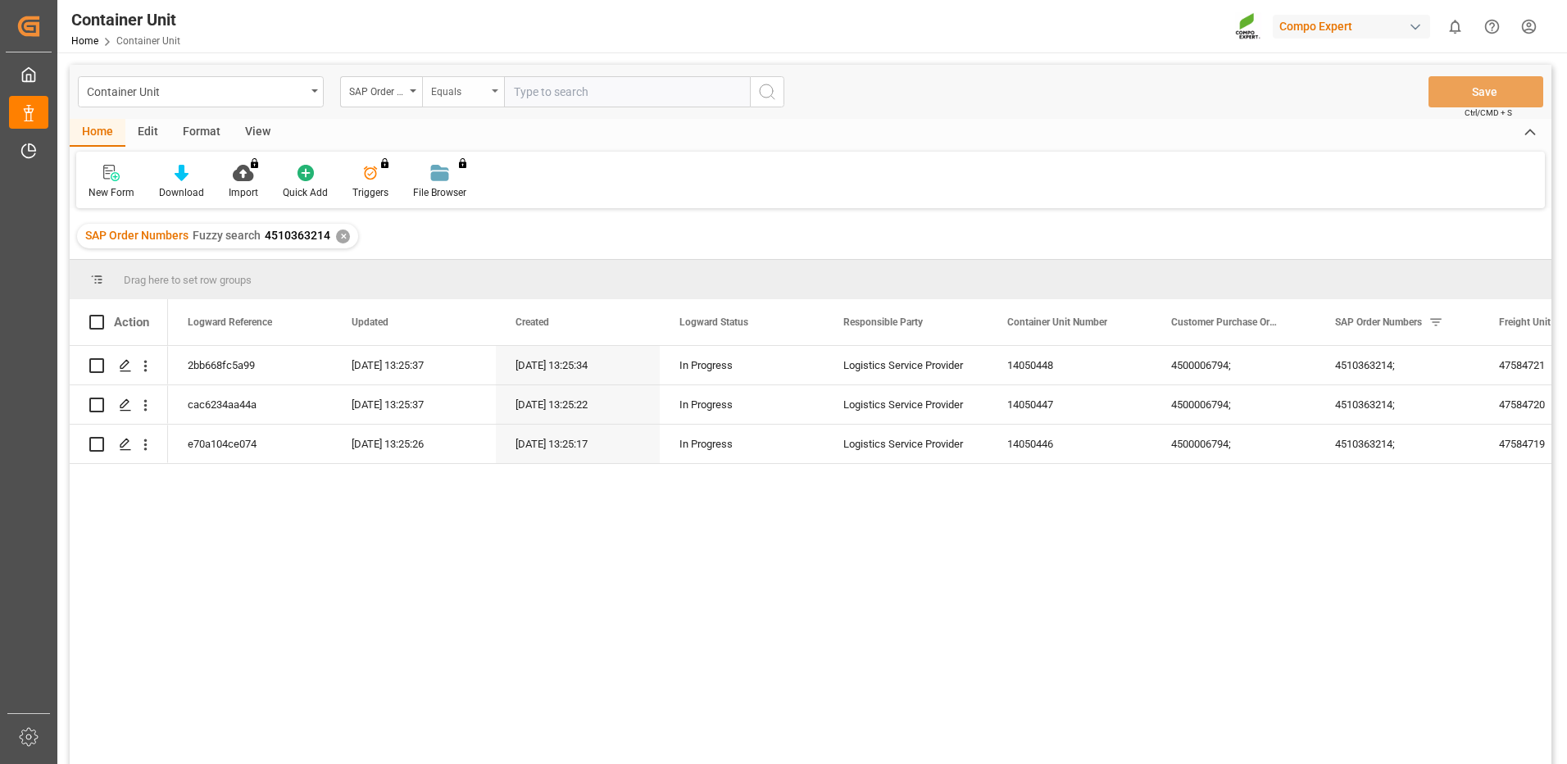
click at [484, 88] on div "Equals" at bounding box center [459, 89] width 56 height 19
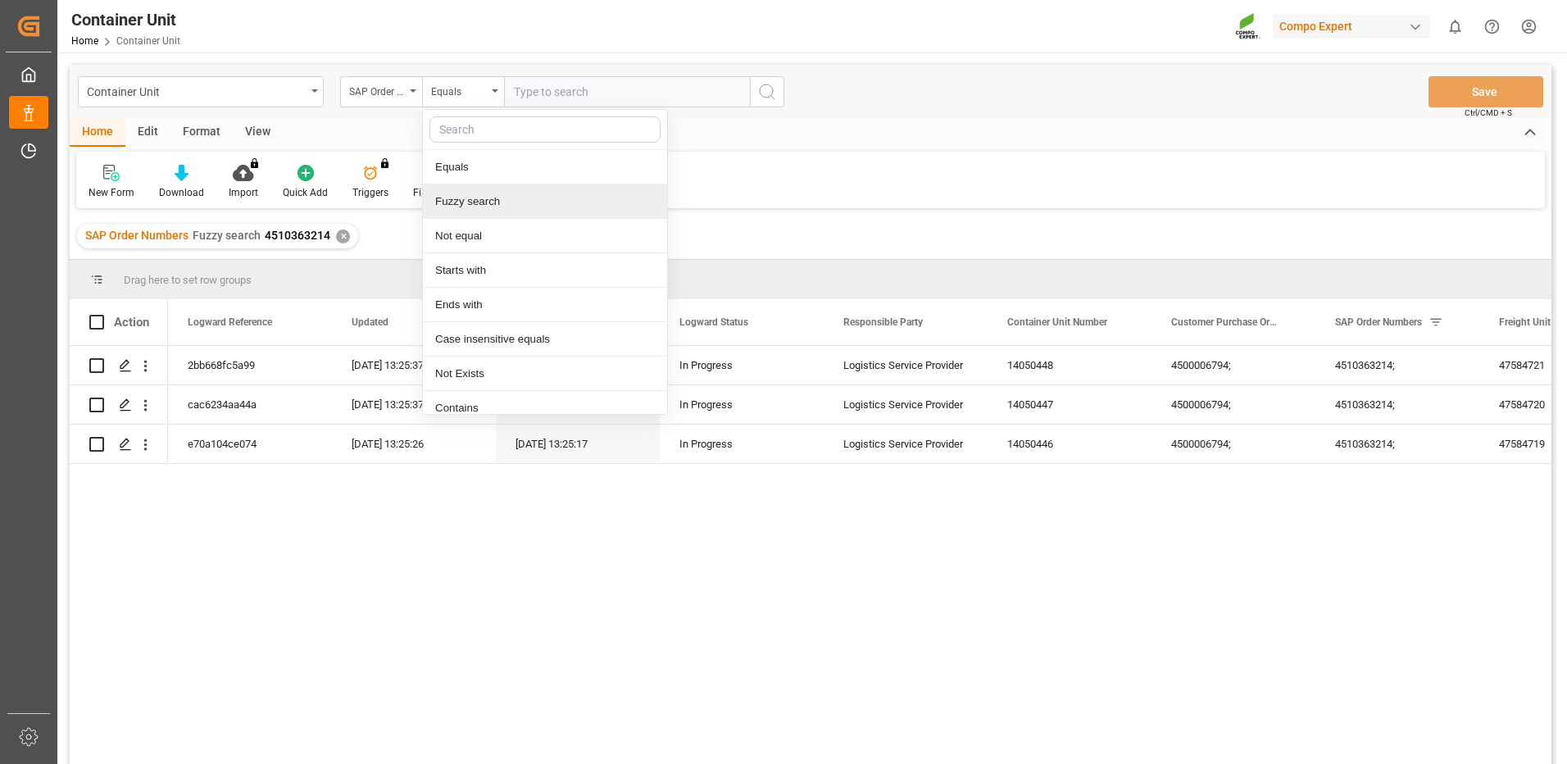
click at [465, 204] on div "Fuzzy search" at bounding box center [545, 201] width 244 height 34
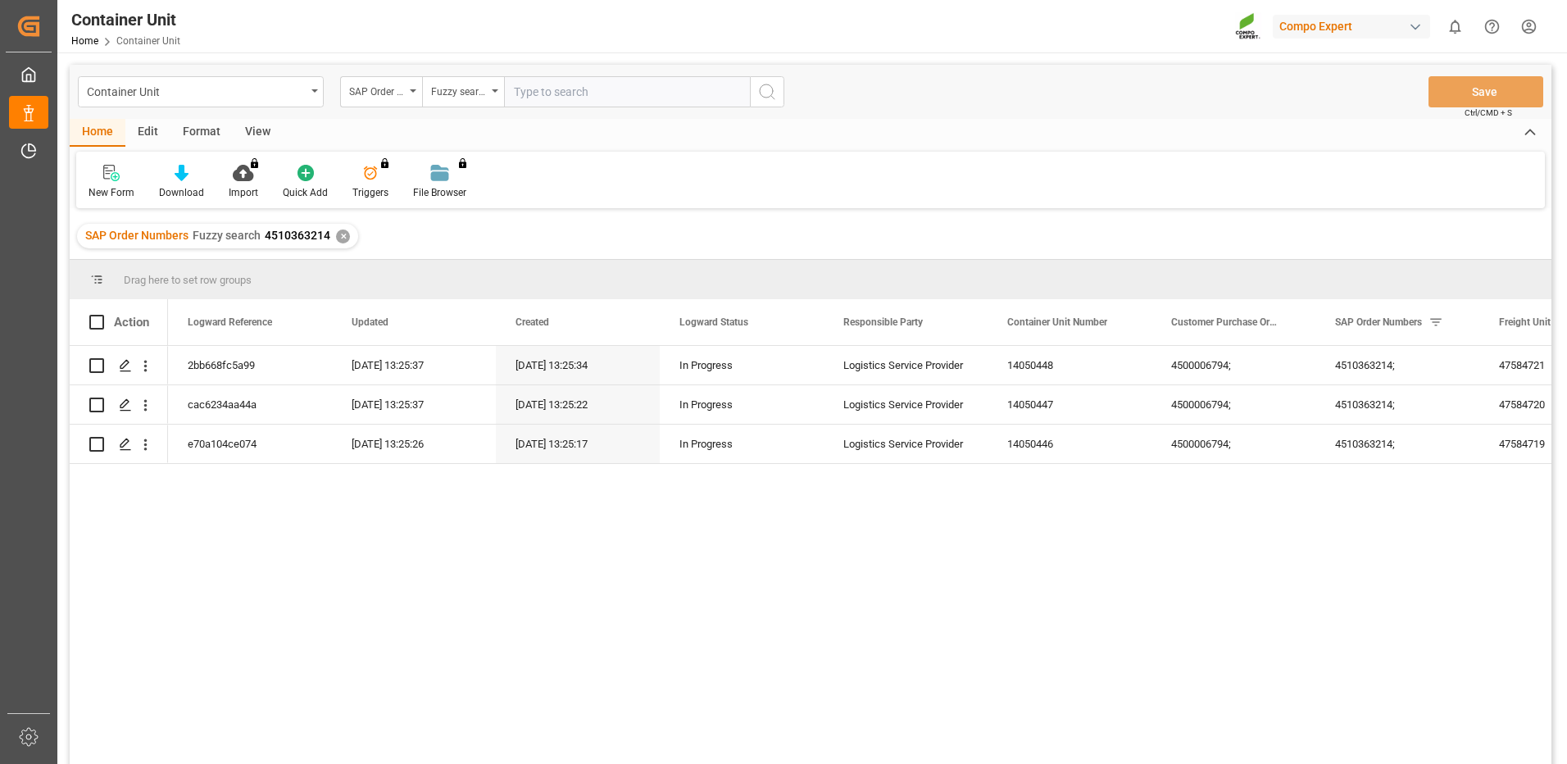
click at [564, 96] on input "text" at bounding box center [627, 91] width 246 height 31
paste input "4510363214"
type input "4510363214"
click at [126, 361] on icon "Press SPACE to select this row." at bounding box center [125, 365] width 13 height 13
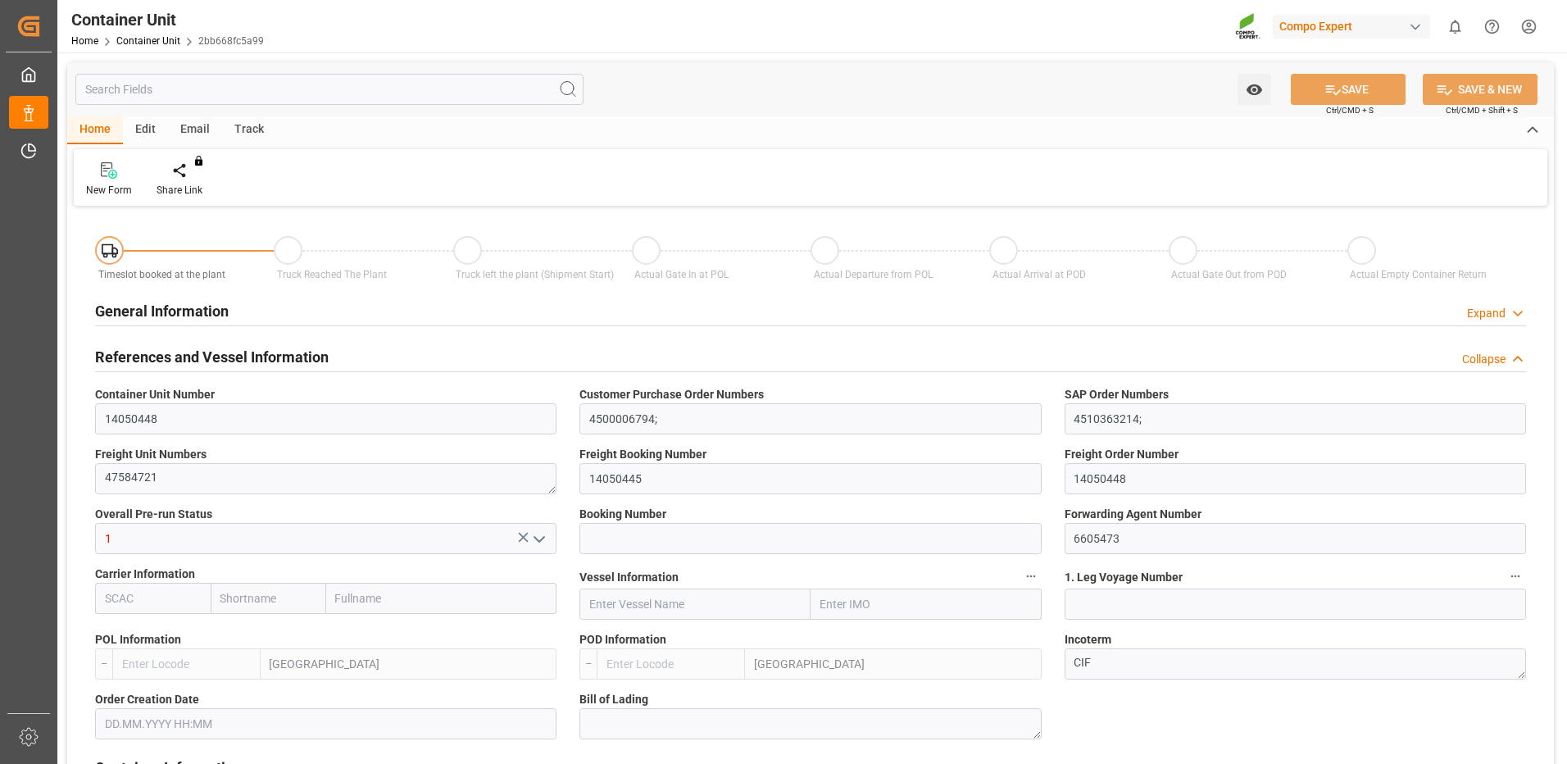
type input "ESVLC"
type input "ECGYE"
type input "0"
type input "60"
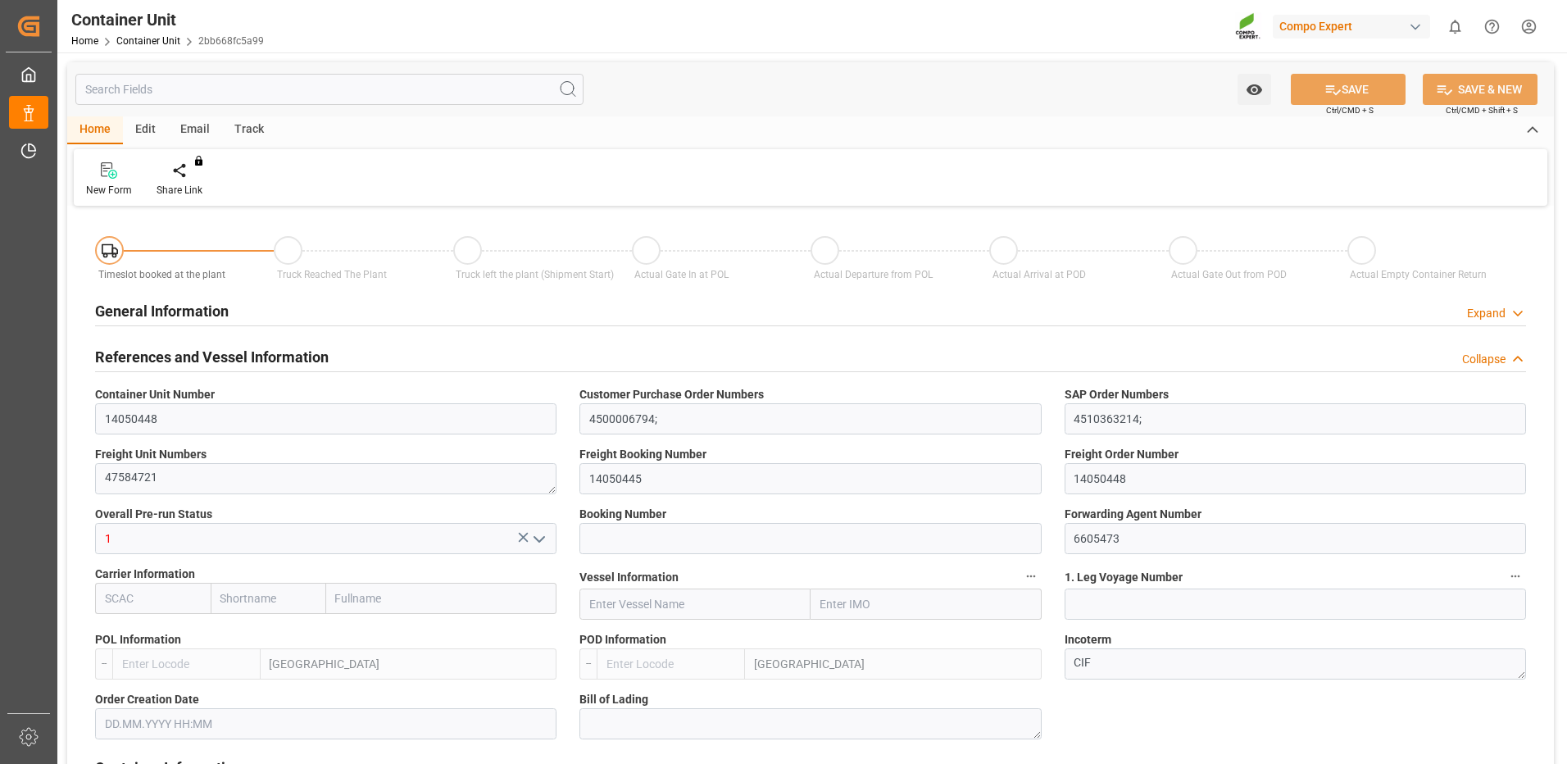
type input "24576"
type input "[DATE] 13:24"
type input "13.10.2025"
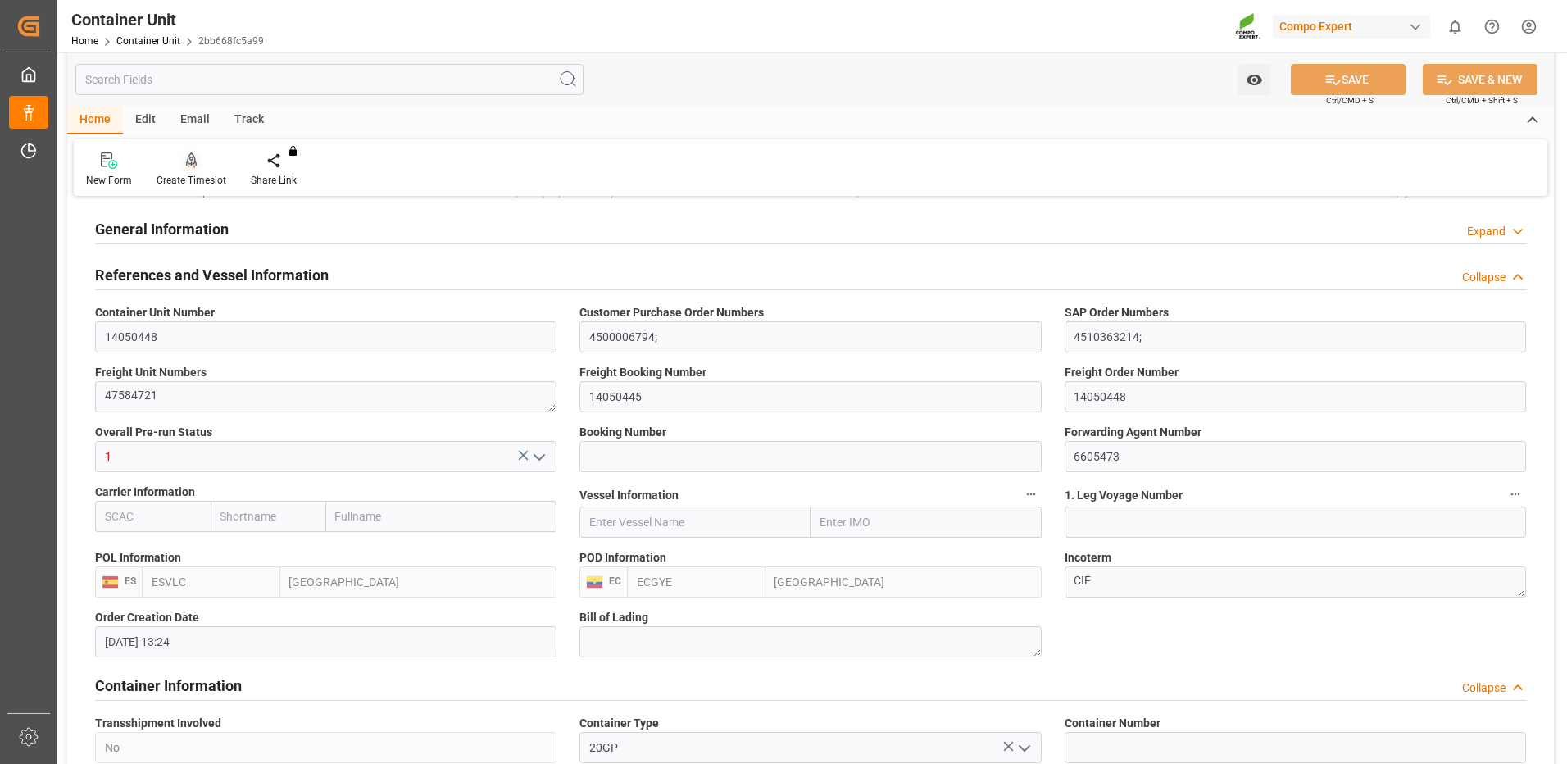
click at [188, 187] on div "Create Timeslot" at bounding box center [192, 180] width 70 height 15
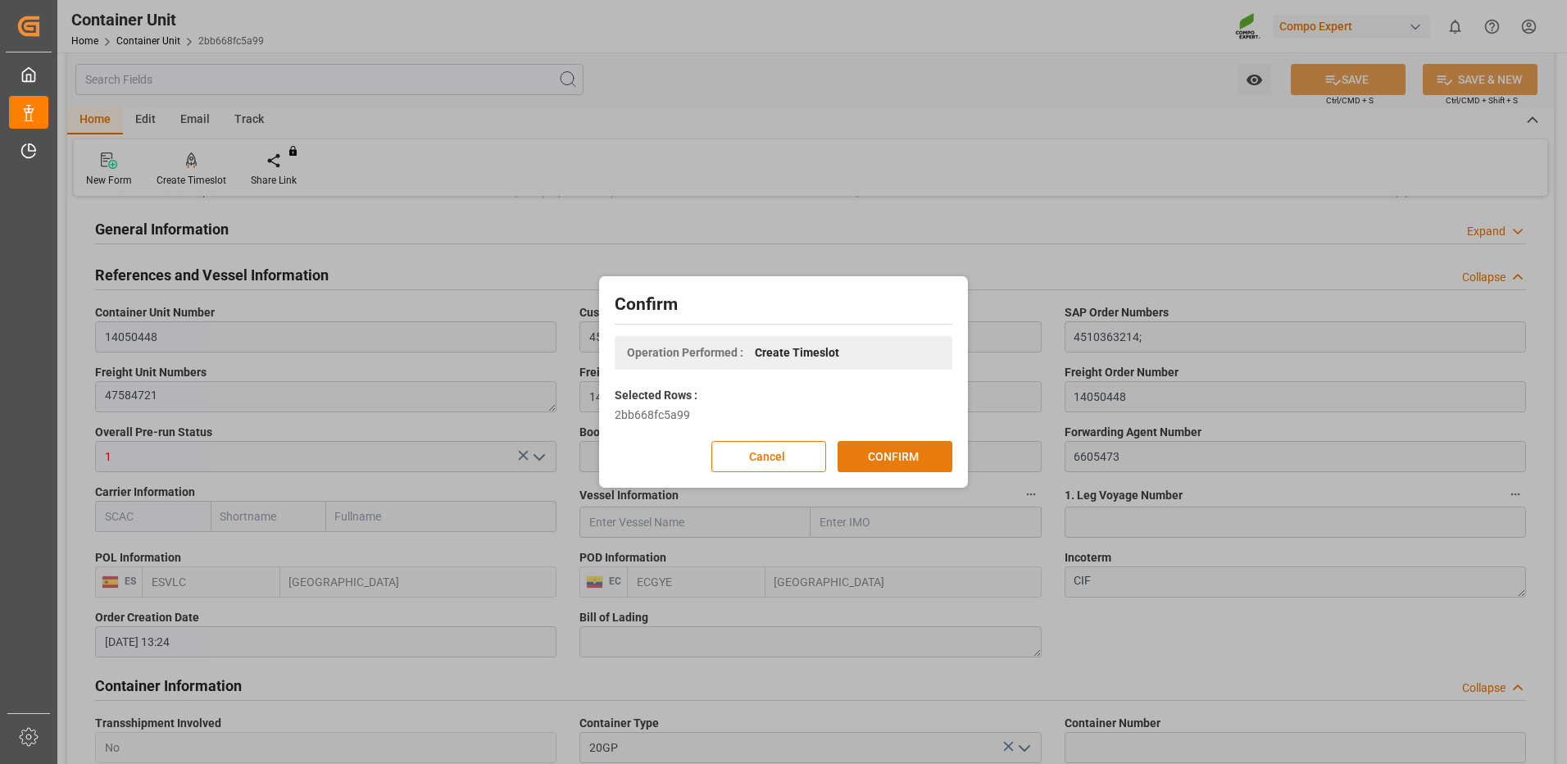
click at [925, 453] on button "CONFIRM" at bounding box center [895, 456] width 115 height 31
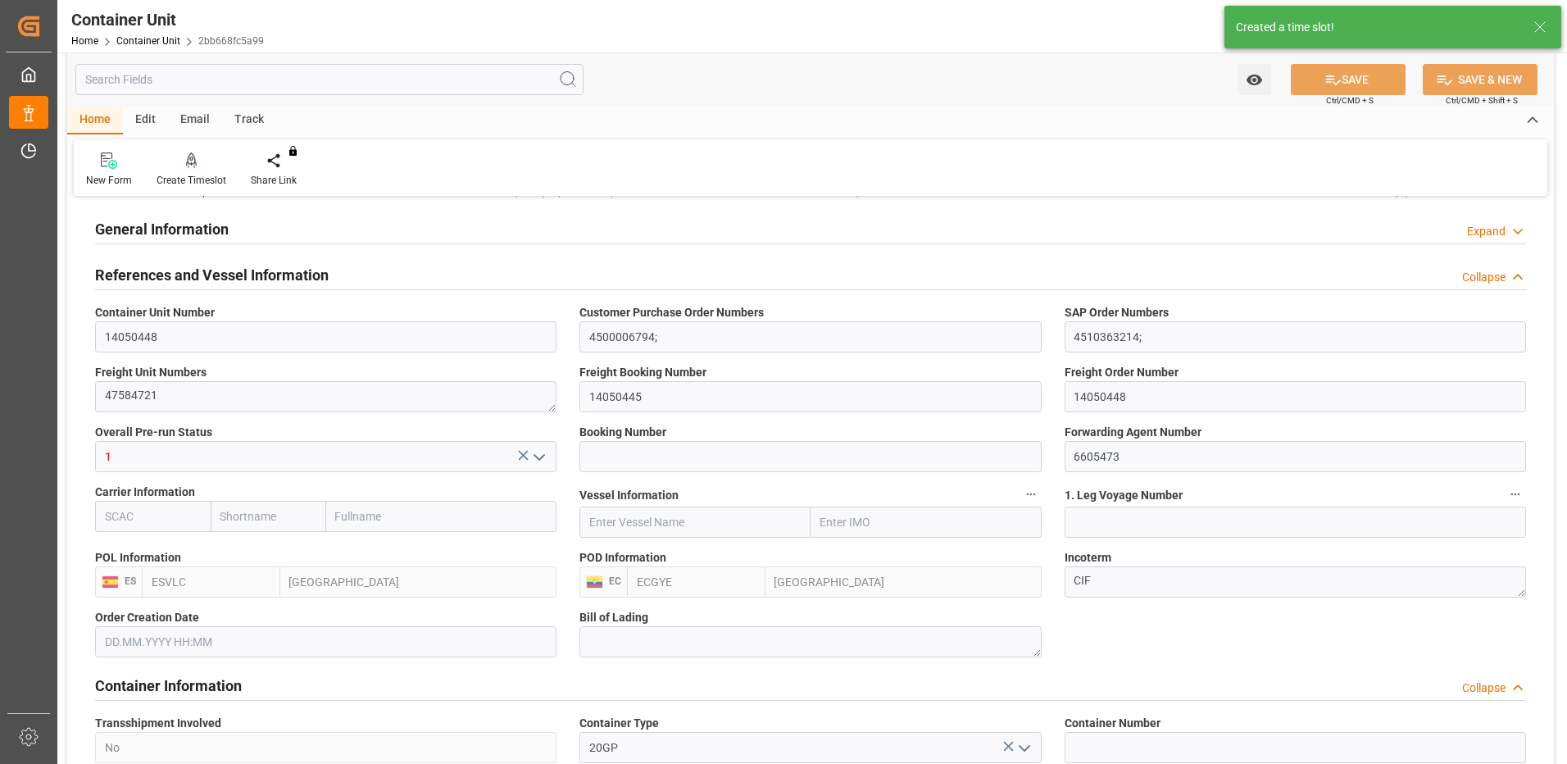
type input "ESVLC"
type input "ECGYE"
type input "9"
type input "0"
type input "9"
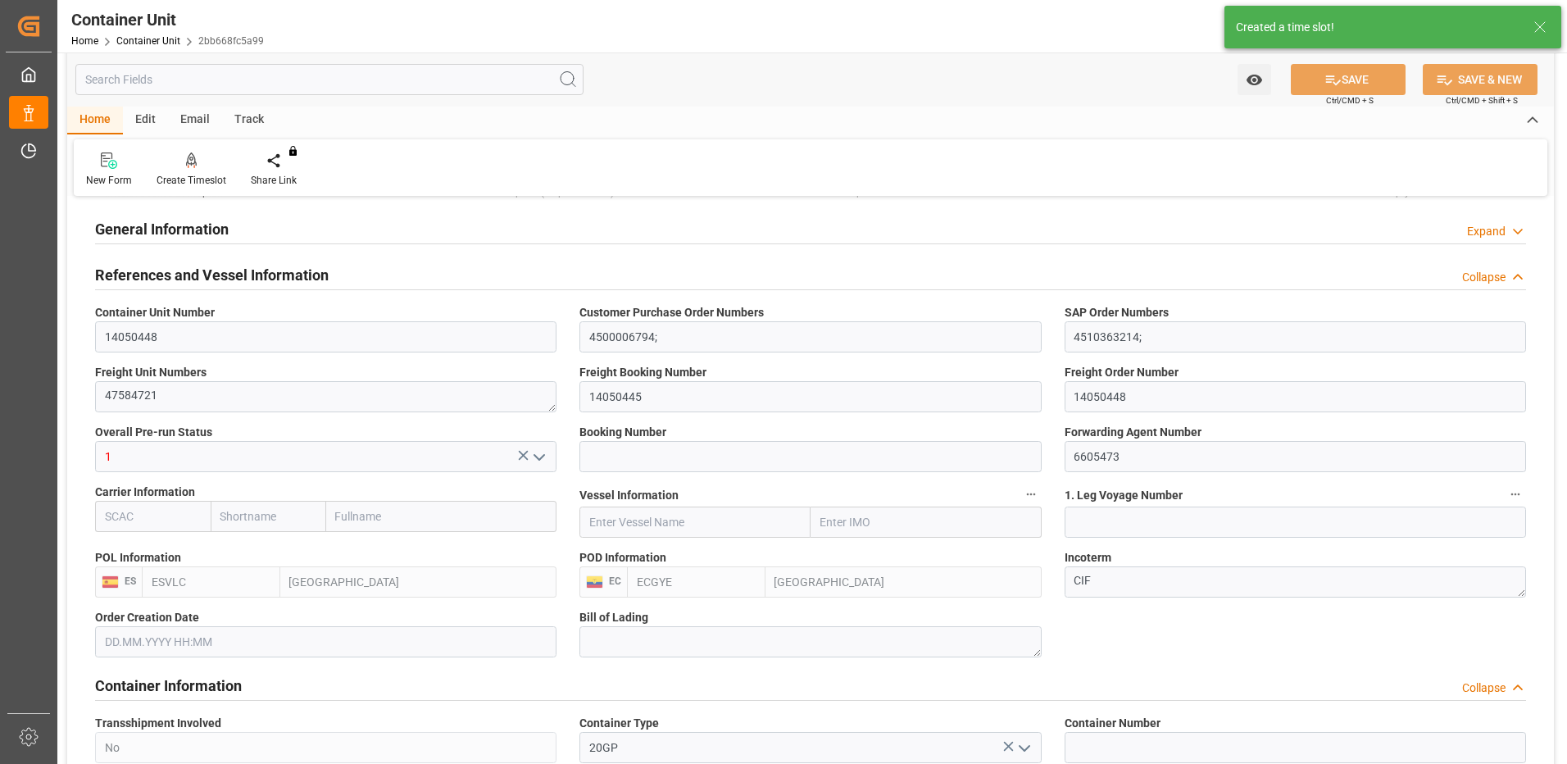
type input "0"
type input "60"
type input "24576"
type input "[DATE] 13:24"
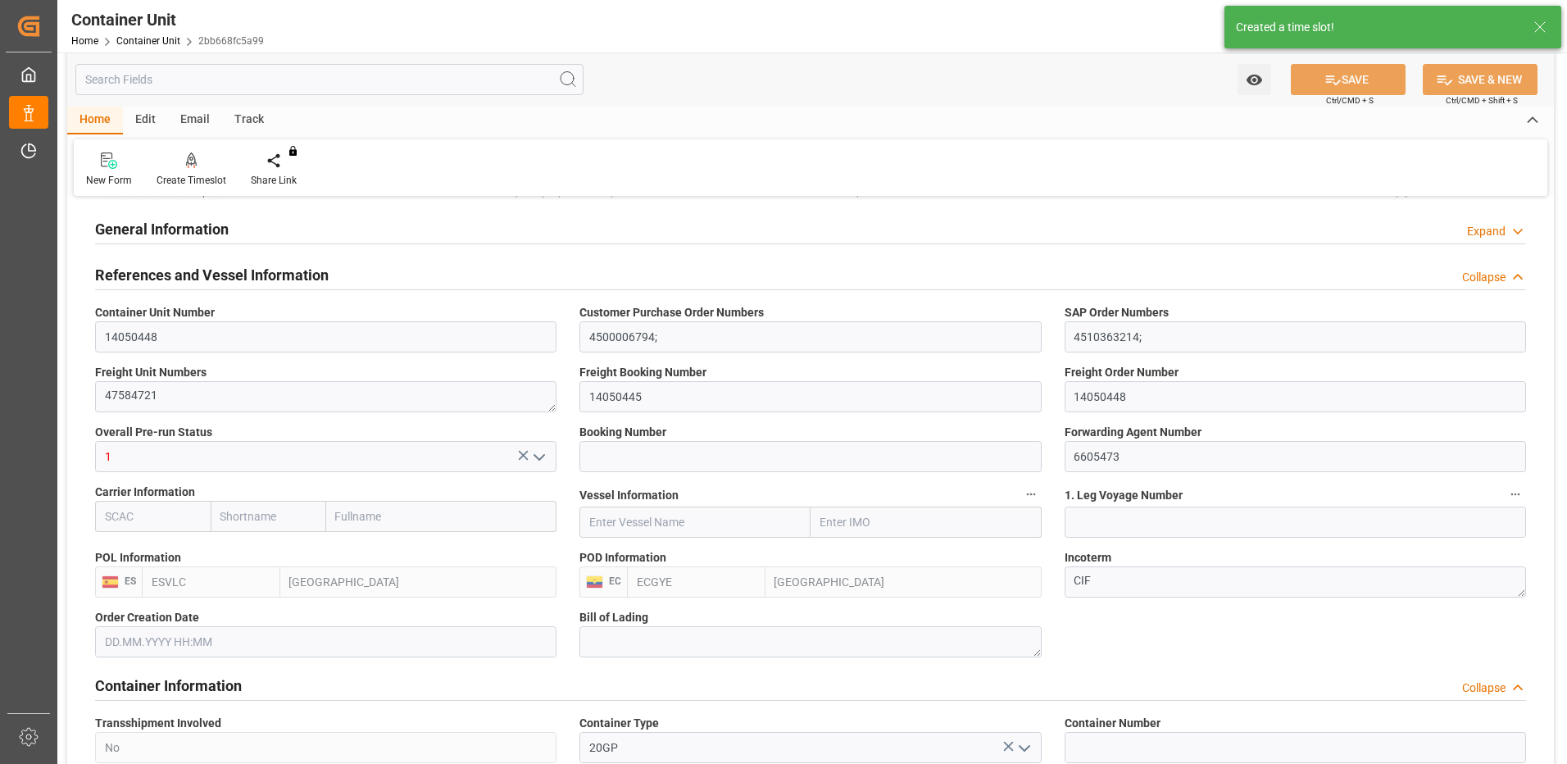
type input "13.10.2025"
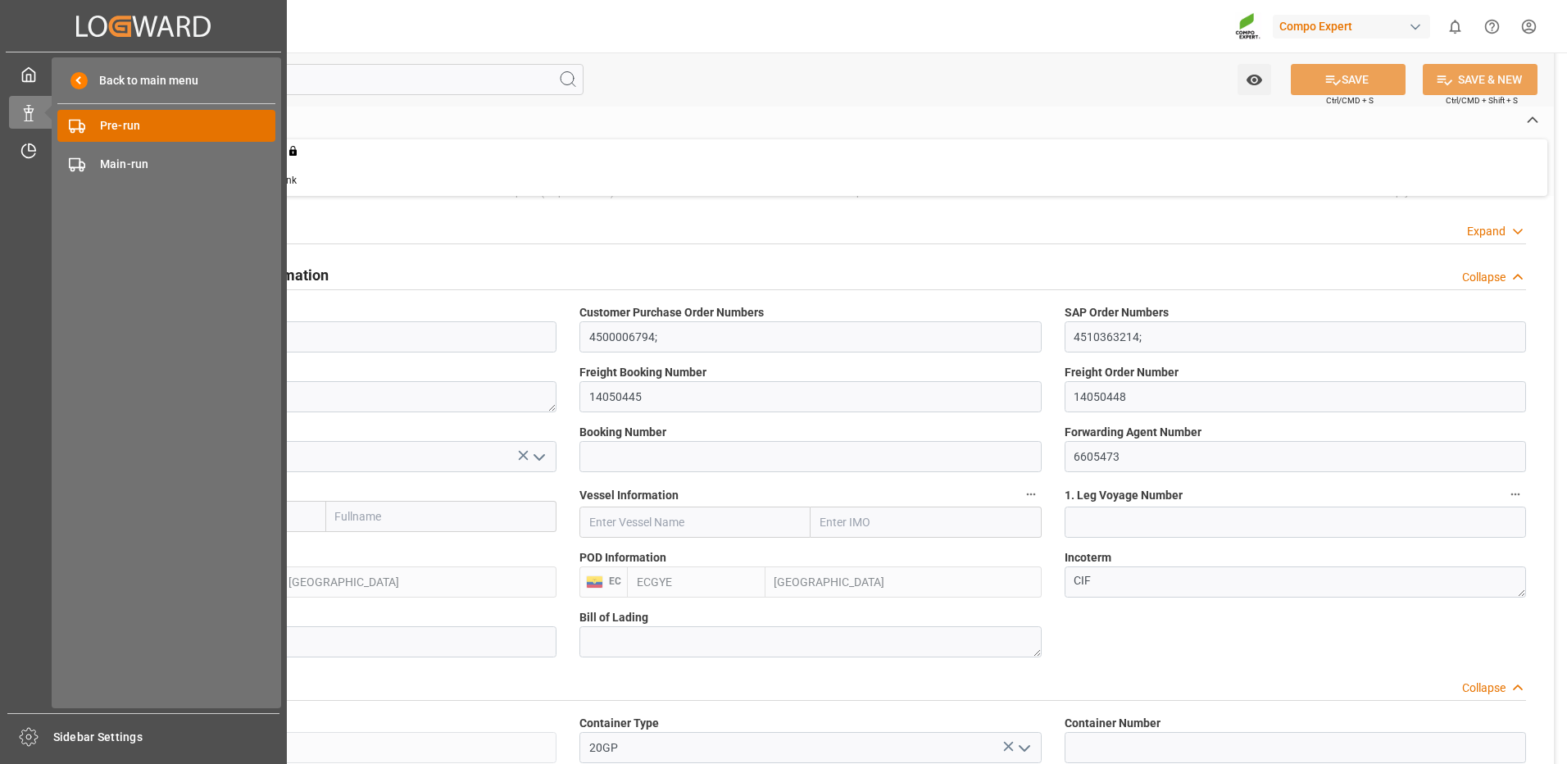
click at [94, 122] on div "Pre-run Pre-run" at bounding box center [166, 126] width 218 height 32
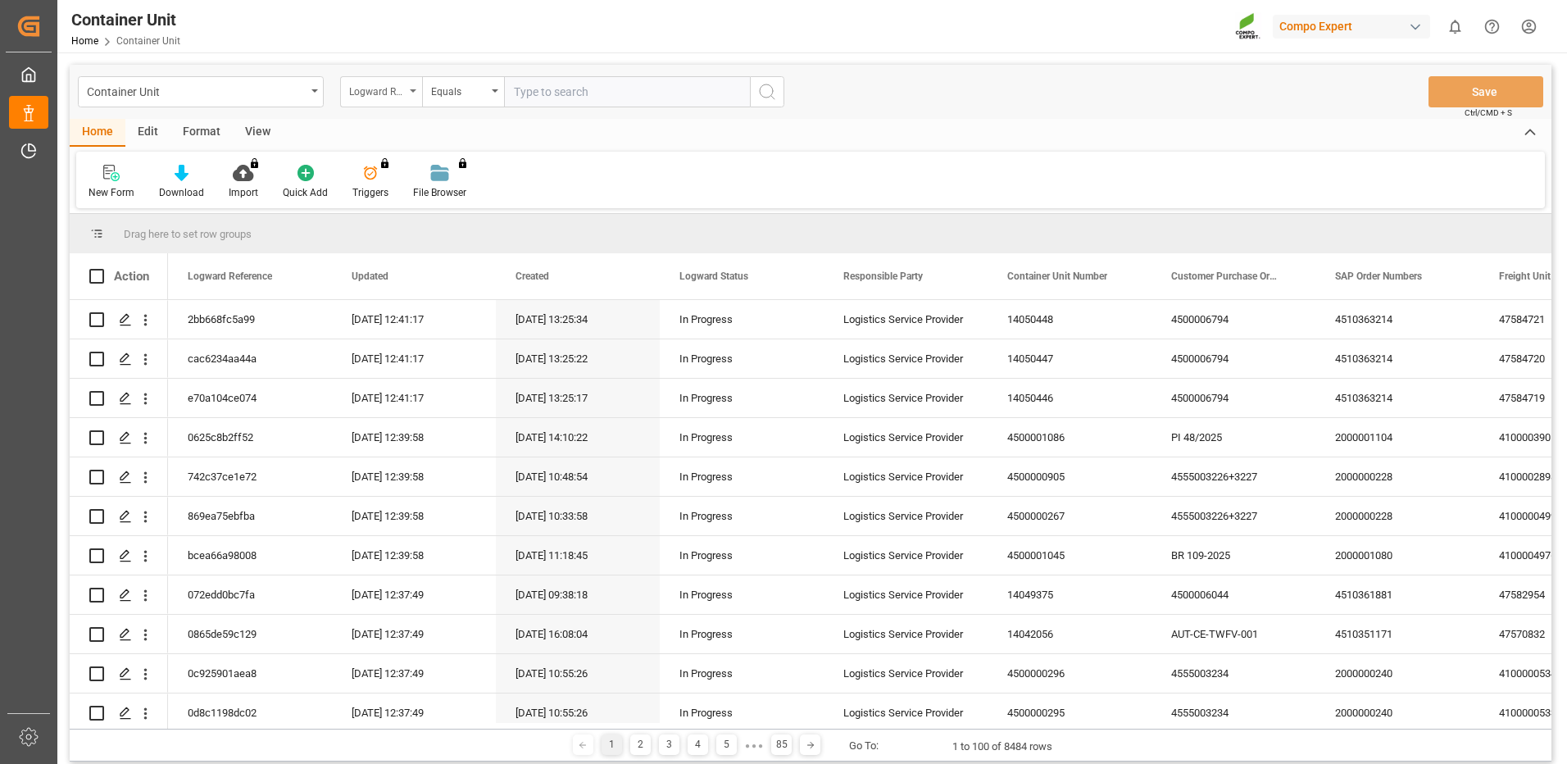
click at [384, 89] on div "Logward Reference" at bounding box center [377, 89] width 56 height 19
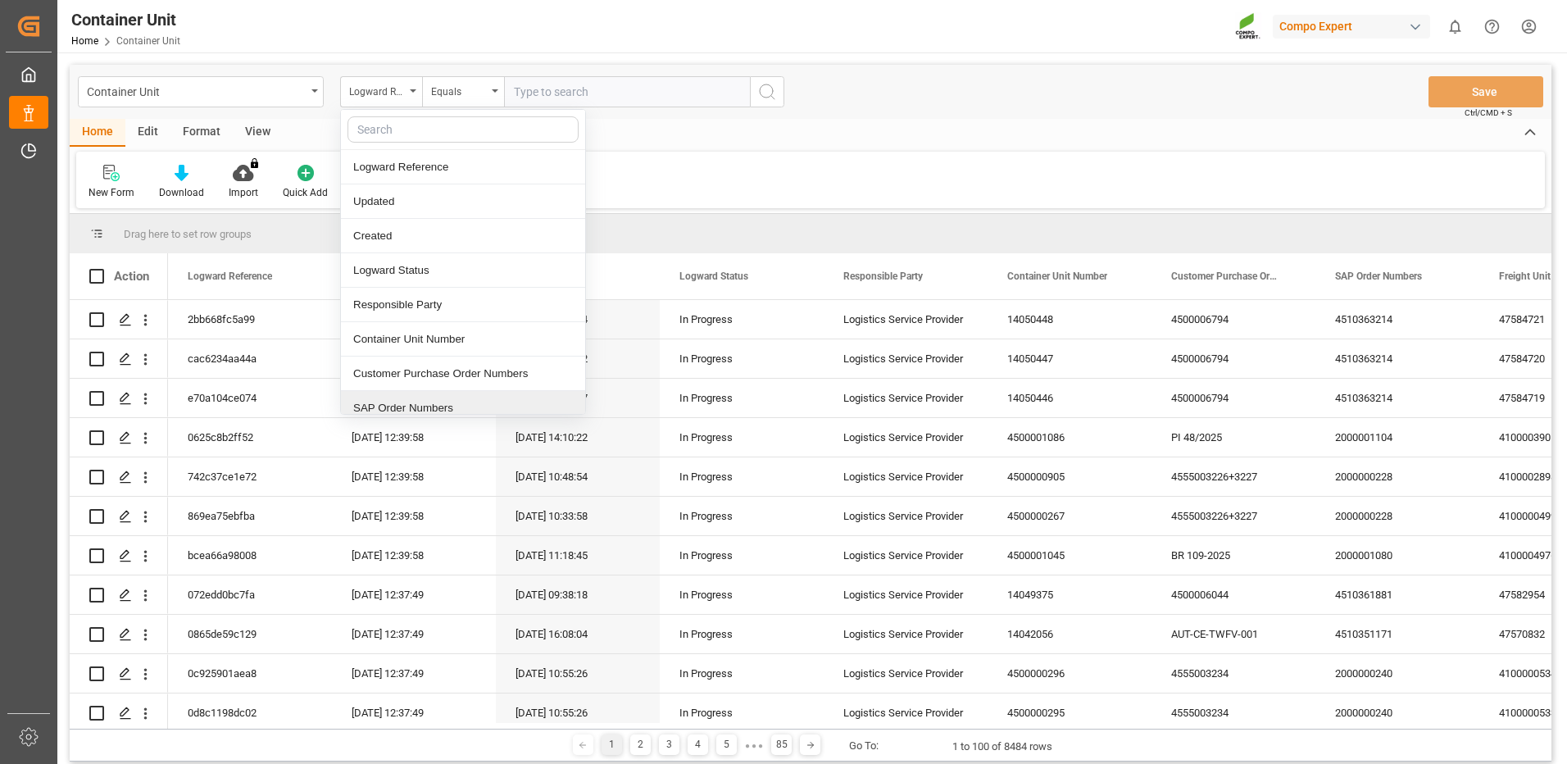
drag, startPoint x: 403, startPoint y: 411, endPoint x: 418, endPoint y: 334, distance: 77.6
click at [404, 405] on div "SAP Order Numbers" at bounding box center [463, 408] width 244 height 34
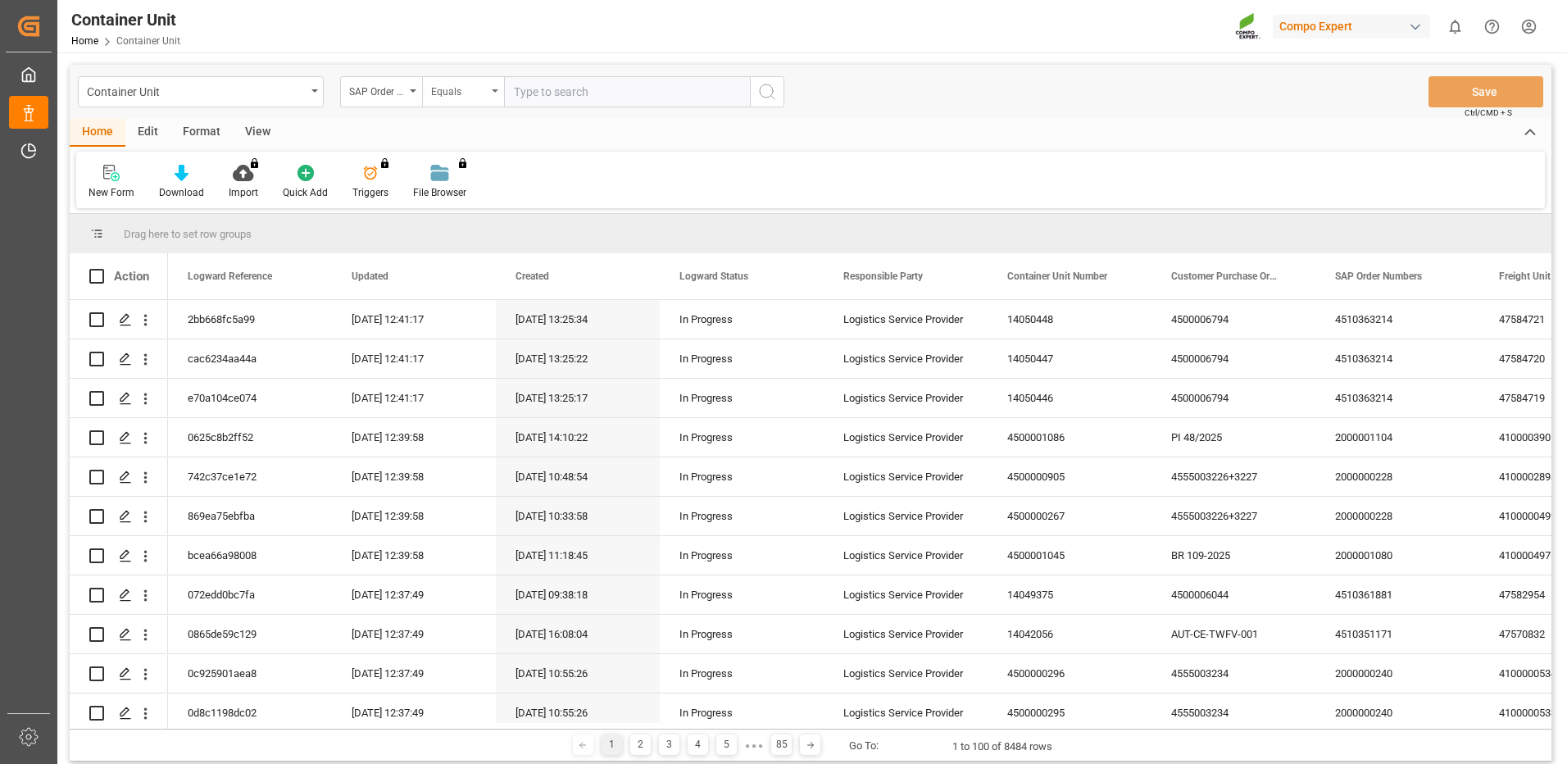
click at [482, 82] on div "Equals" at bounding box center [459, 89] width 56 height 19
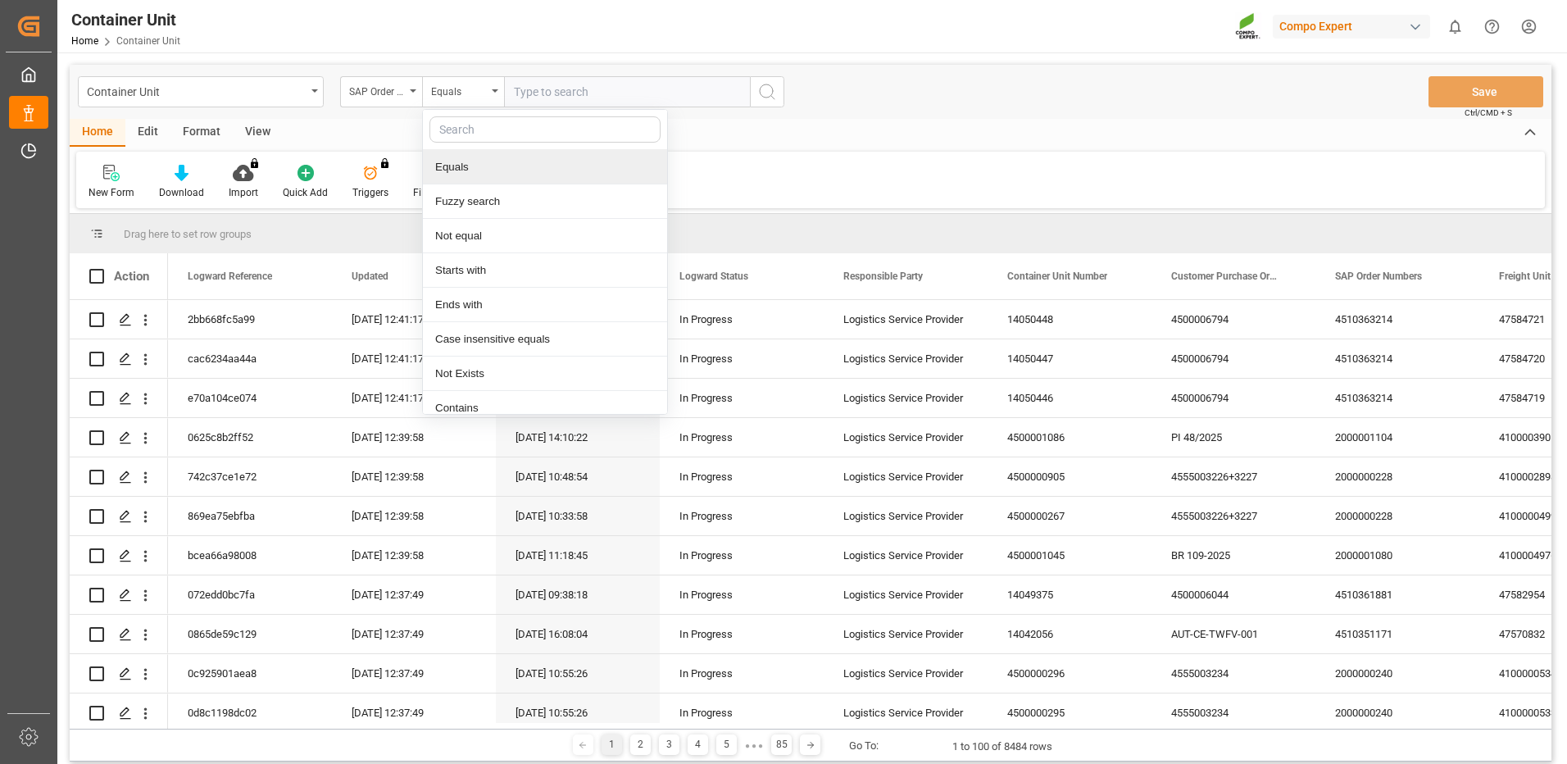
click at [500, 163] on div "Equals" at bounding box center [545, 167] width 244 height 34
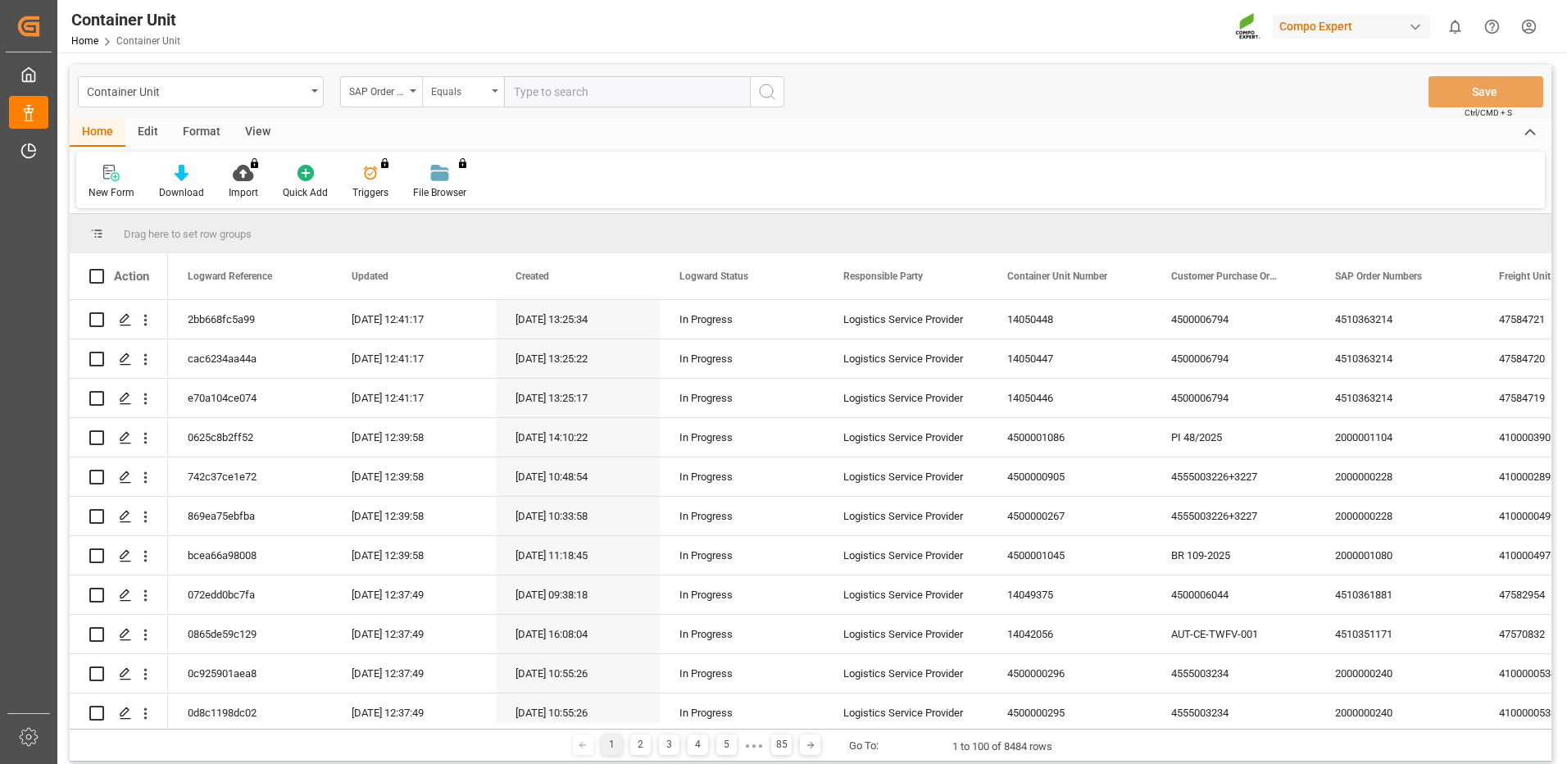
click at [486, 94] on div "Equals" at bounding box center [459, 89] width 56 height 19
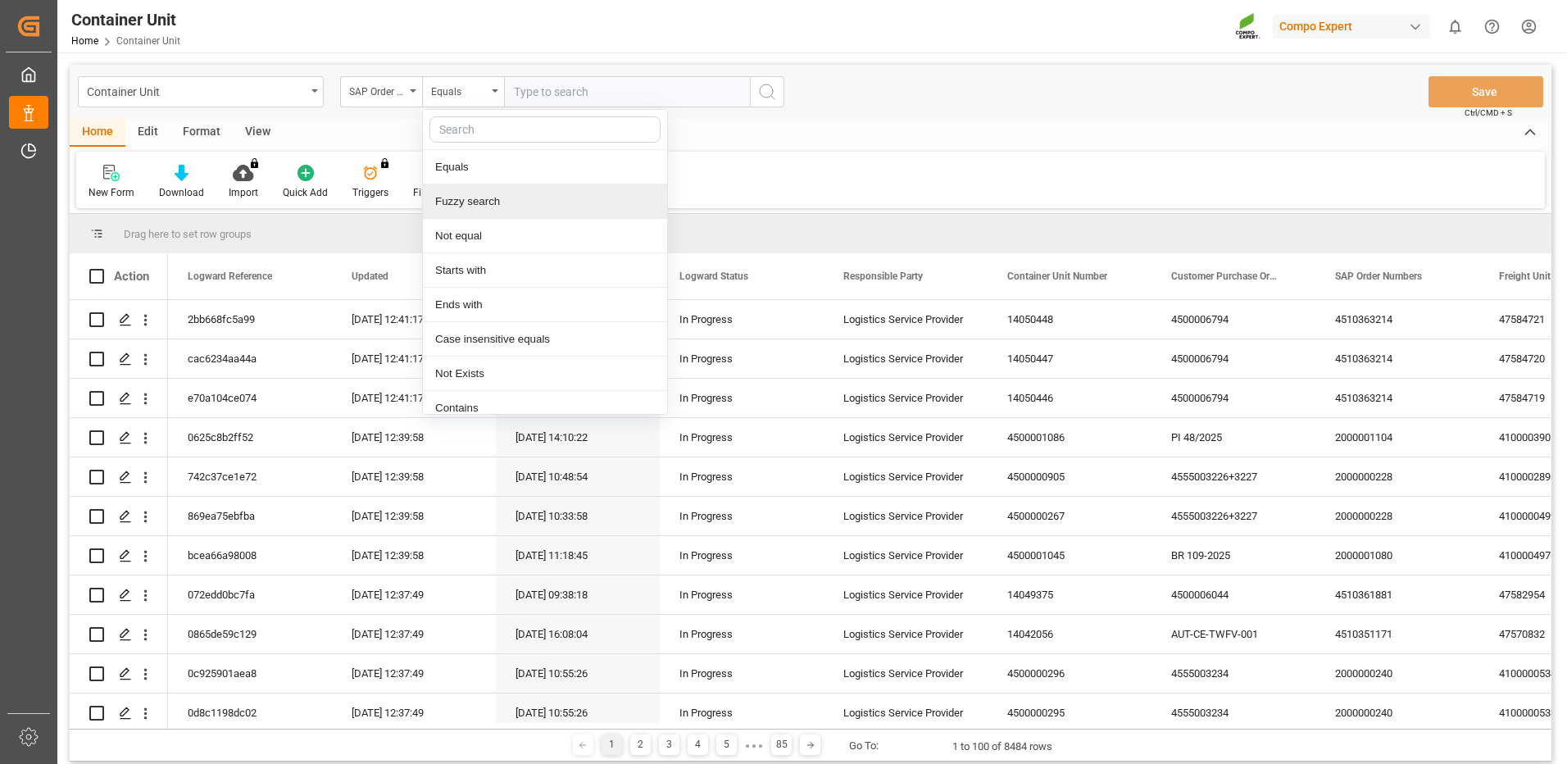
click at [473, 202] on div "Fuzzy search" at bounding box center [545, 201] width 244 height 34
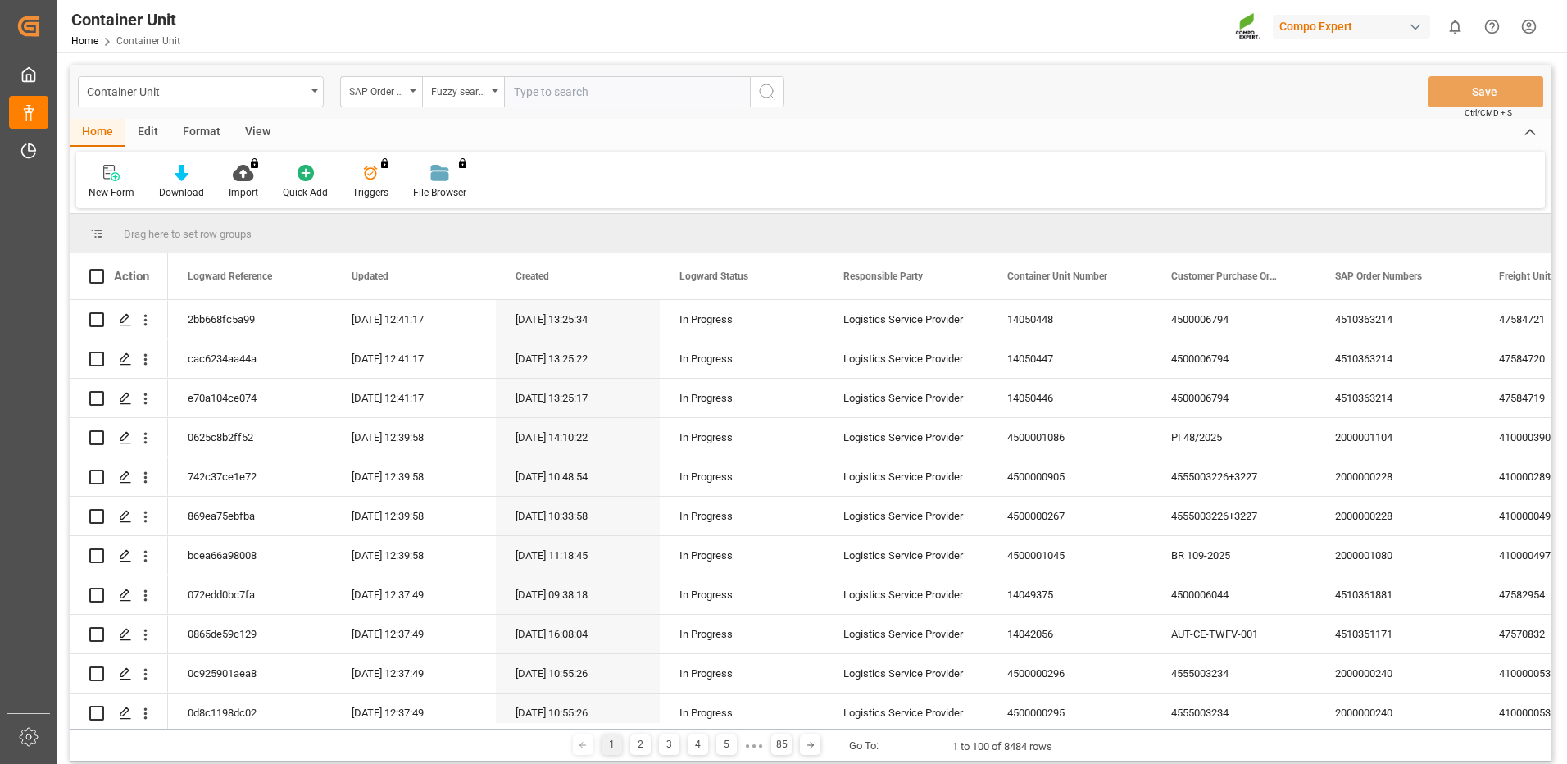
click at [581, 86] on input "text" at bounding box center [627, 91] width 246 height 31
paste input "4510363214"
type input "4510363214"
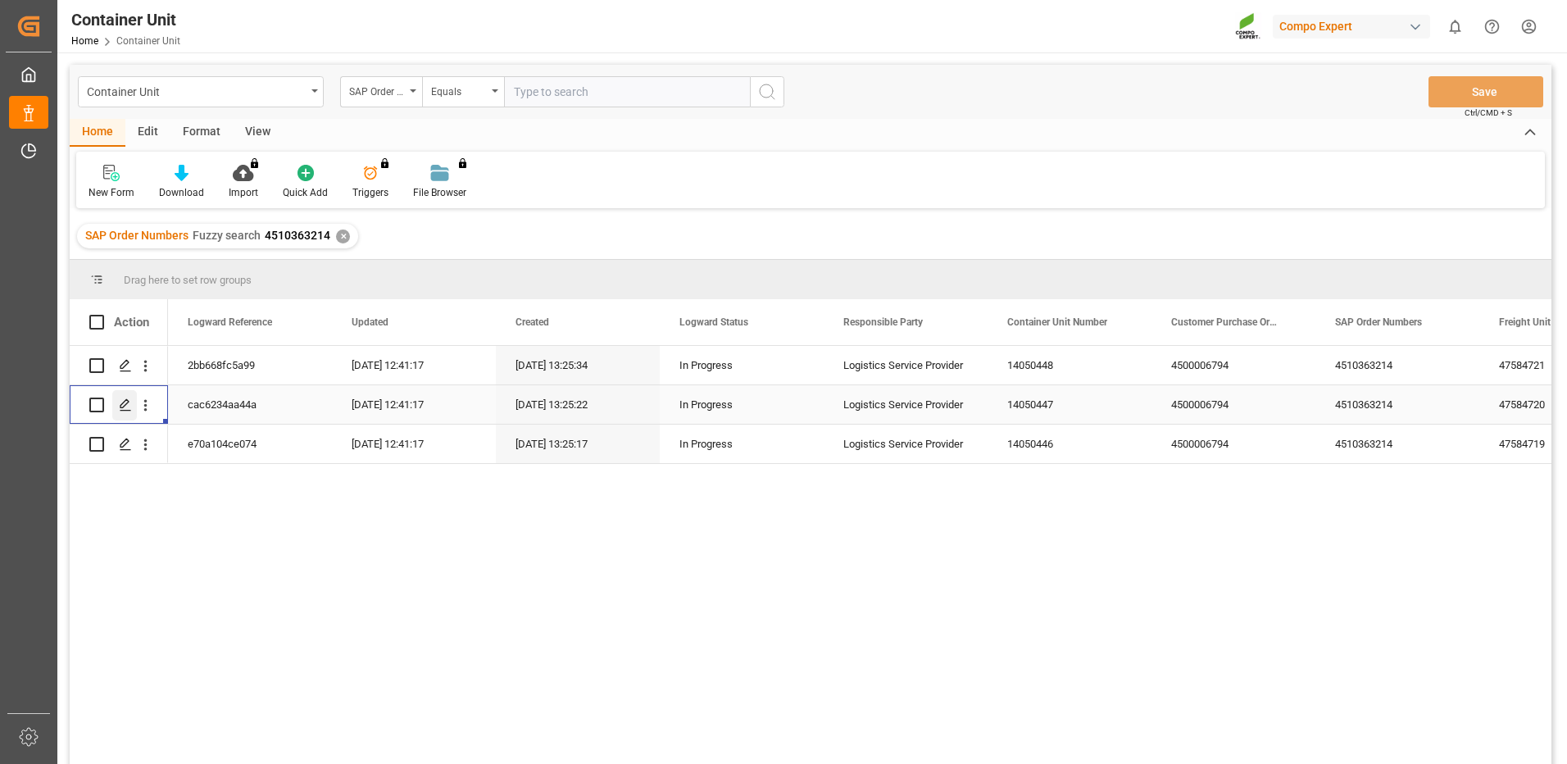
click at [123, 408] on icon "Press SPACE to select this row." at bounding box center [125, 404] width 13 height 13
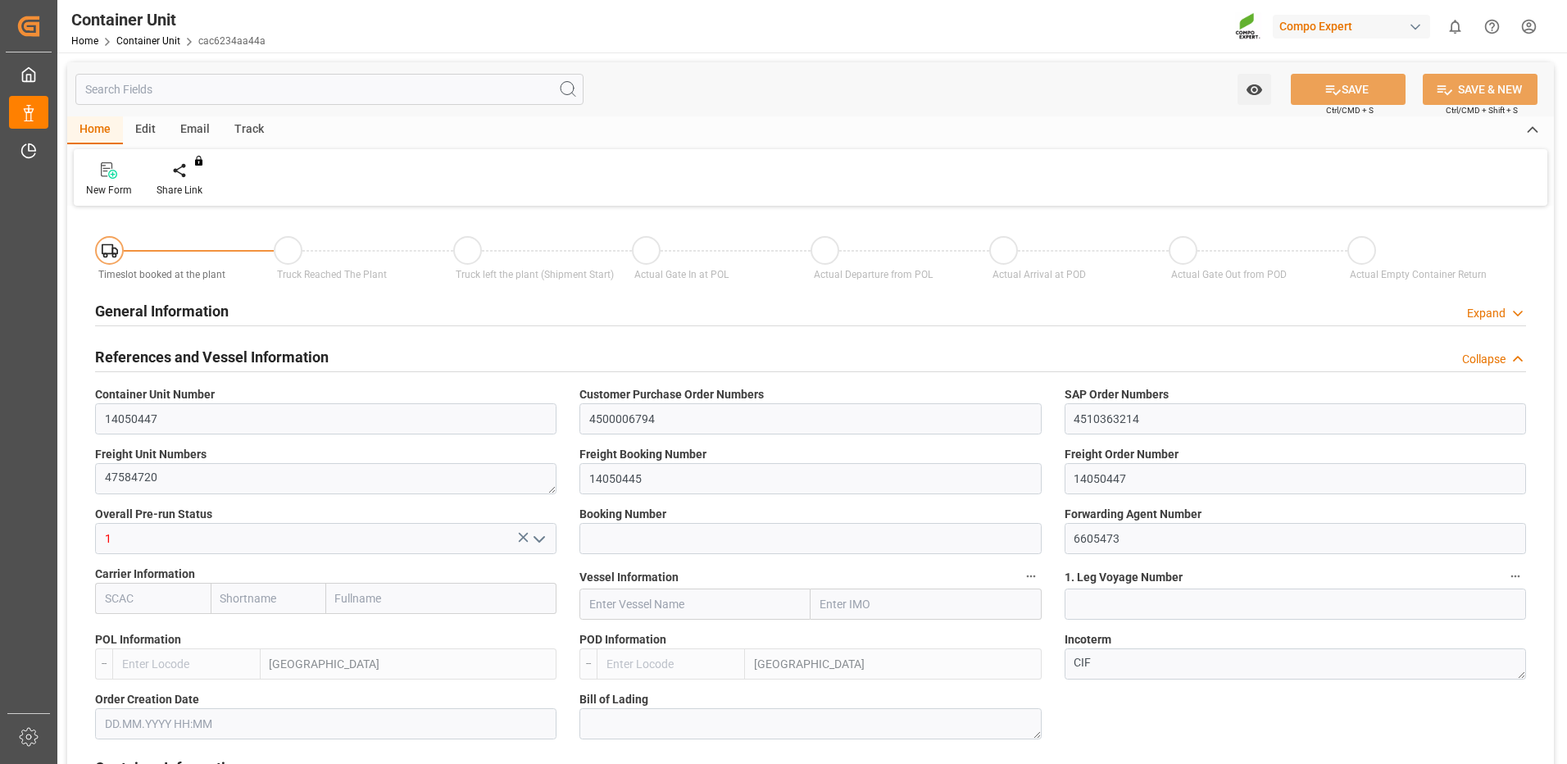
type input "ESVLC"
type input "ECGYE"
type input "9"
type input "0"
type input "9"
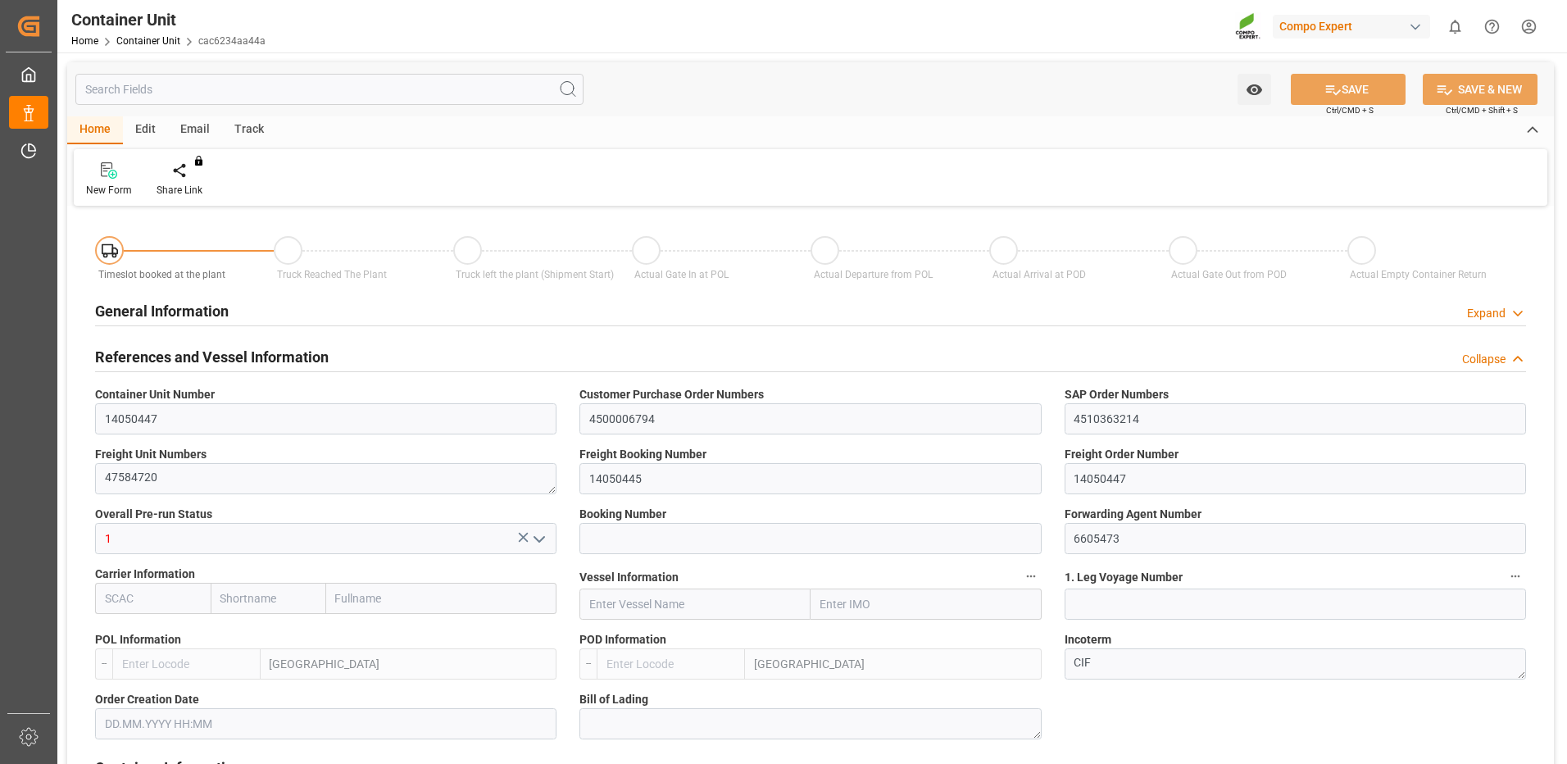
type input "0"
type input "60"
type input "24576"
type input "[DATE] 13:24"
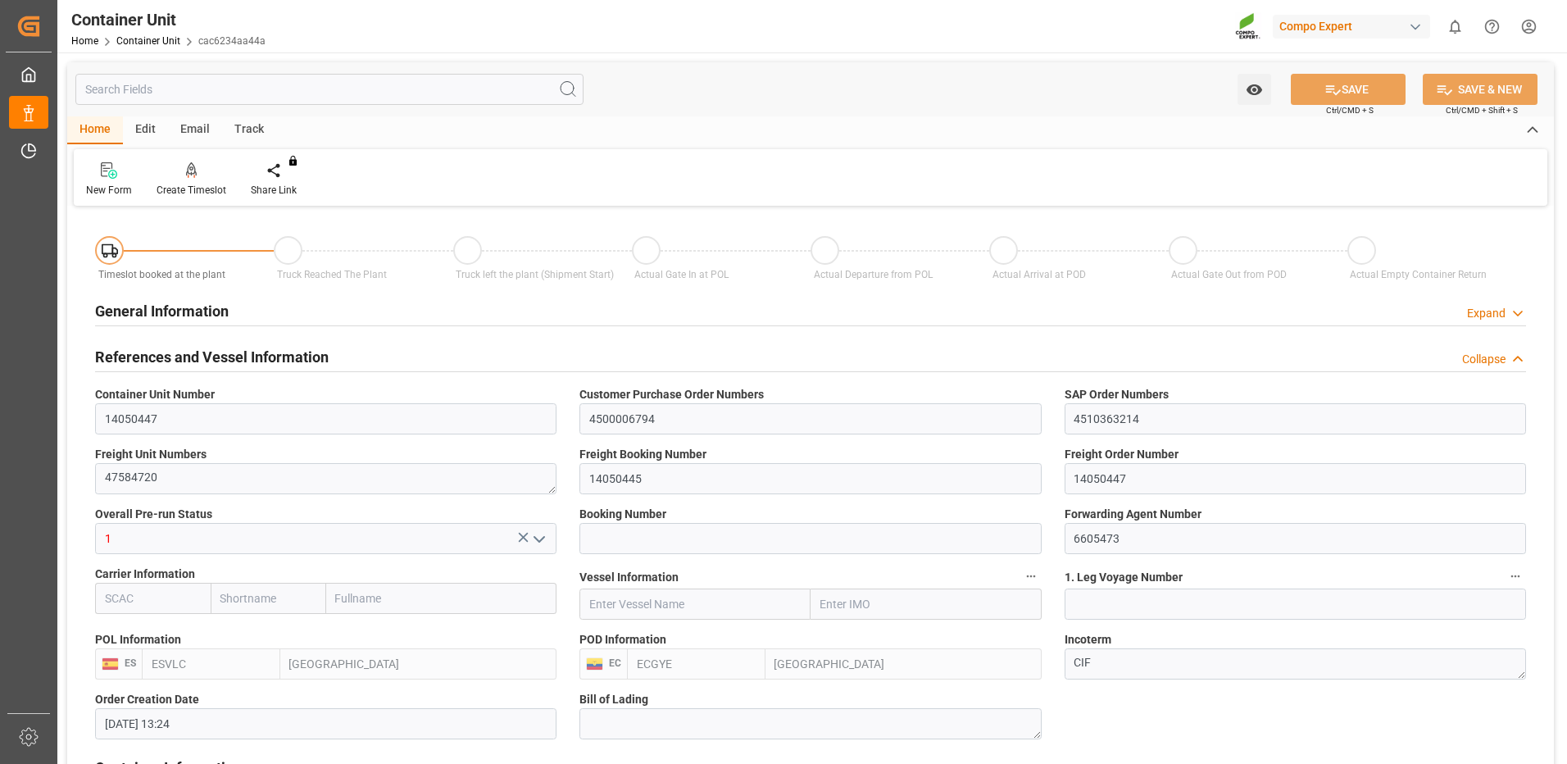
type input "13.10.2025"
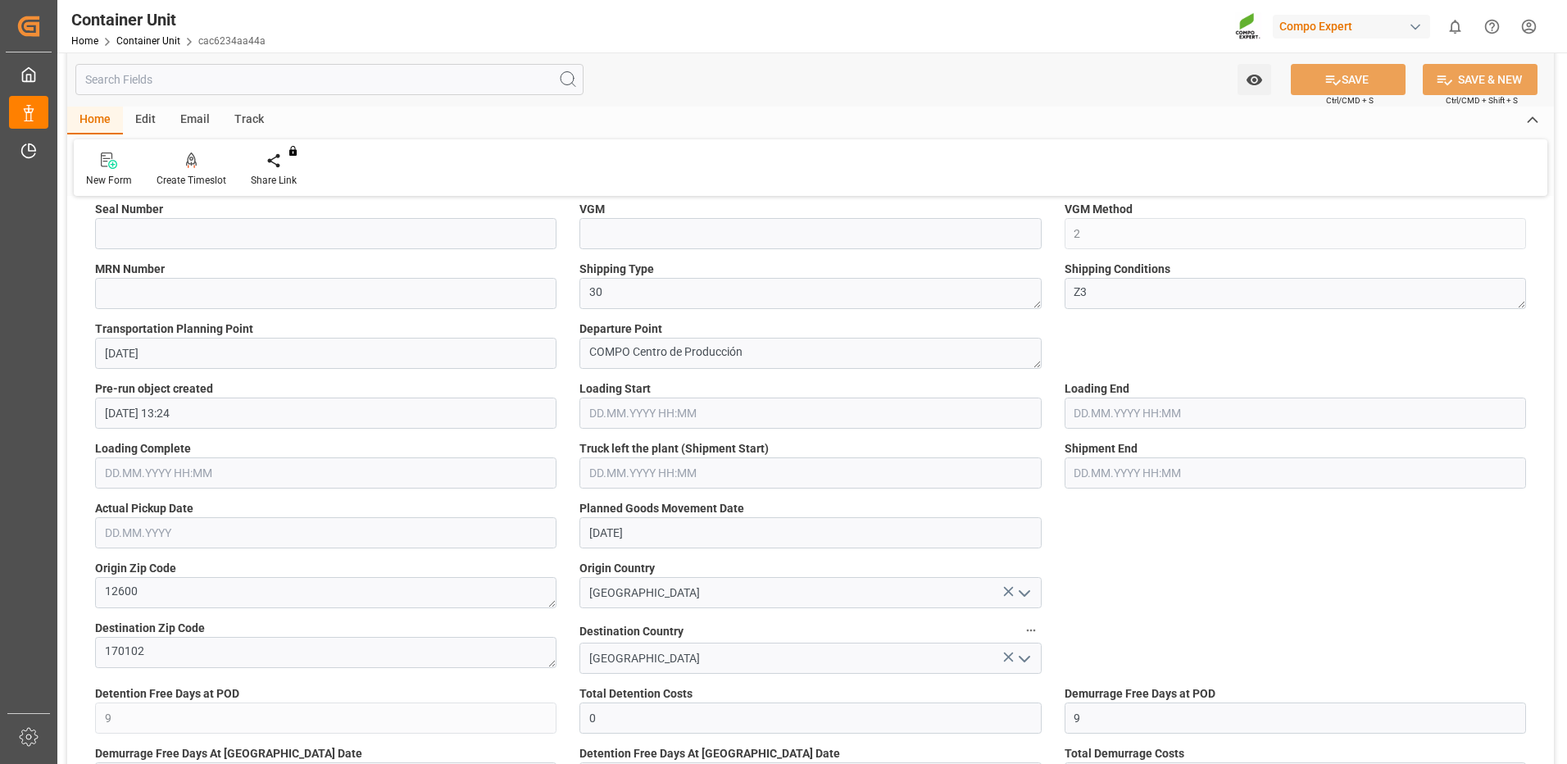
scroll to position [410, 0]
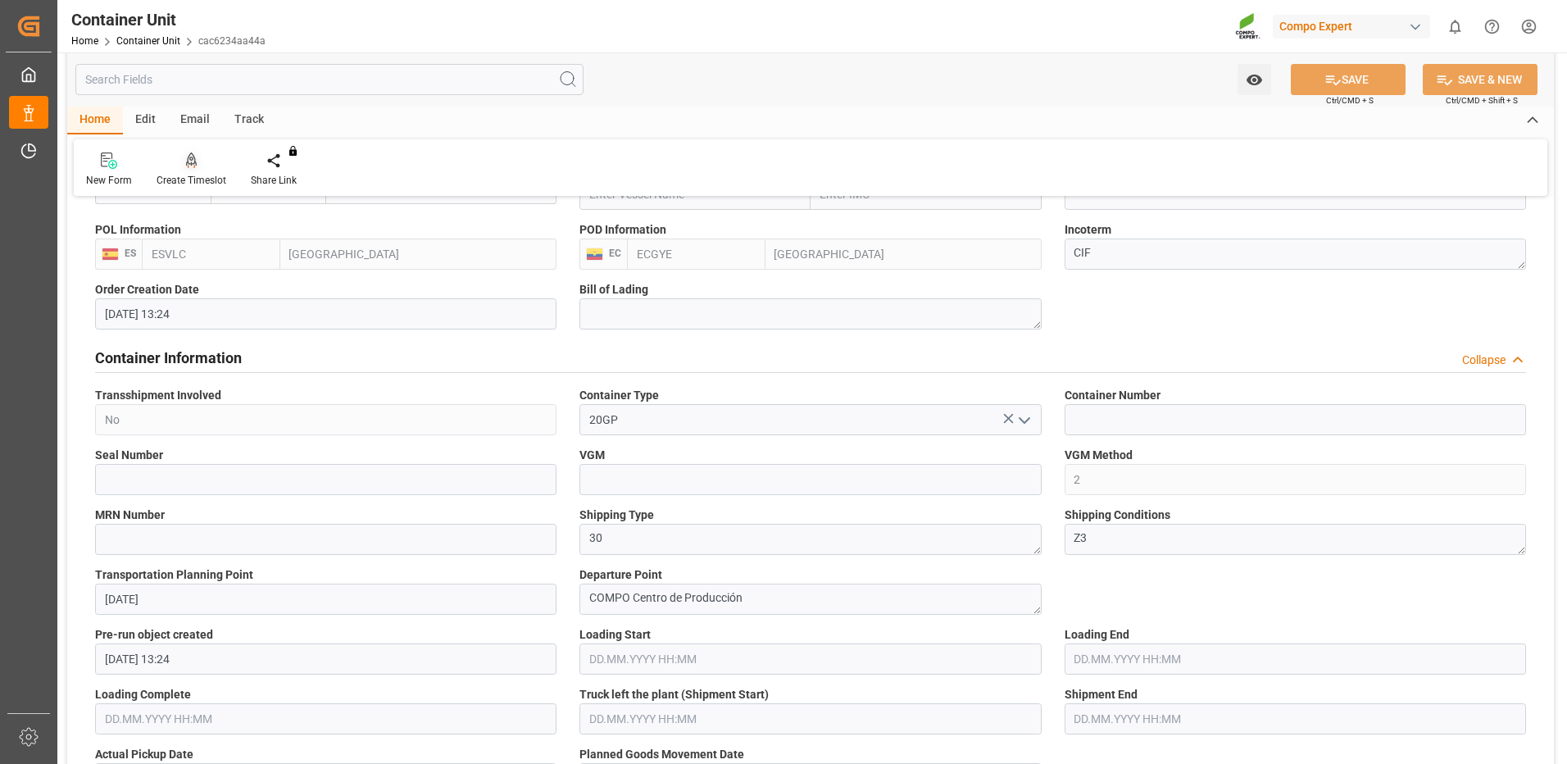
click at [195, 159] on icon at bounding box center [191, 160] width 11 height 16
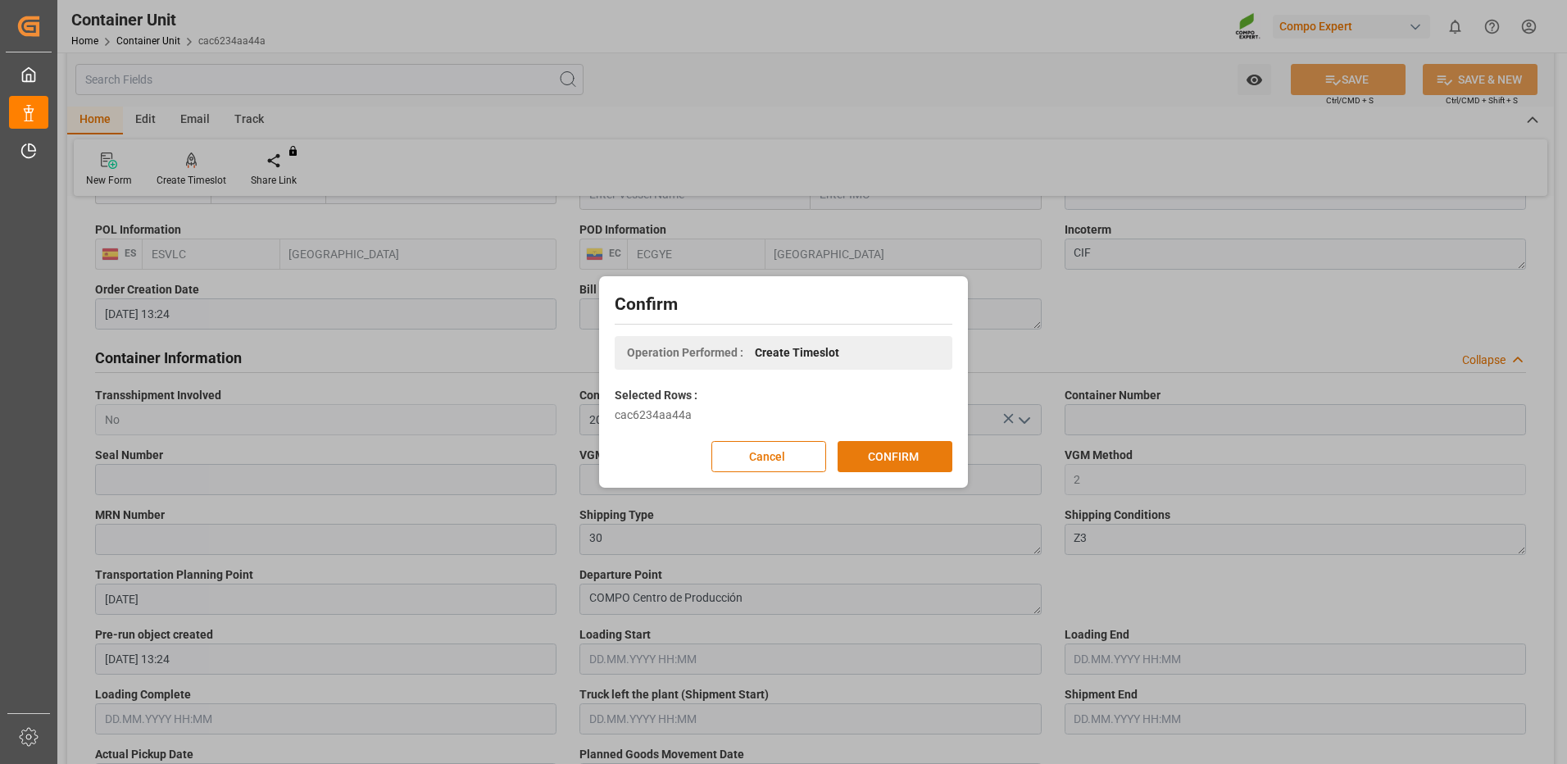
click at [928, 468] on button "CONFIRM" at bounding box center [895, 456] width 115 height 31
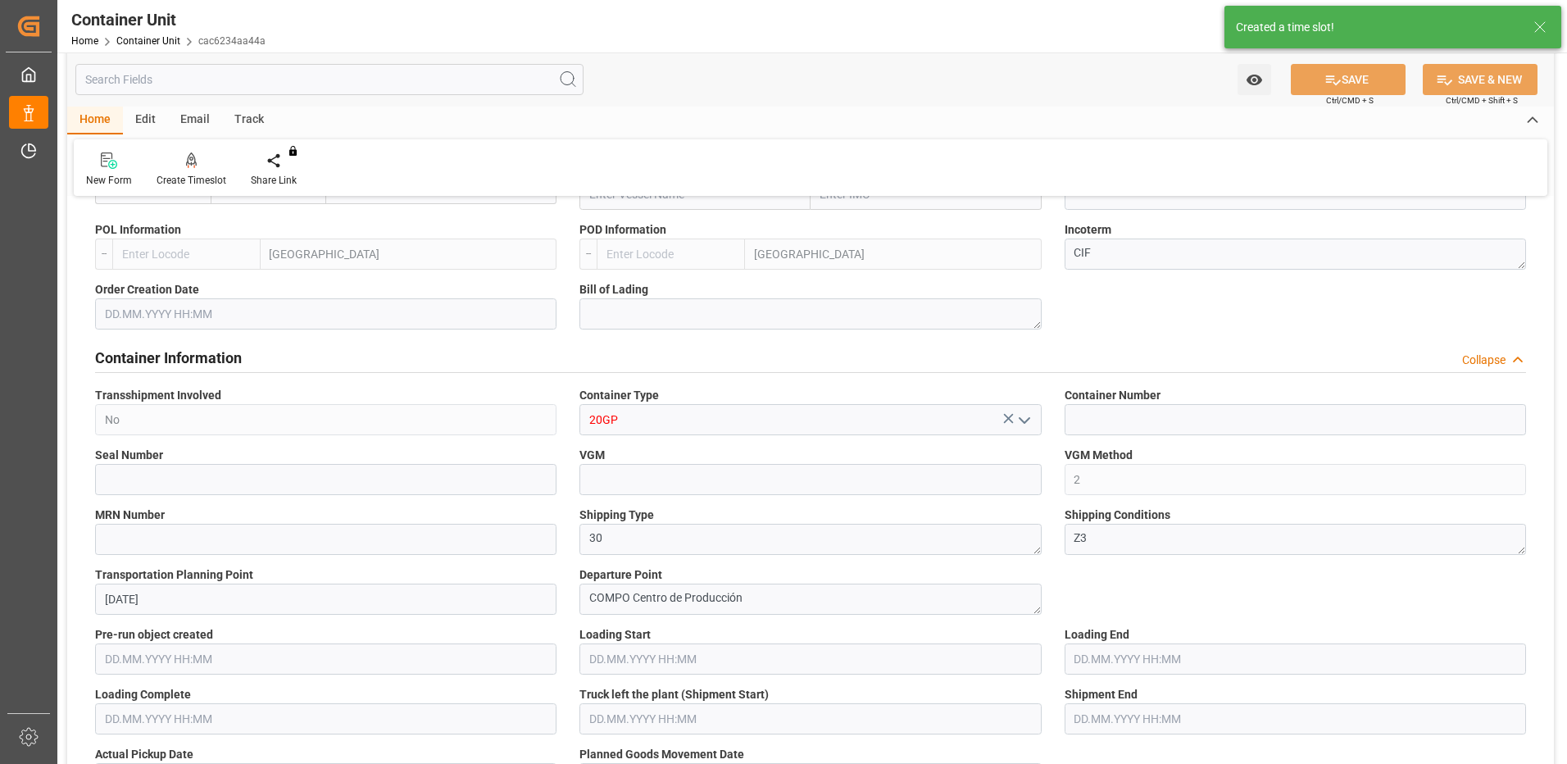
type input "ESVLC"
type input "ECGYE"
type input "9"
type input "0"
type input "9"
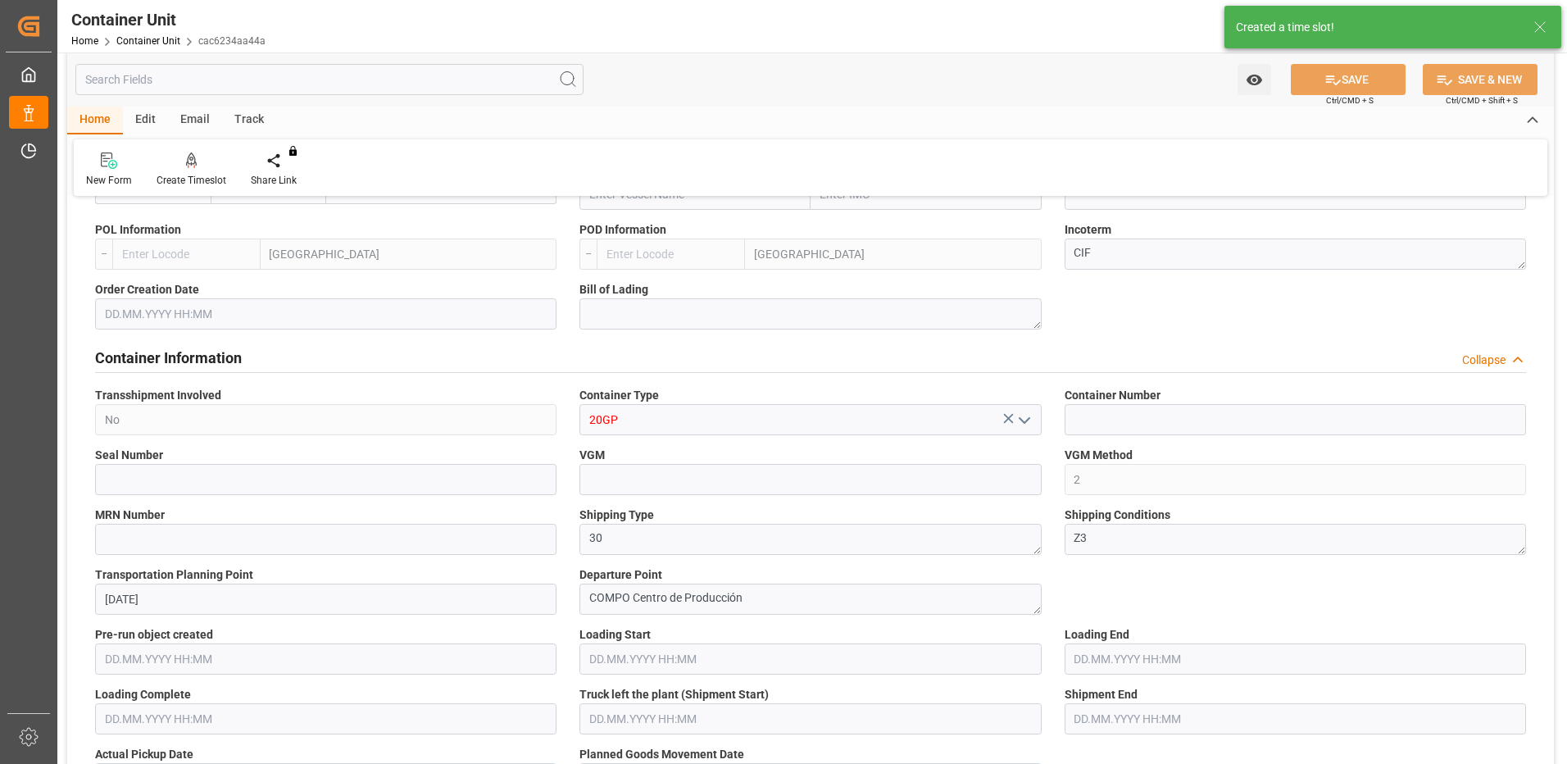
type input "0"
type input "60"
type input "24576"
type input "[DATE] 13:24"
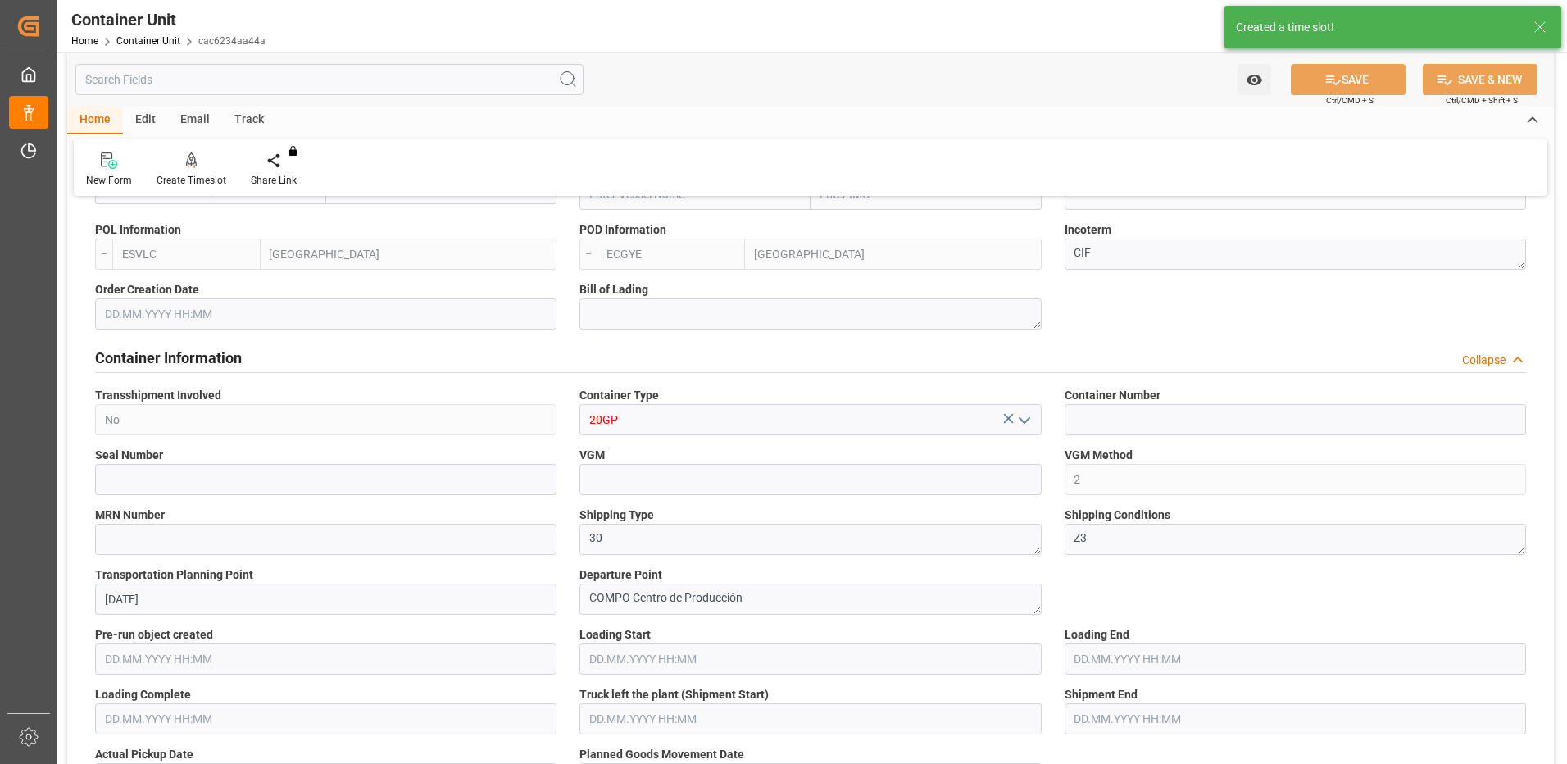
type input "13.10.2025"
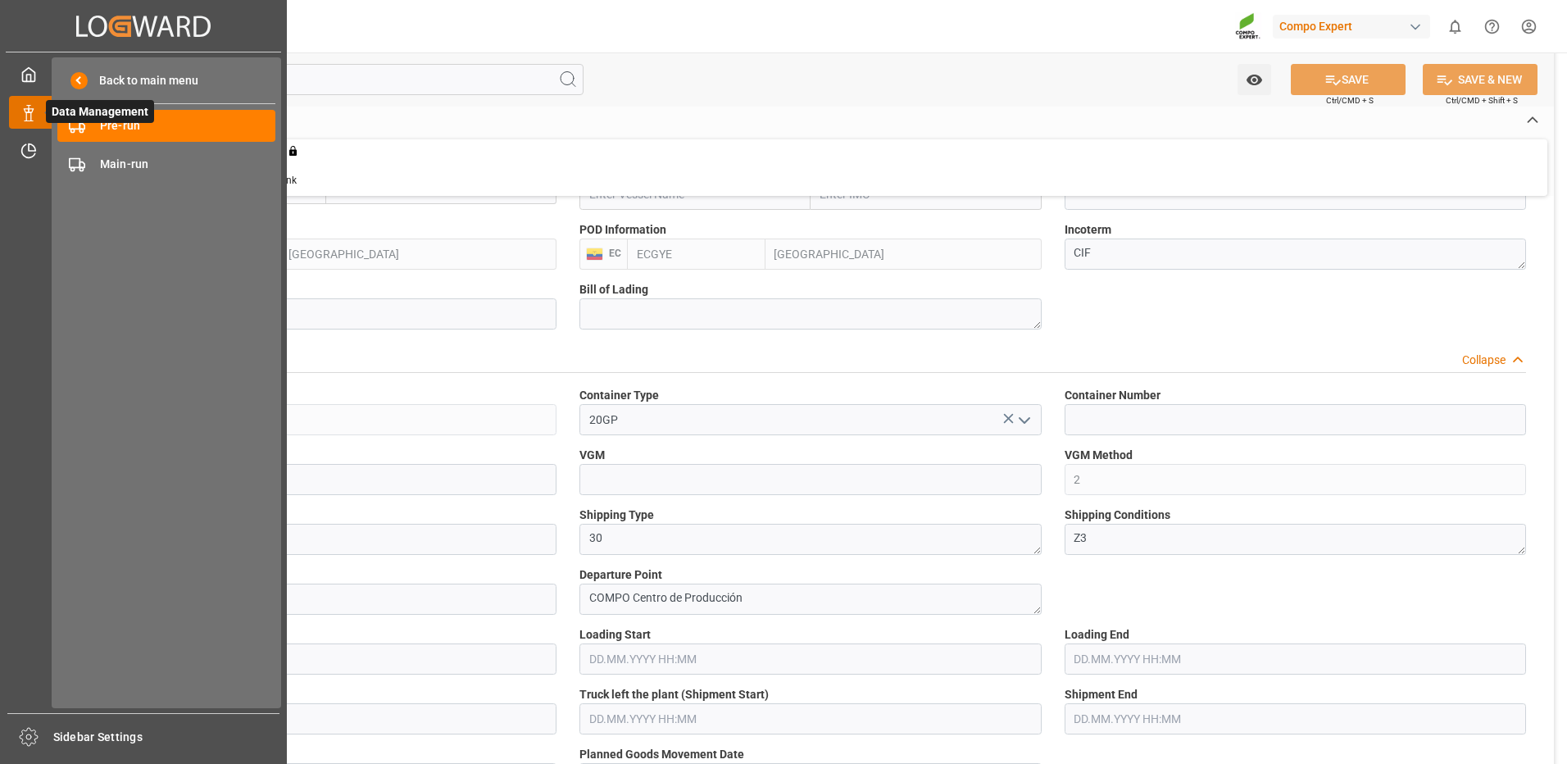
click at [30, 122] on div "Data Management Data Management" at bounding box center [143, 112] width 269 height 32
click at [25, 114] on icon at bounding box center [28, 113] width 16 height 16
click at [125, 125] on span "Pre-run" at bounding box center [188, 125] width 176 height 17
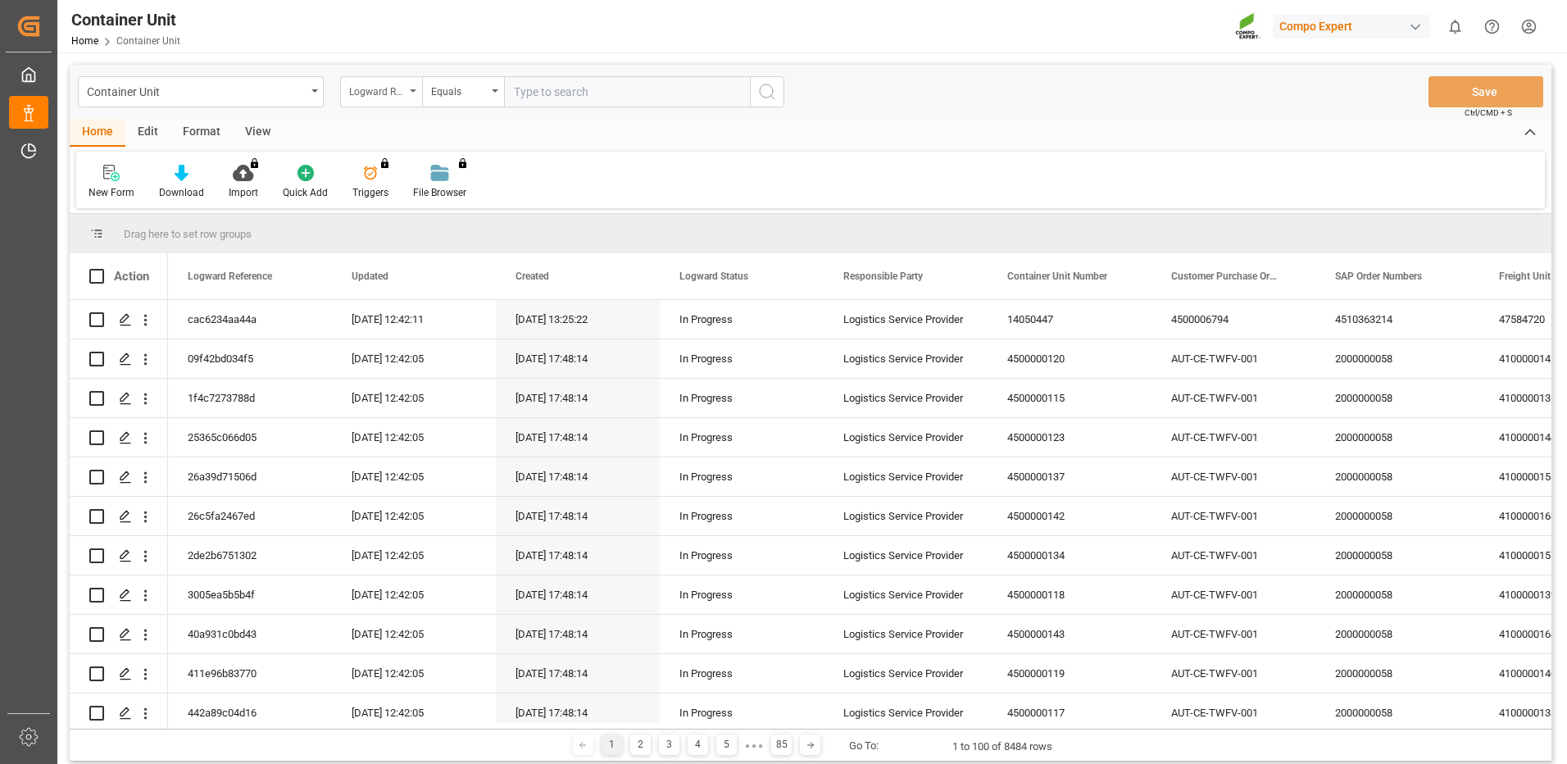
click at [366, 82] on div "Logward Reference" at bounding box center [377, 89] width 56 height 19
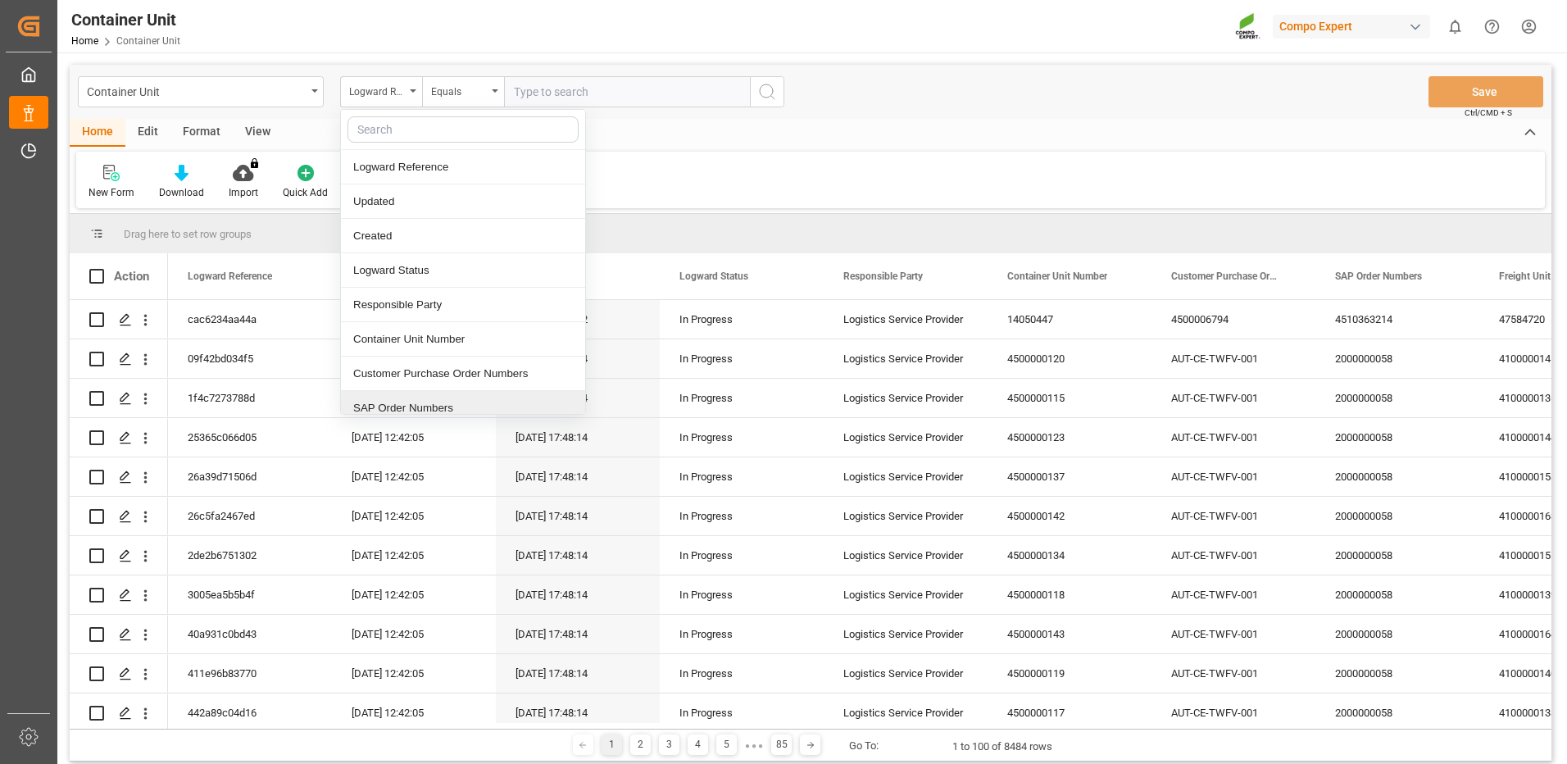
click at [366, 404] on div "SAP Order Numbers" at bounding box center [463, 408] width 244 height 34
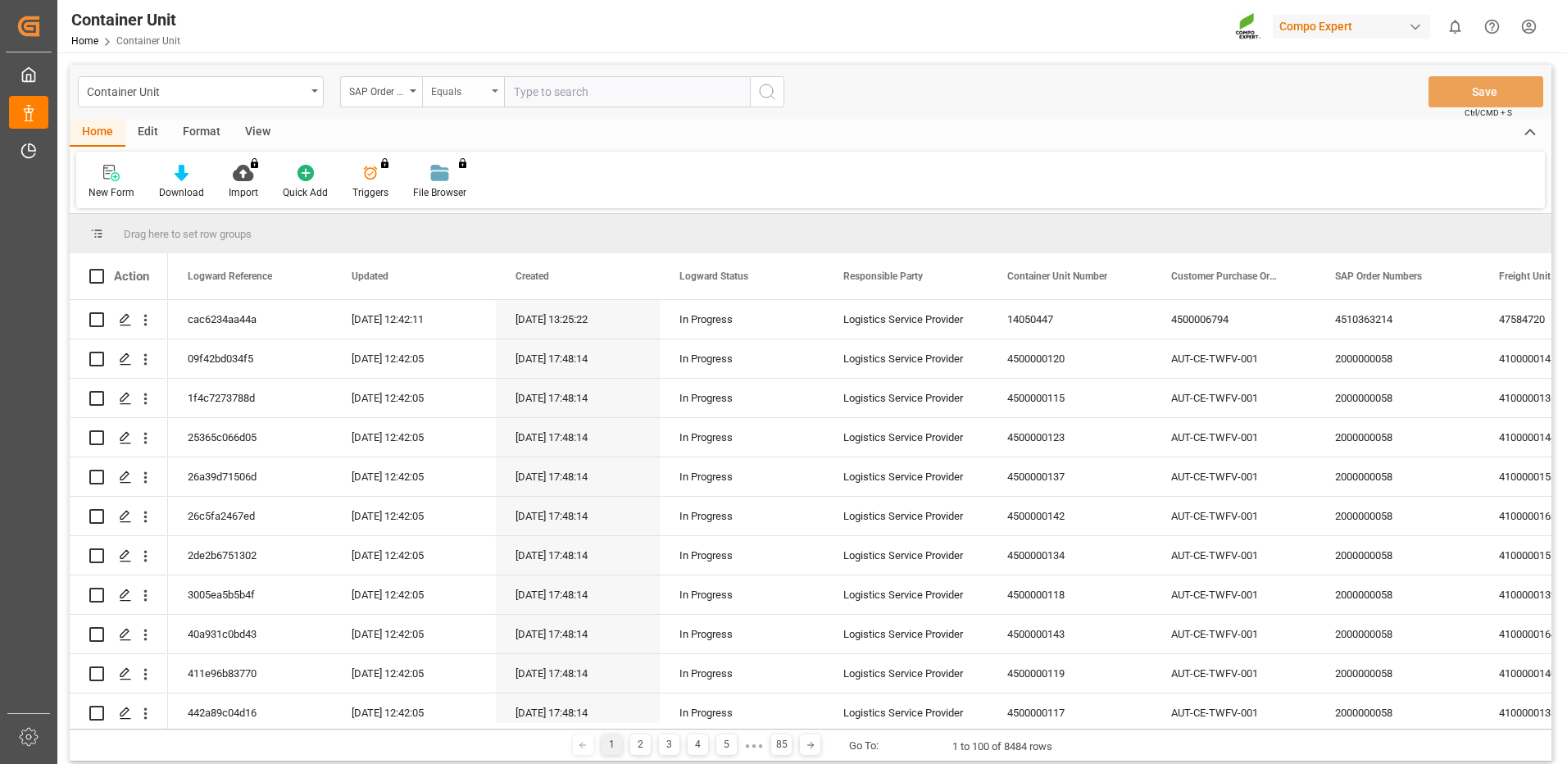
click at [484, 93] on div "Equals" at bounding box center [459, 89] width 56 height 19
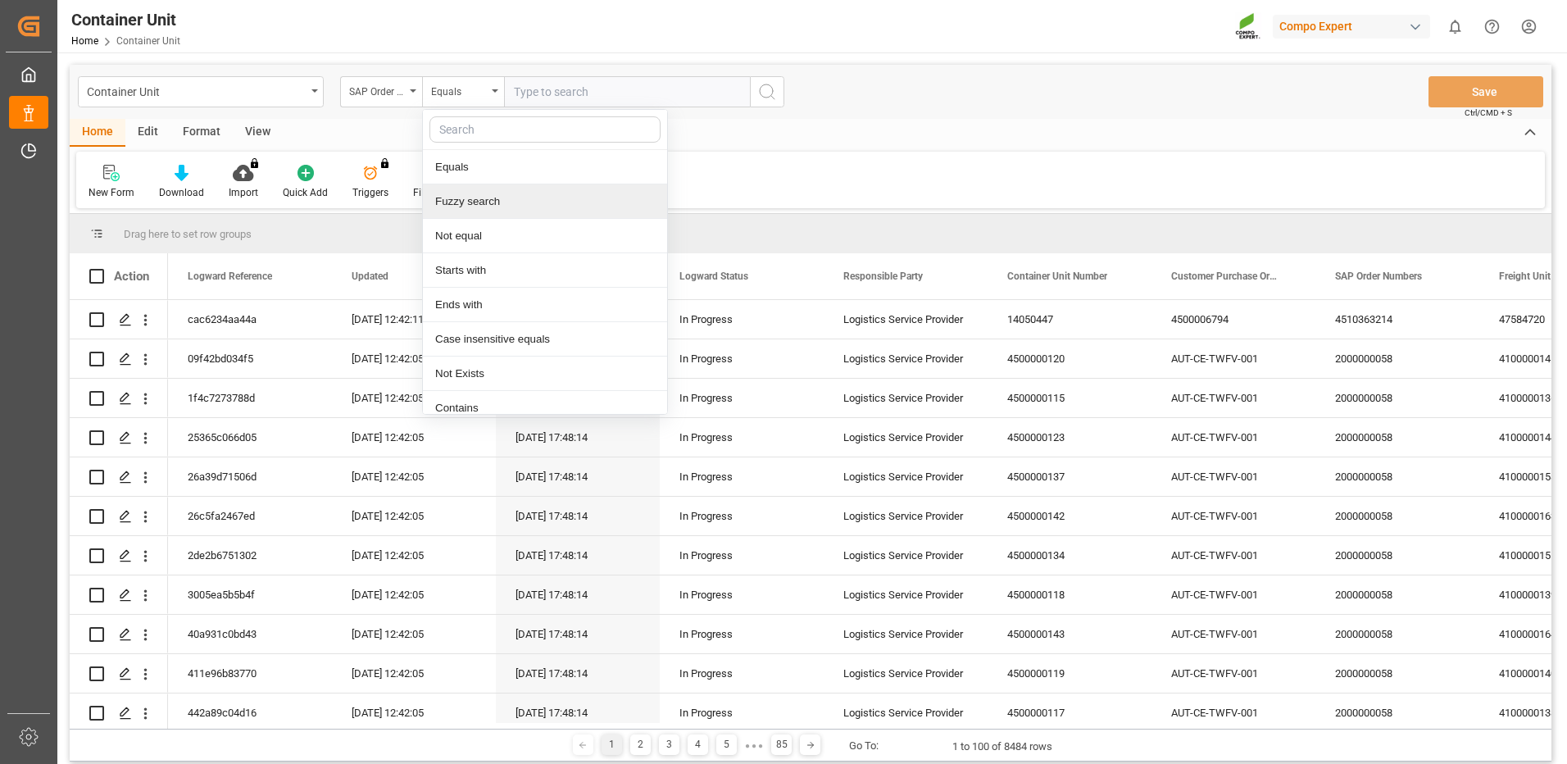
click at [464, 207] on div "Fuzzy search" at bounding box center [545, 201] width 244 height 34
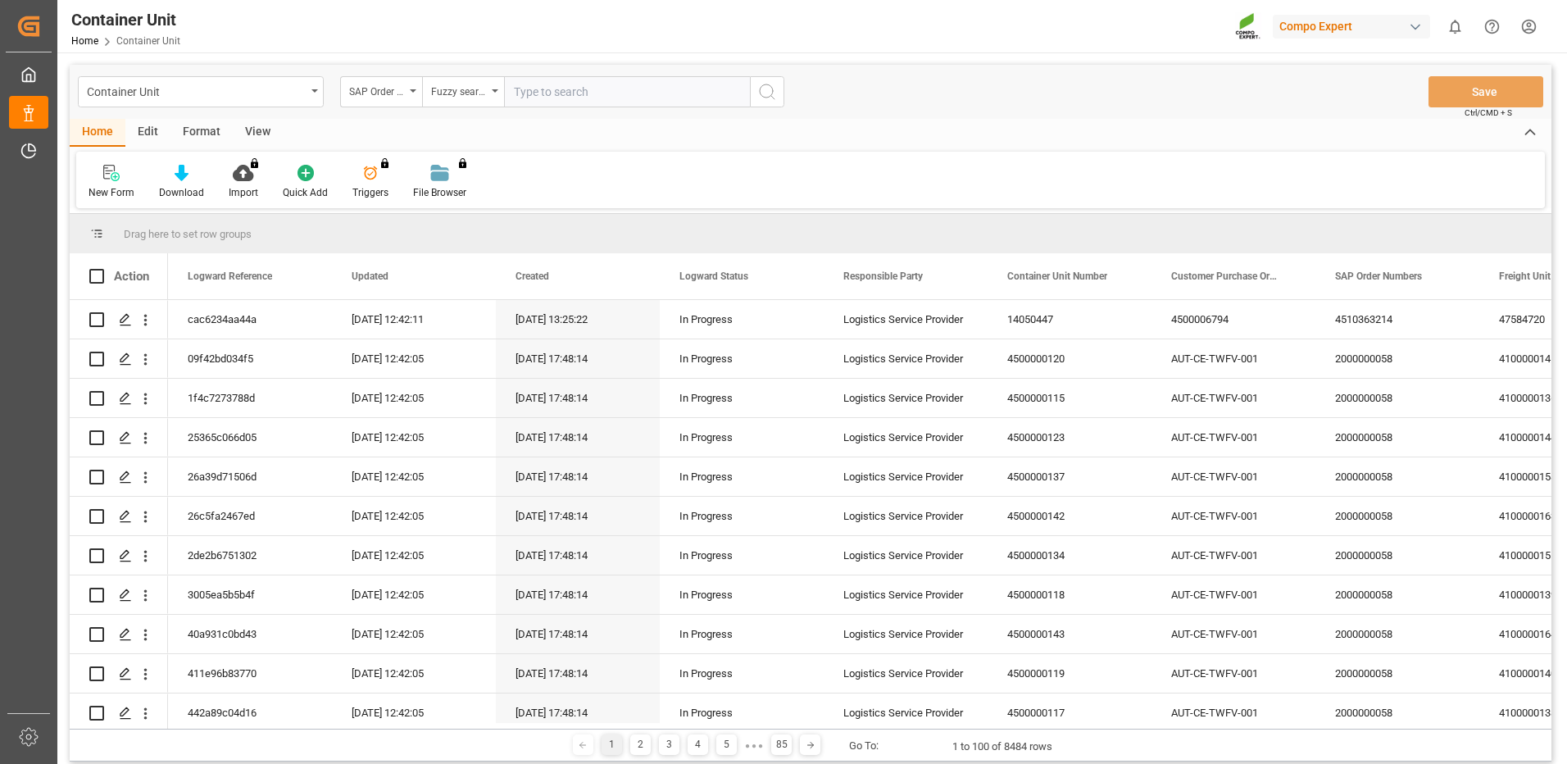
click at [559, 95] on input "text" at bounding box center [627, 91] width 246 height 31
paste input "4510363214"
type input "4510363214"
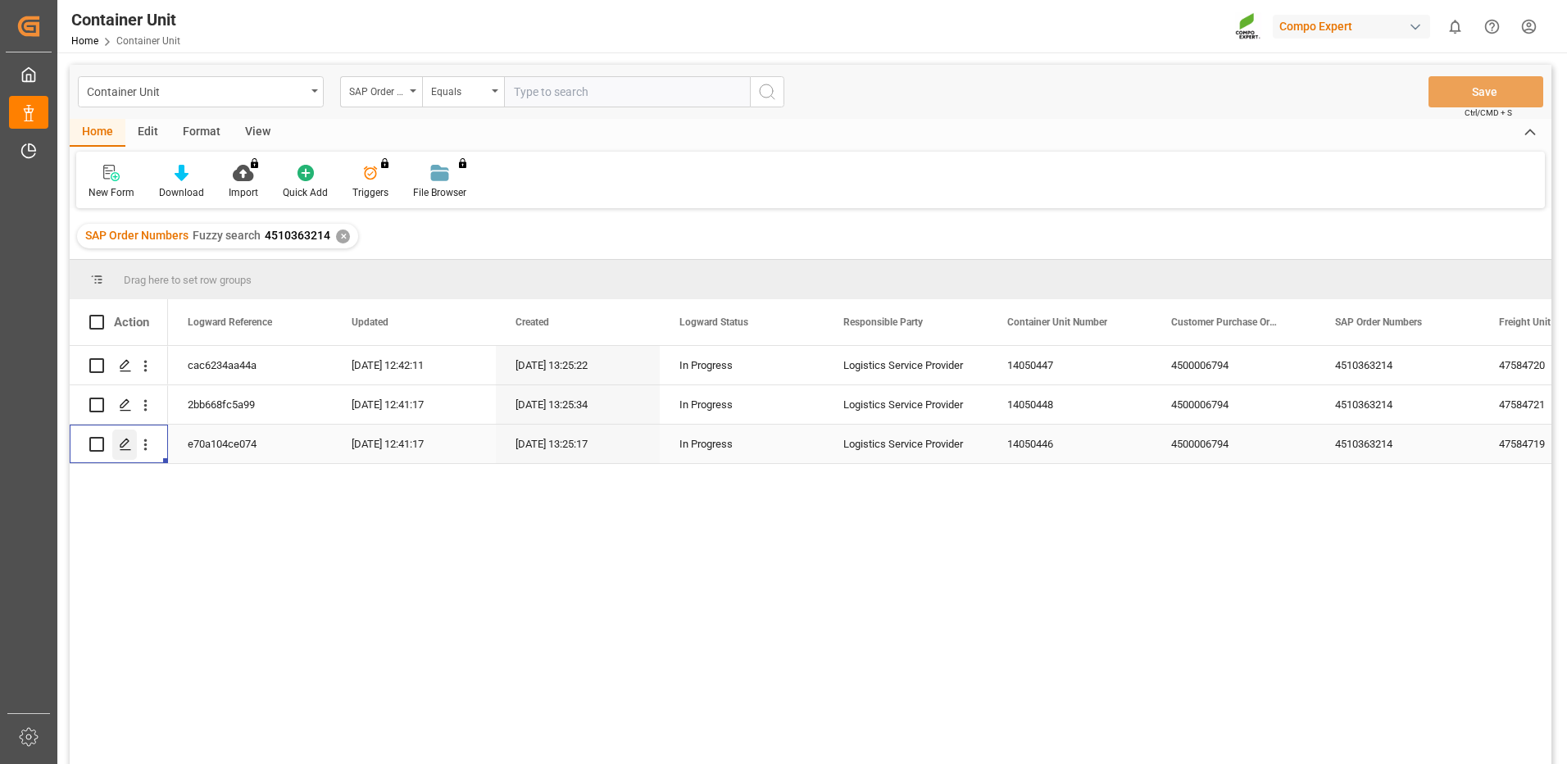
click at [129, 450] on line "Press SPACE to select this row." at bounding box center [125, 450] width 10 height 0
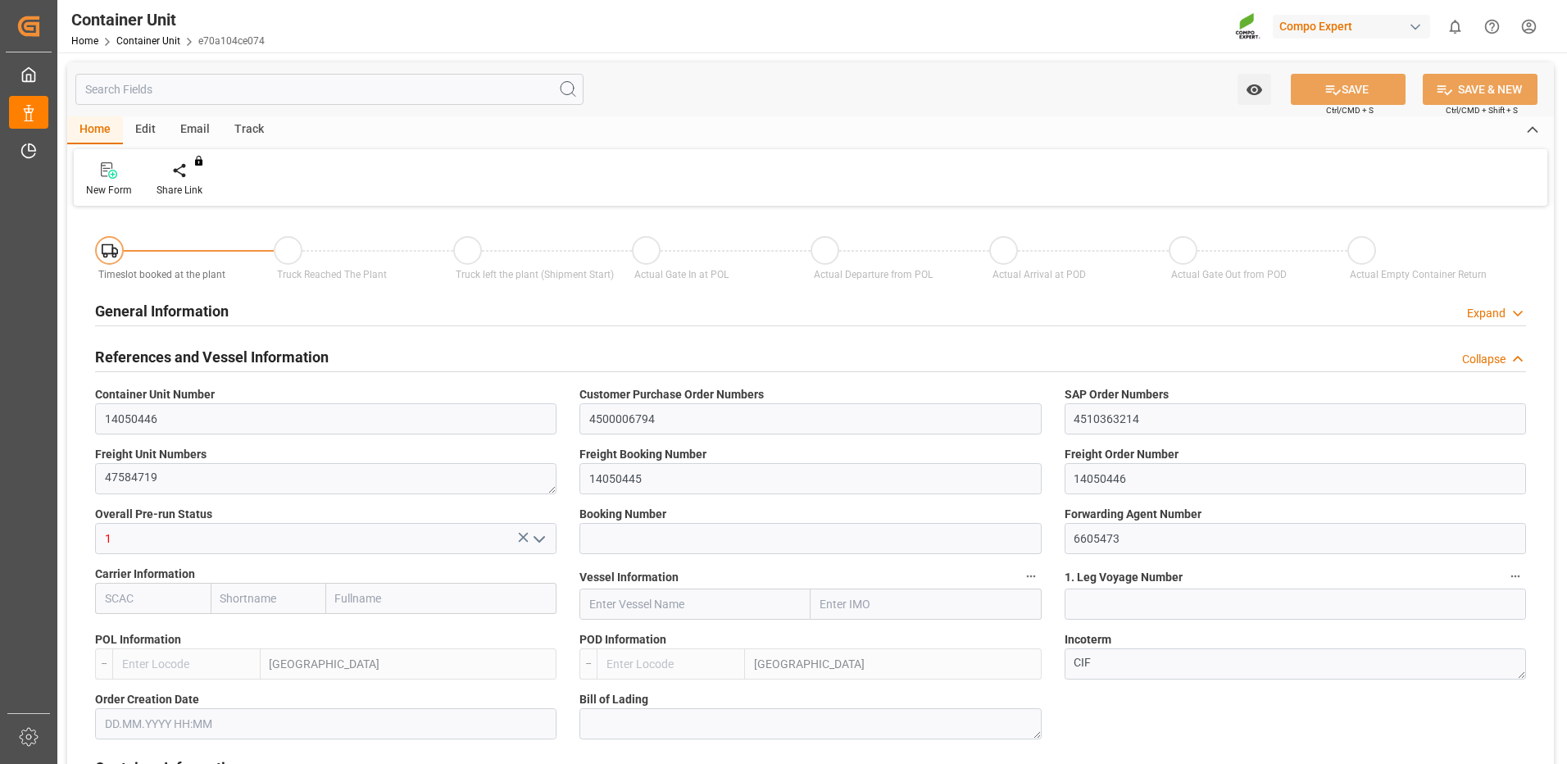
type input "ESVLC"
type input "ECGYE"
type input "9"
type input "0"
type input "9"
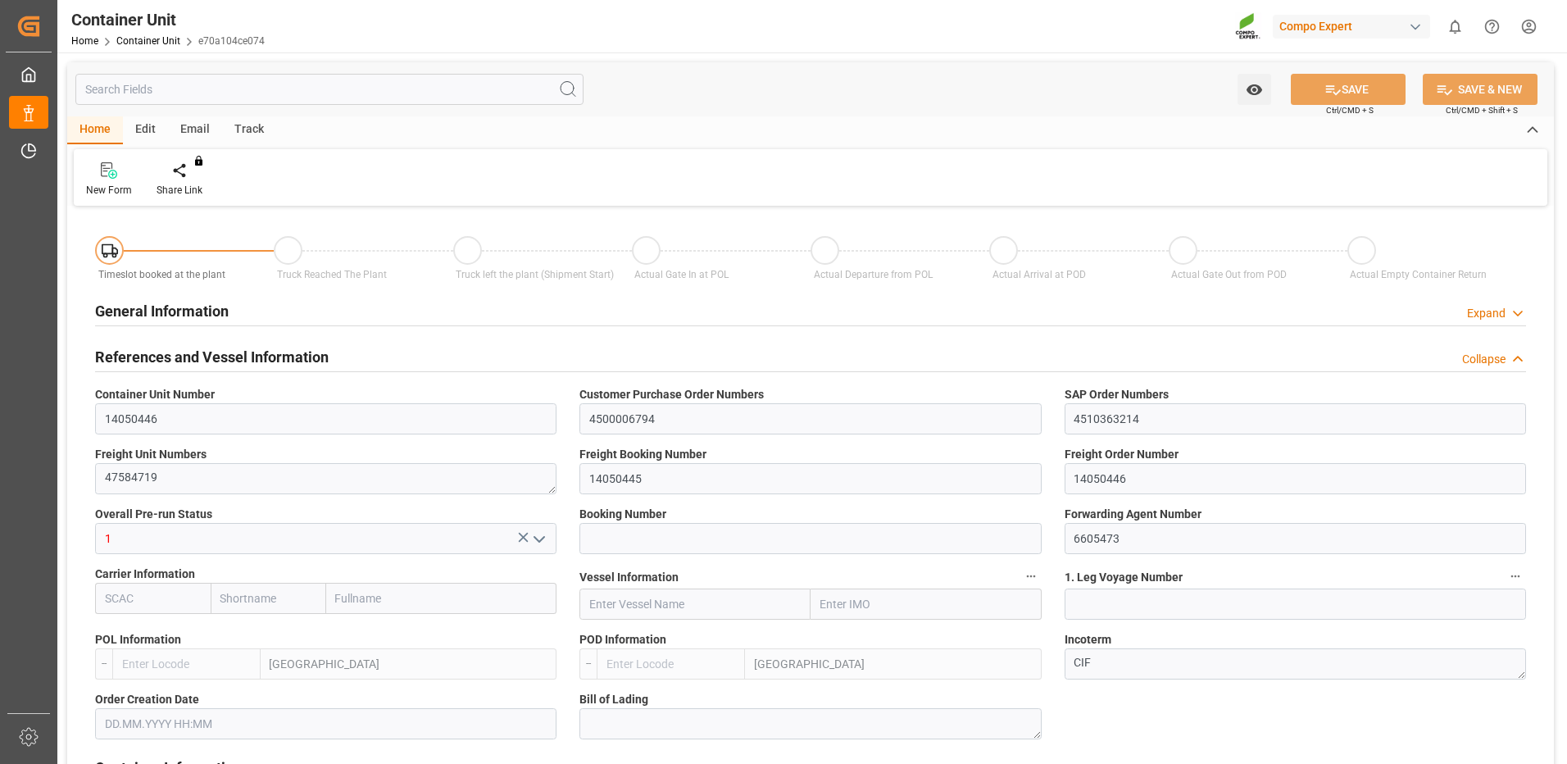
type input "0"
type input "60"
type input "24576"
type input "[DATE] 13:24"
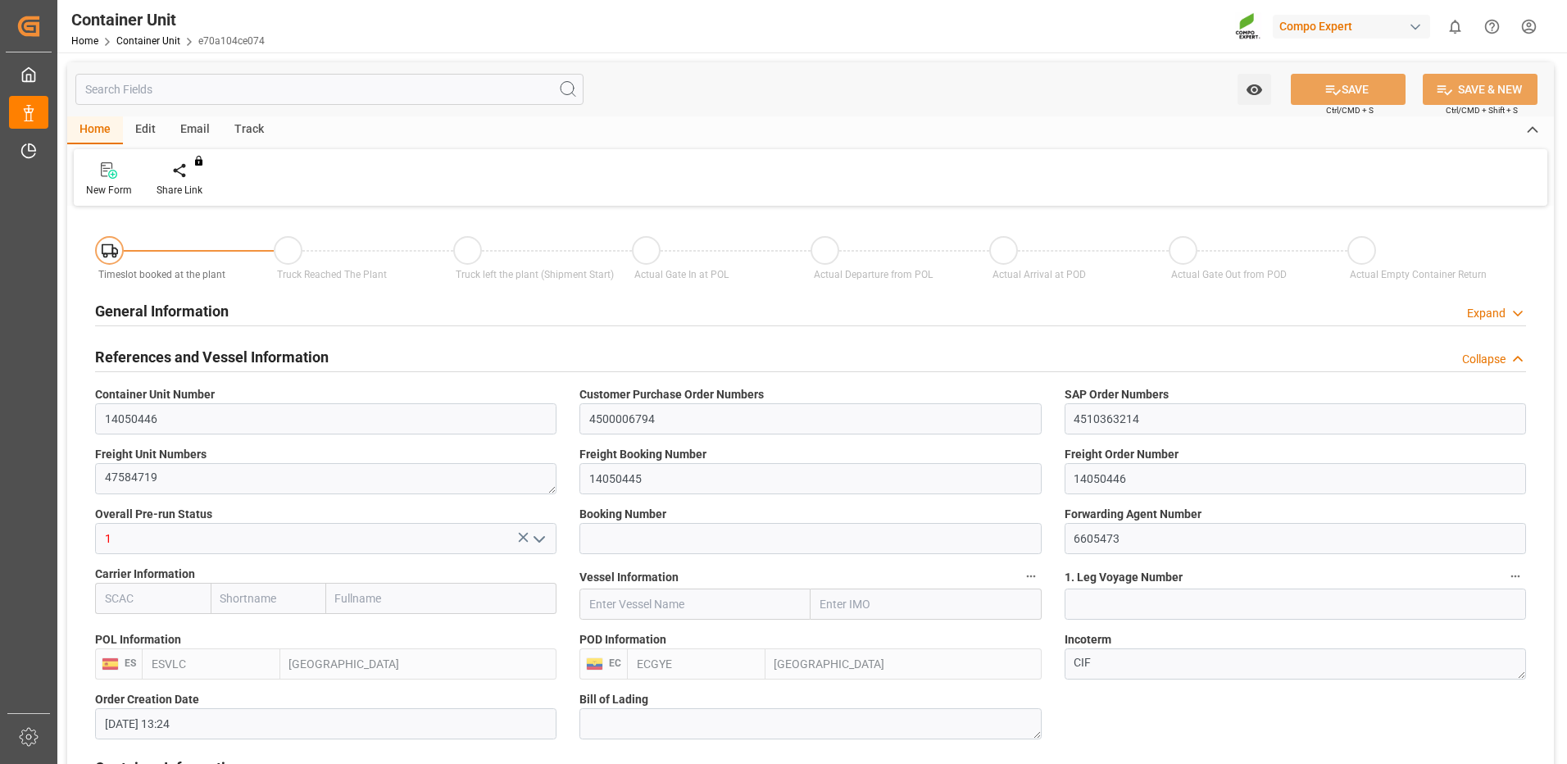
type input "13.10.2025"
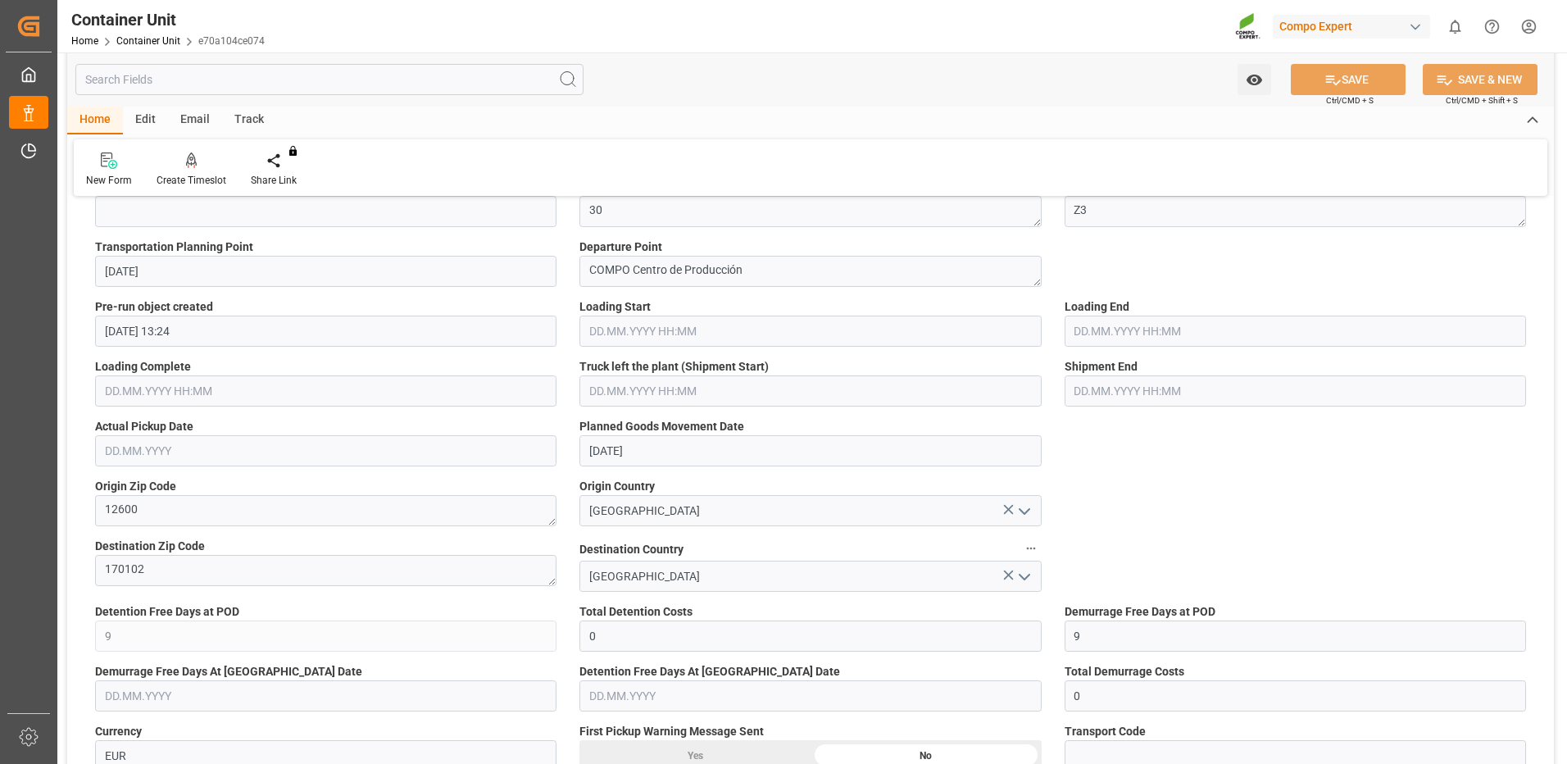
scroll to position [819, 0]
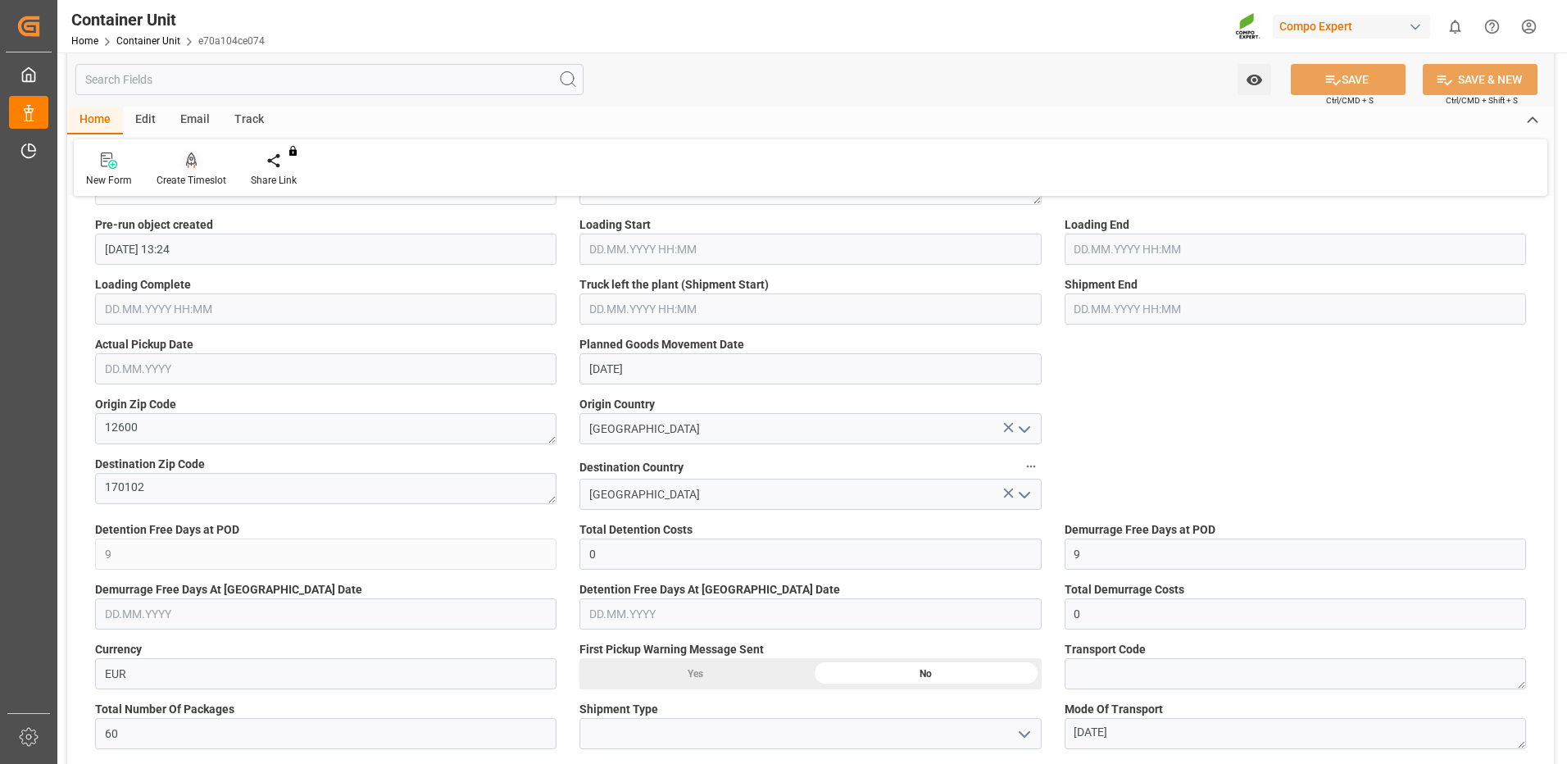
click at [178, 164] on div at bounding box center [192, 160] width 70 height 17
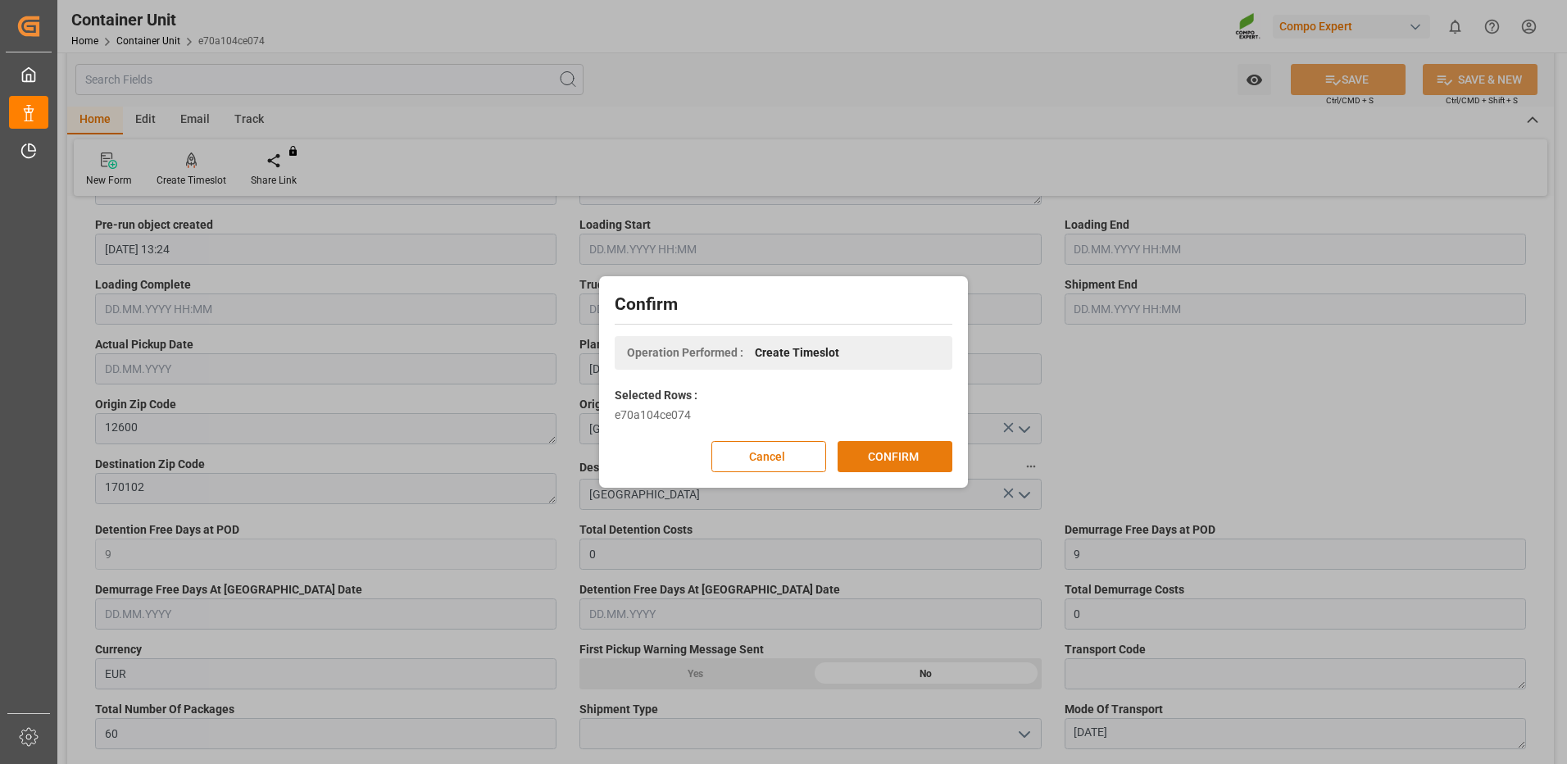
click at [885, 452] on button "CONFIRM" at bounding box center [895, 456] width 115 height 31
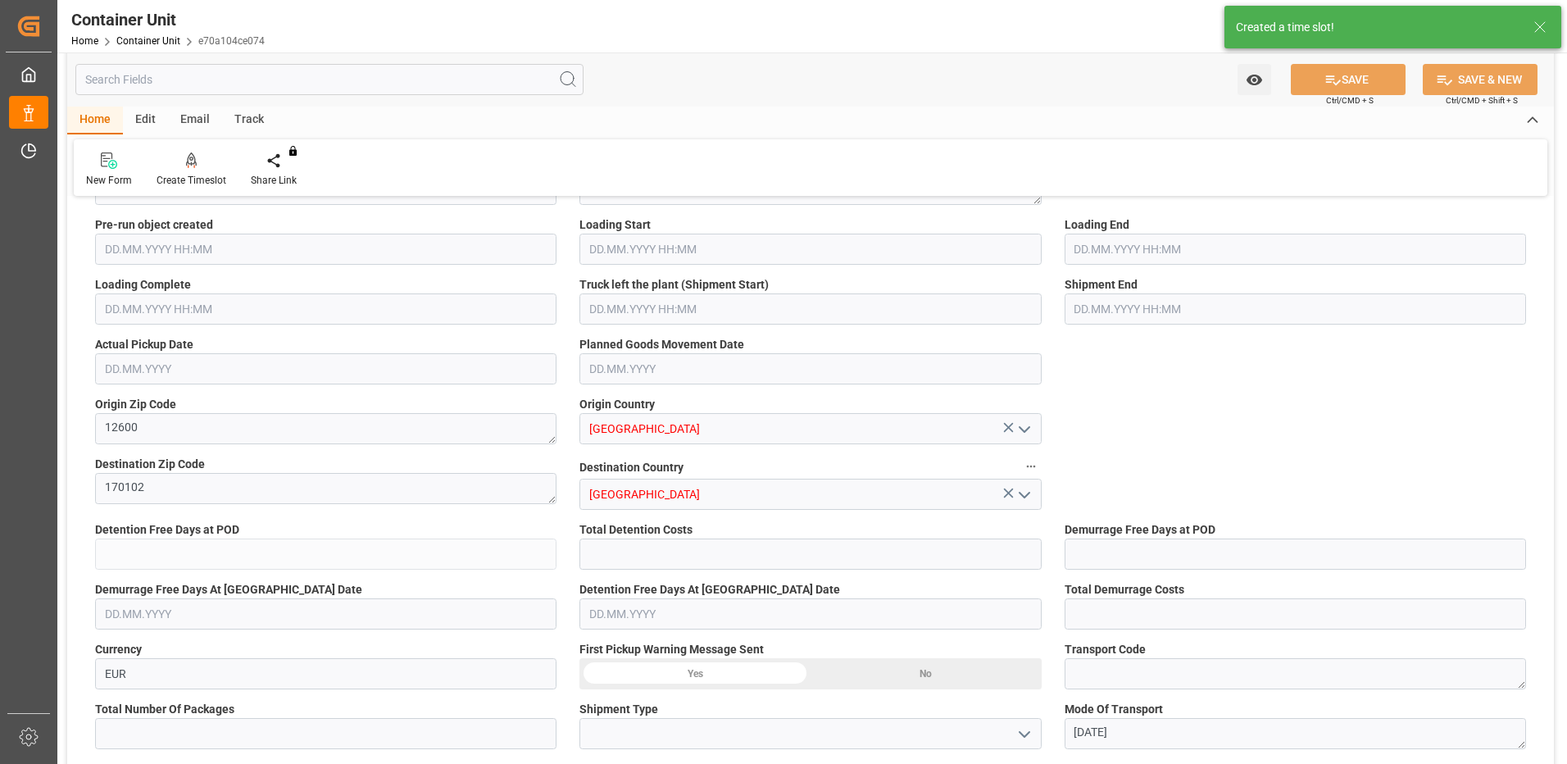
type input "ESVLC"
type input "ECGYE"
type input "9"
type input "0"
type input "9"
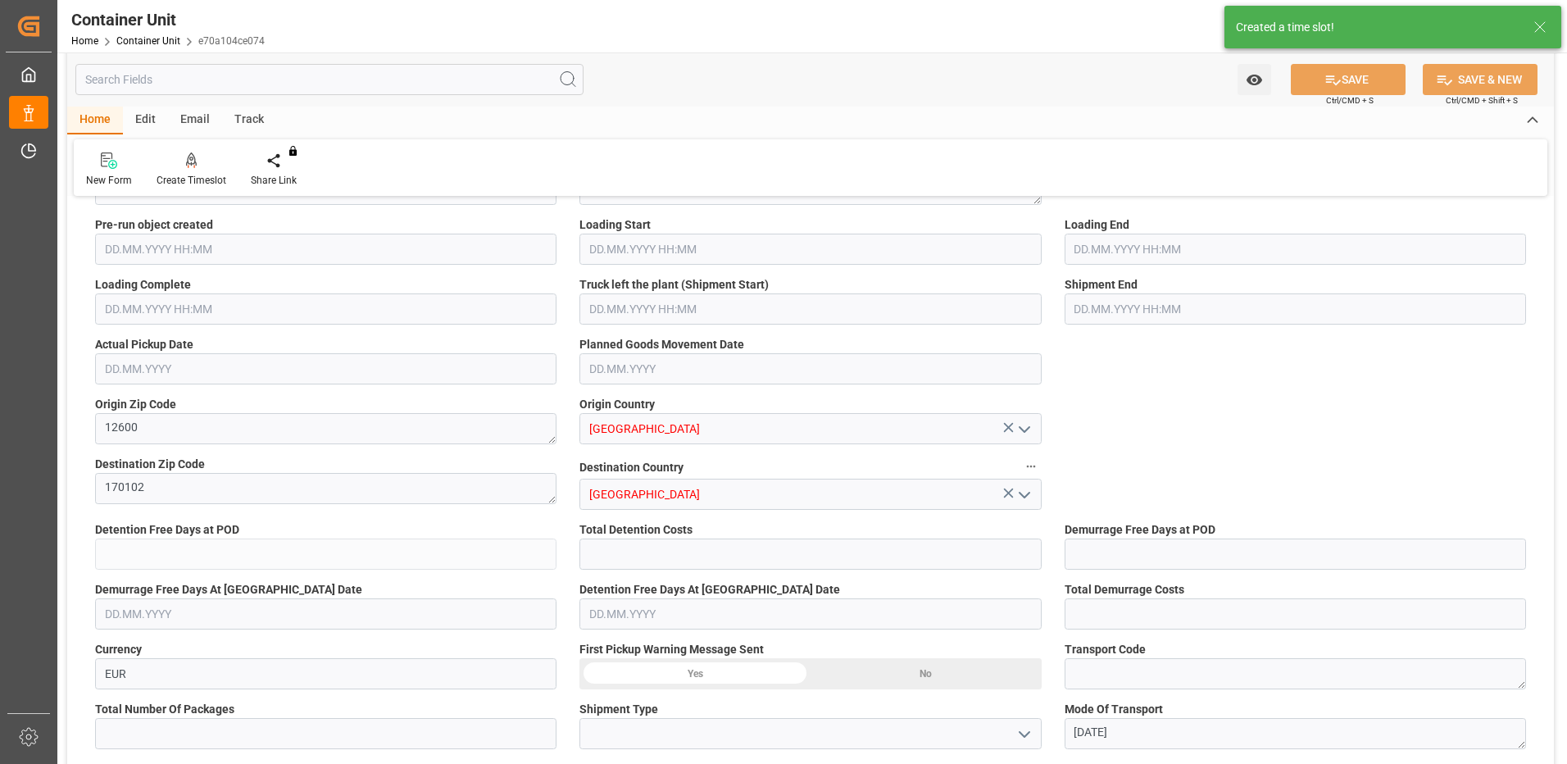
type input "0"
type input "60"
type input "24576"
type input "[DATE] 13:24"
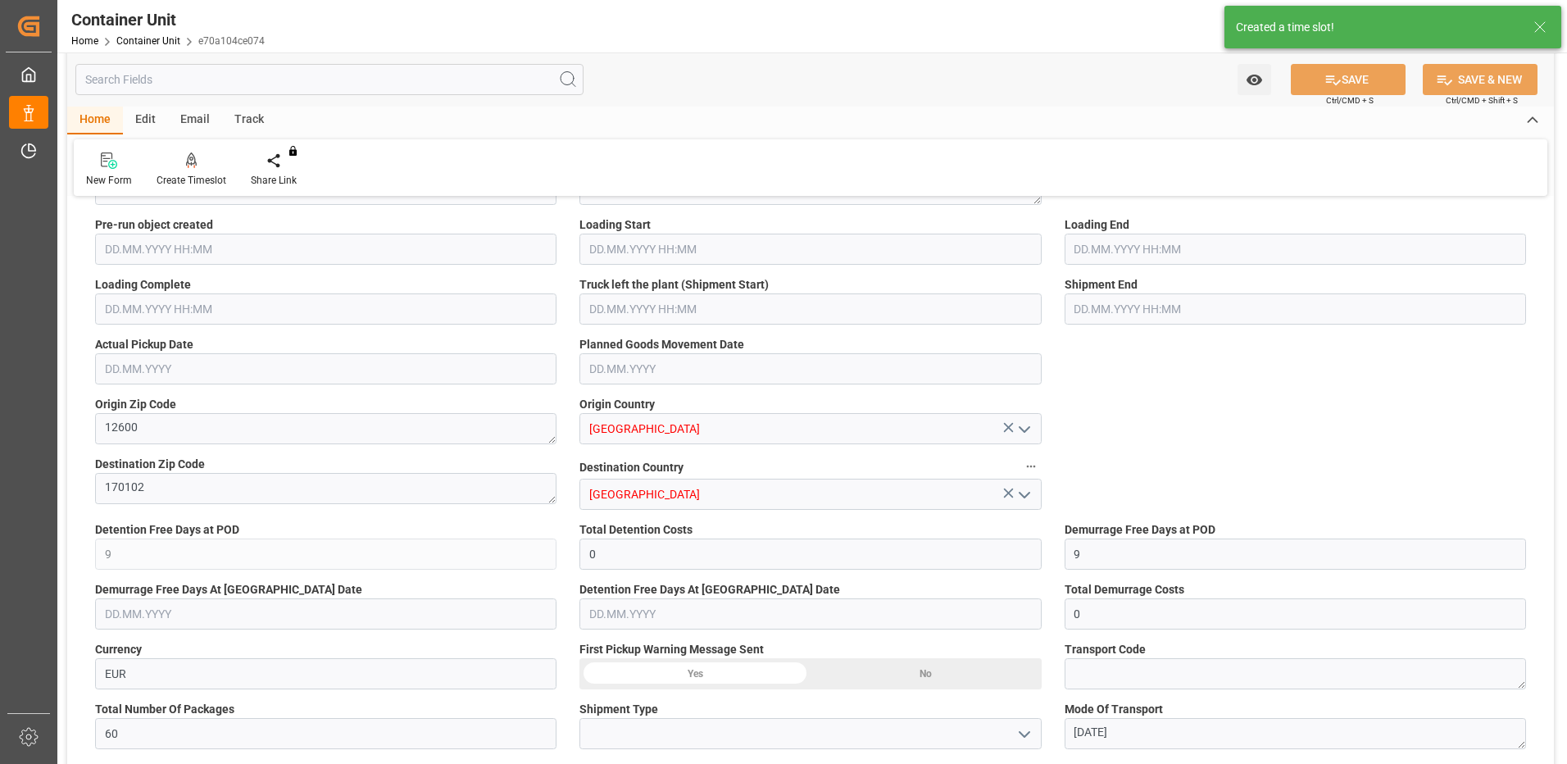
type input "13.10.2025"
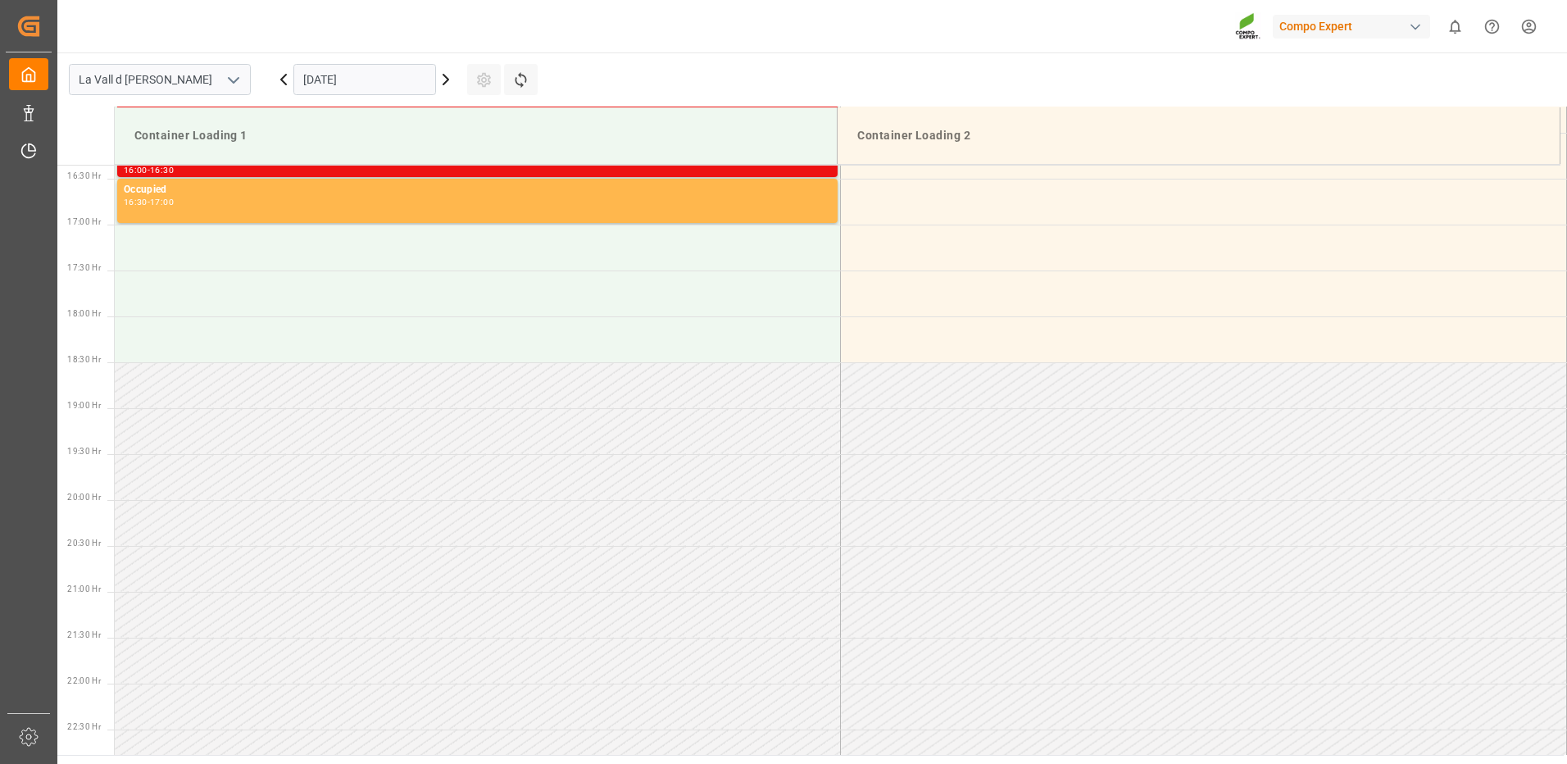
scroll to position [1091, 0]
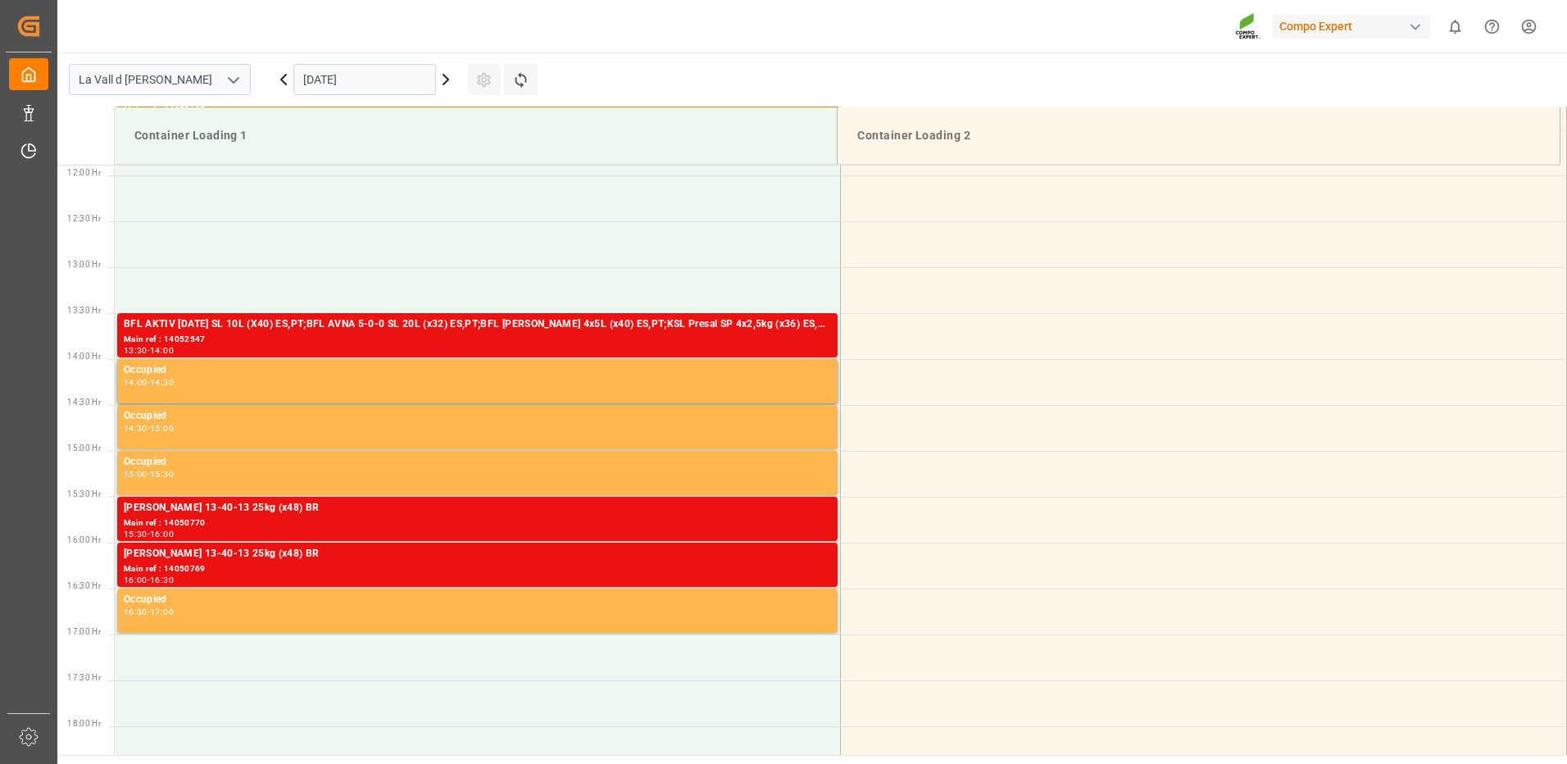
click at [401, 82] on input "[DATE]" at bounding box center [364, 79] width 143 height 31
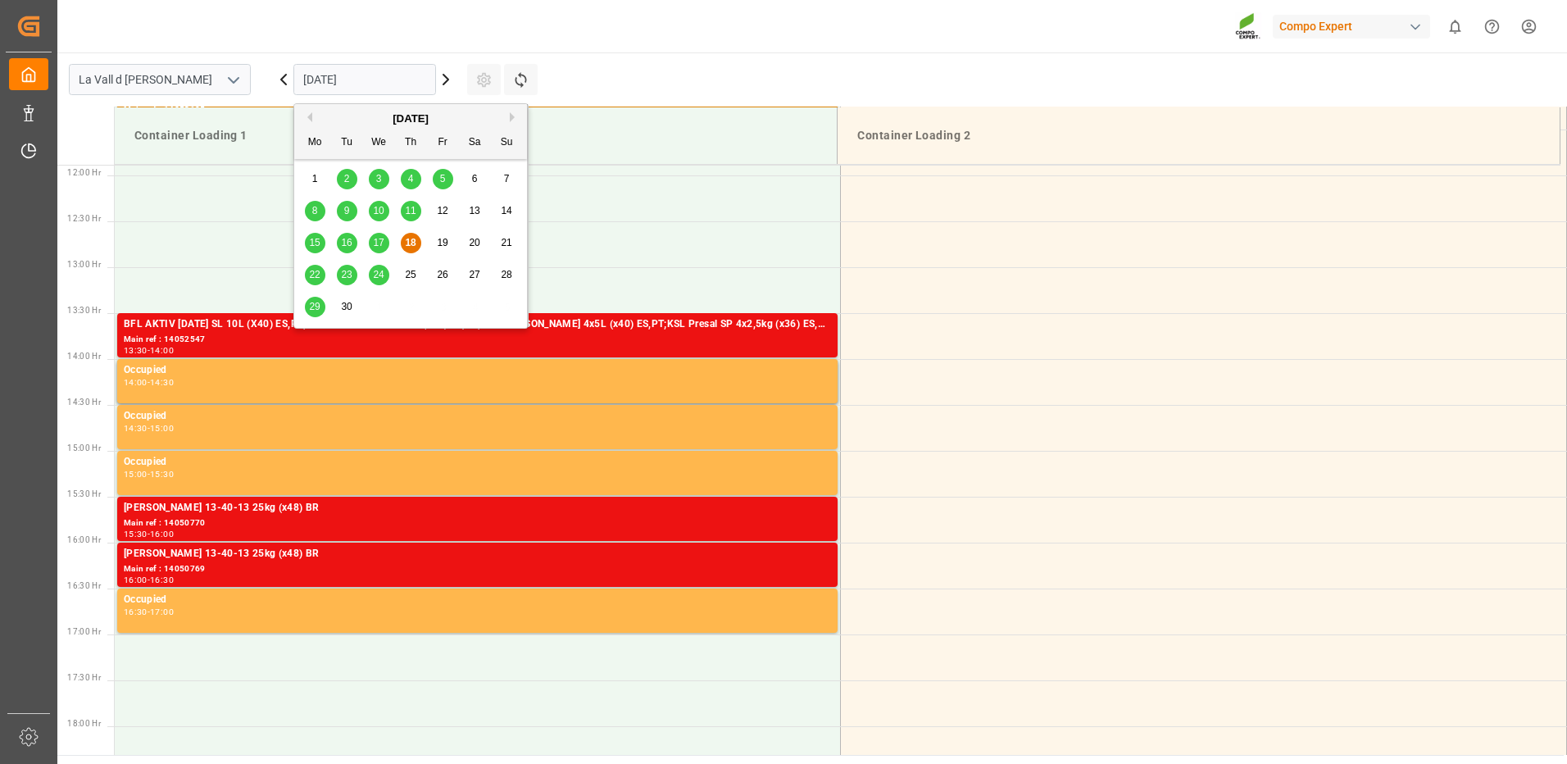
click at [319, 305] on span "29" at bounding box center [314, 306] width 11 height 11
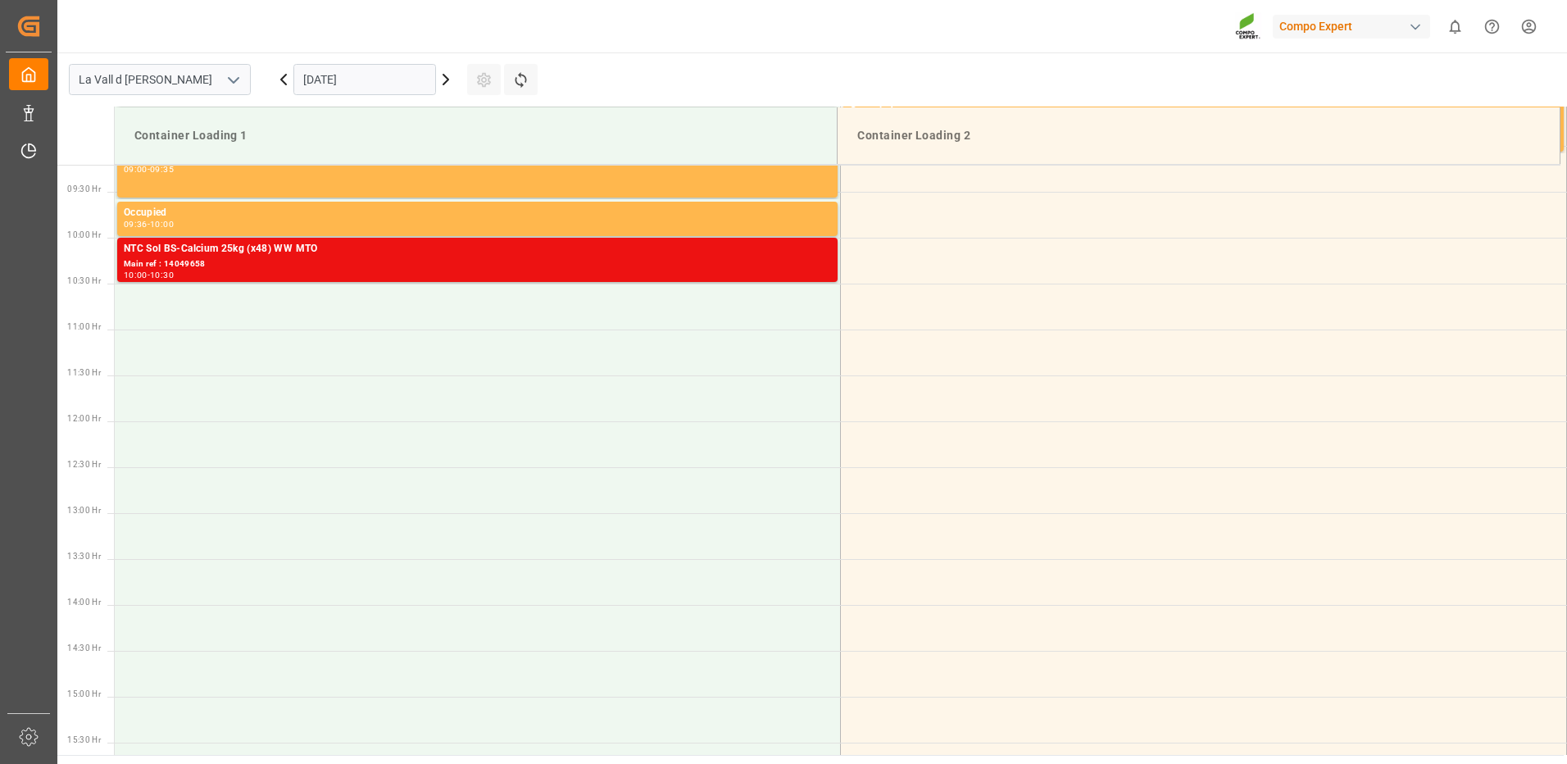
scroll to position [599, 0]
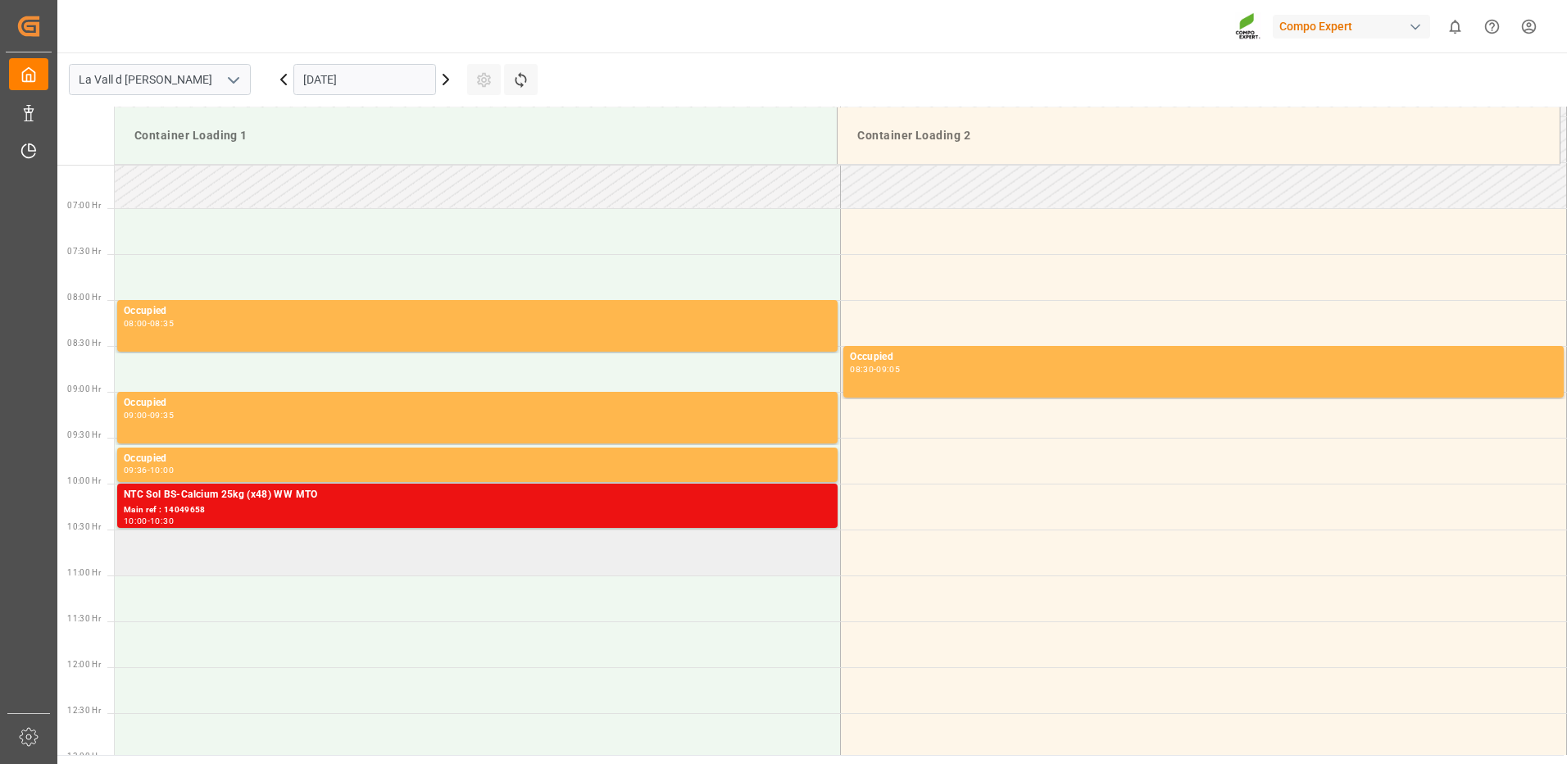
click at [248, 563] on td at bounding box center [478, 552] width 726 height 46
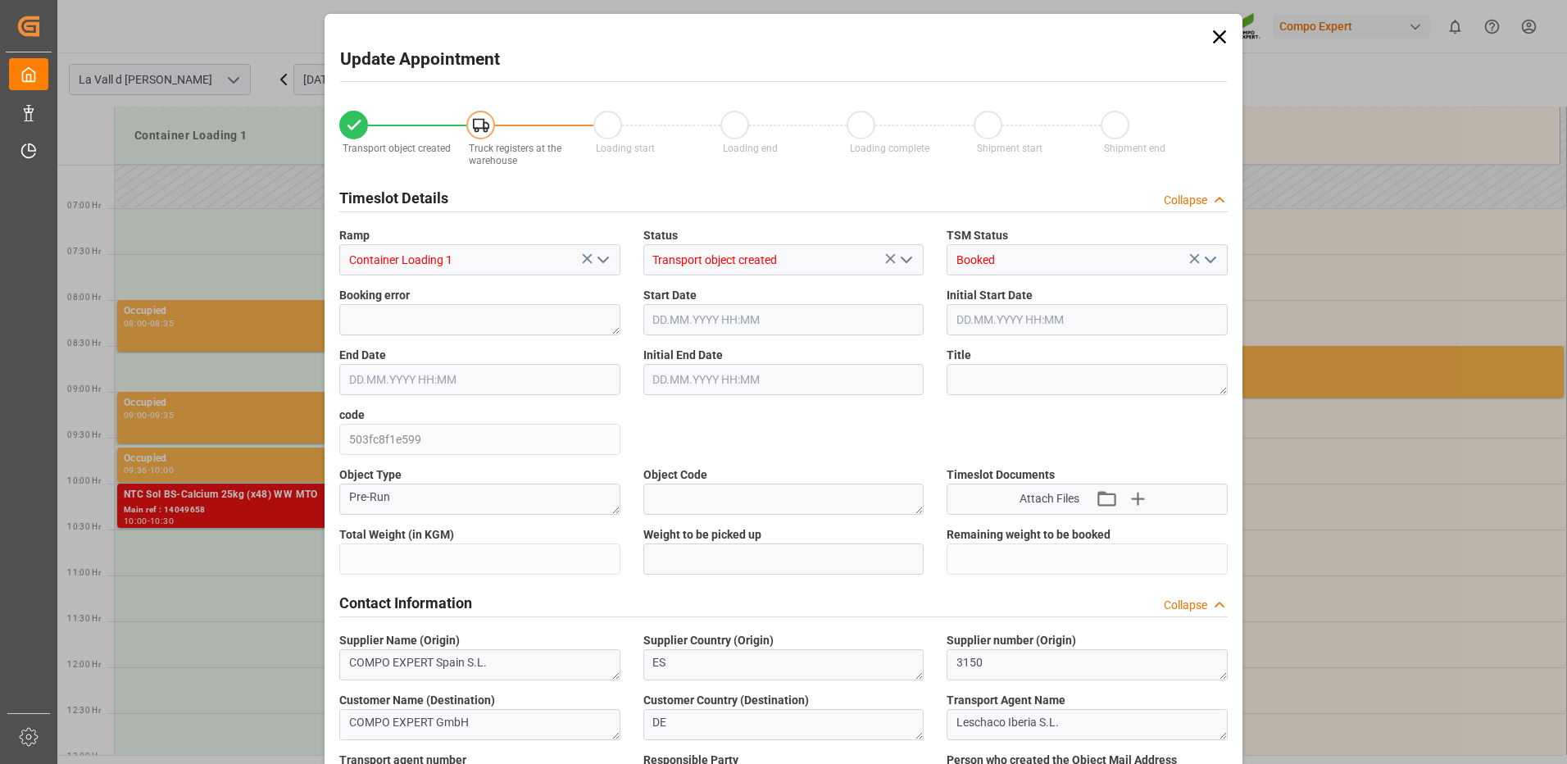
type input "24576"
type input "60"
type input "[DATE] 10:30"
type input "[DATE] 11:00"
type input "[DATE] 09:57"
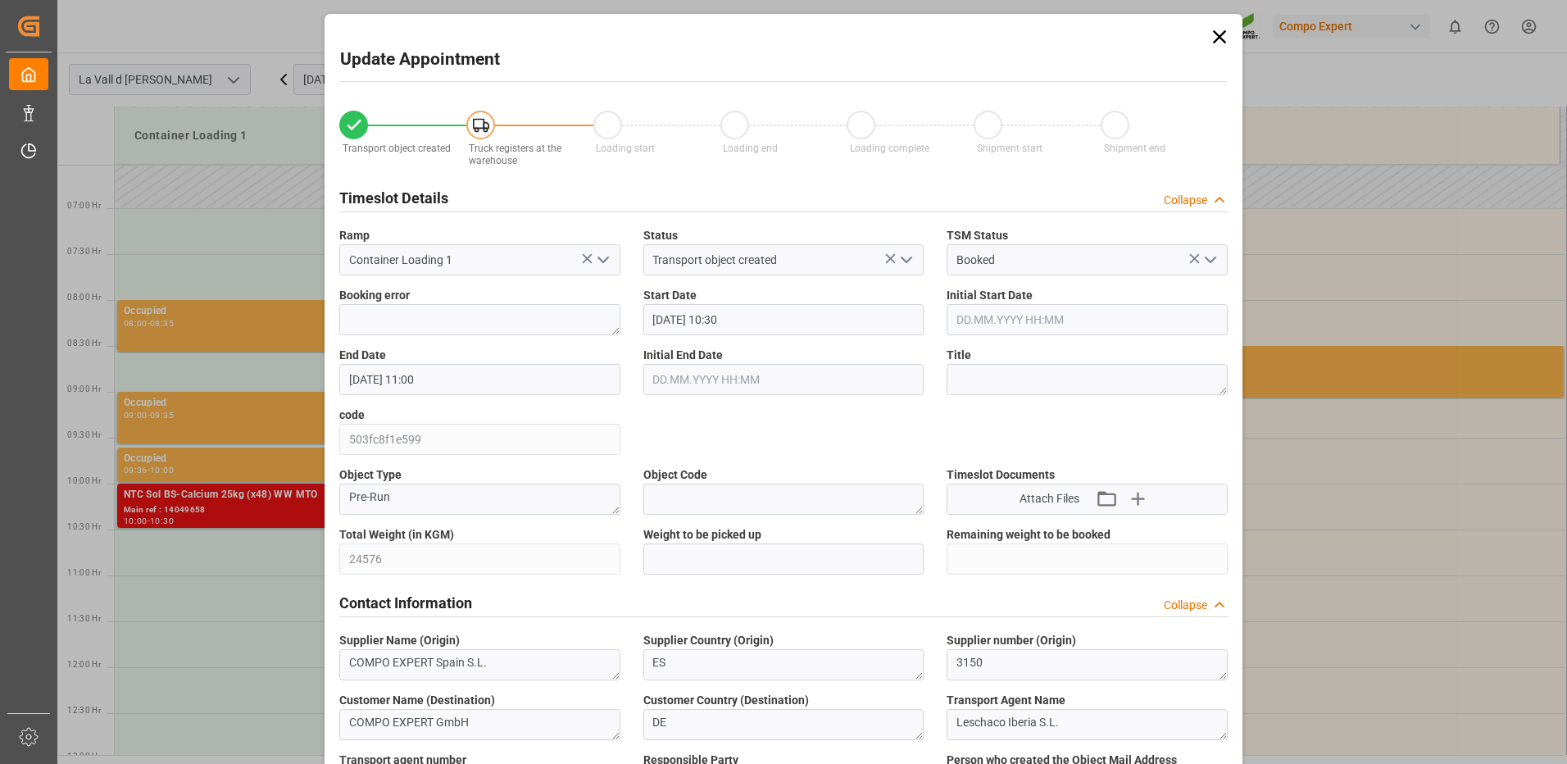
type input "[DATE] 12:31"
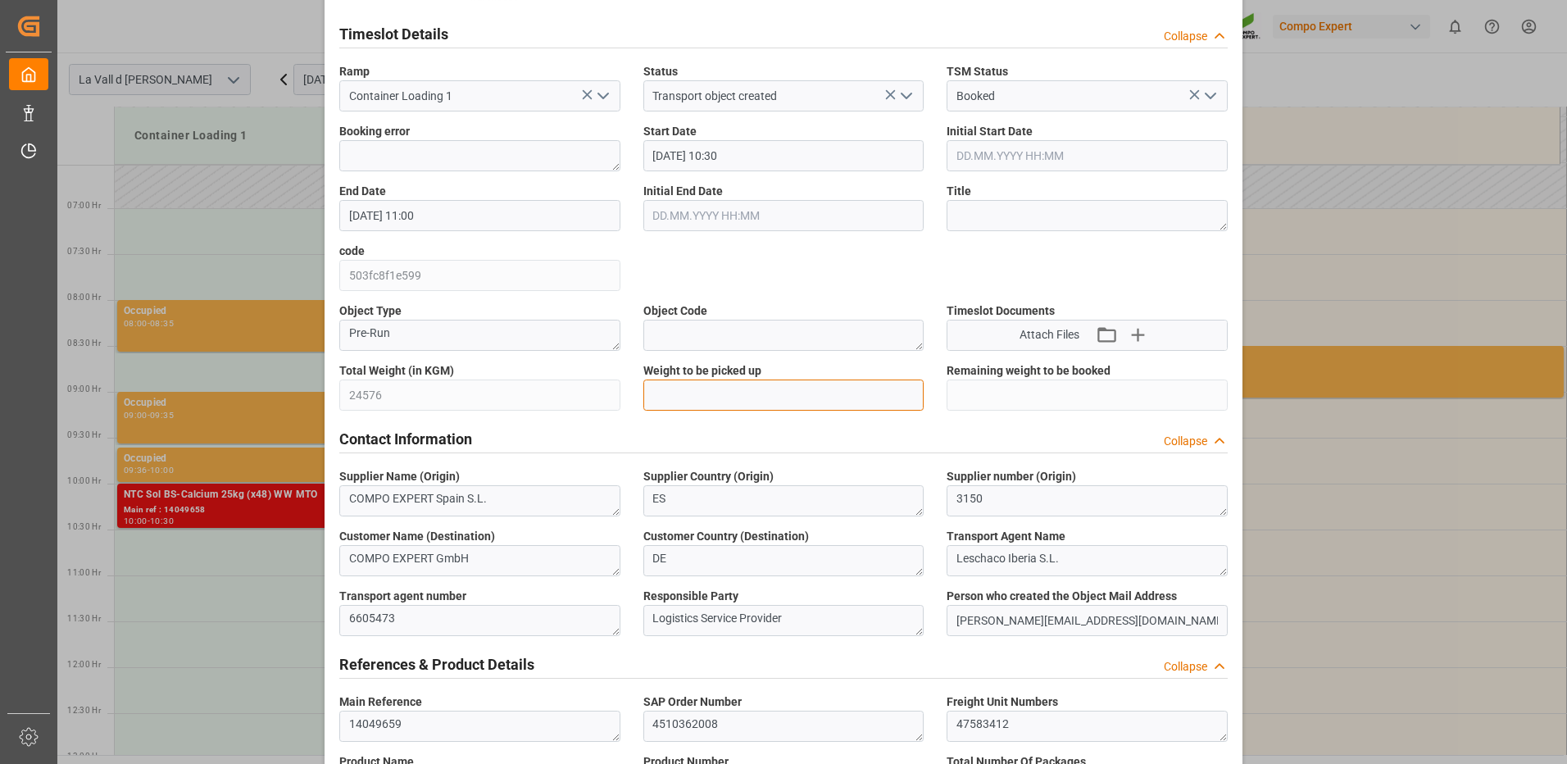
click at [677, 396] on input "text" at bounding box center [783, 394] width 281 height 31
type input "24576"
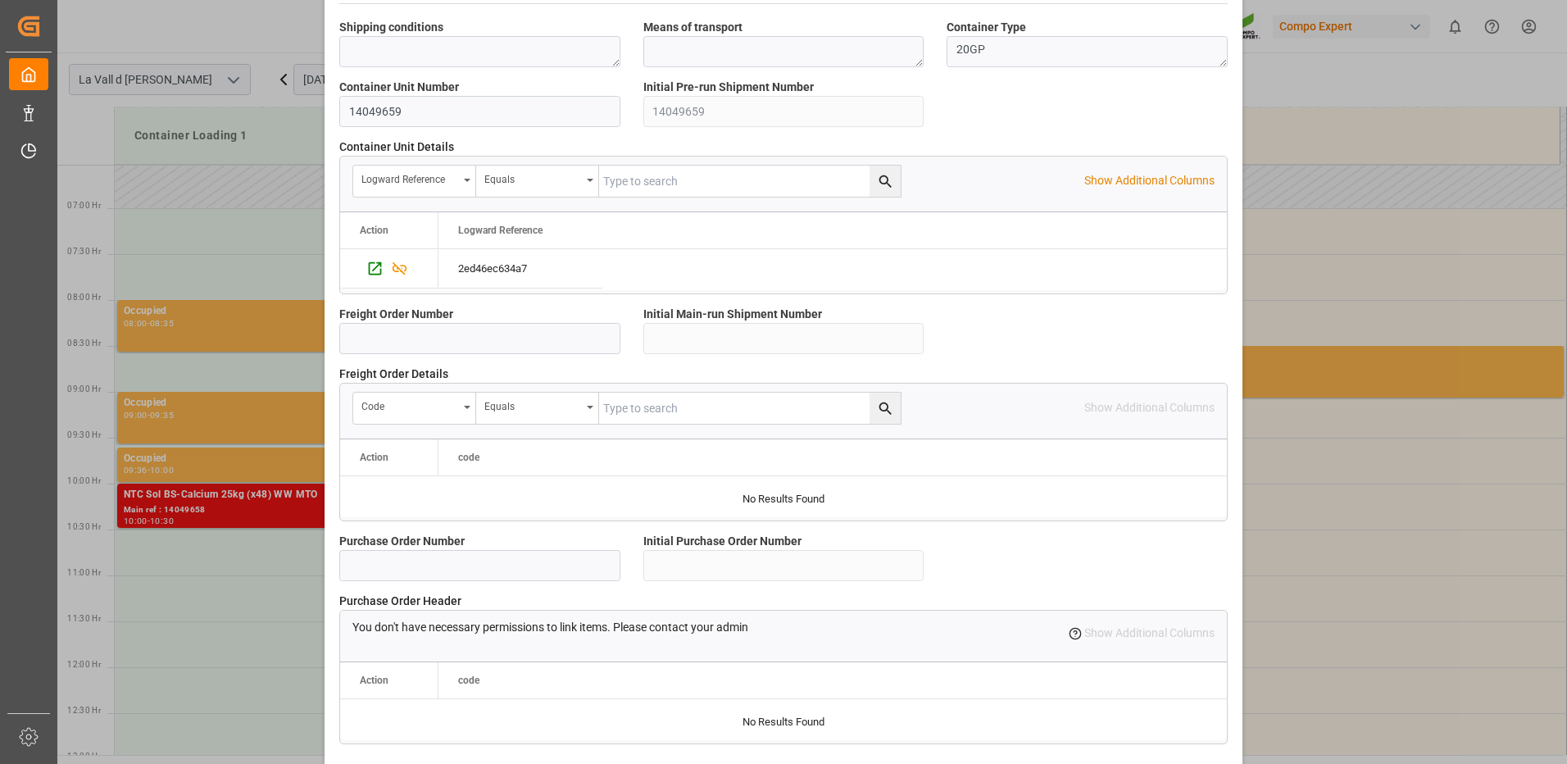
scroll to position [1397, 0]
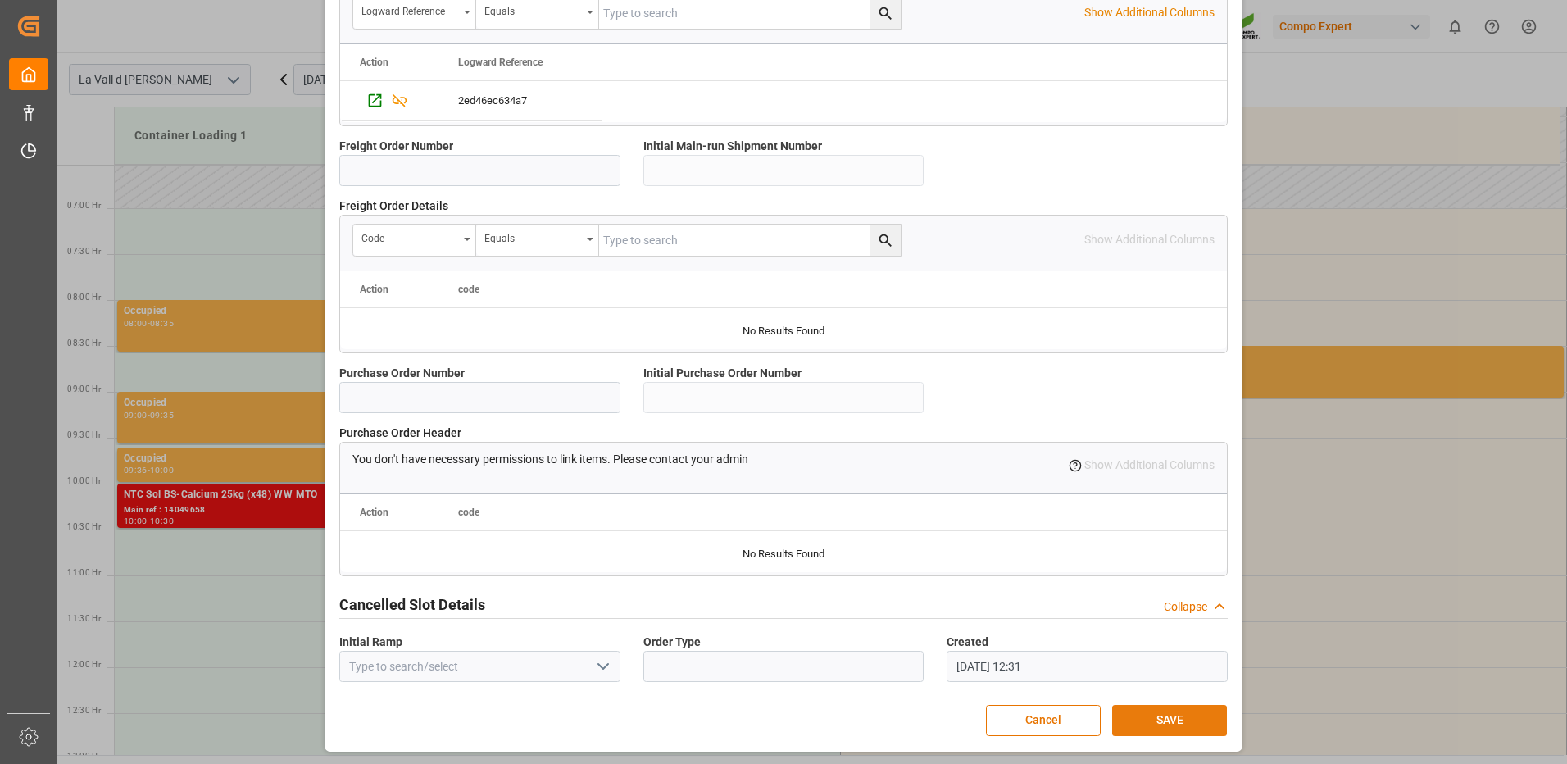
click at [1160, 718] on button "SAVE" at bounding box center [1169, 720] width 115 height 31
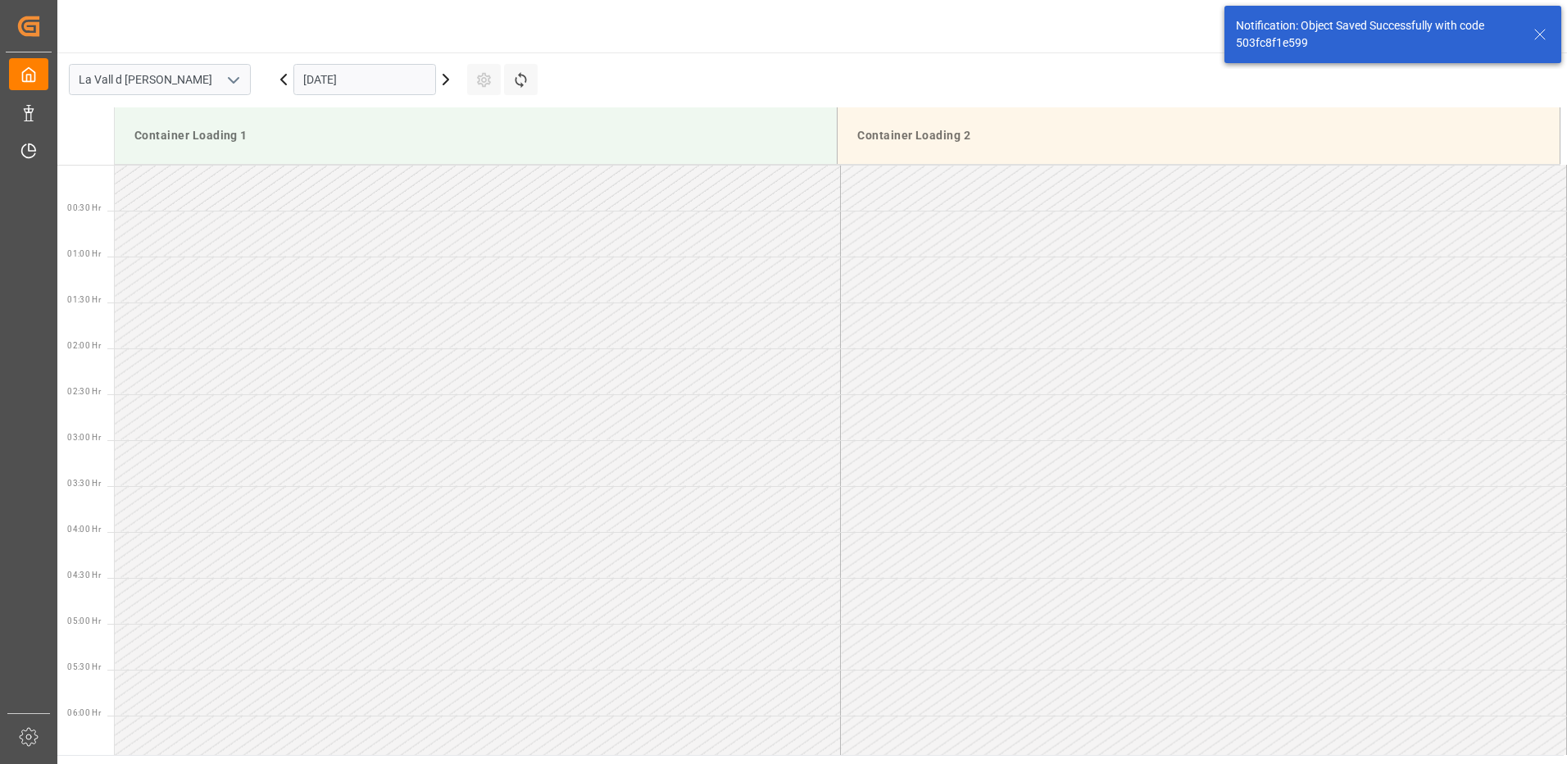
scroll to position [815, 0]
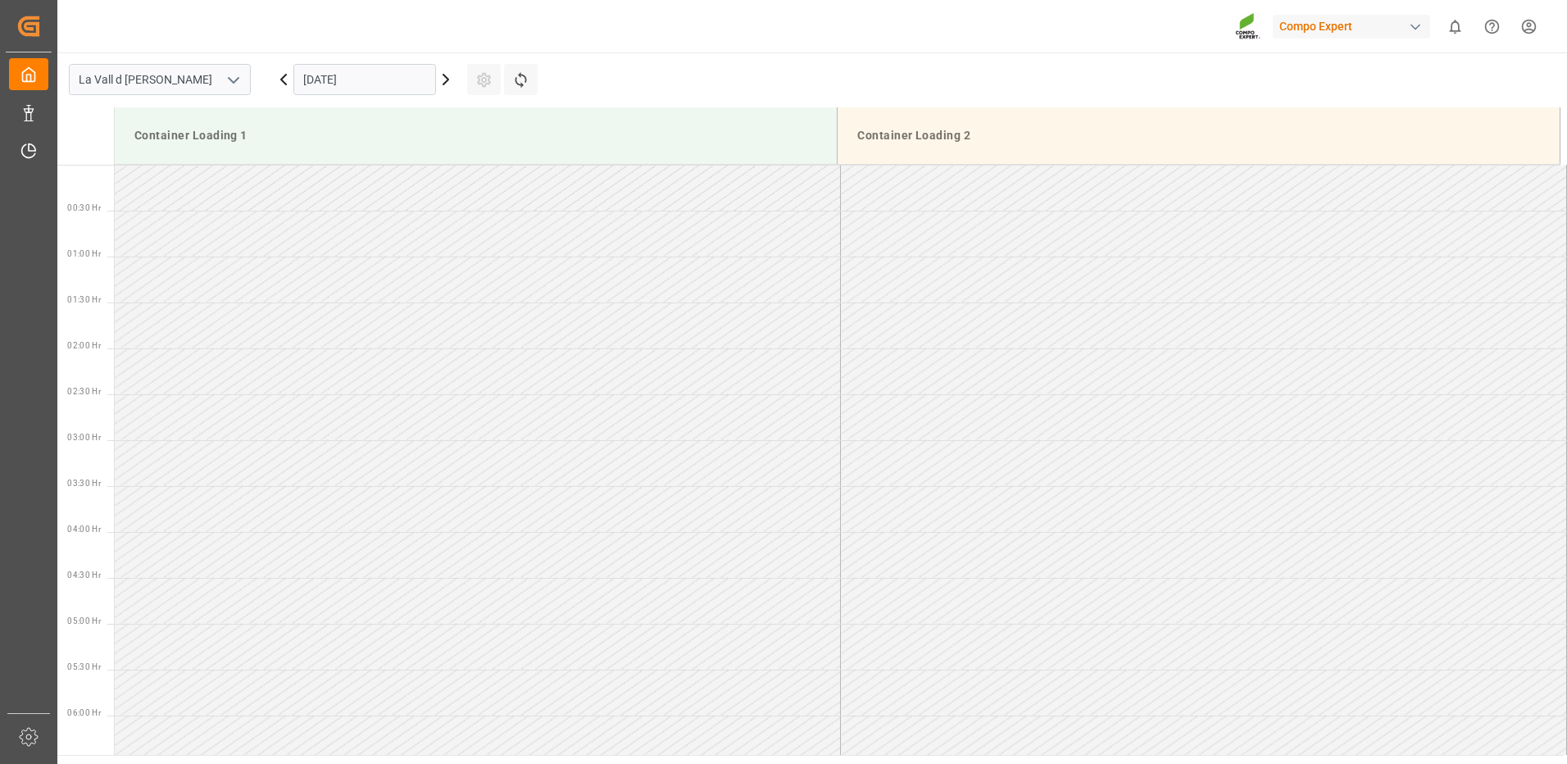
scroll to position [1091, 0]
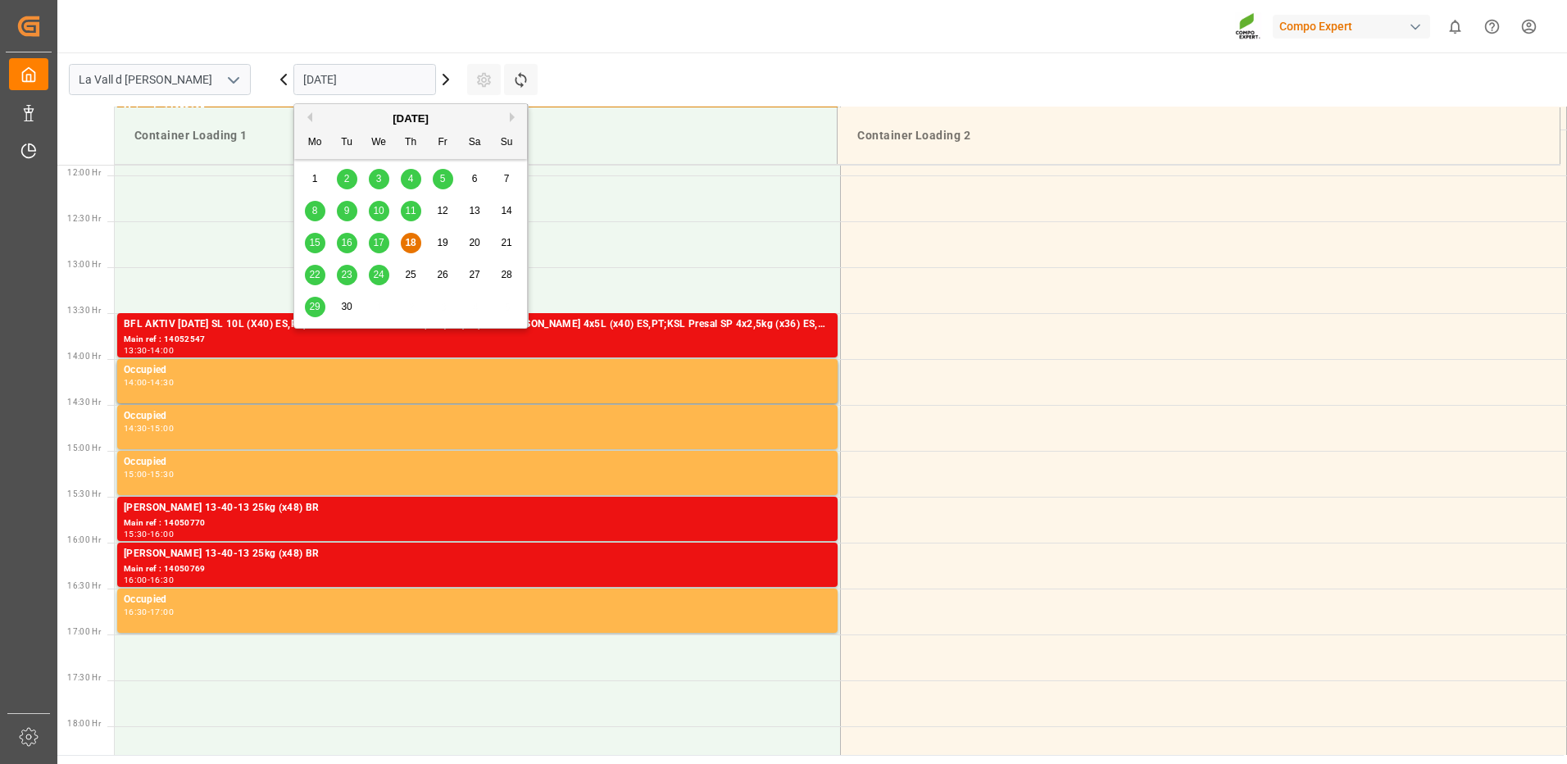
click at [365, 83] on input "[DATE]" at bounding box center [364, 79] width 143 height 31
click at [314, 307] on span "29" at bounding box center [314, 306] width 11 height 11
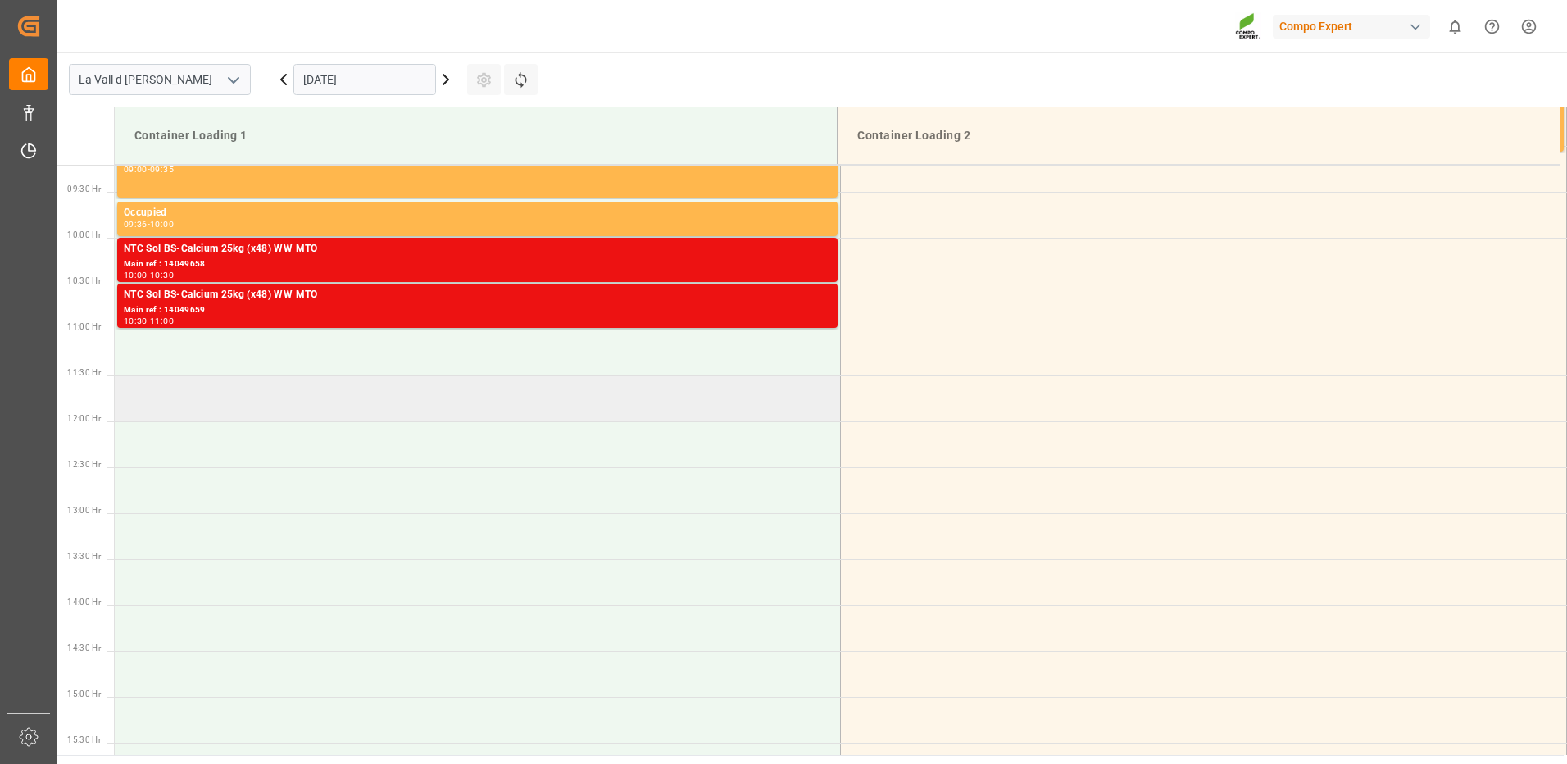
scroll to position [599, 0]
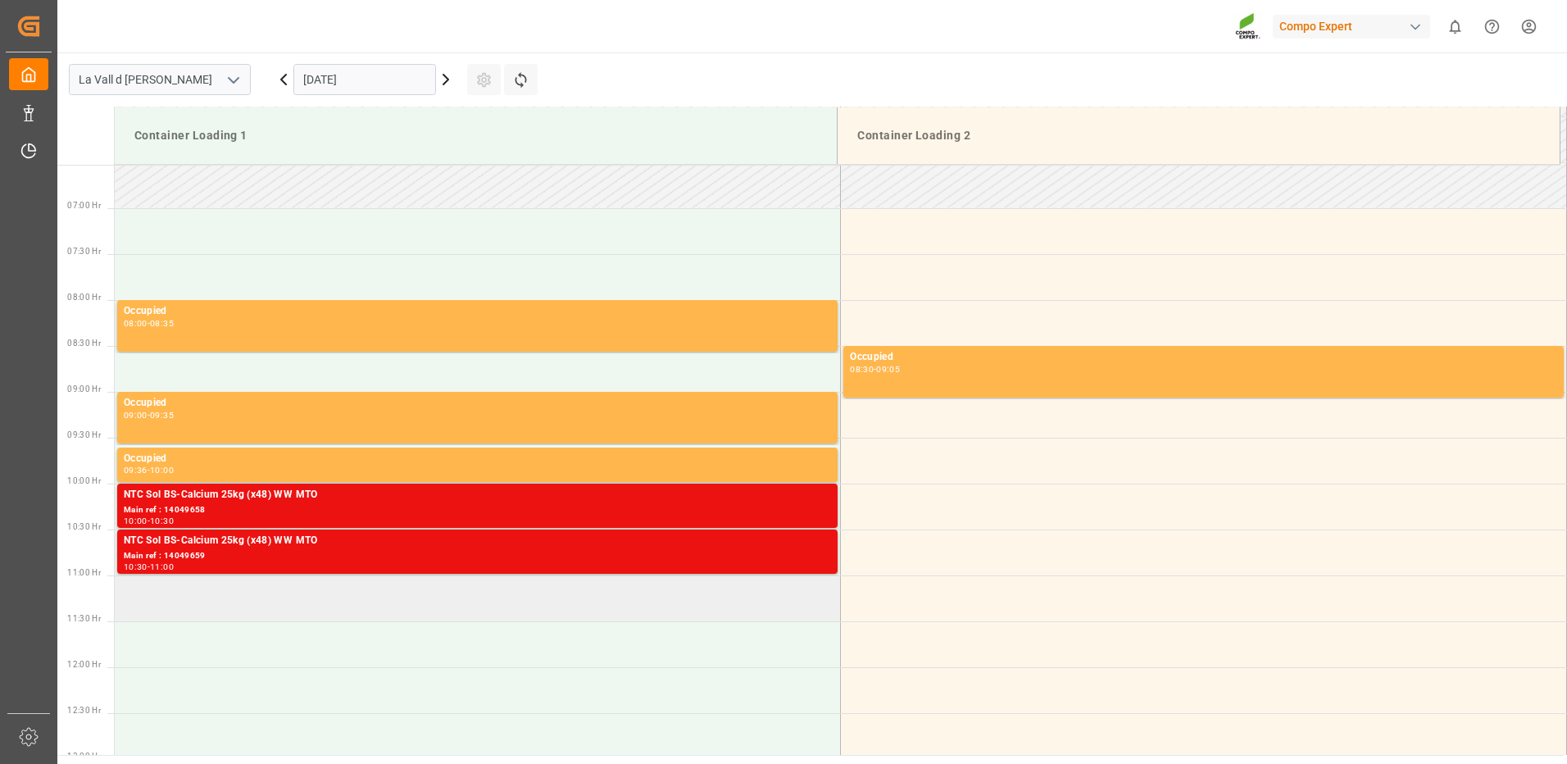
click at [322, 597] on td at bounding box center [478, 598] width 726 height 46
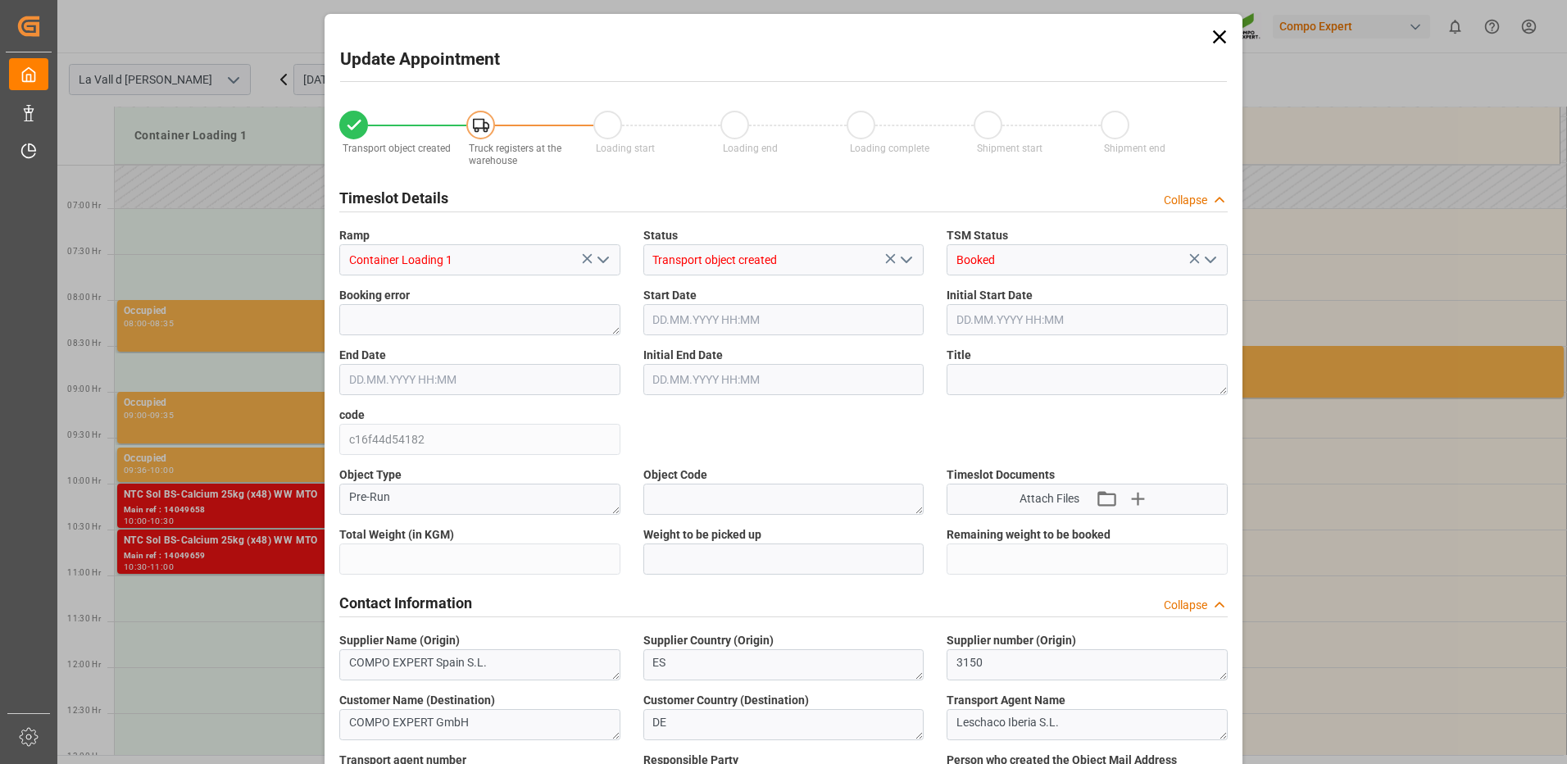
type input "24576"
type input "60"
type input "29.09.2025 11:00"
type input "[DATE] 11:30"
type input "22.07.2025 09:57"
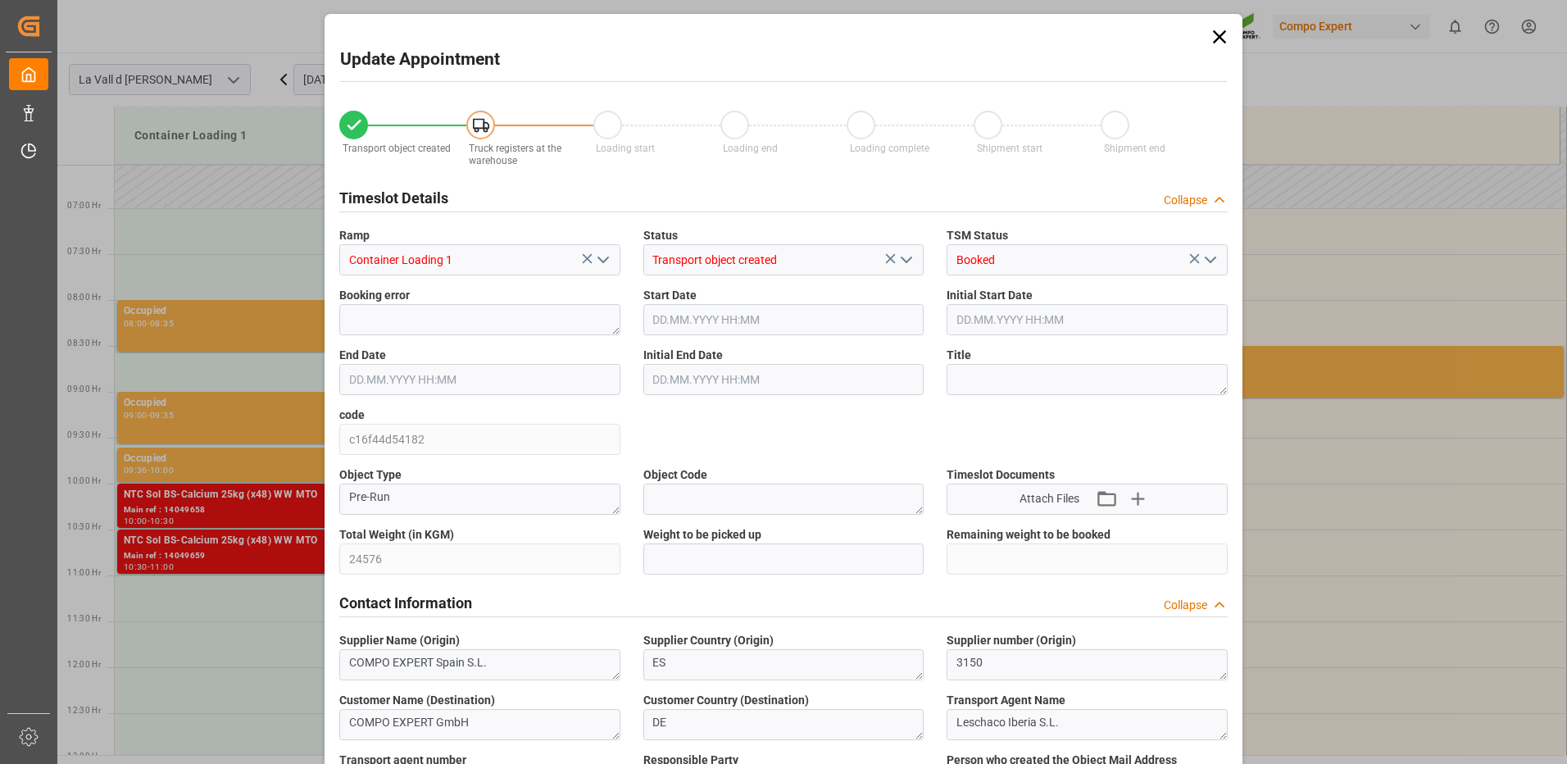
type input "18.09.2025 12:34"
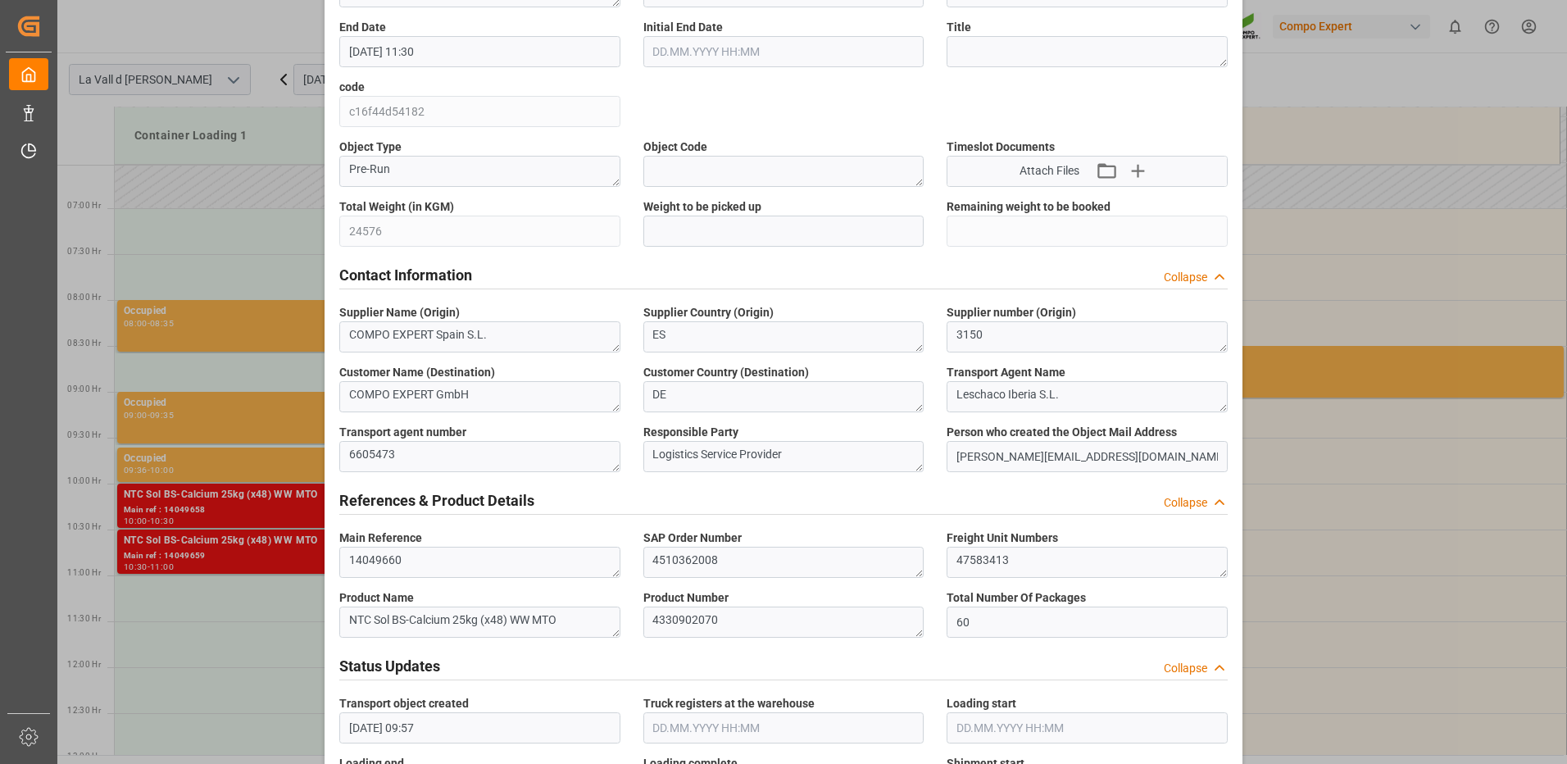
scroll to position [410, 0]
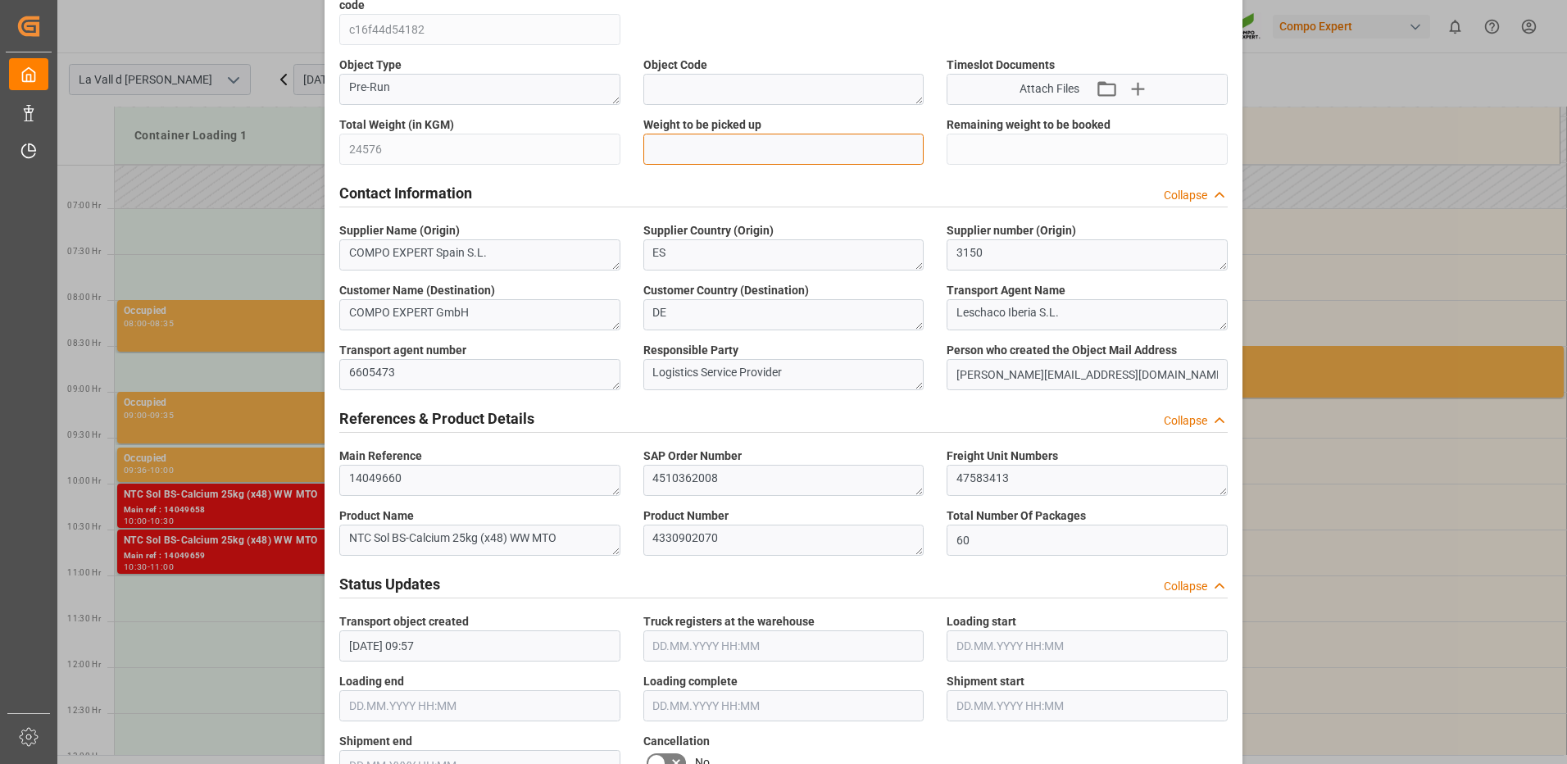
click at [711, 152] on input "text" at bounding box center [783, 149] width 281 height 31
type input "24576"
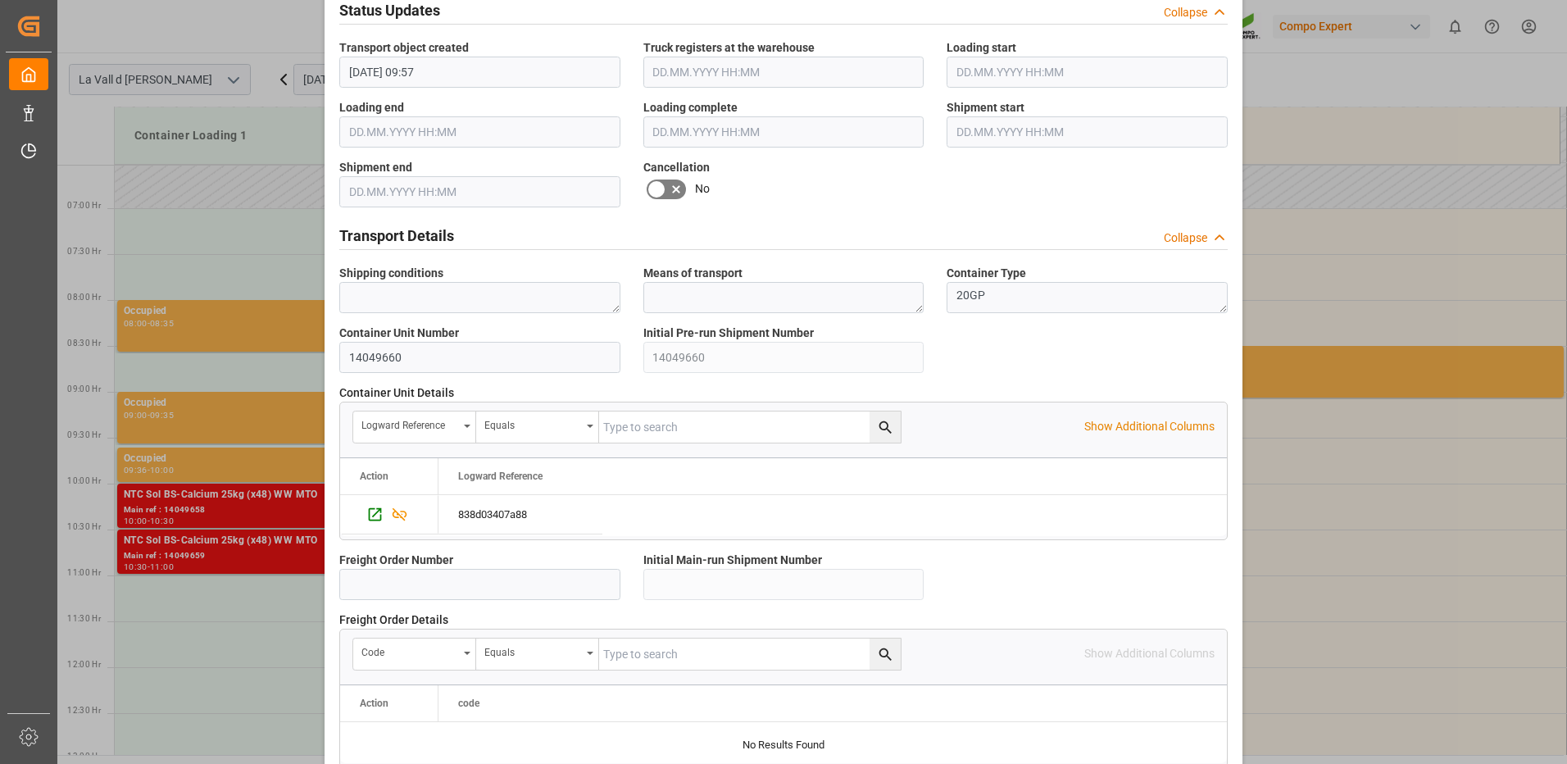
scroll to position [1397, 0]
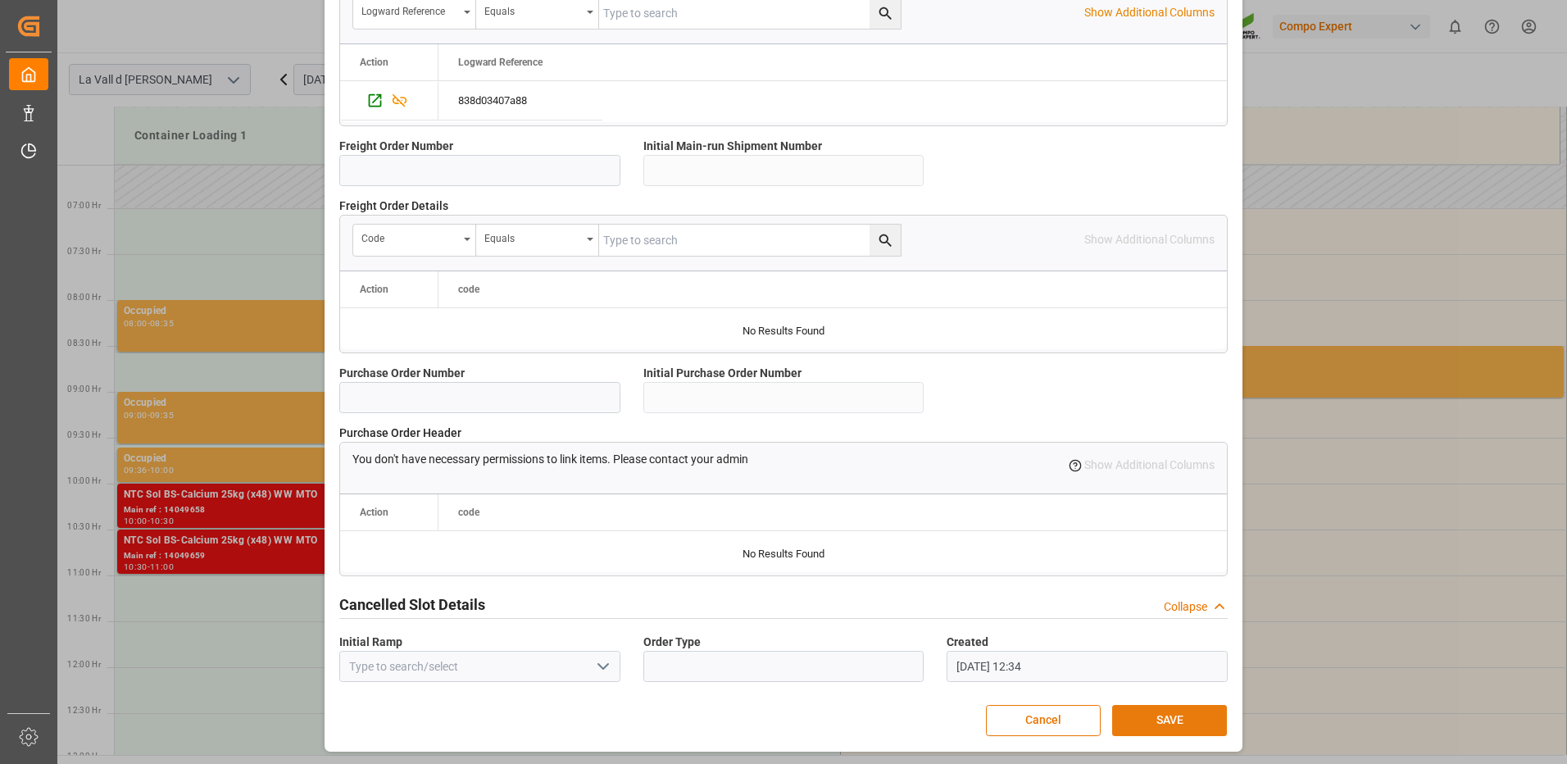
click at [1180, 718] on button "SAVE" at bounding box center [1169, 720] width 115 height 31
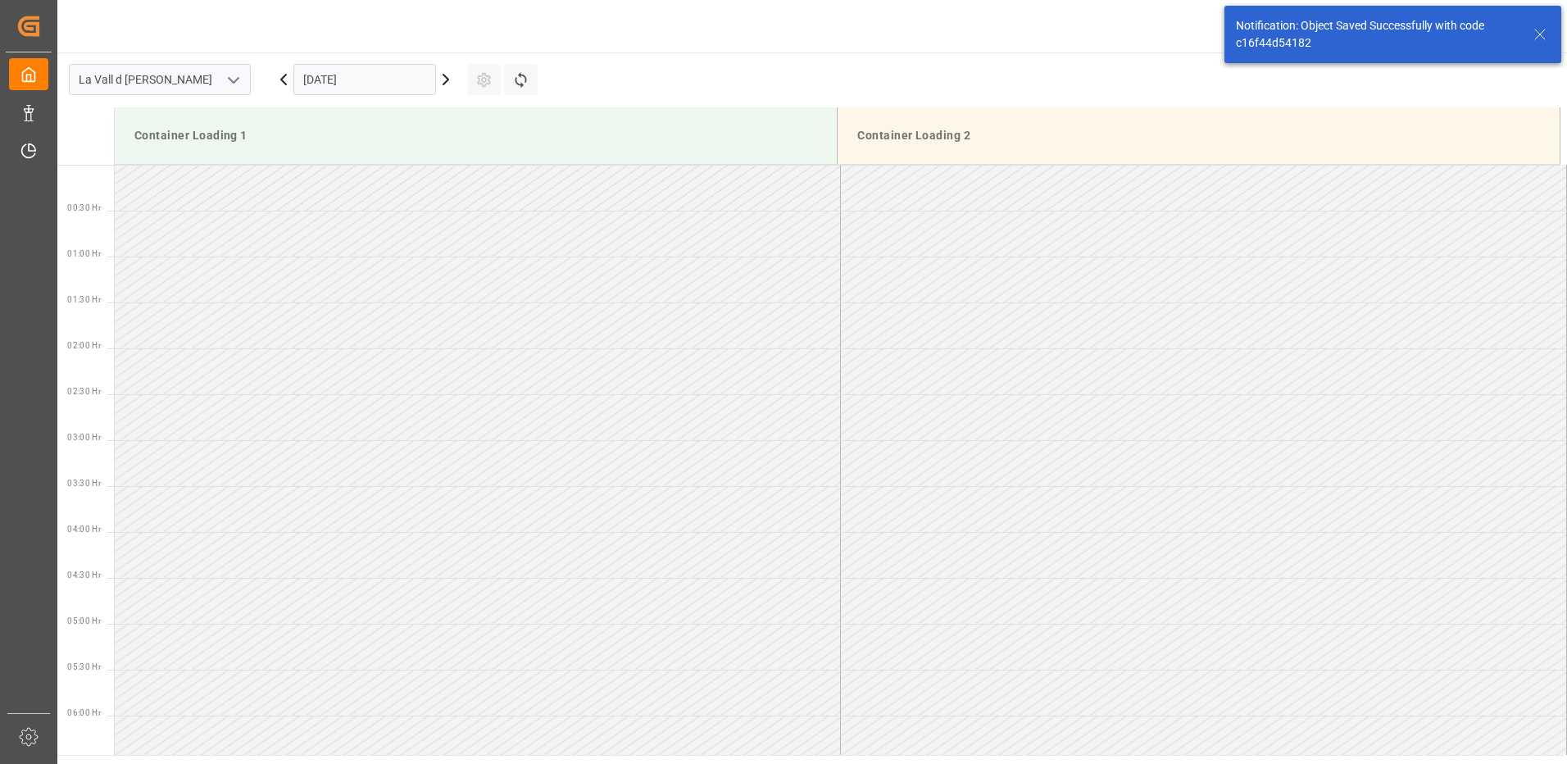
scroll to position [907, 0]
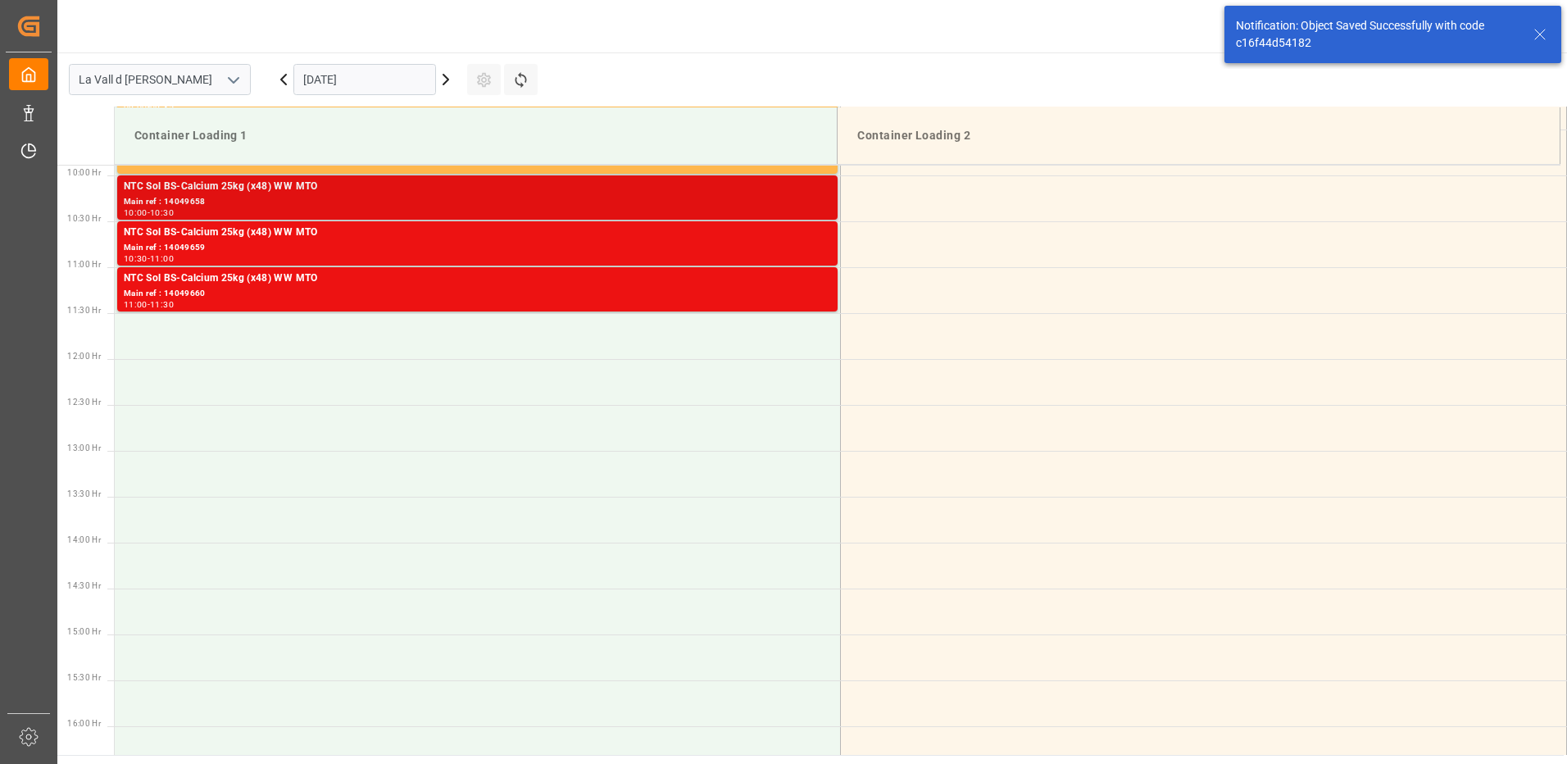
click at [779, 205] on div "Main ref : 14049658" at bounding box center [477, 202] width 707 height 14
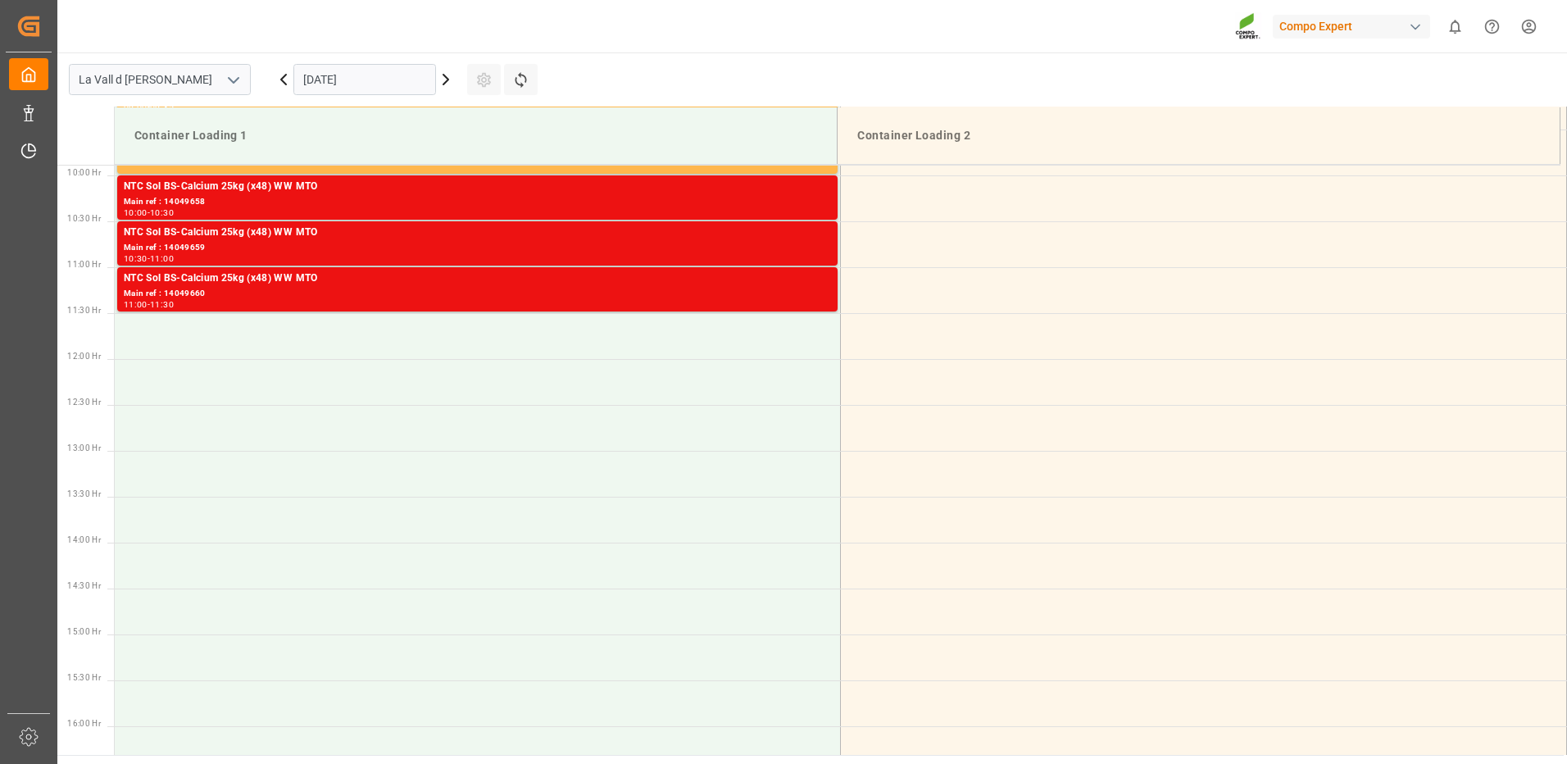
click at [793, 229] on div "NTC Sol BS-Calcium 25kg (x48) WW MTO" at bounding box center [477, 233] width 707 height 16
click at [820, 289] on div "Main ref : 14049660" at bounding box center [477, 294] width 707 height 14
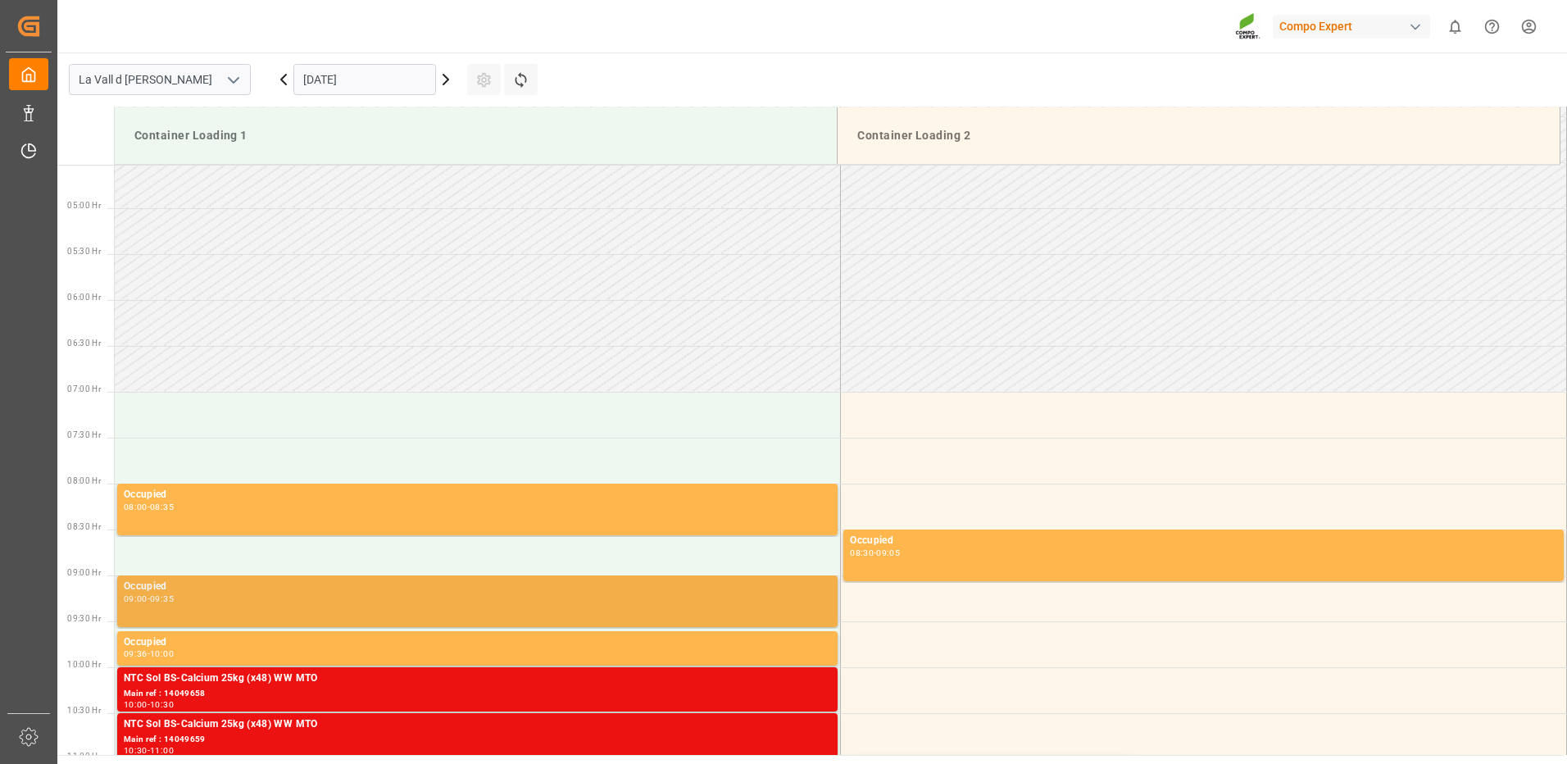
scroll to position [579, 0]
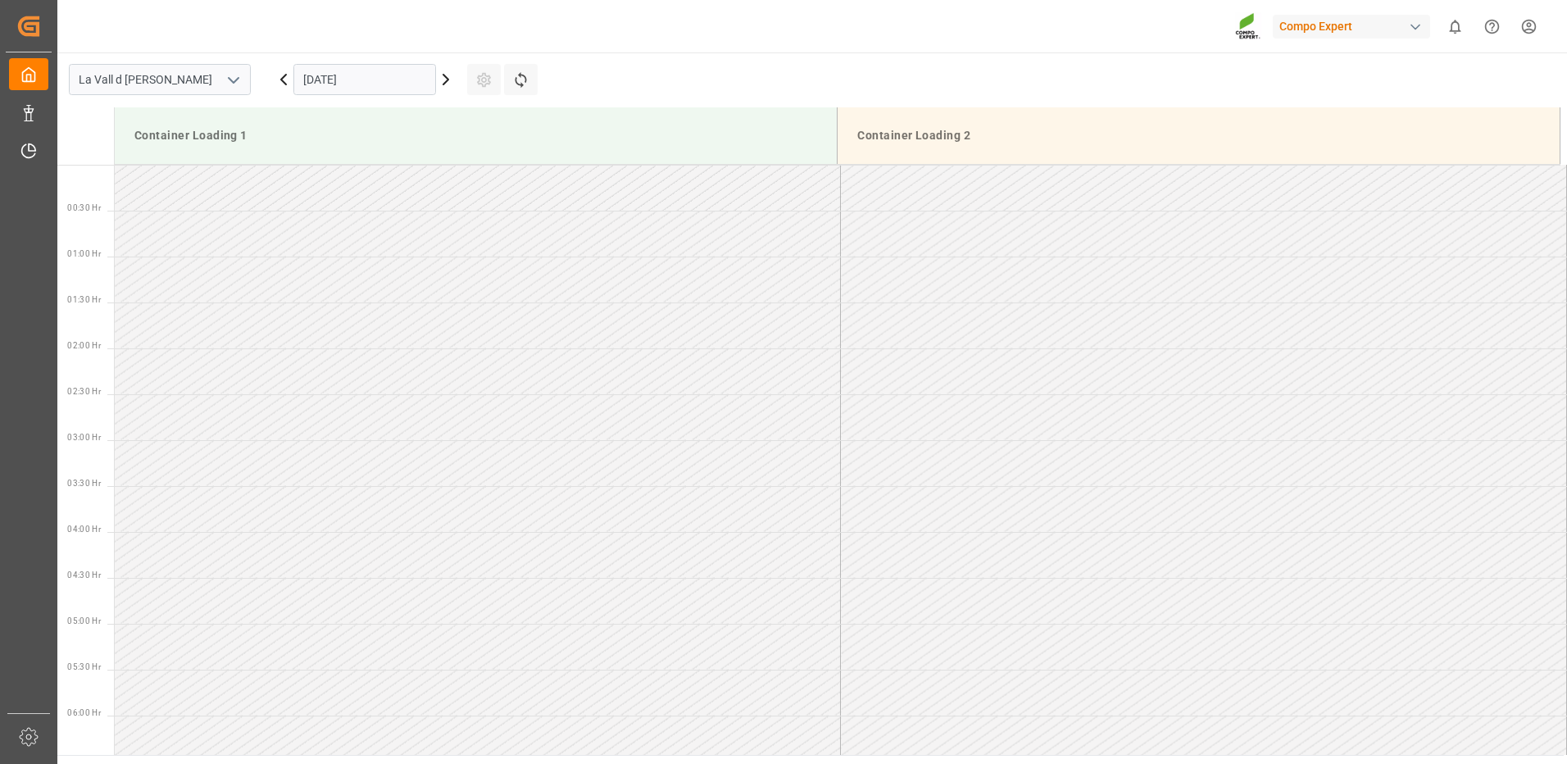
scroll to position [1091, 0]
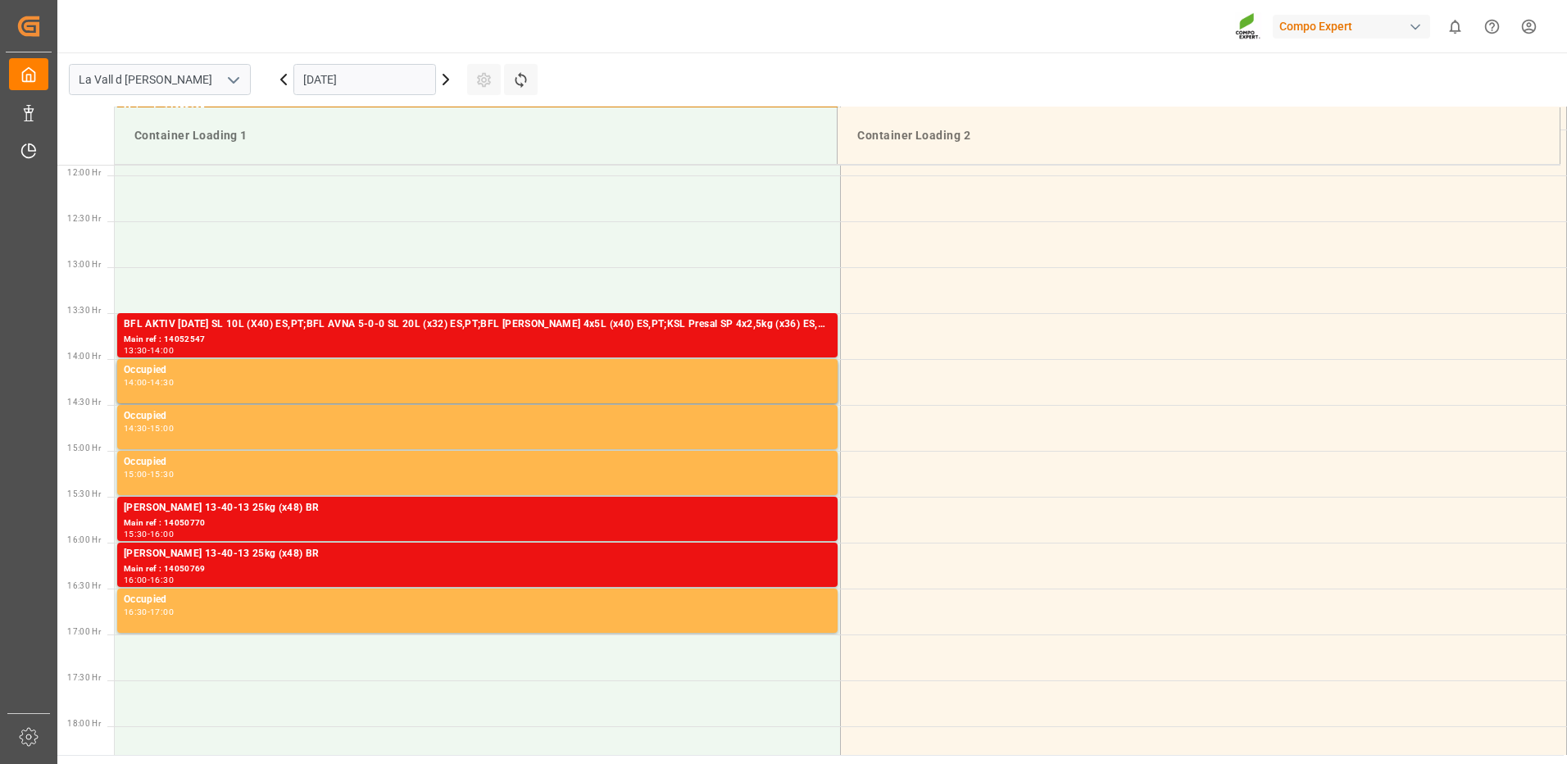
click at [393, 64] on input "[DATE]" at bounding box center [364, 79] width 143 height 31
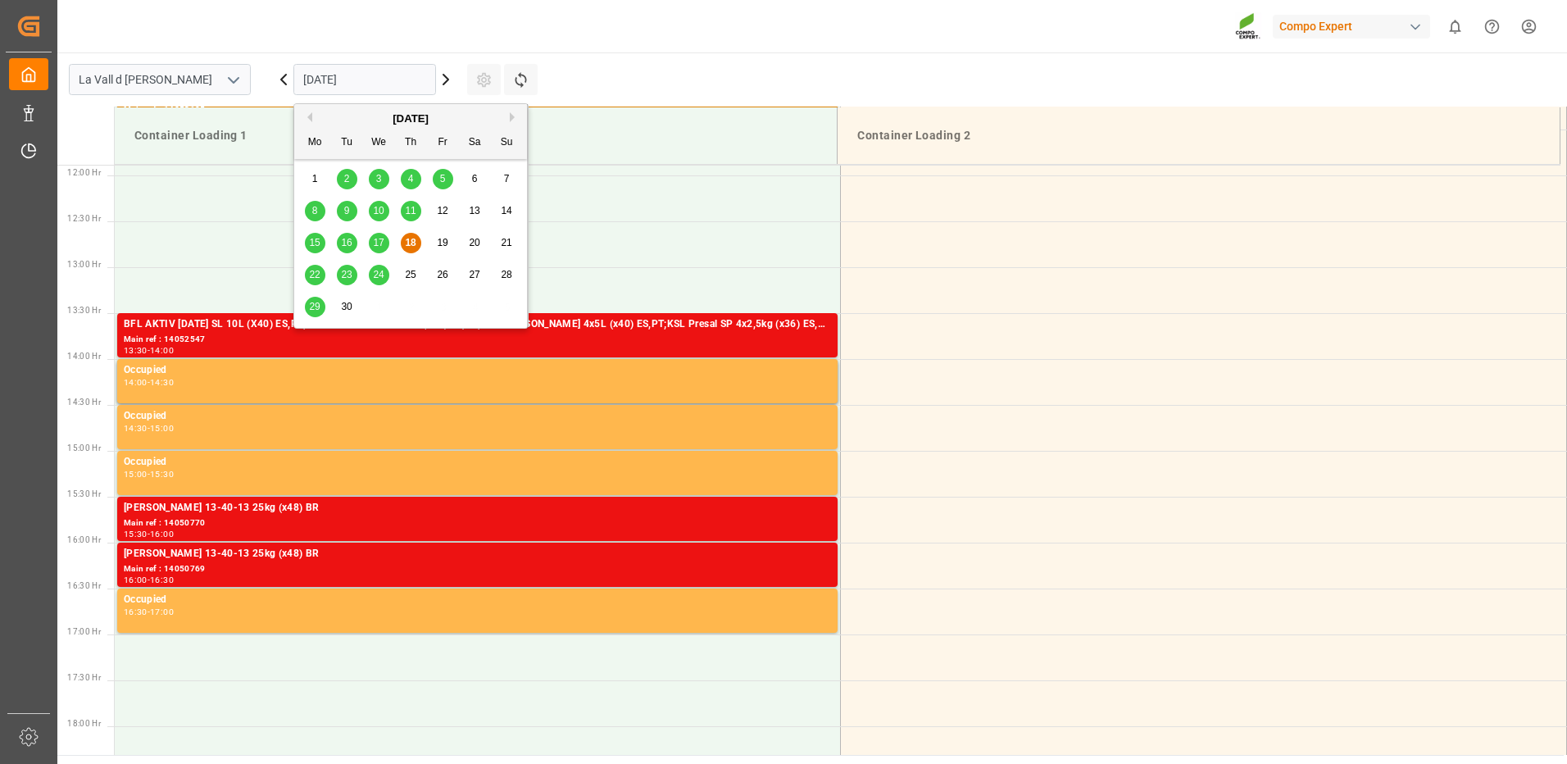
click at [311, 300] on div "29" at bounding box center [315, 307] width 20 height 20
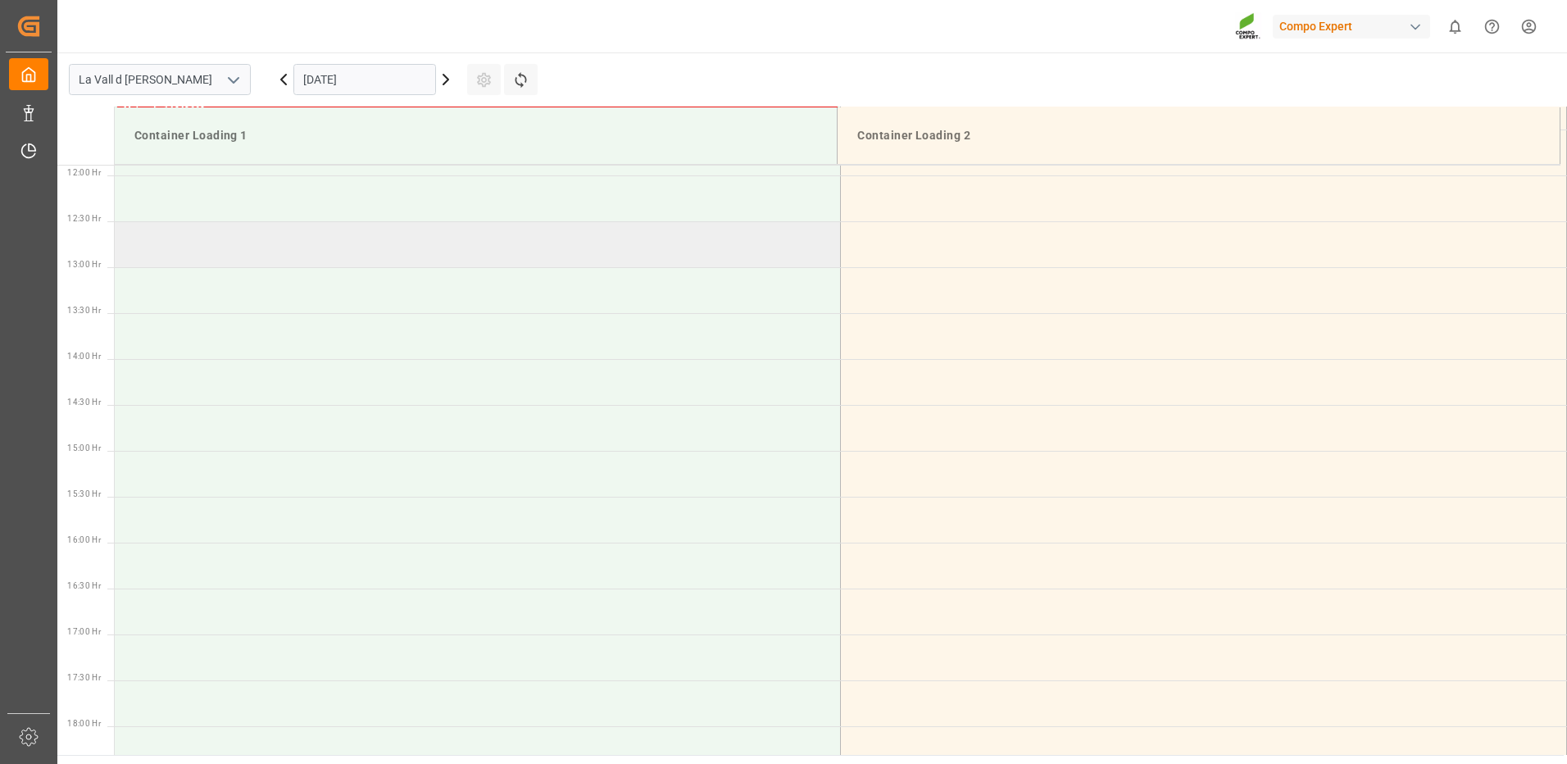
scroll to position [845, 0]
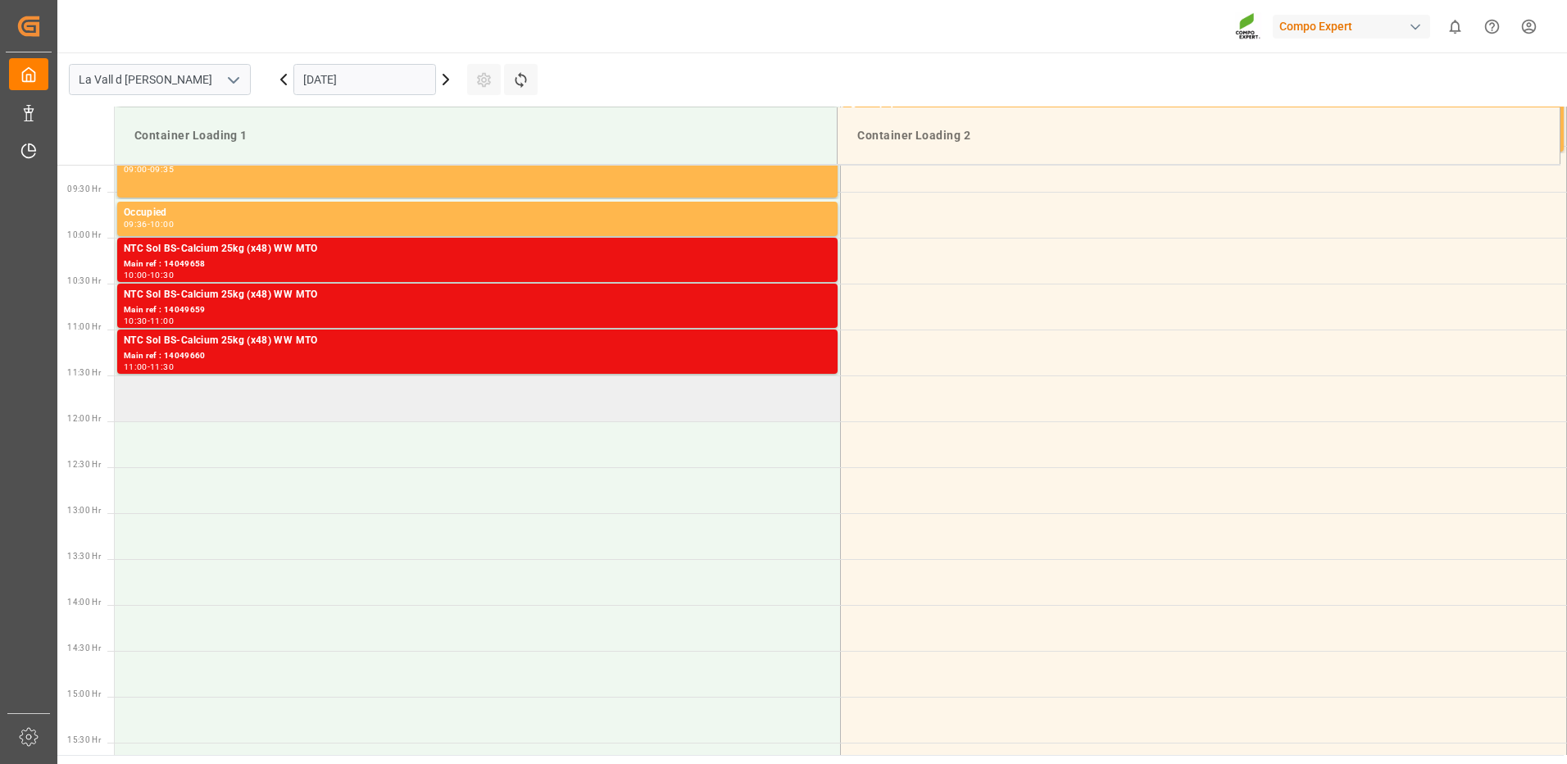
click at [348, 404] on td at bounding box center [478, 398] width 726 height 46
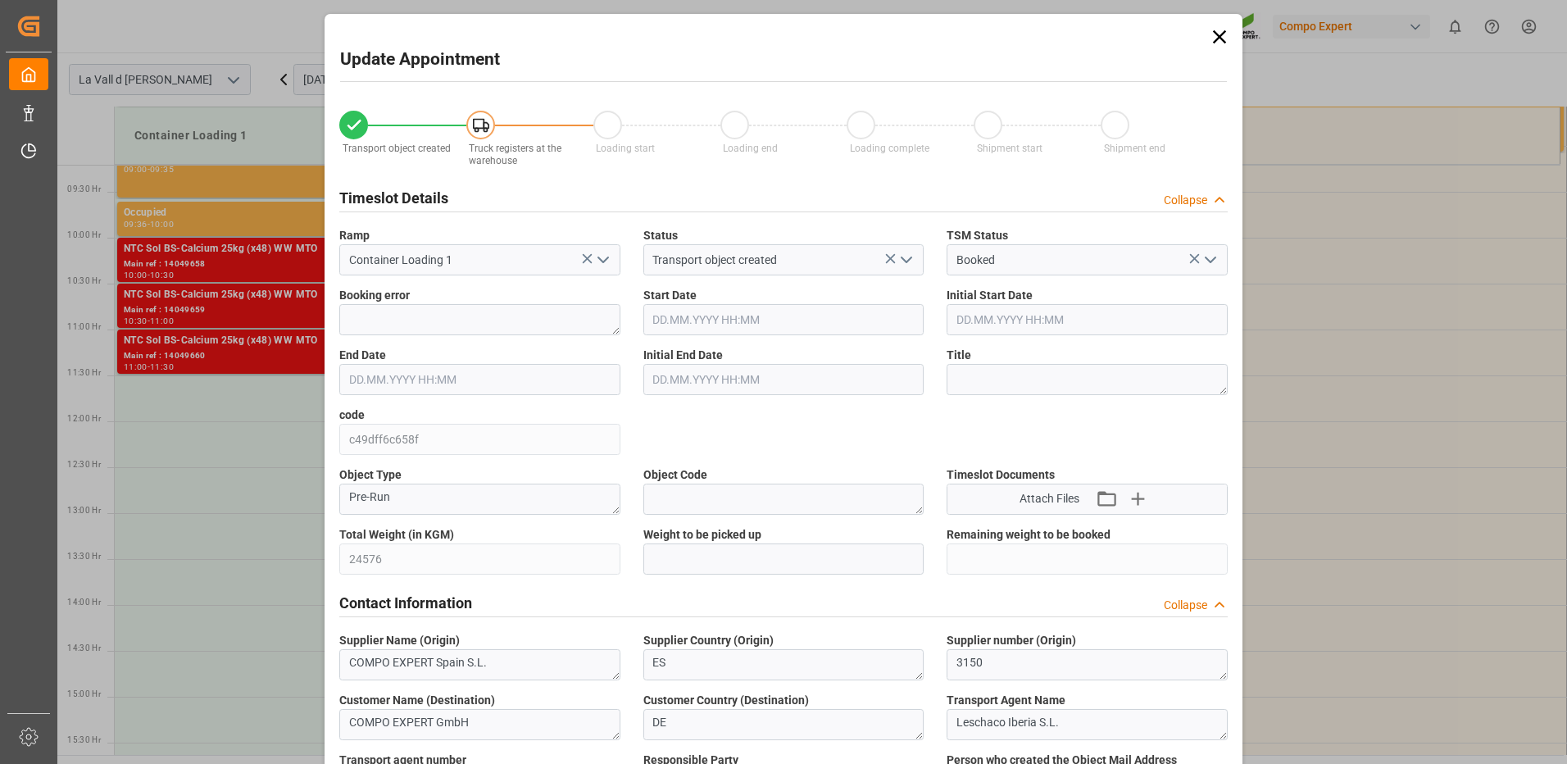
type input "24576"
type input "60"
type input "[DATE] 11:30"
type input "[DATE] 12:00"
type input "[DATE] 13:24"
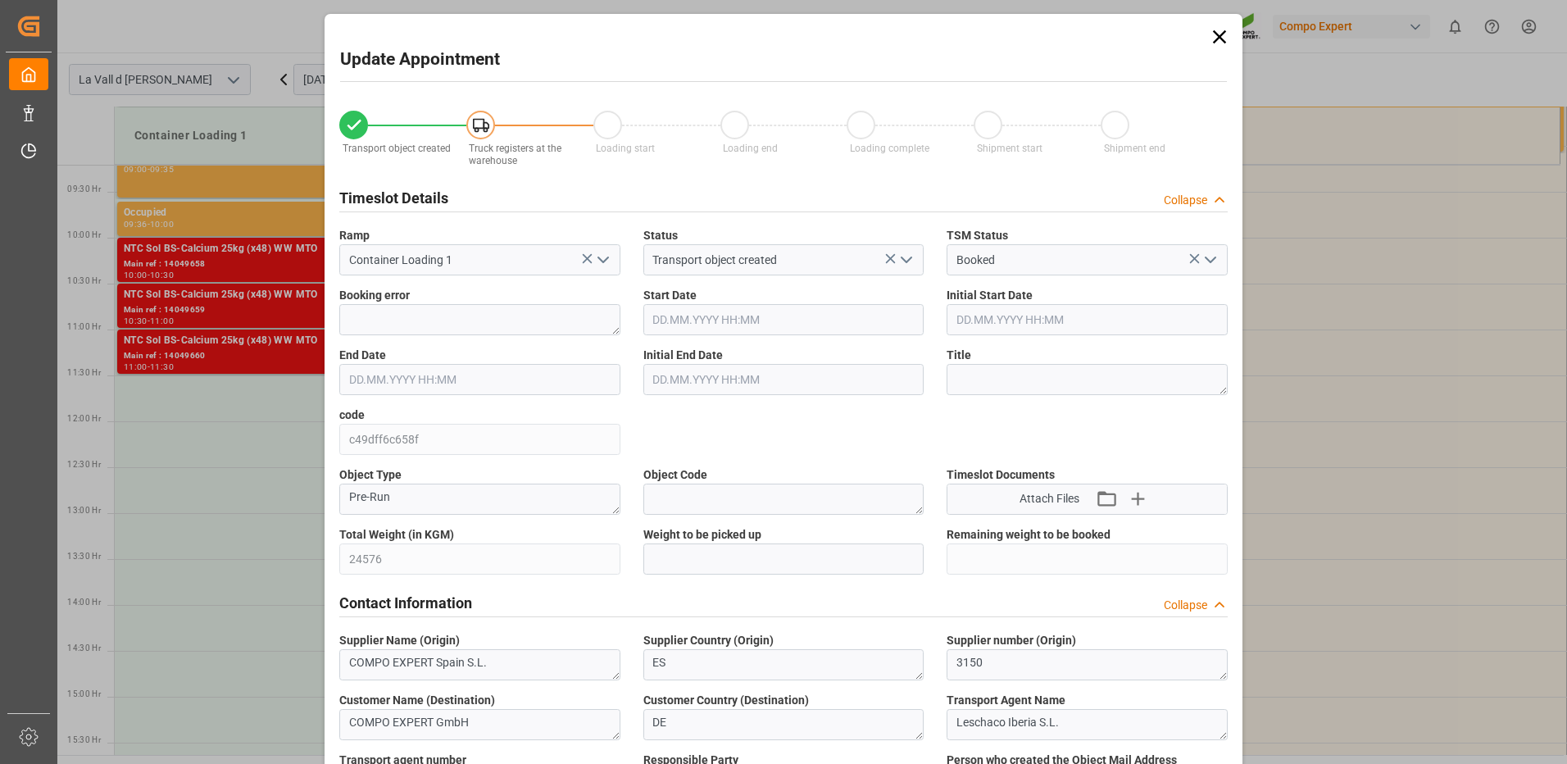
type input "[DATE] 12:40"
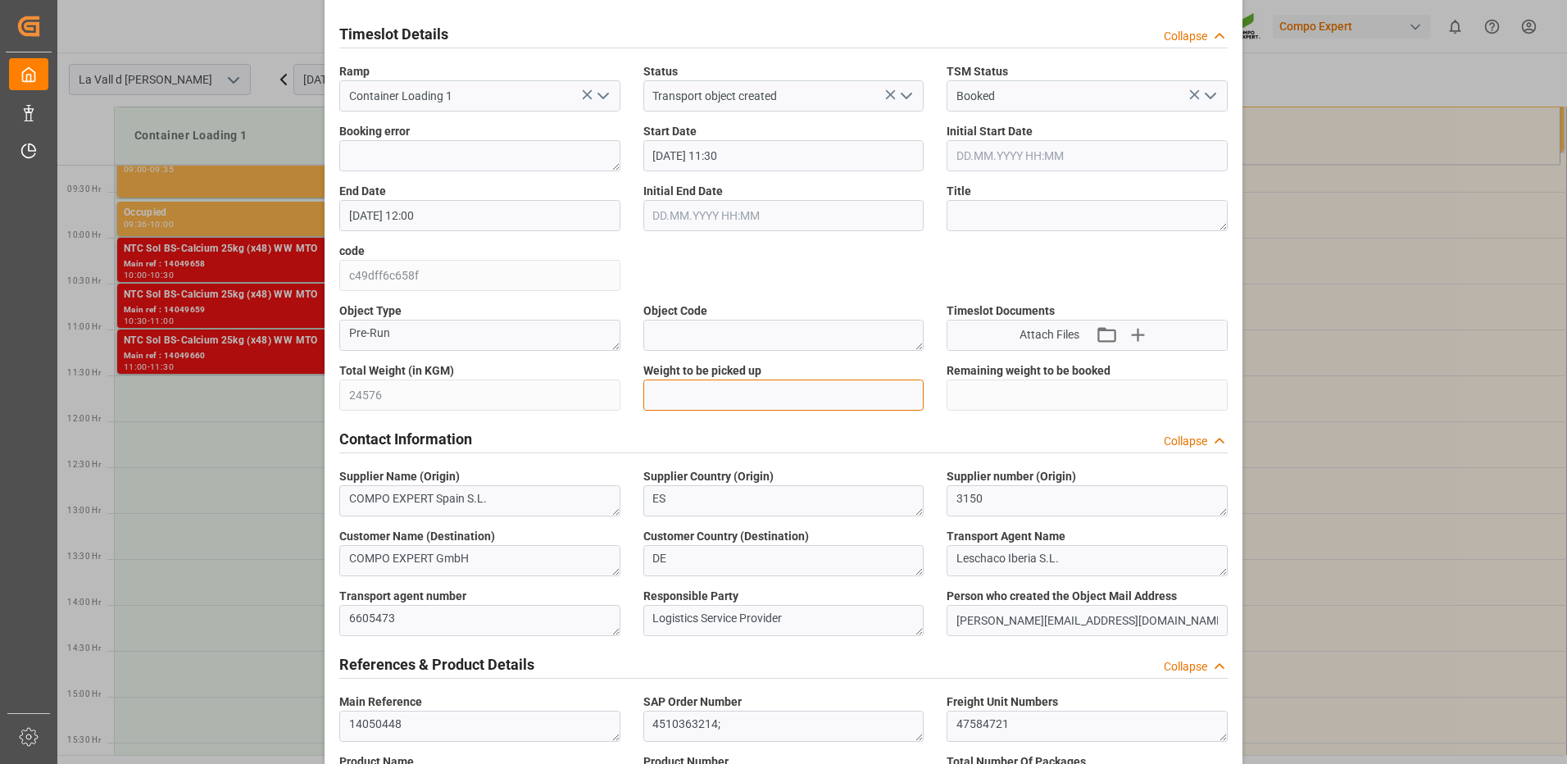
click at [722, 386] on input "text" at bounding box center [783, 394] width 281 height 31
type input "24576"
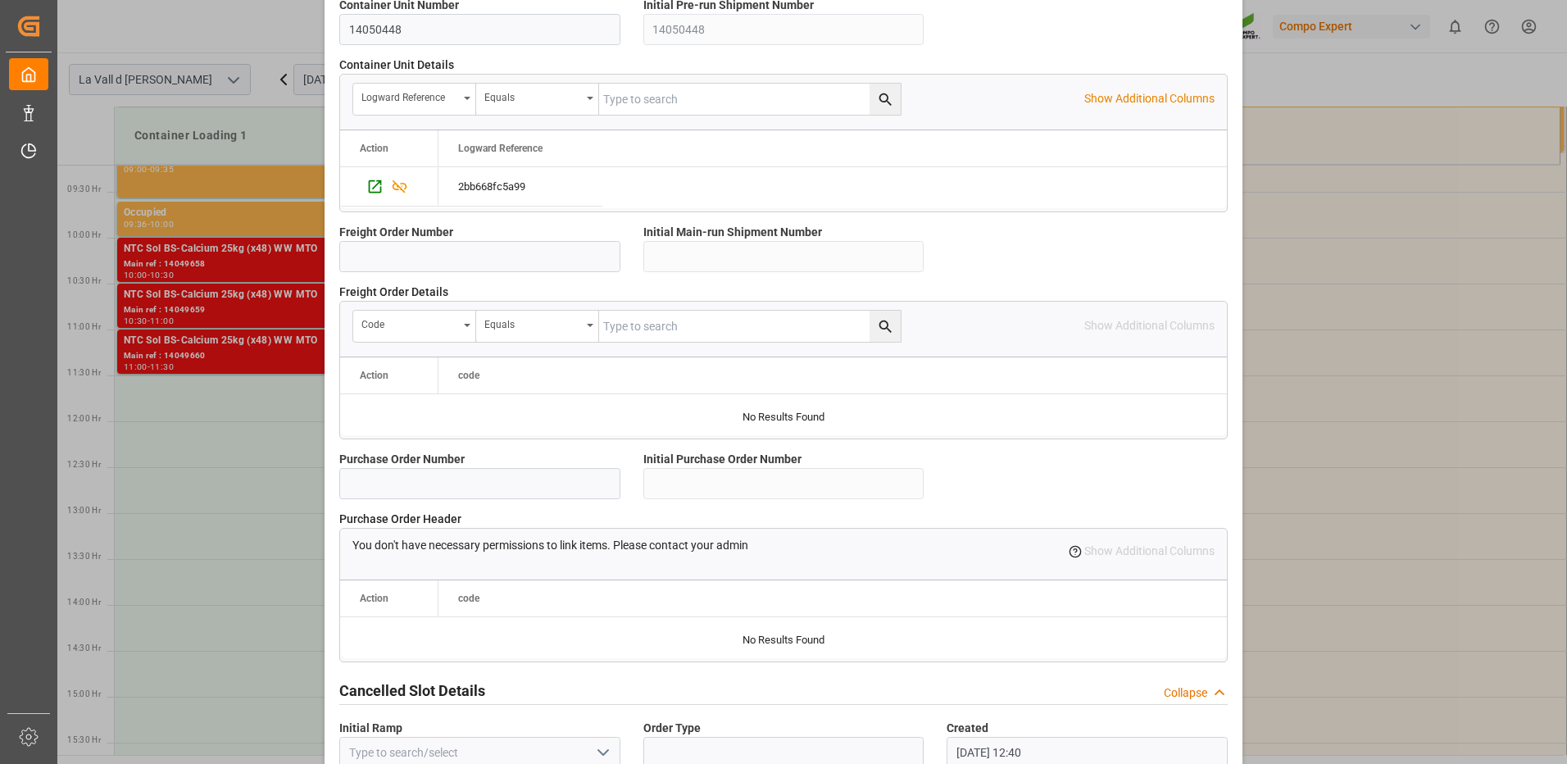
scroll to position [1397, 0]
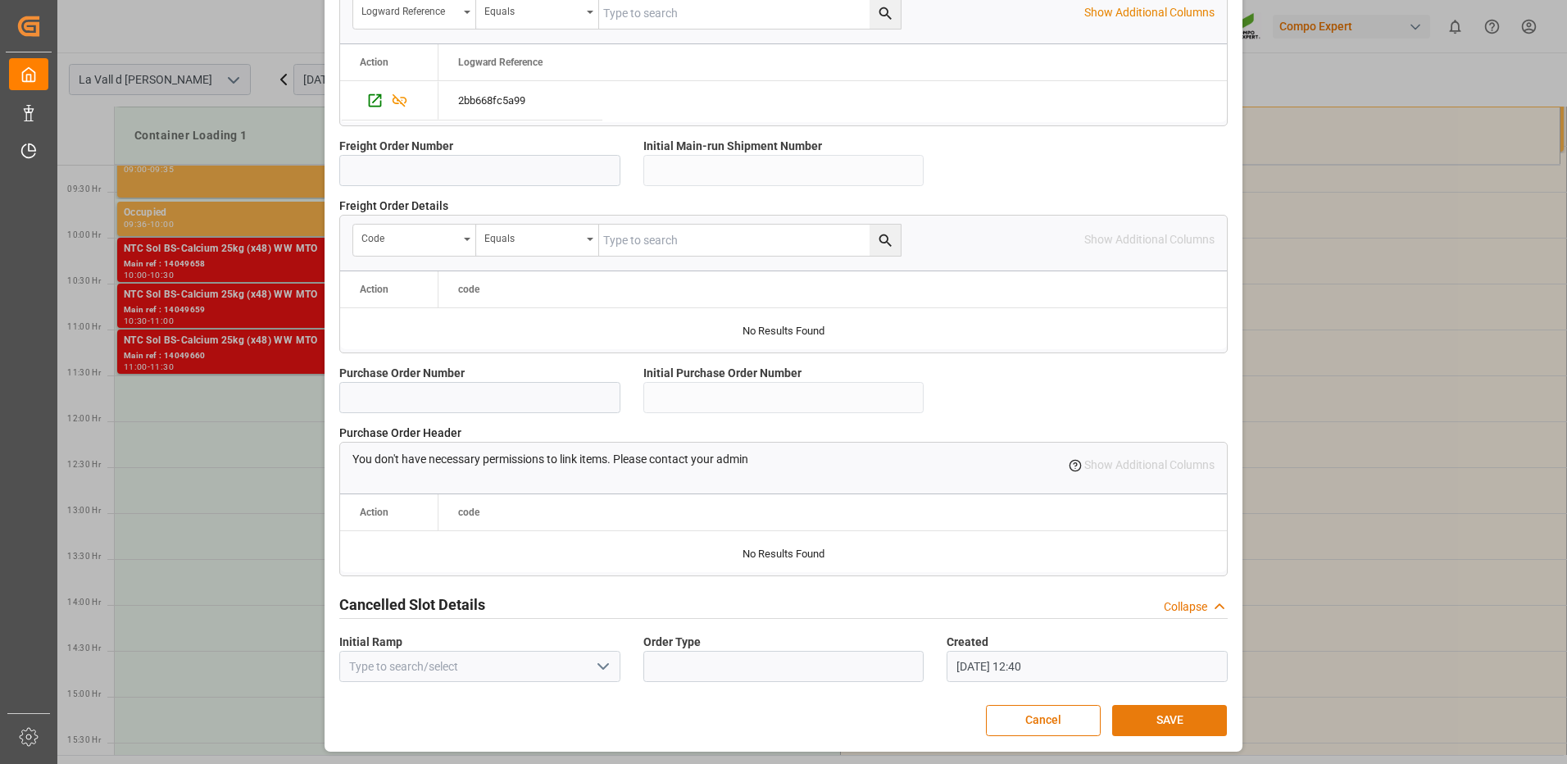
click at [1138, 712] on button "SAVE" at bounding box center [1169, 720] width 115 height 31
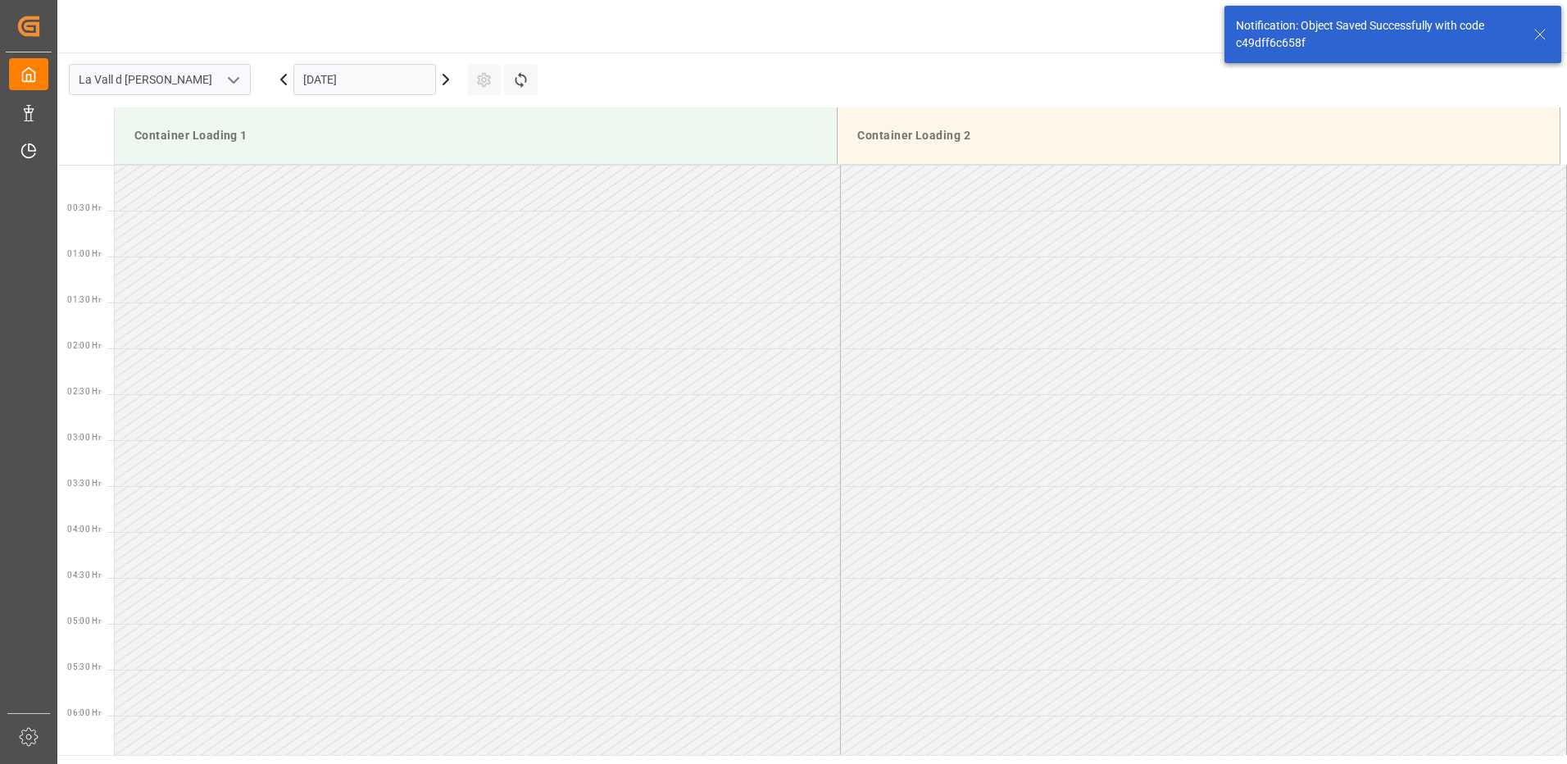
scroll to position [850, 0]
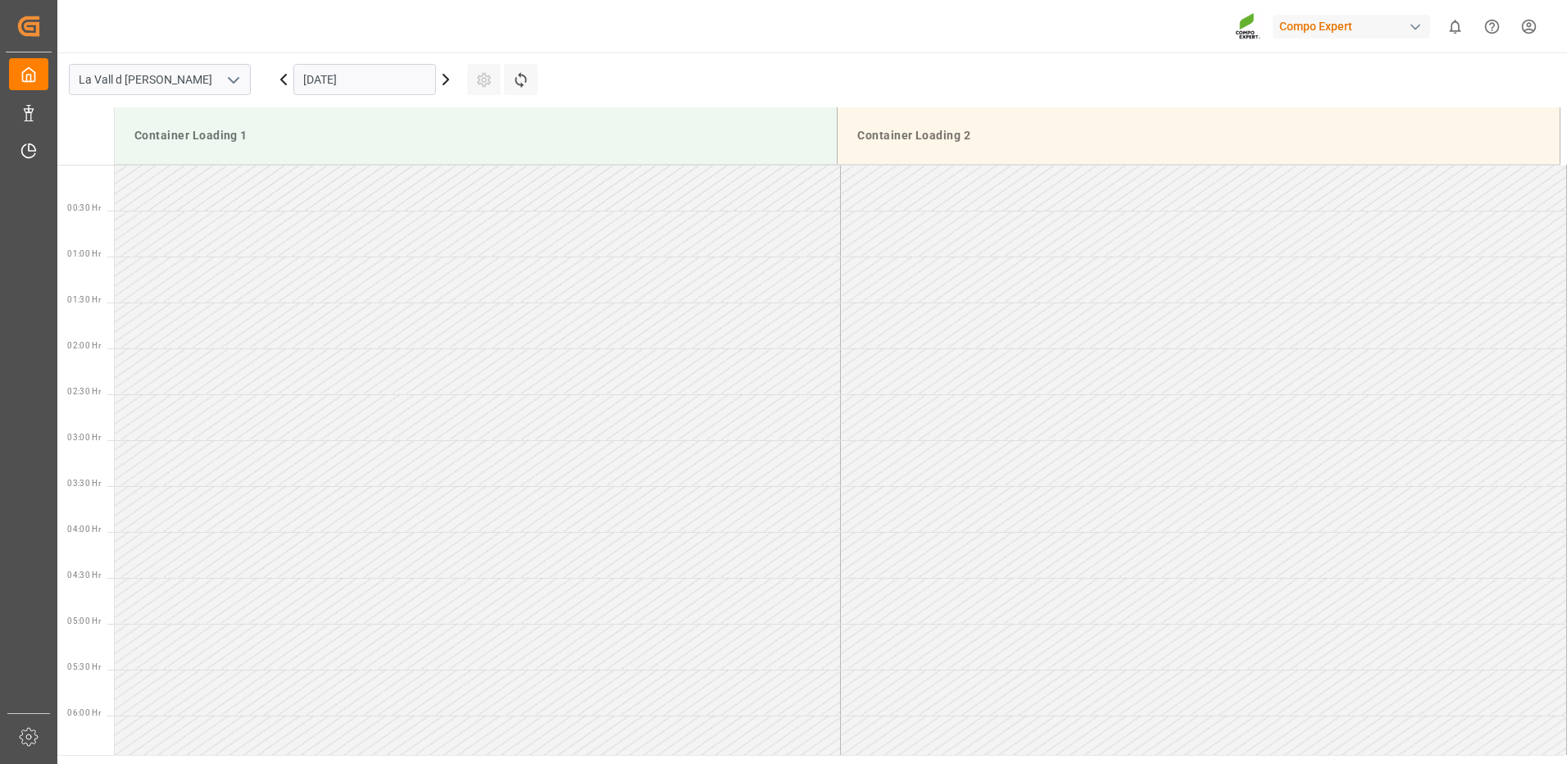
scroll to position [1091, 0]
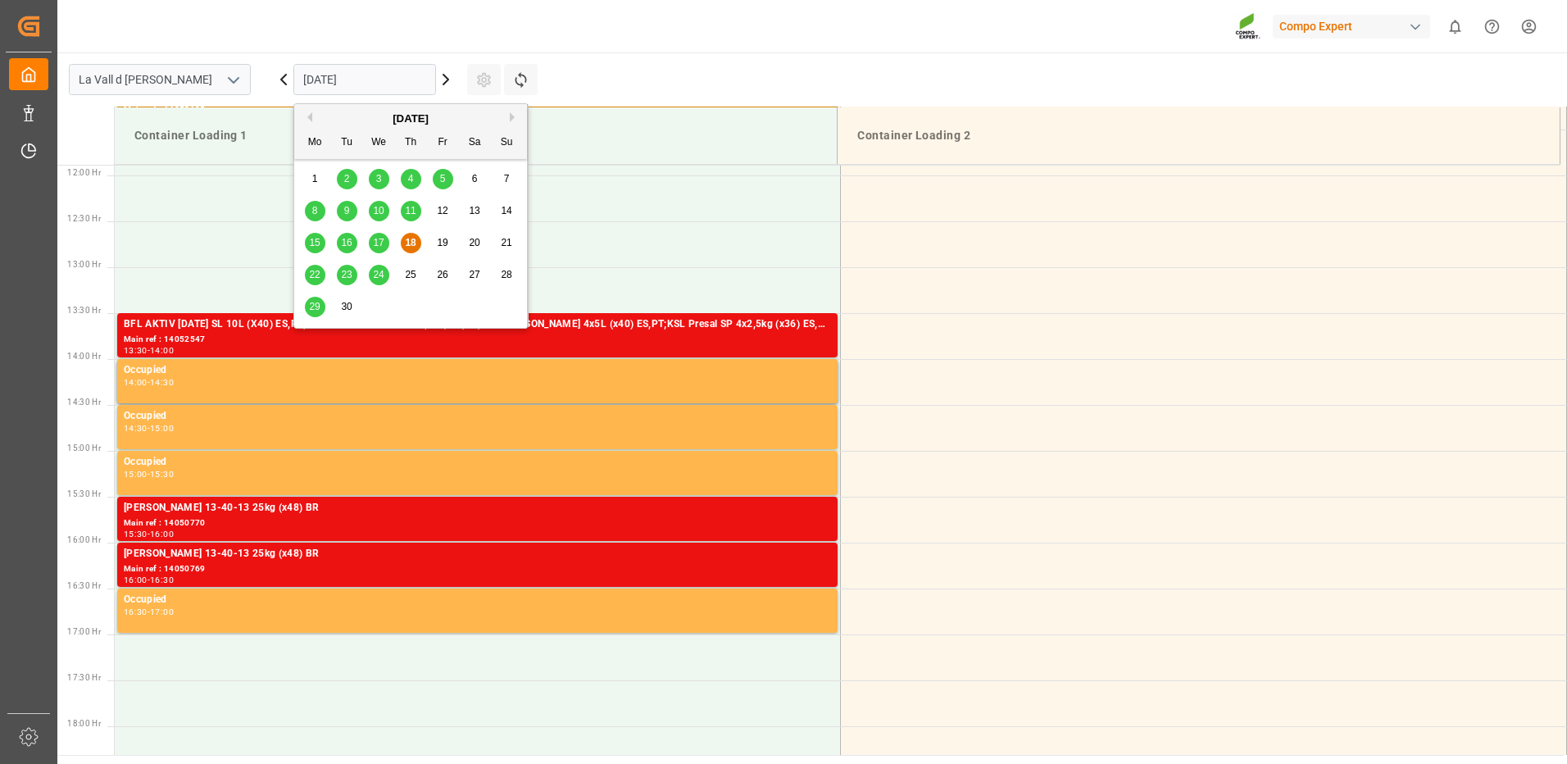
click at [325, 92] on input "[DATE]" at bounding box center [364, 79] width 143 height 31
click at [309, 307] on span "29" at bounding box center [314, 306] width 11 height 11
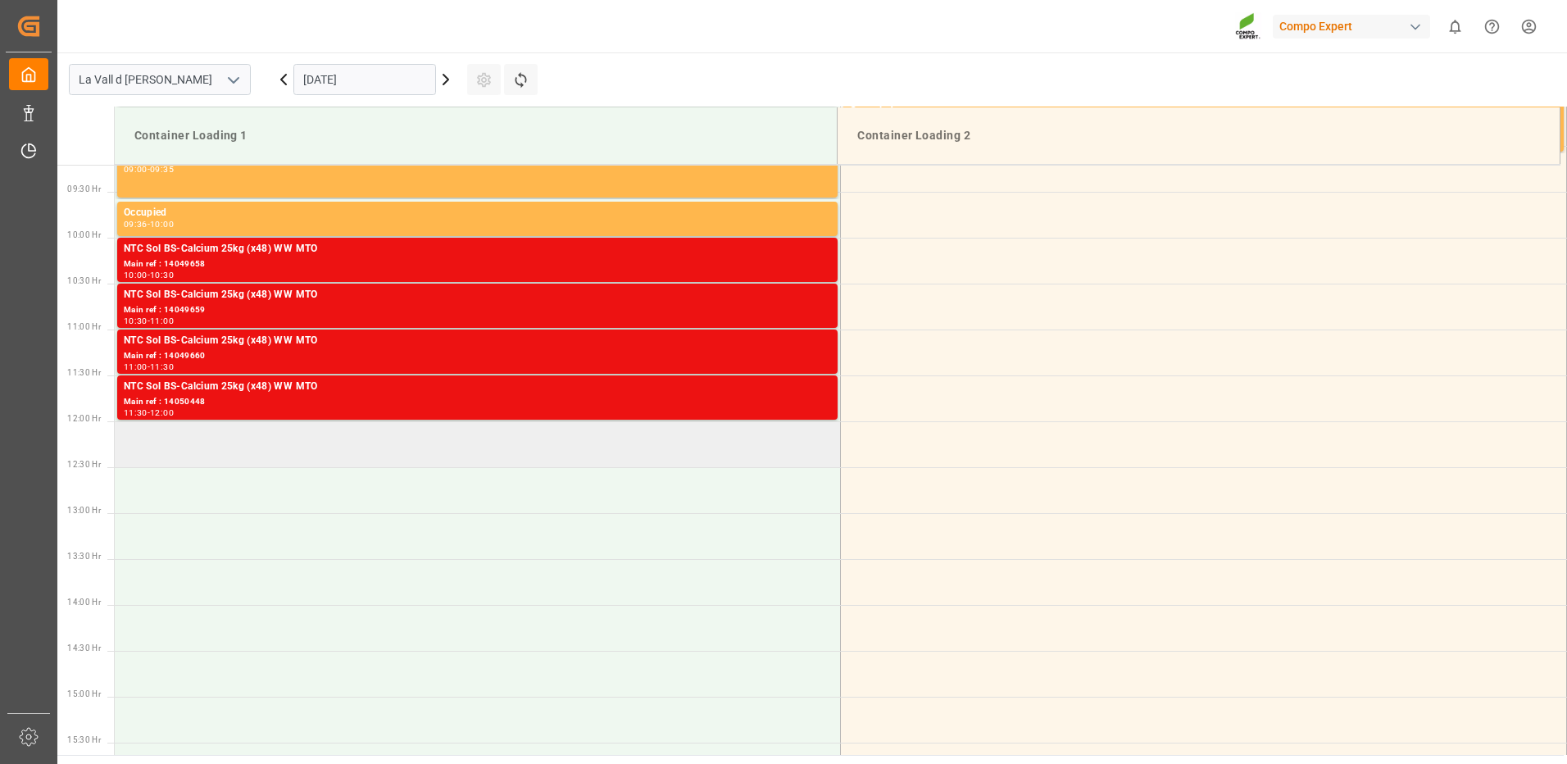
scroll to position [763, 0]
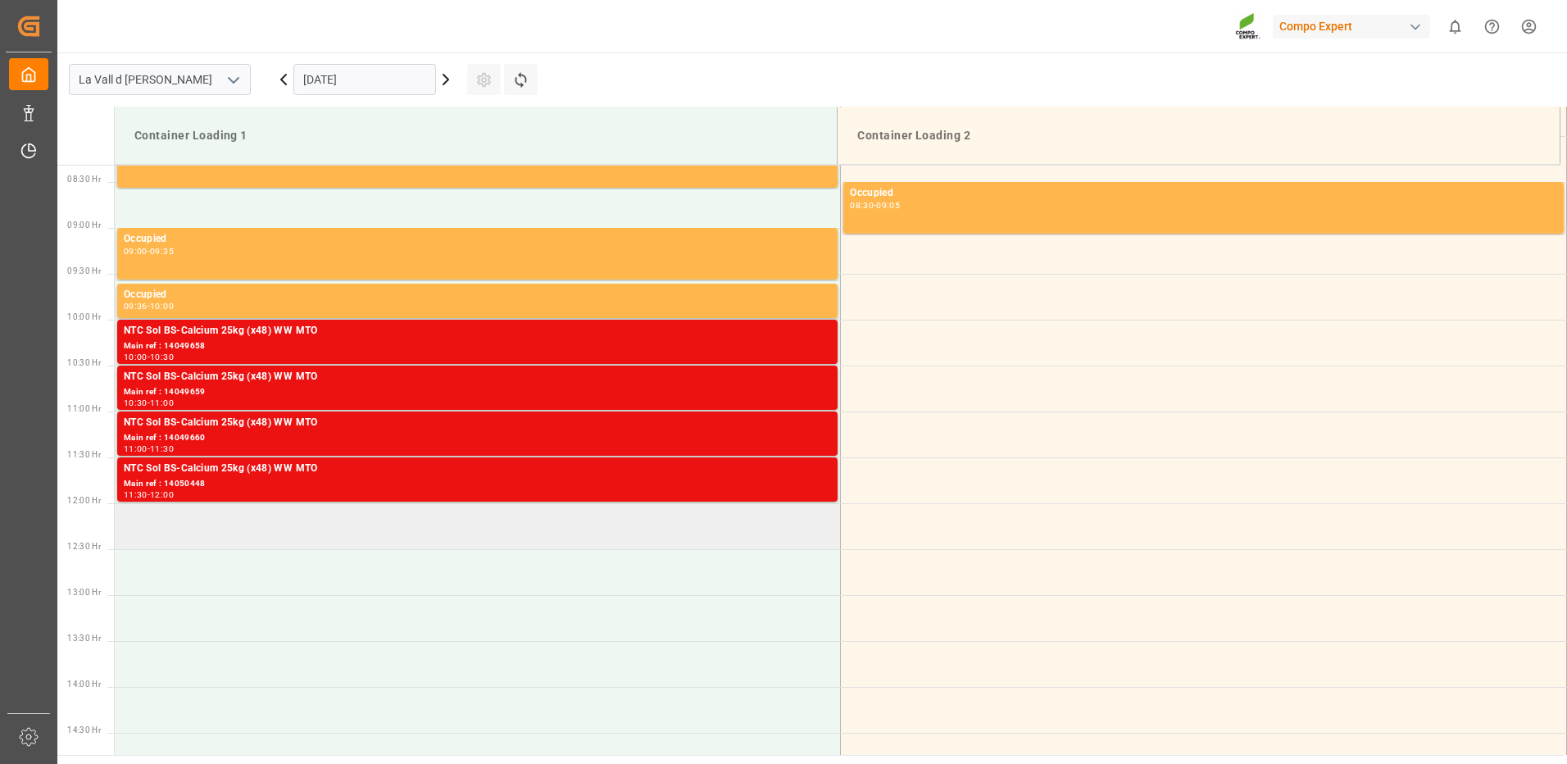
click at [262, 527] on td at bounding box center [478, 526] width 726 height 46
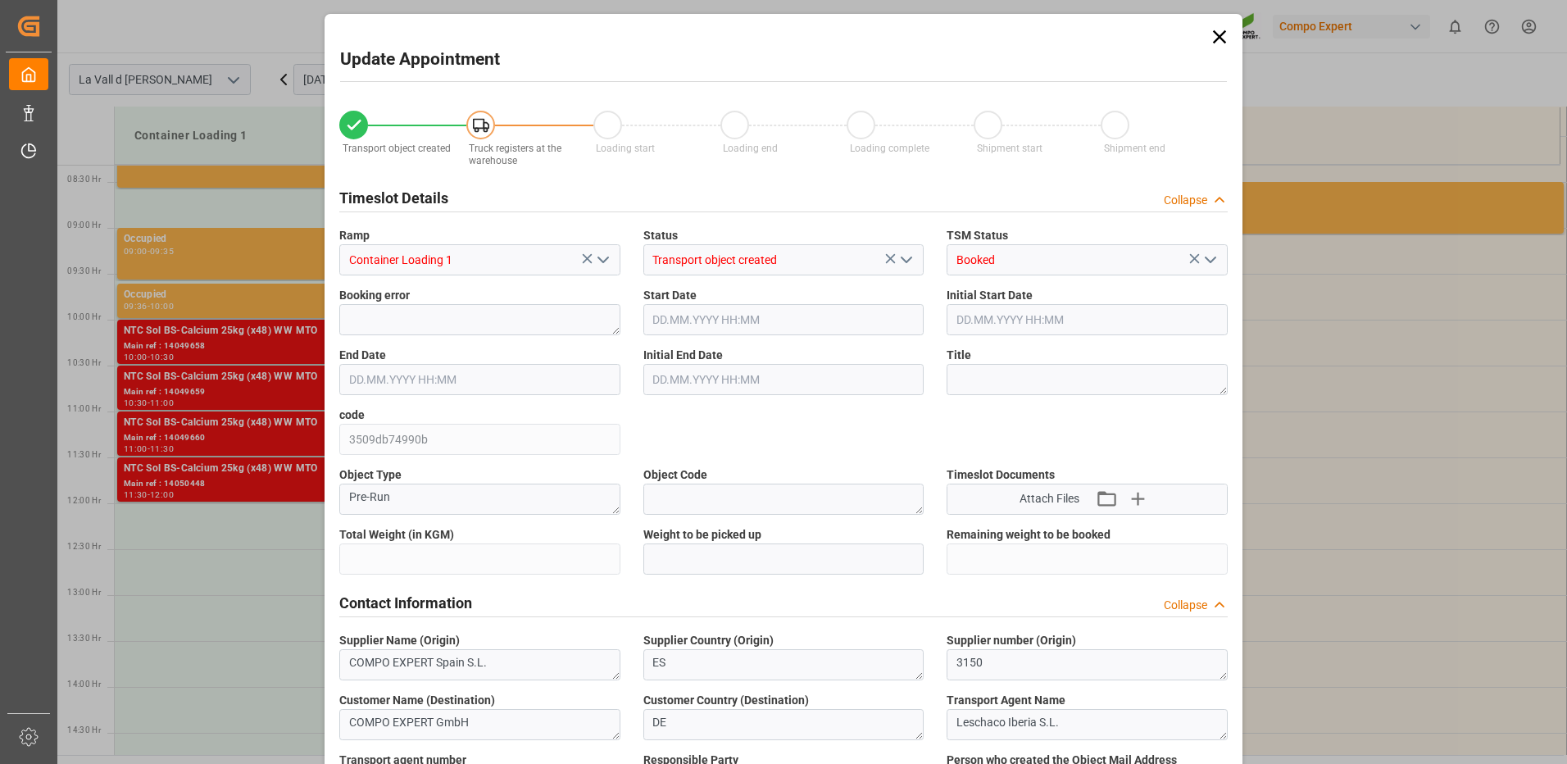
type input "24576"
type input "60"
type input "[DATE] 12:00"
type input "[DATE] 12:30"
type input "[DATE] 13:24"
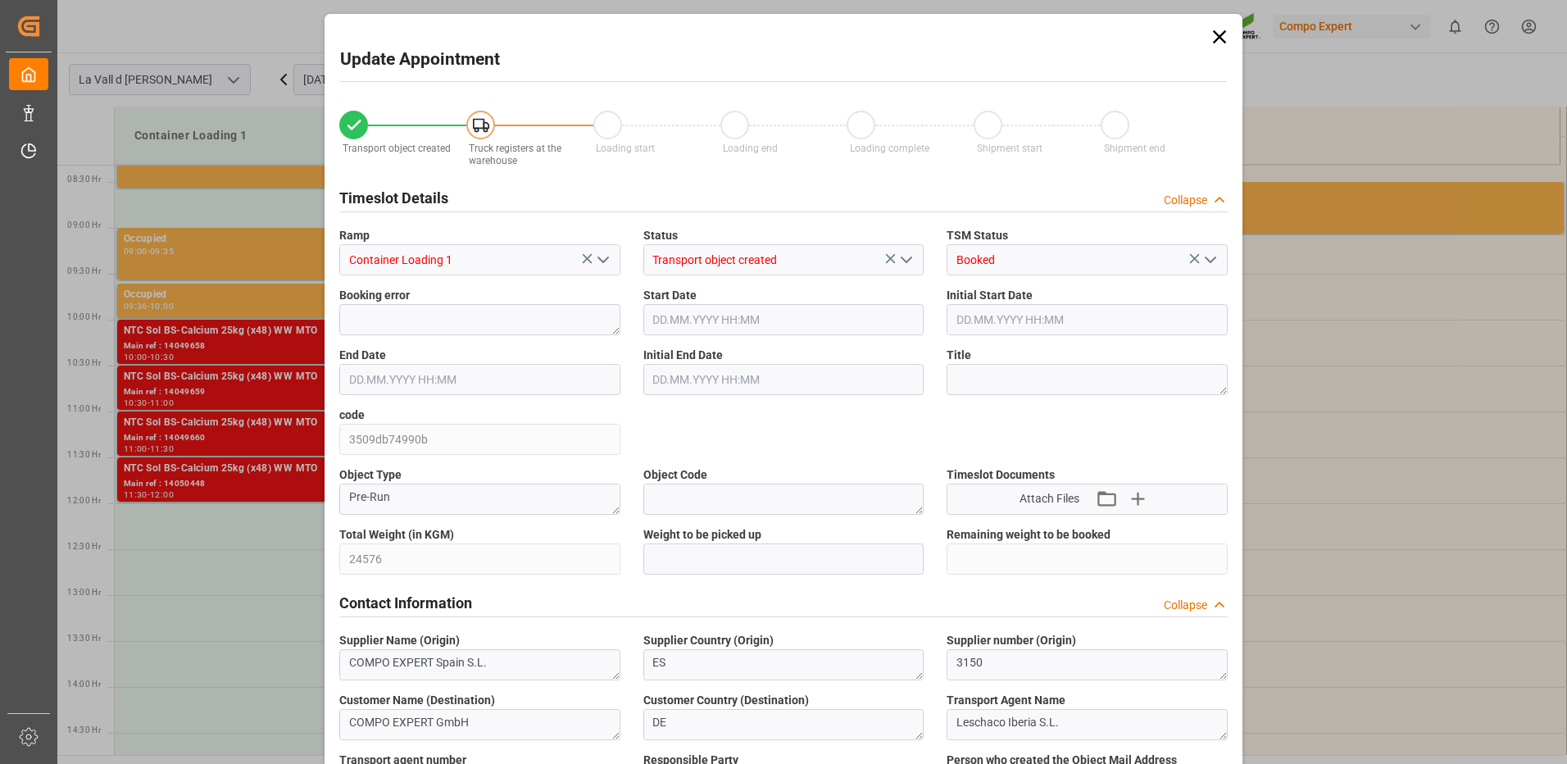
type input "[DATE] 12:41"
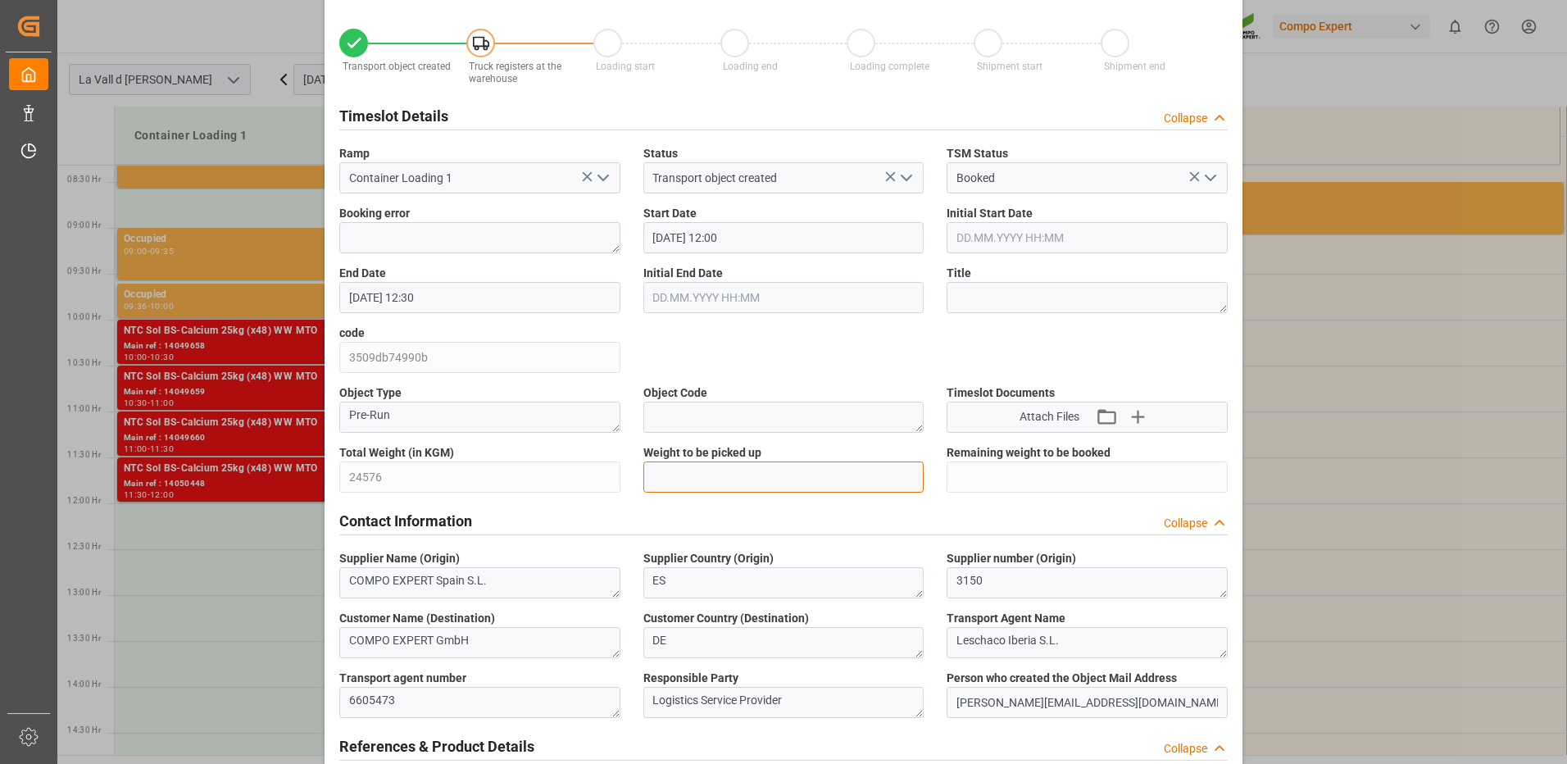
click at [736, 474] on input "text" at bounding box center [783, 476] width 281 height 31
type input "24576"
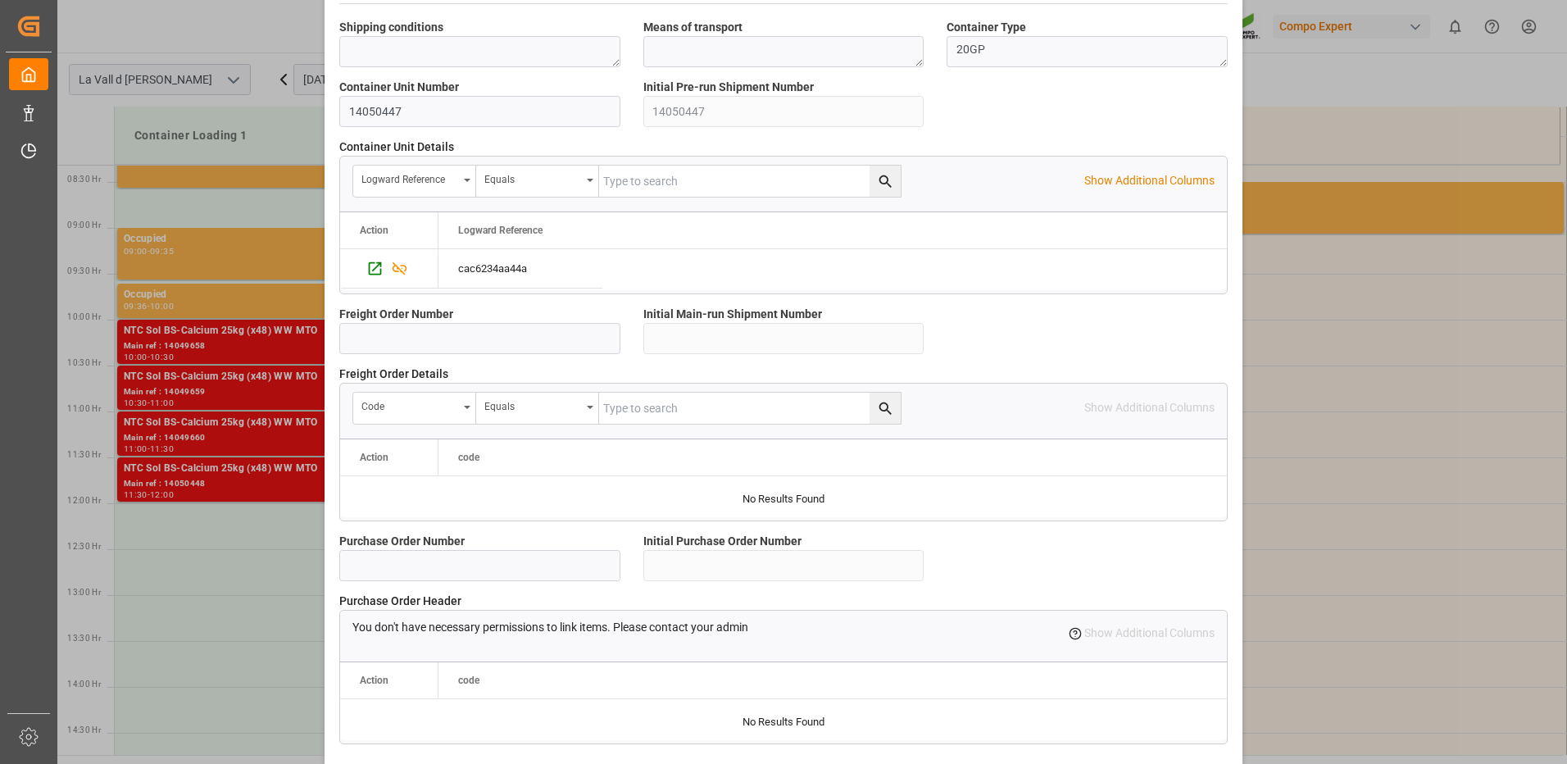
scroll to position [1397, 0]
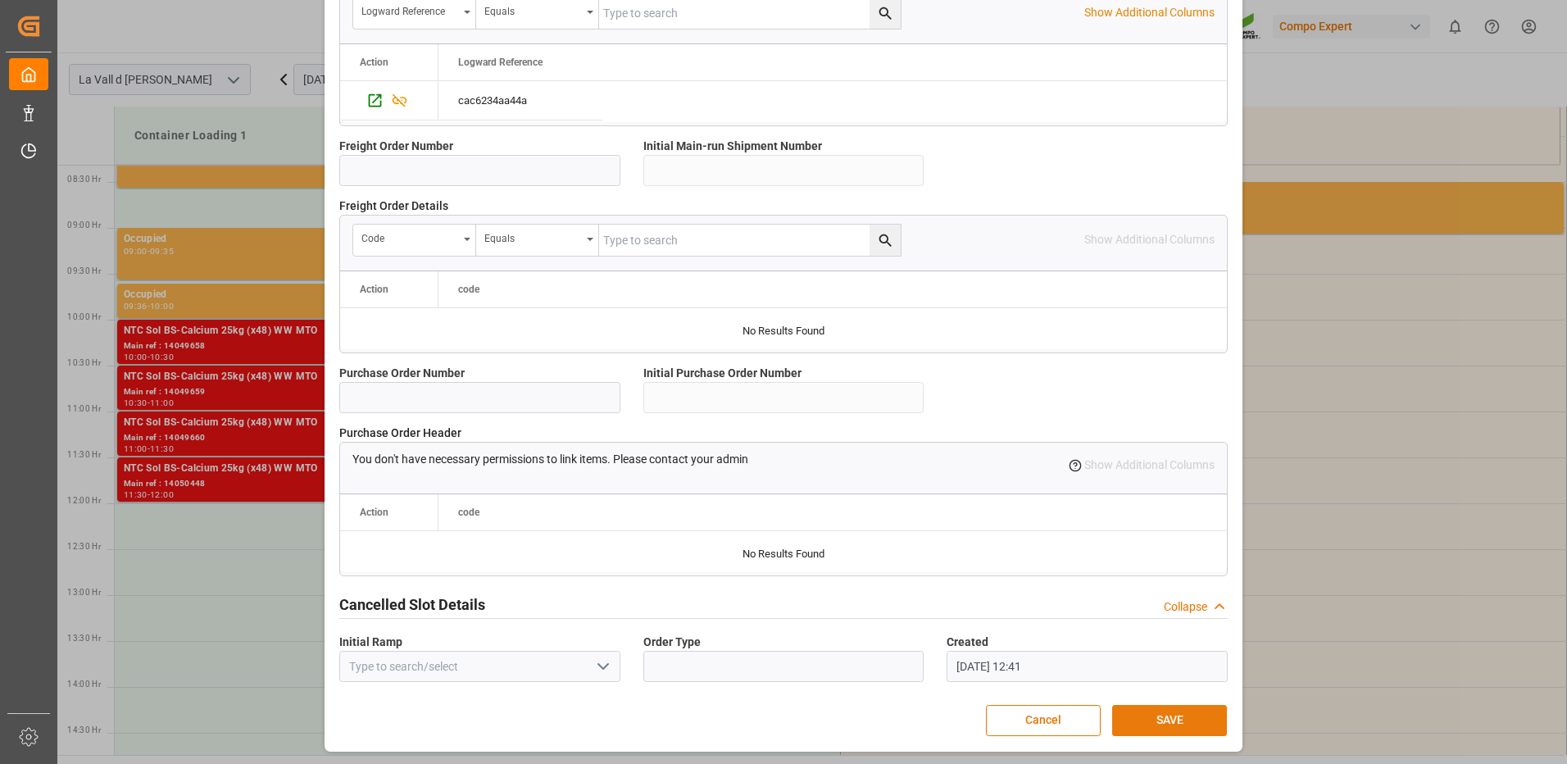
click at [1160, 723] on button "SAVE" at bounding box center [1169, 720] width 115 height 31
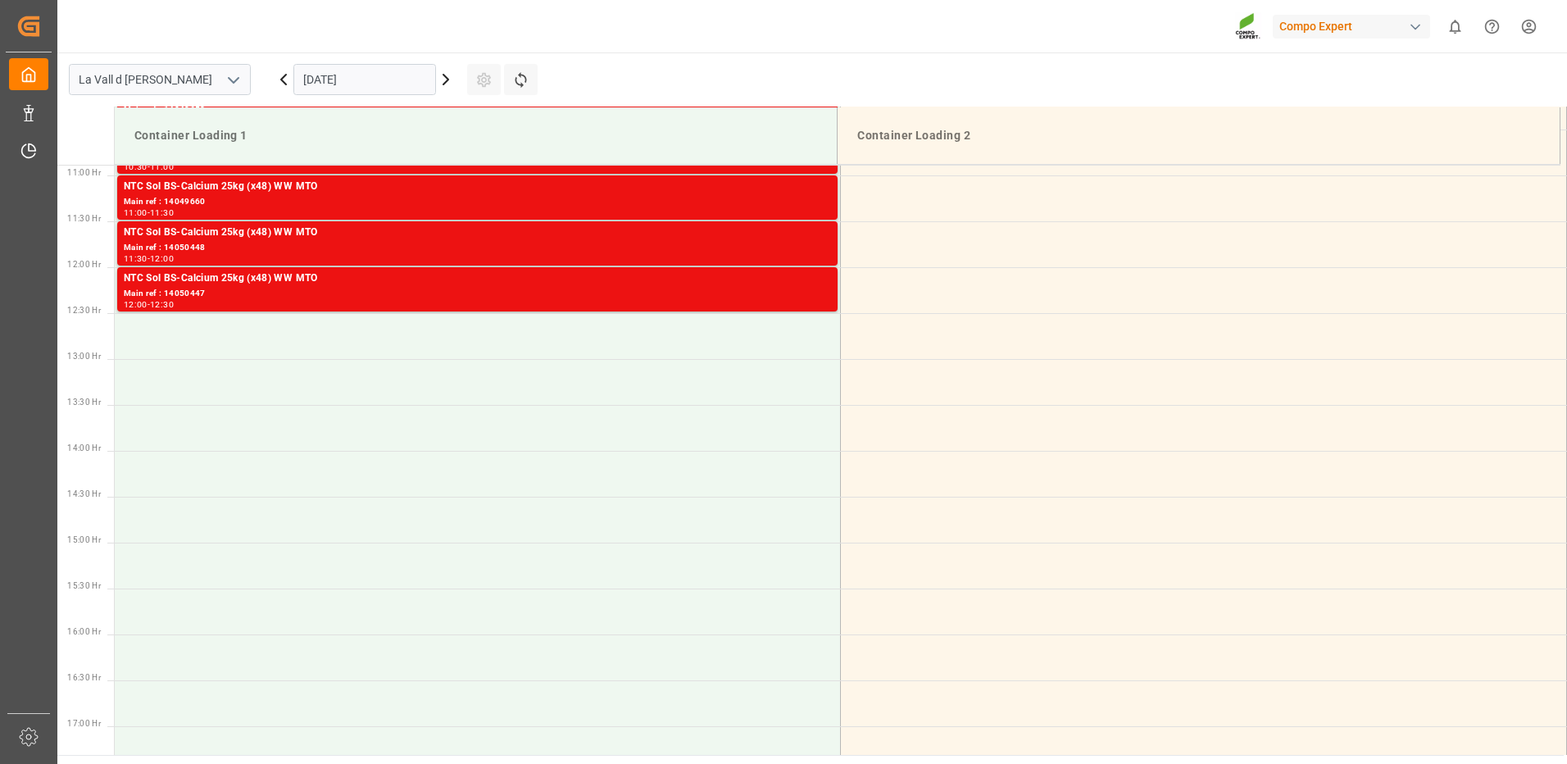
scroll to position [753, 0]
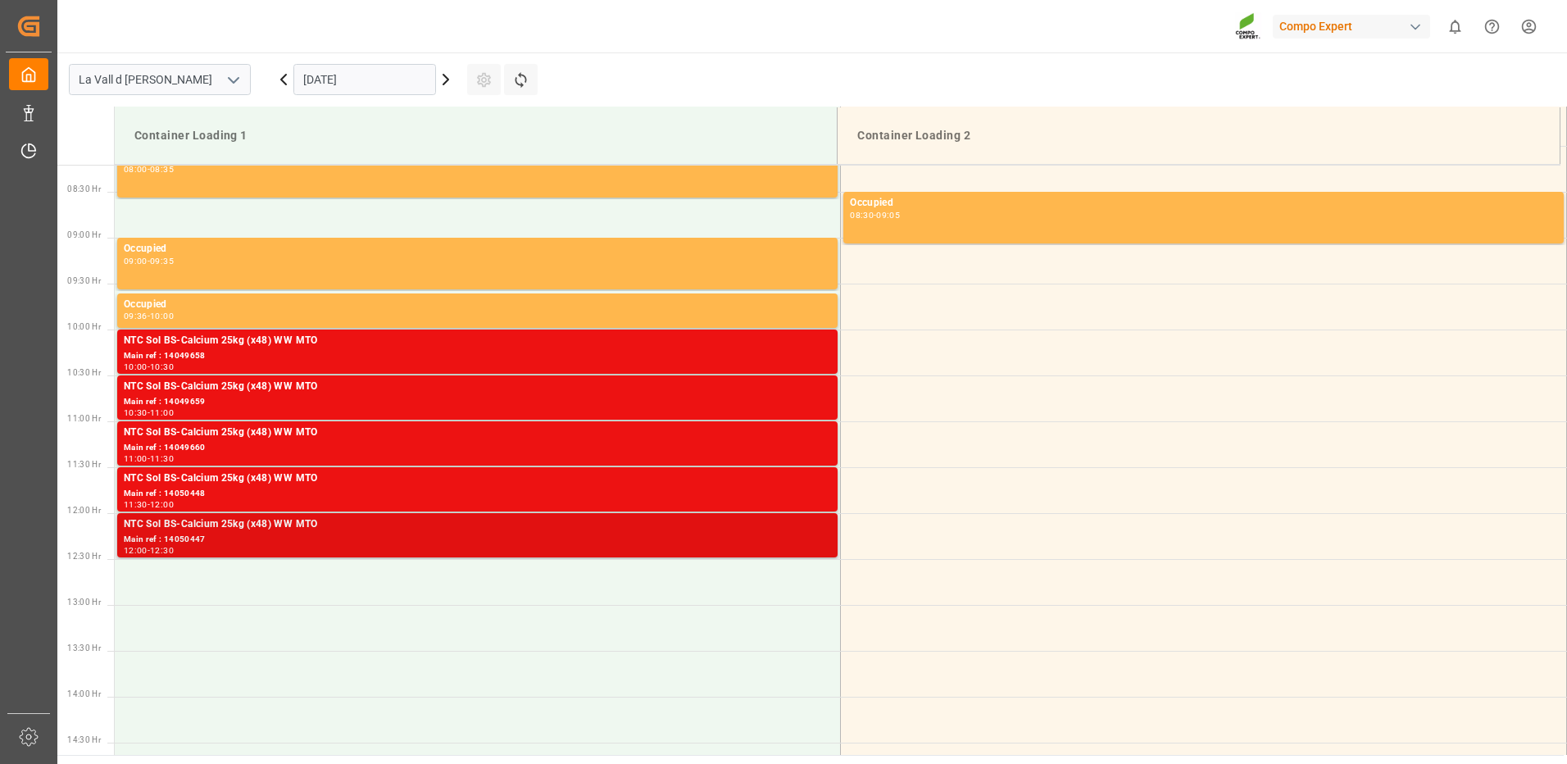
click at [285, 548] on div "12:00 - 12:30" at bounding box center [477, 551] width 707 height 9
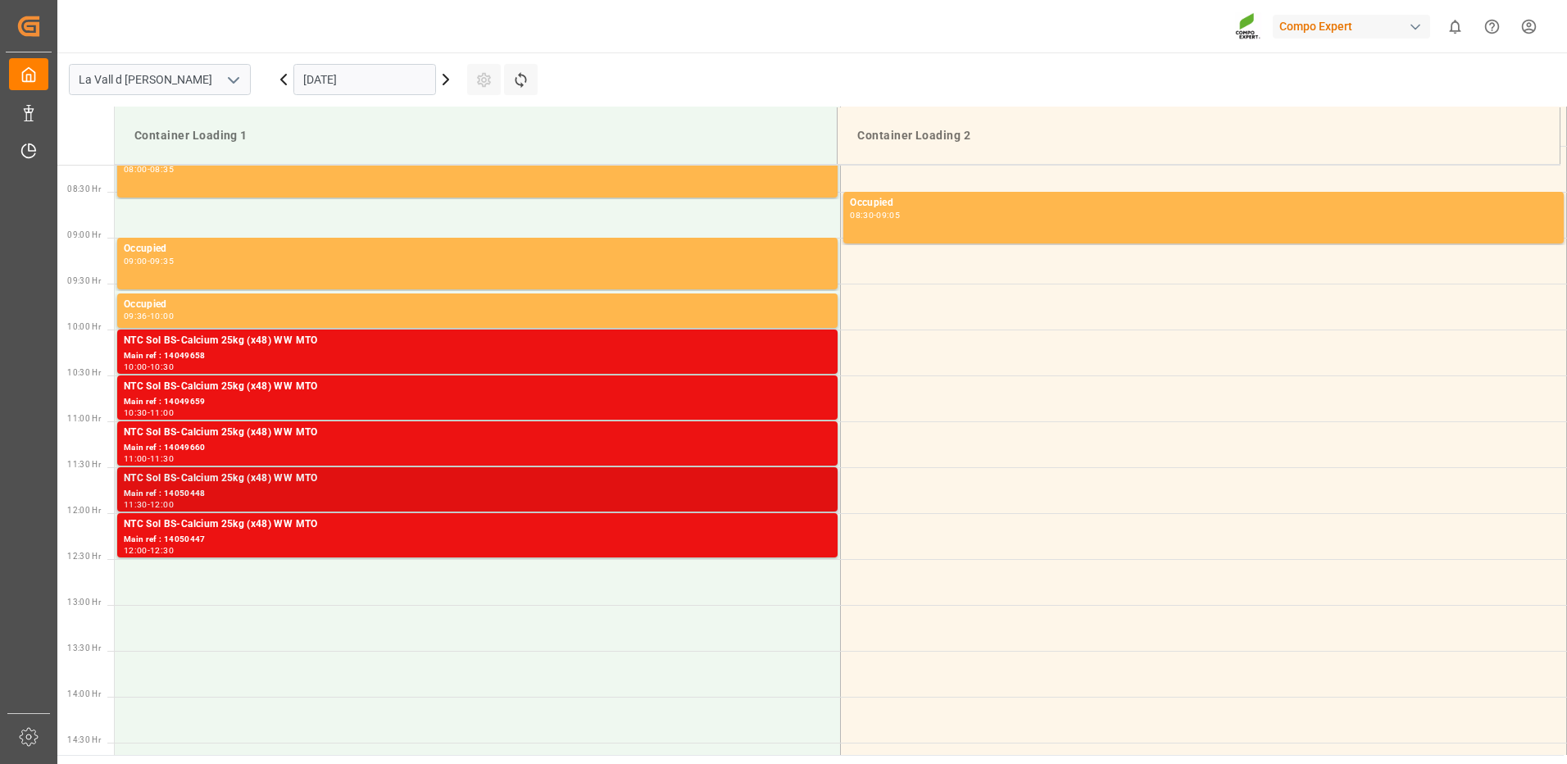
click at [614, 480] on div "NTC Sol BS-Calcium 25kg (x48) WW MTO" at bounding box center [477, 478] width 707 height 16
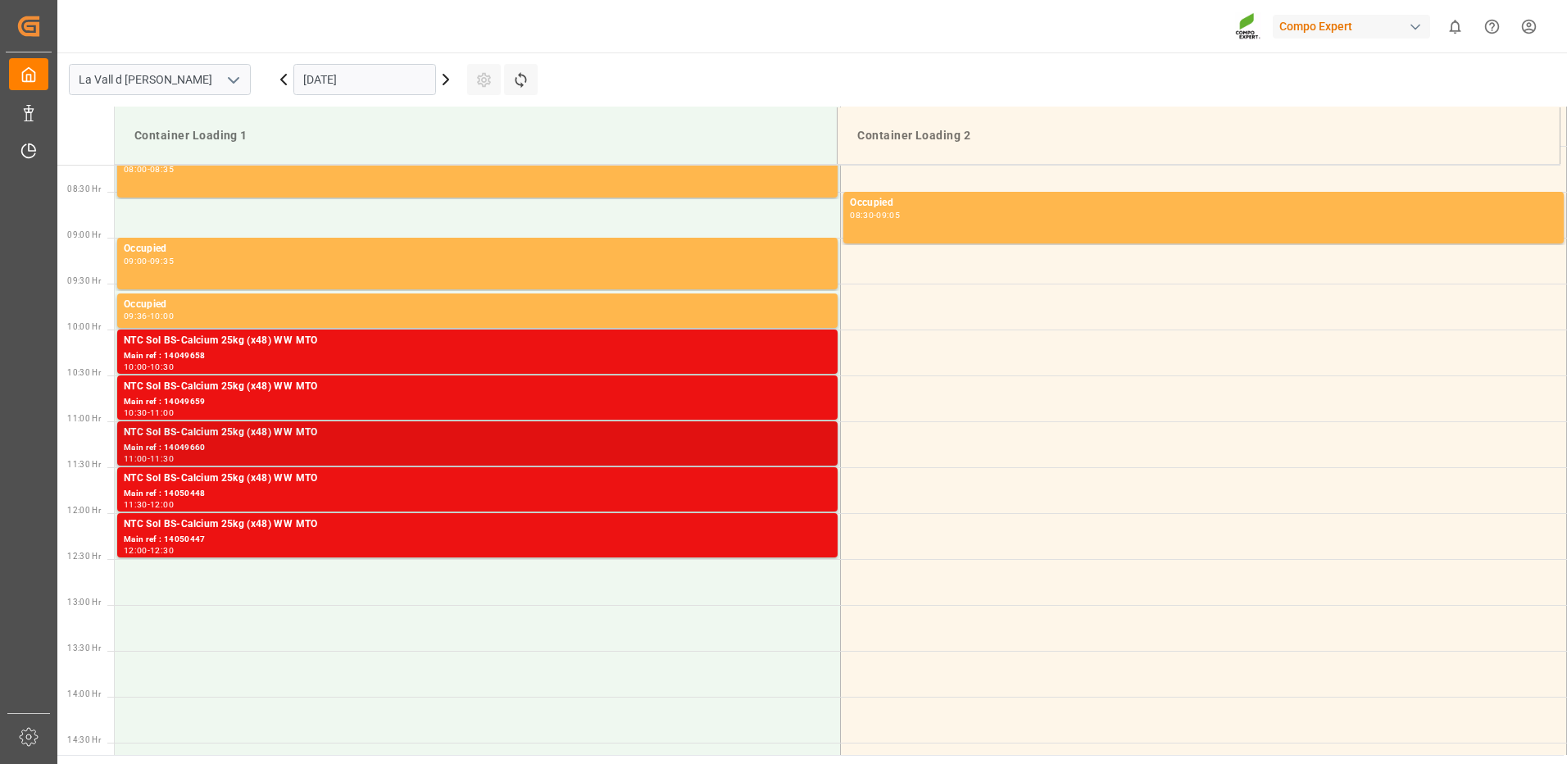
click at [746, 447] on div "Main ref : 14049660" at bounding box center [477, 448] width 707 height 14
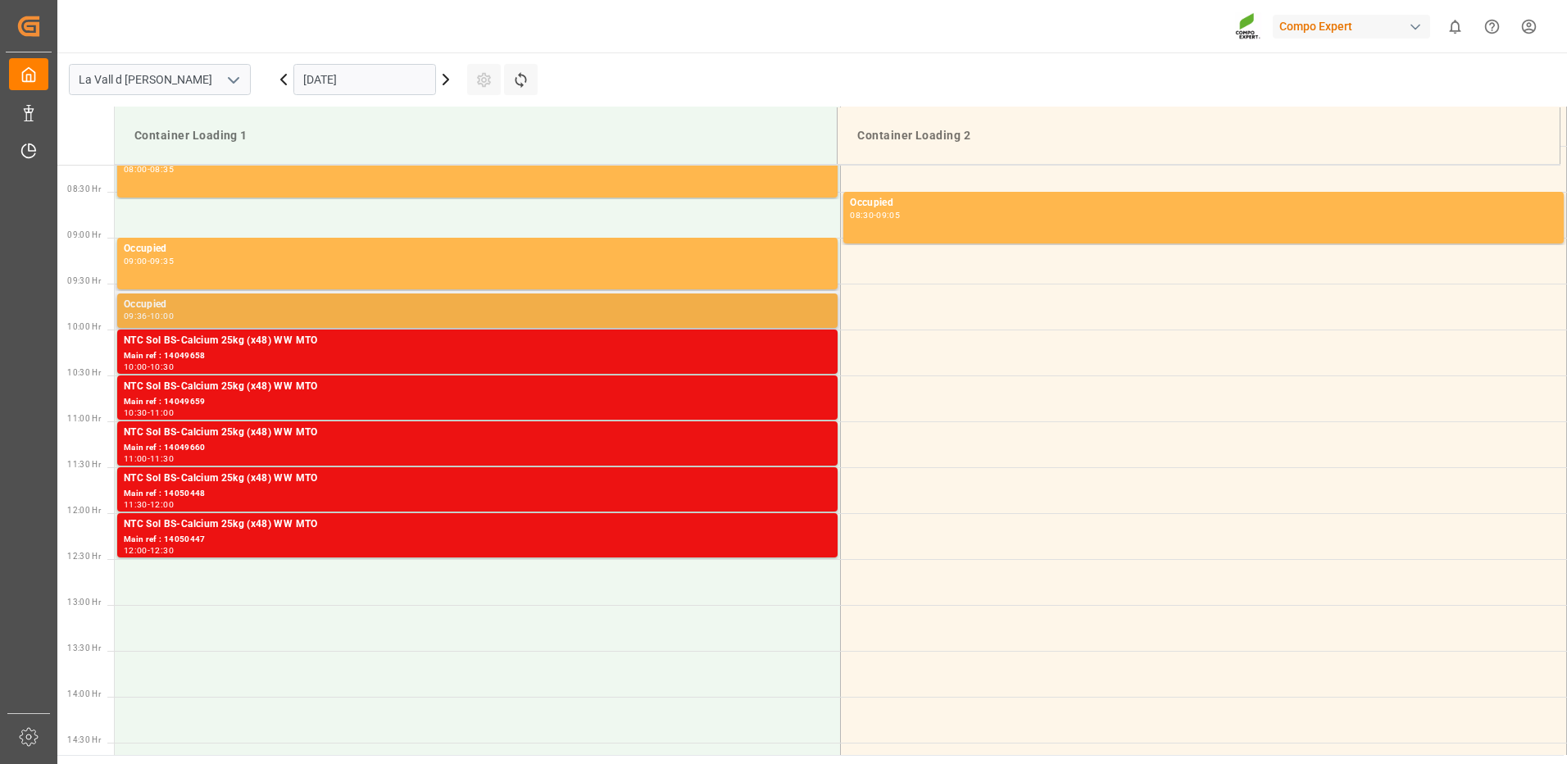
click at [758, 301] on div "Occupied" at bounding box center [477, 305] width 707 height 16
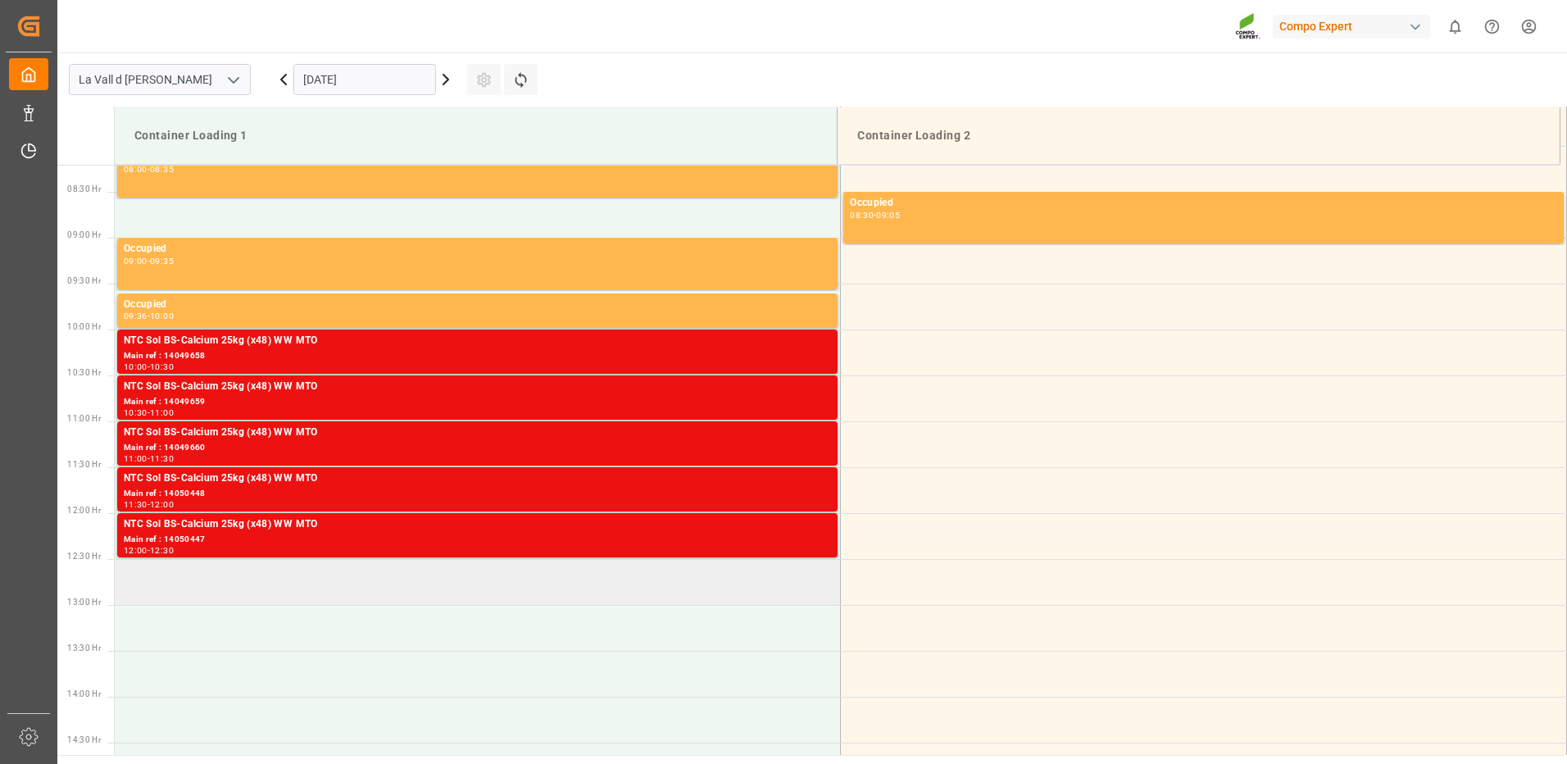
click at [183, 594] on td at bounding box center [478, 582] width 726 height 46
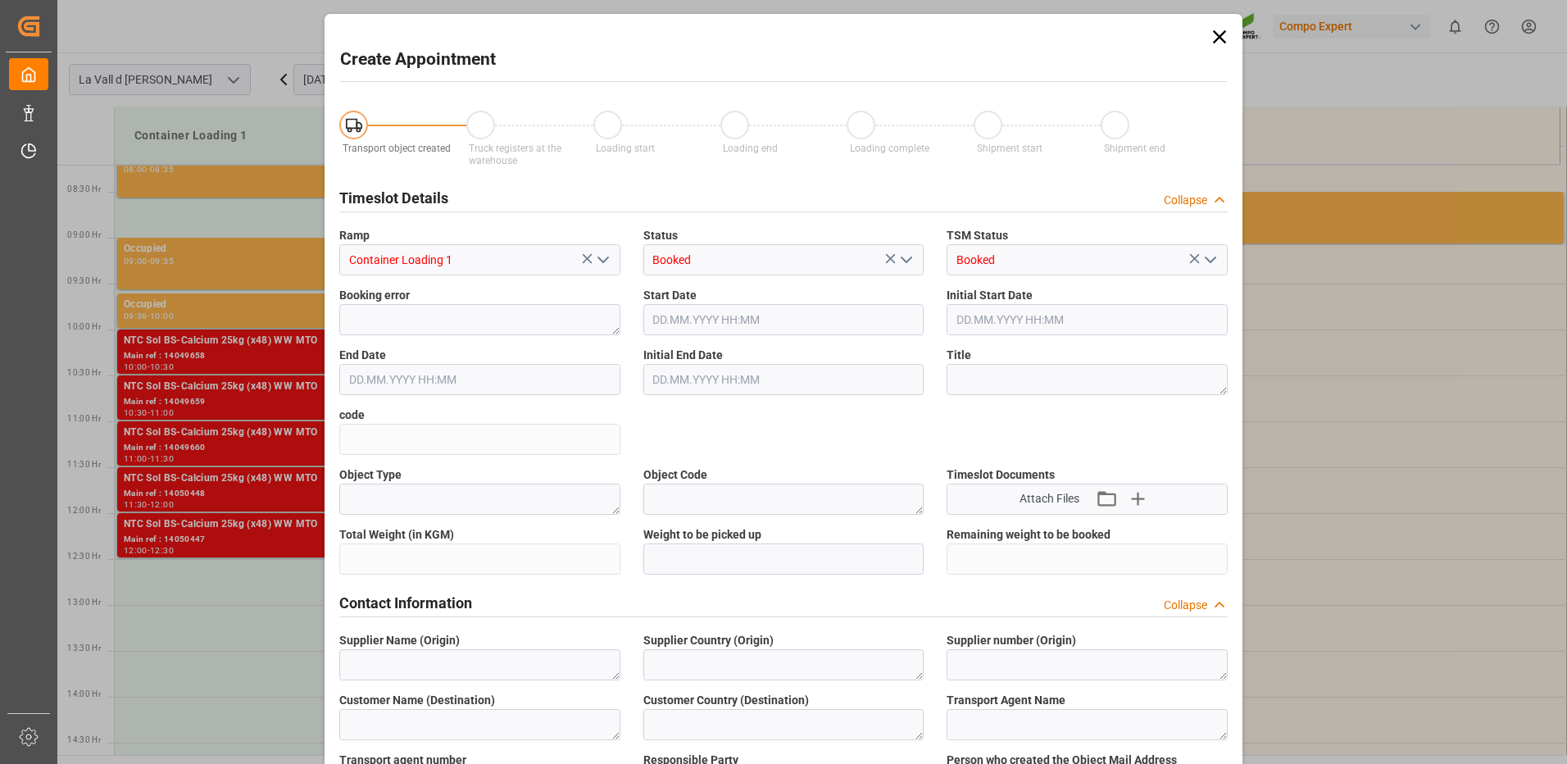
type input "[DATE] 12:30"
type input "[DATE] 13:00"
click at [1210, 35] on icon at bounding box center [1219, 36] width 23 height 23
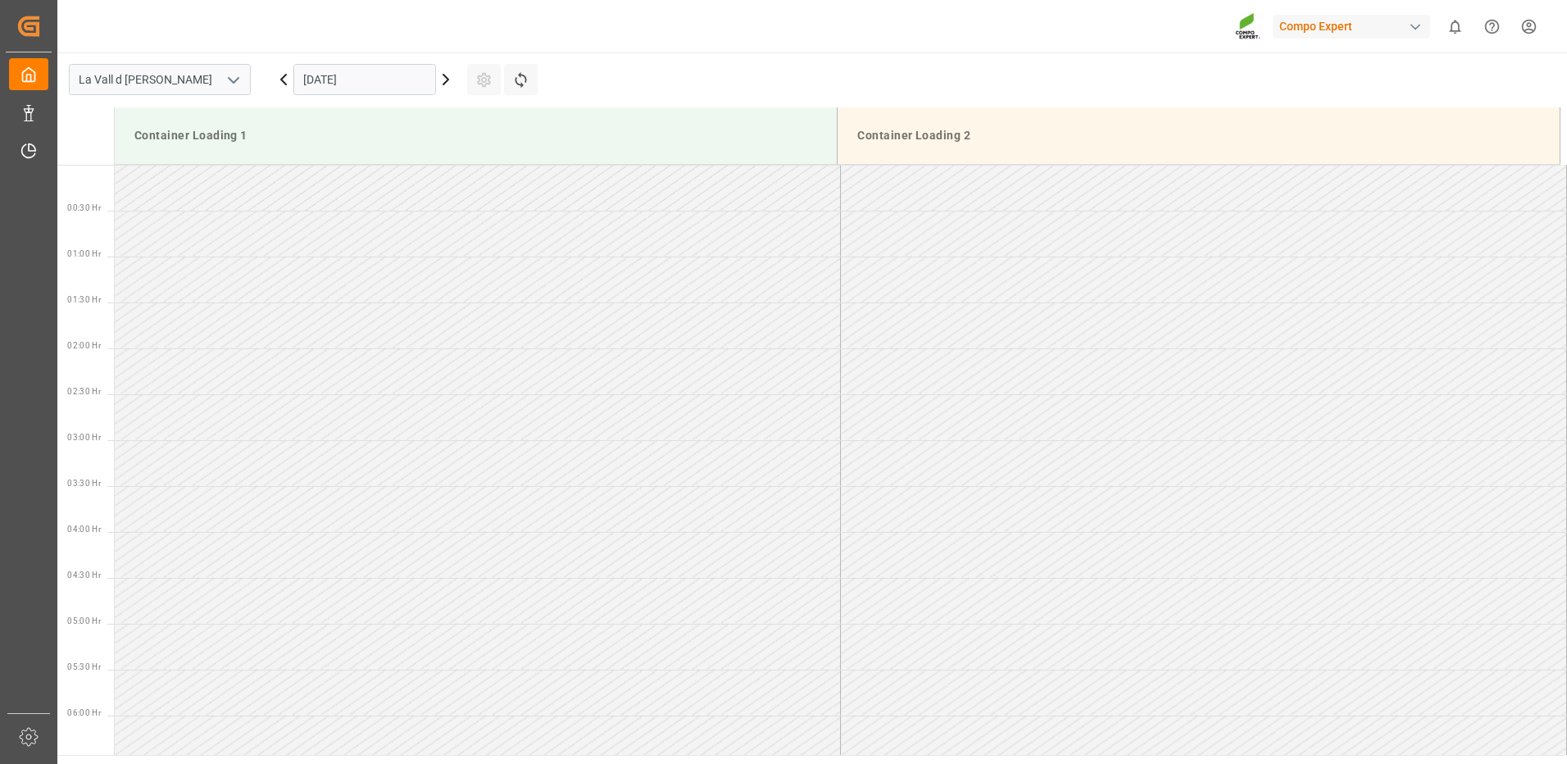
scroll to position [1091, 0]
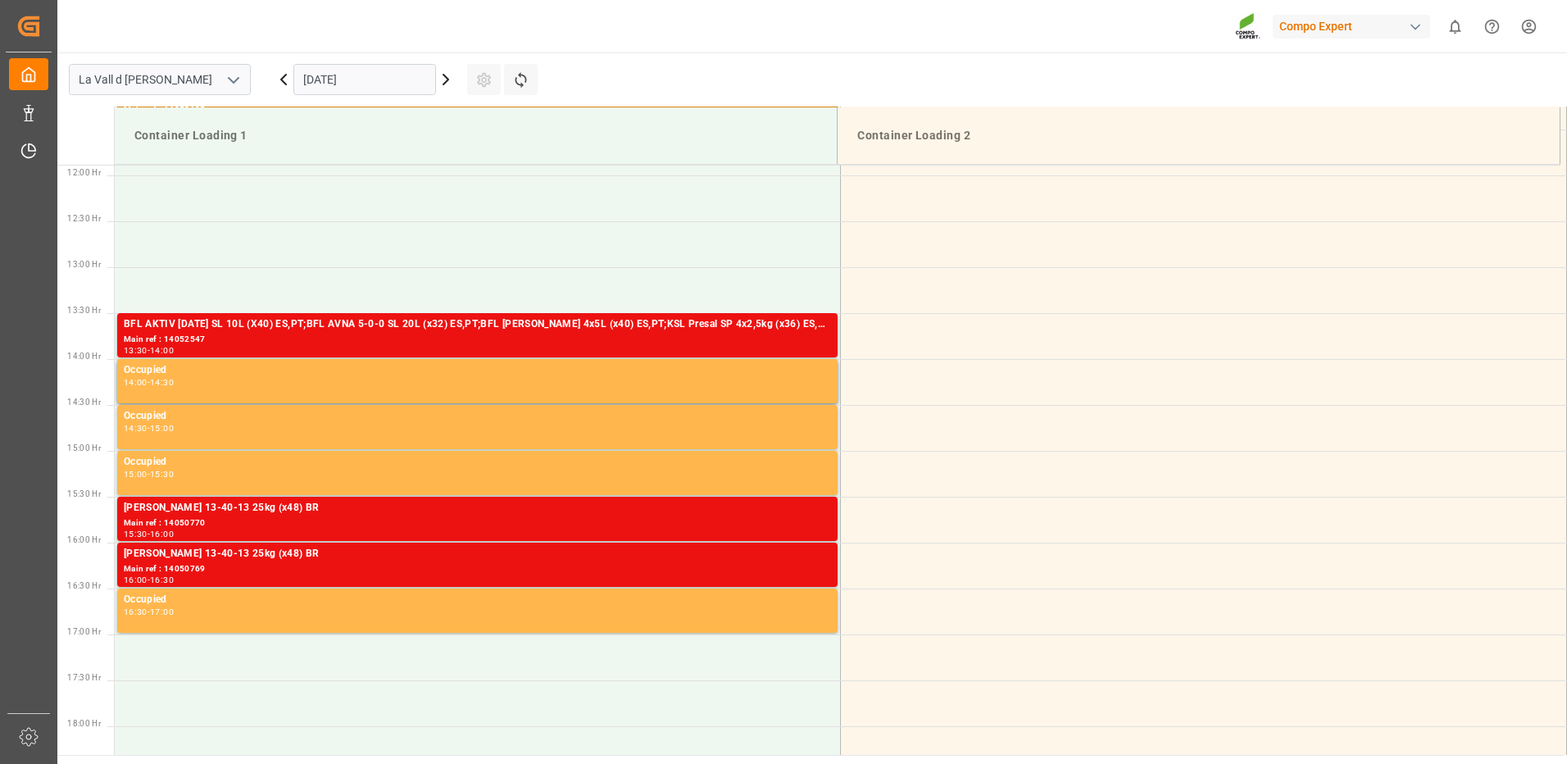
click at [329, 83] on input "[DATE]" at bounding box center [364, 79] width 143 height 31
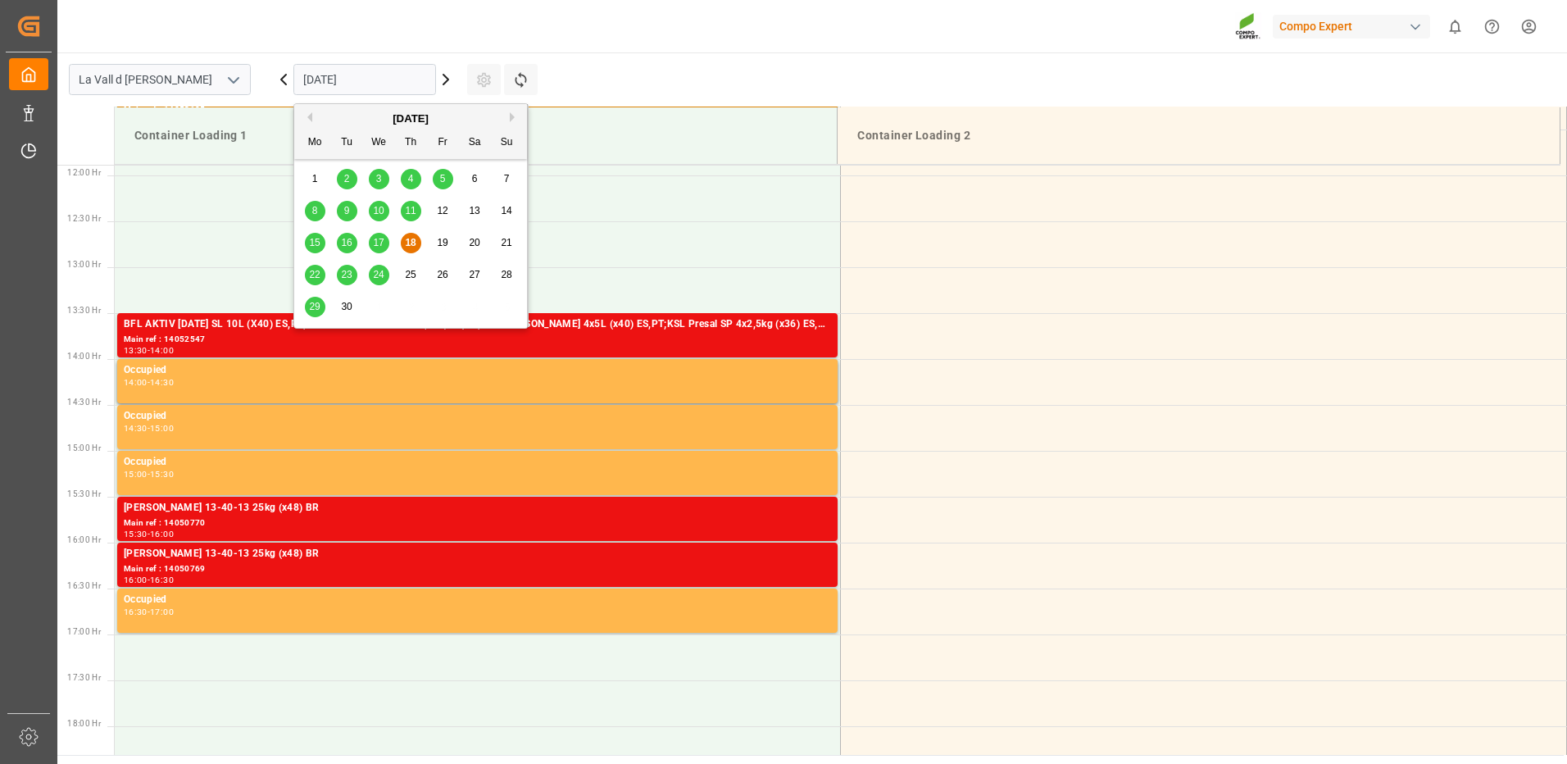
click at [309, 306] on span "29" at bounding box center [314, 306] width 11 height 11
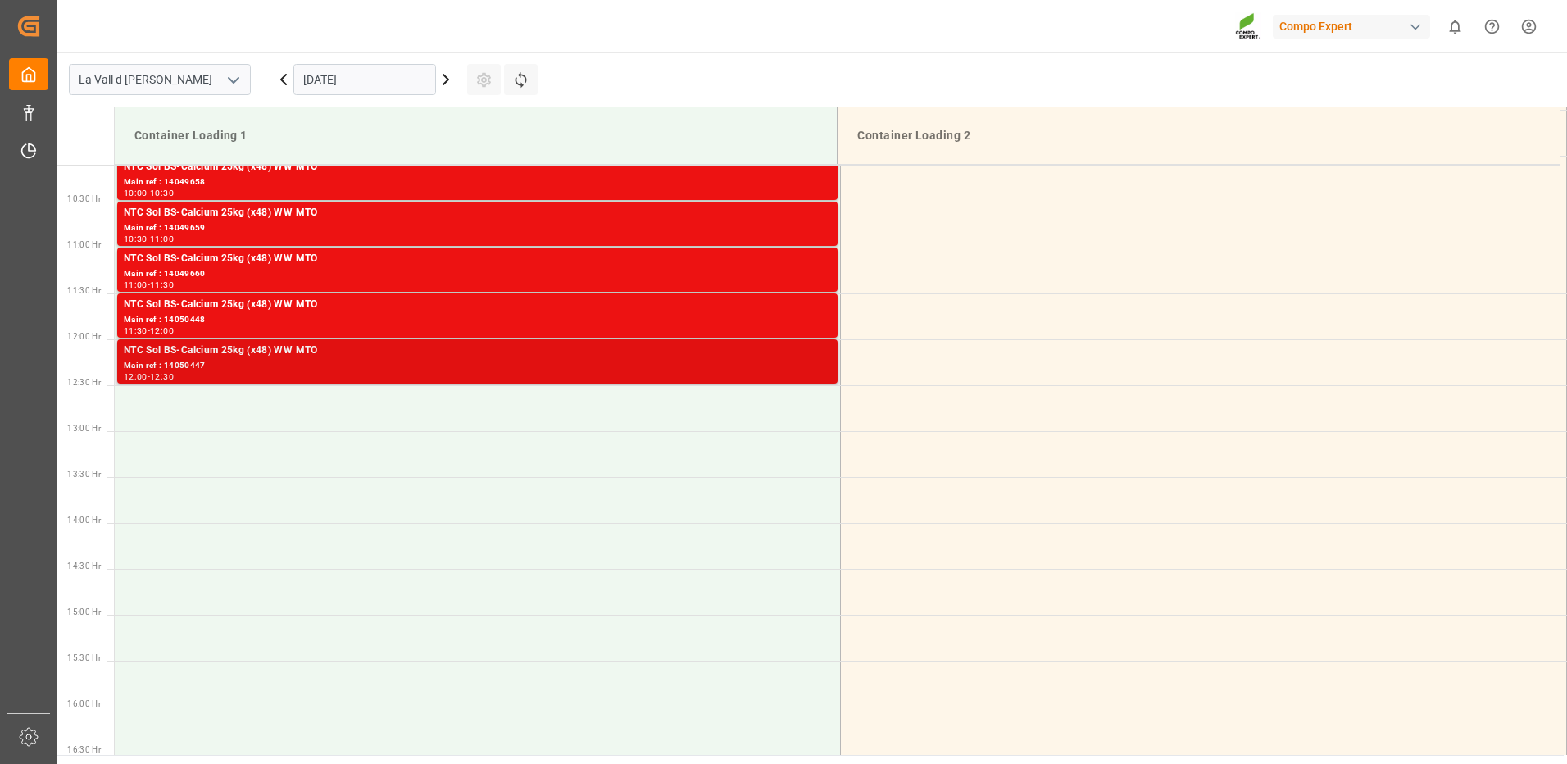
scroll to position [845, 0]
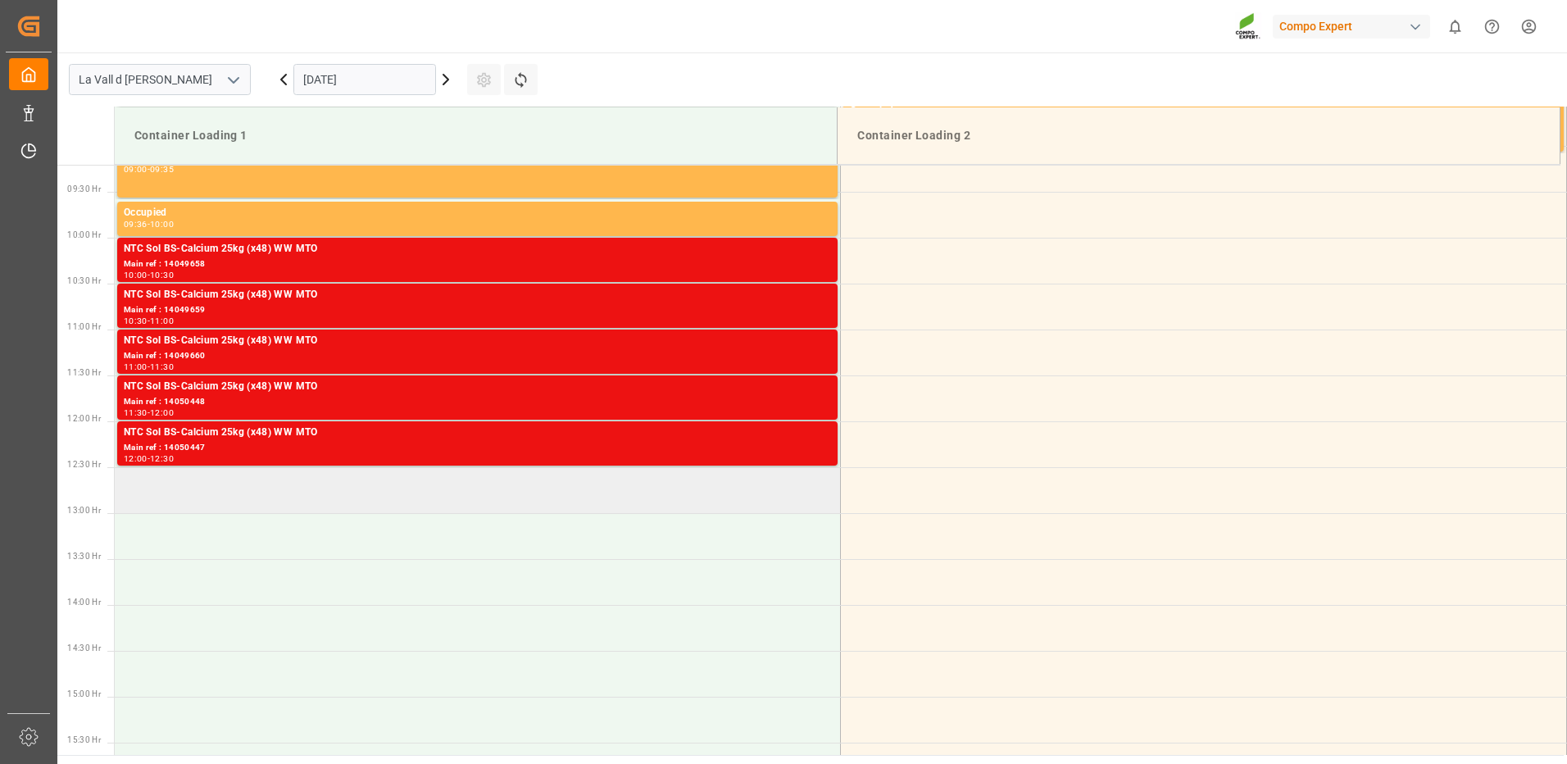
click at [406, 481] on td at bounding box center [478, 490] width 726 height 46
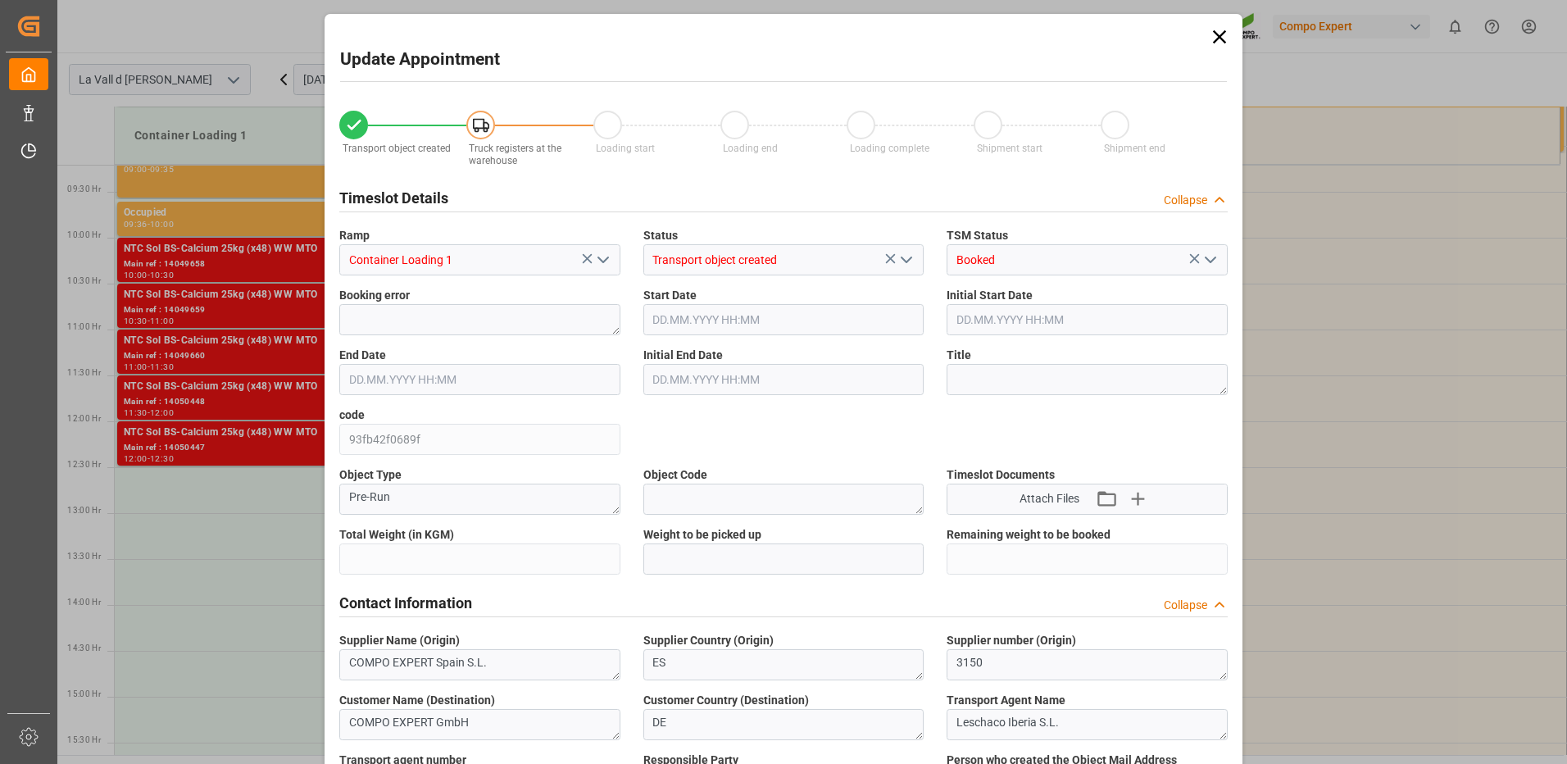
type input "24576"
type input "60"
type input "[DATE] 12:30"
type input "[DATE] 13:00"
type input "[DATE] 13:24"
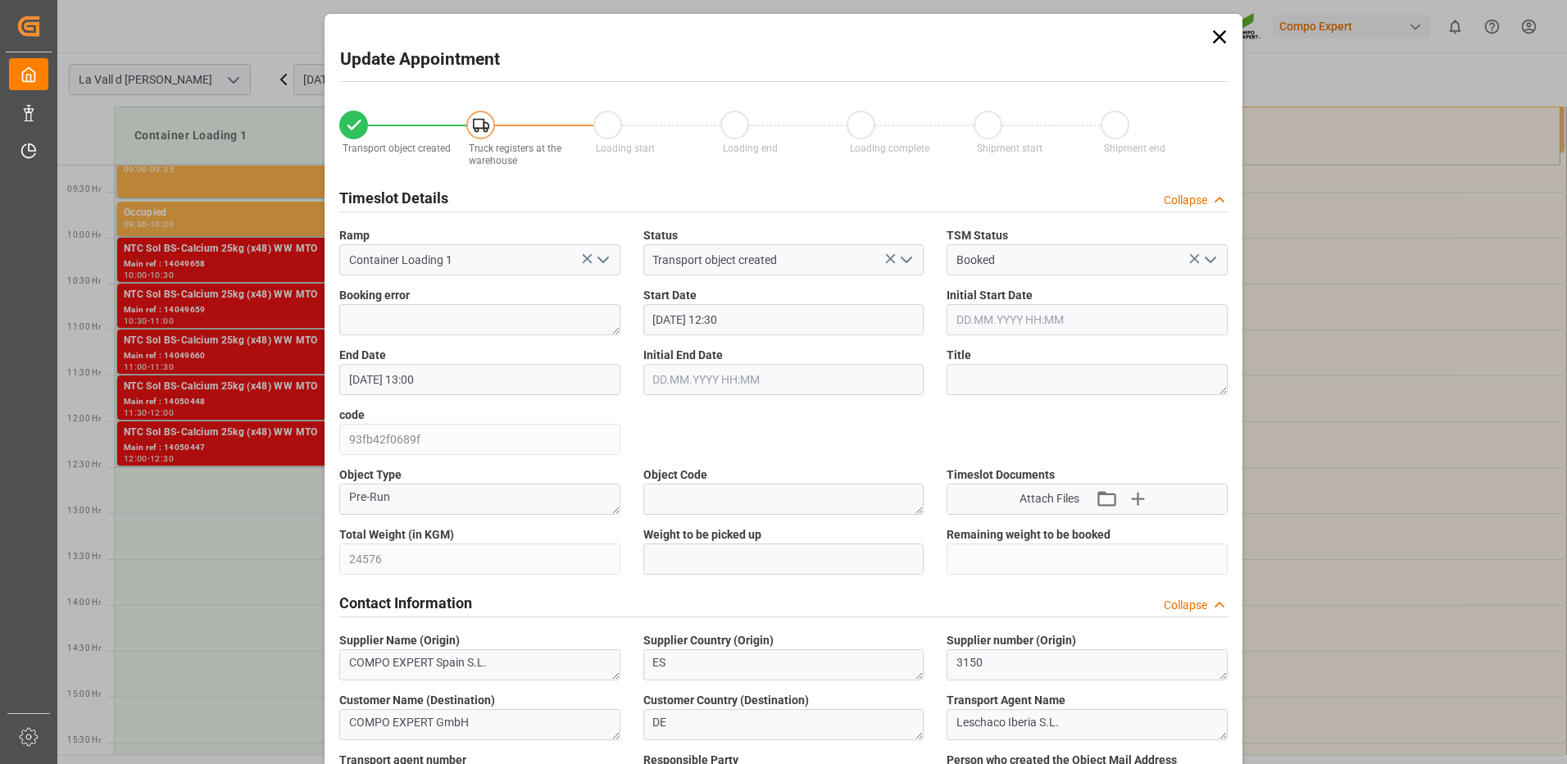
type input "18.09.2025 12:43"
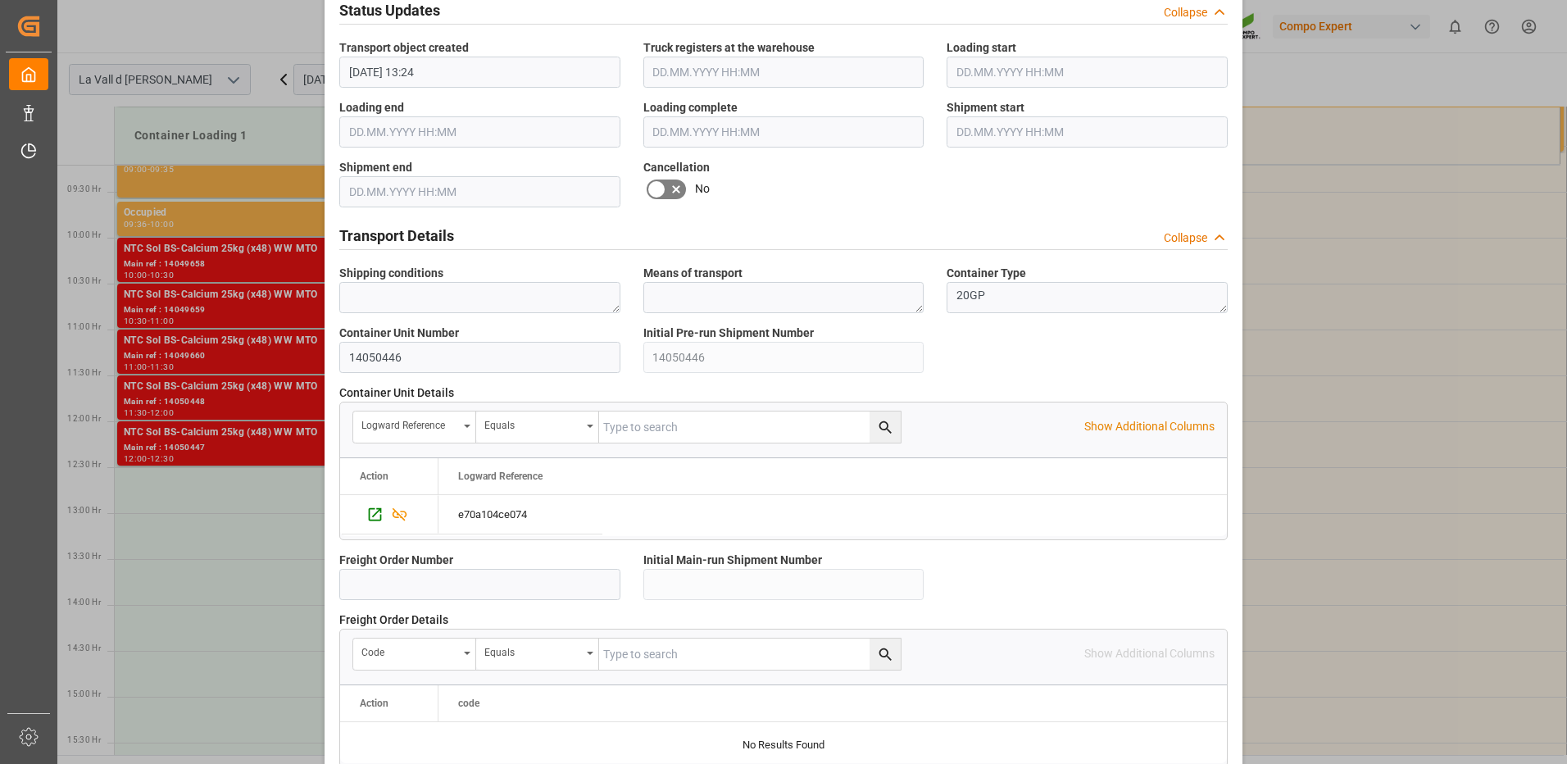
scroll to position [1397, 0]
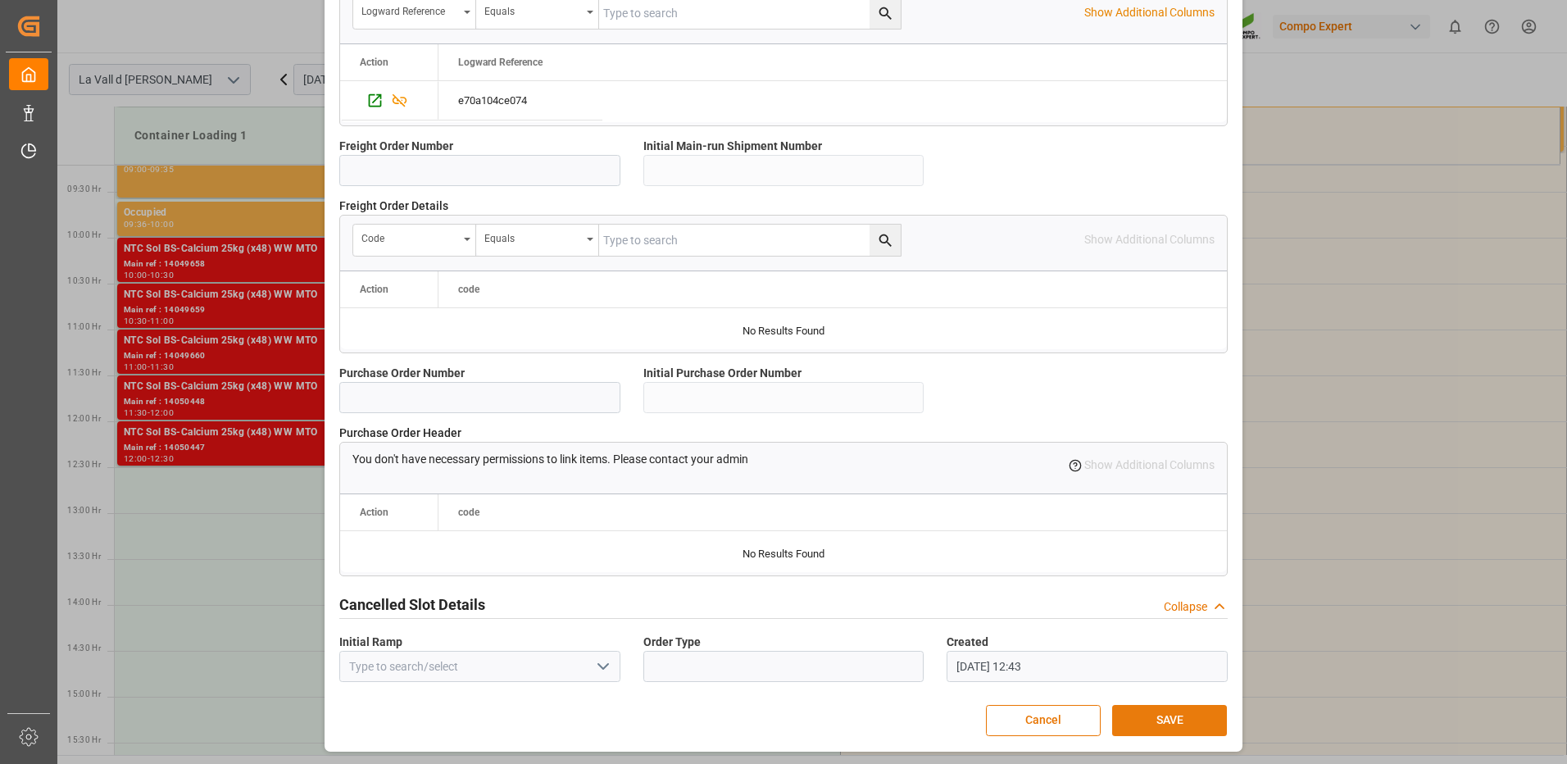
click at [1174, 721] on button "SAVE" at bounding box center [1169, 720] width 115 height 31
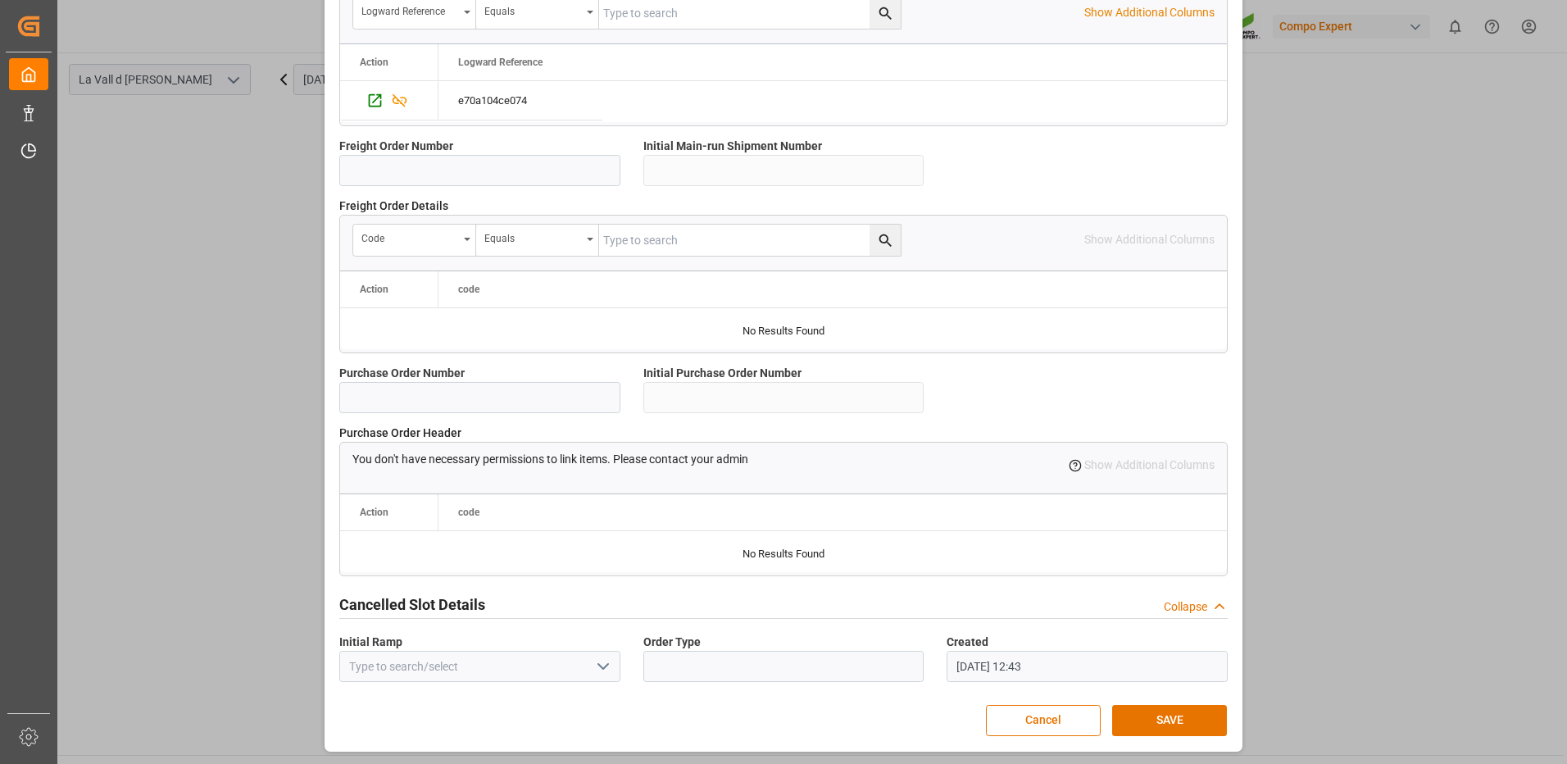
scroll to position [1151, 0]
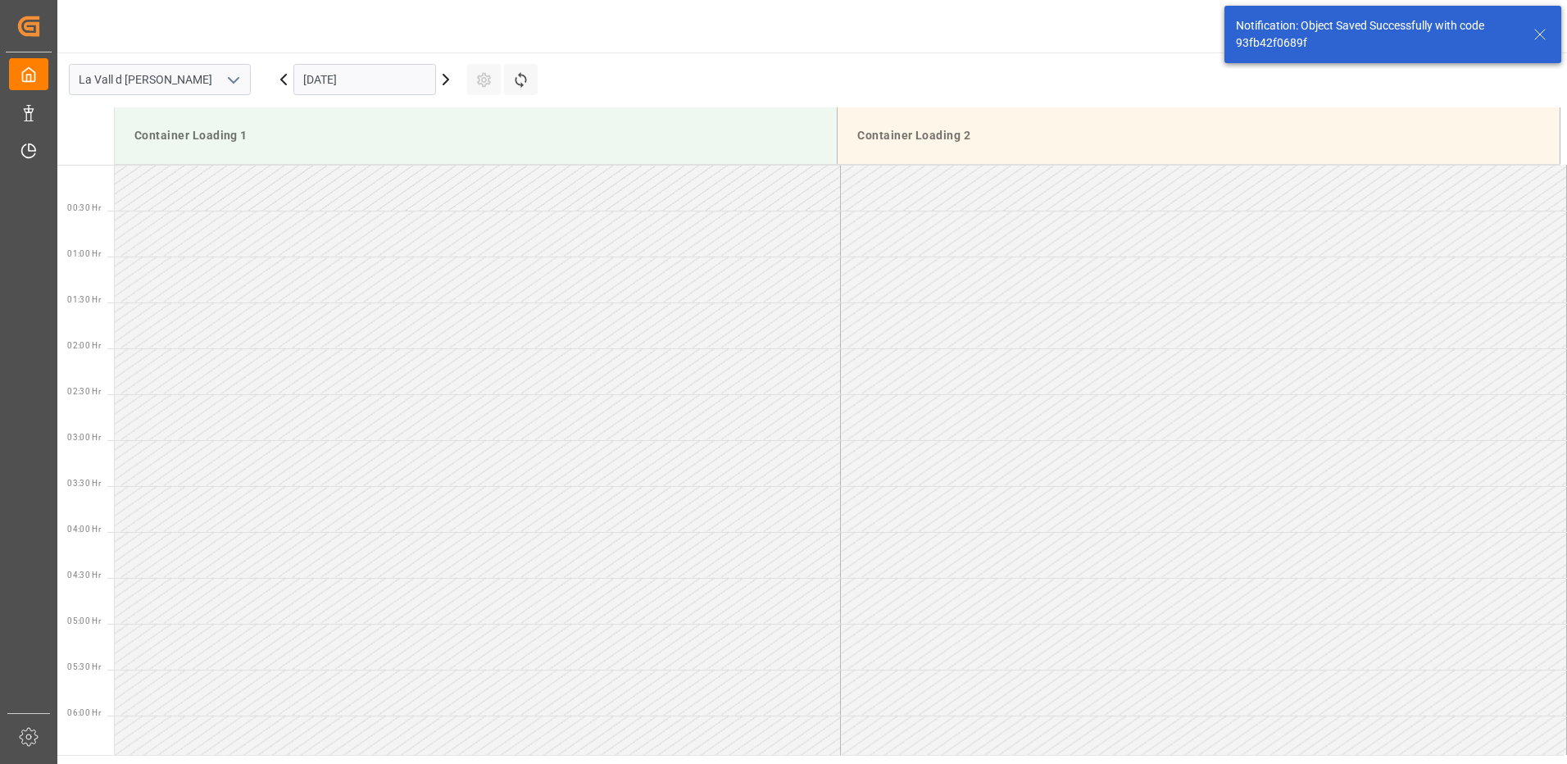
scroll to position [999, 0]
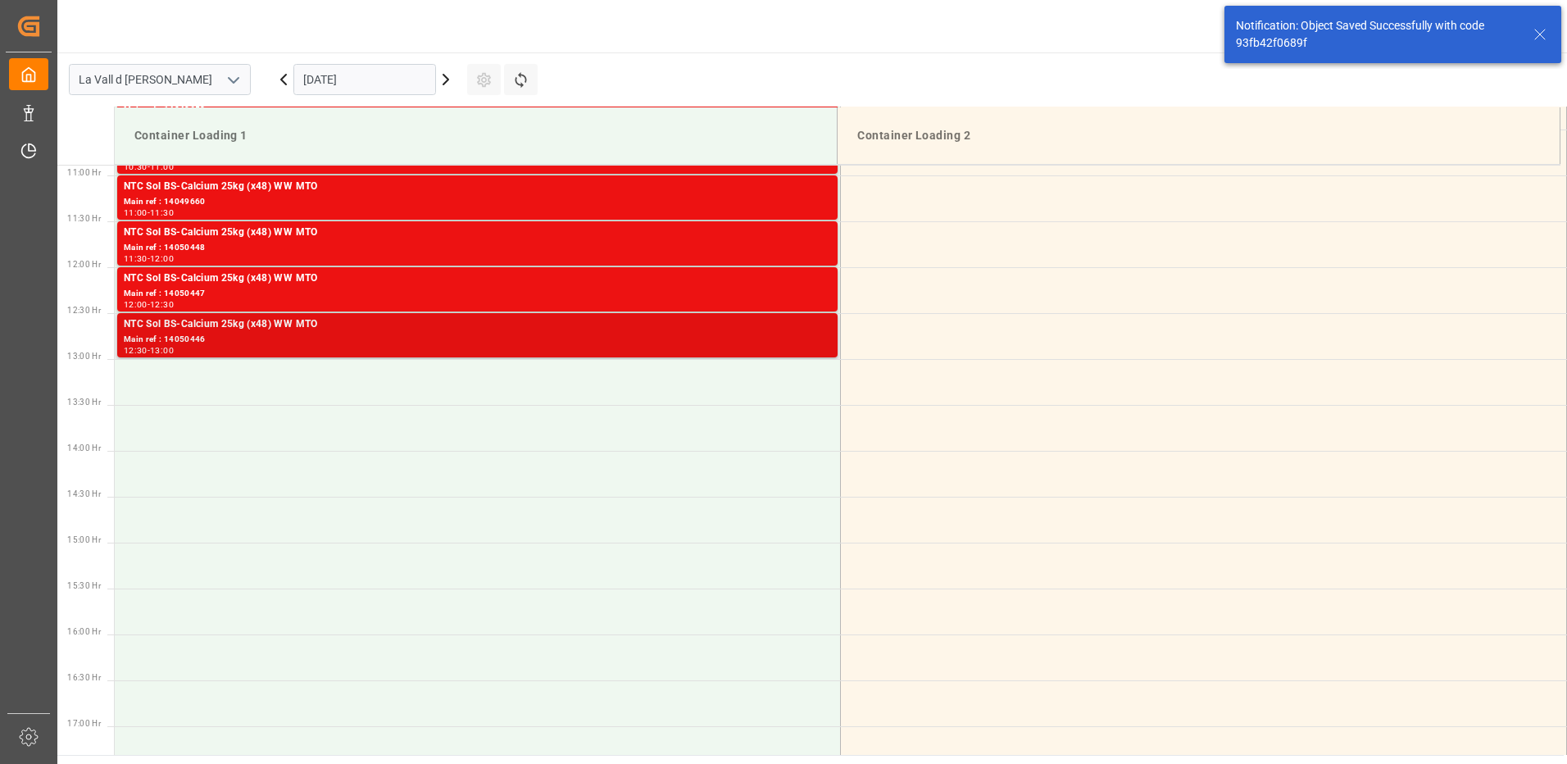
click at [548, 342] on div "Main ref : 14050446" at bounding box center [477, 340] width 707 height 14
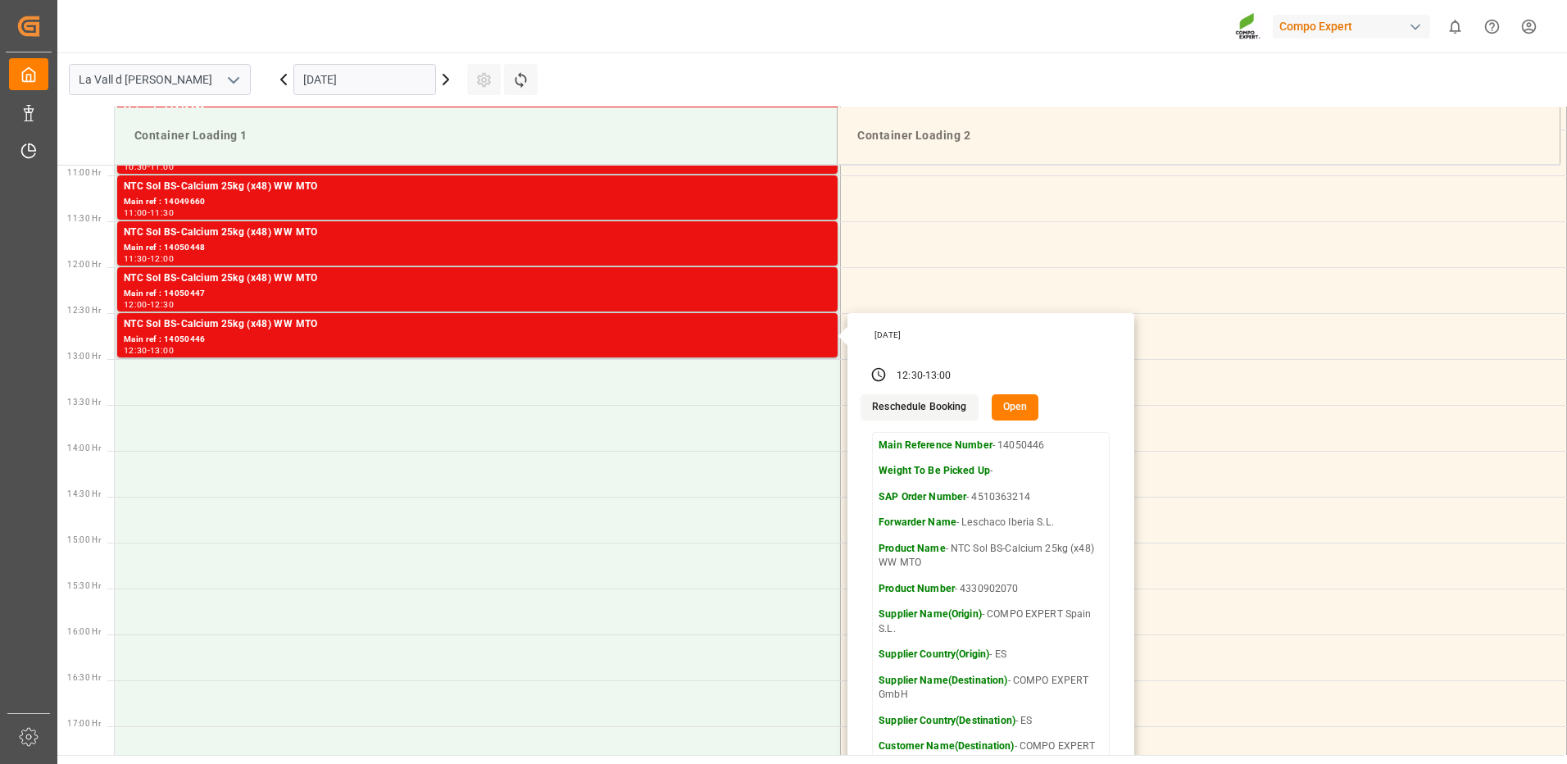
click at [1011, 407] on button "Open" at bounding box center [1016, 407] width 48 height 26
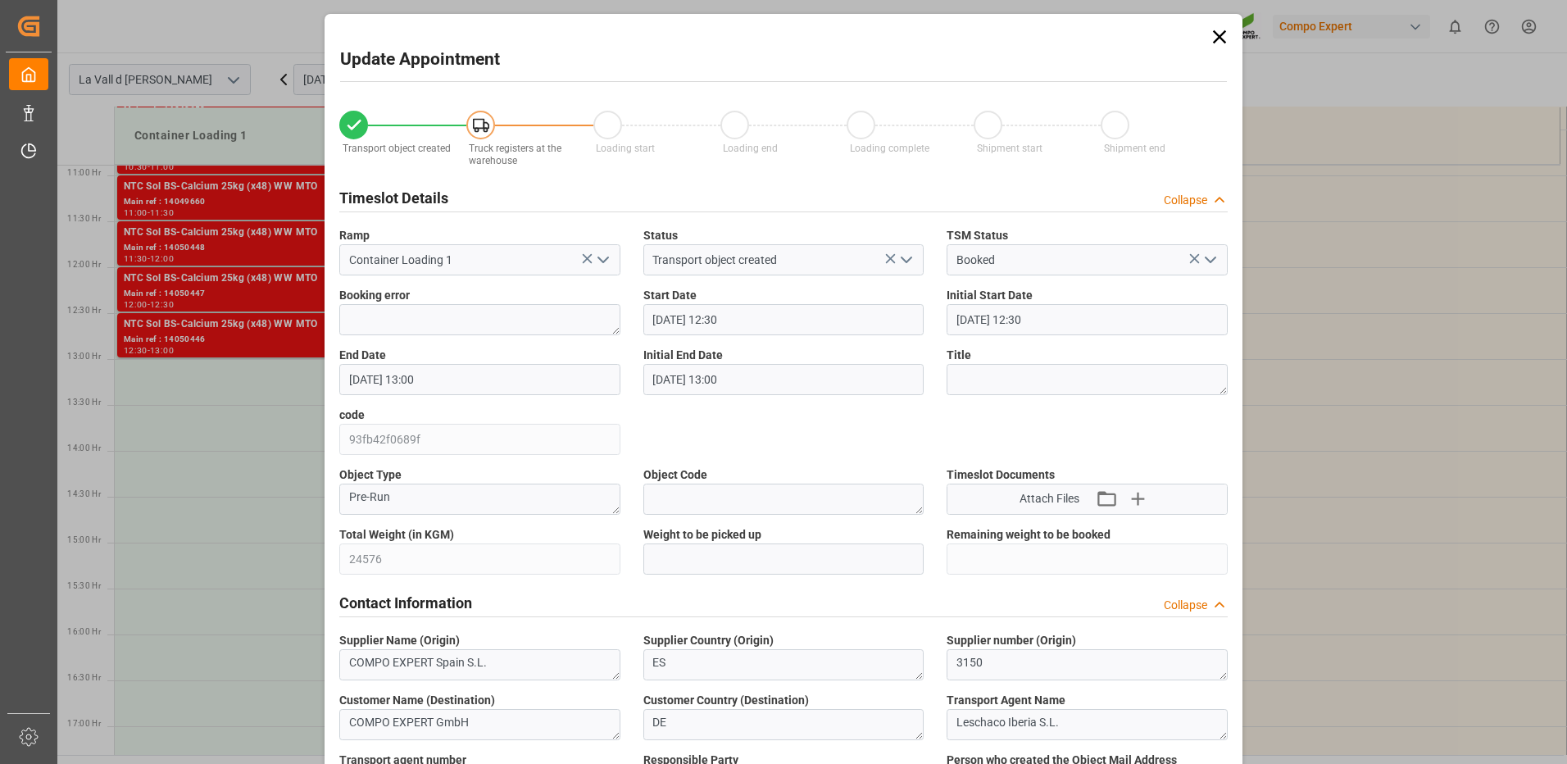
scroll to position [82, 0]
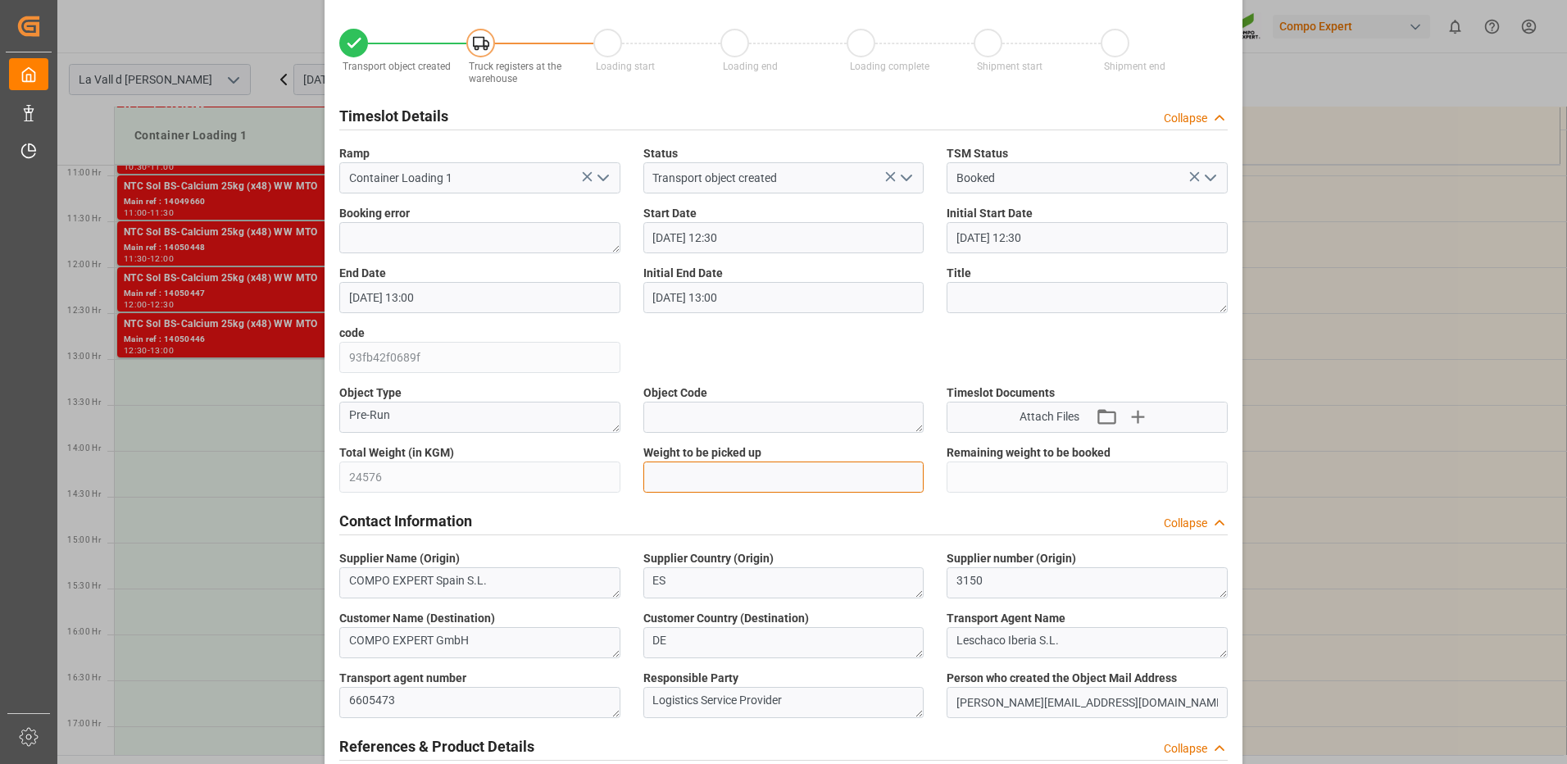
click at [723, 478] on input "text" at bounding box center [783, 476] width 281 height 31
type input "24576"
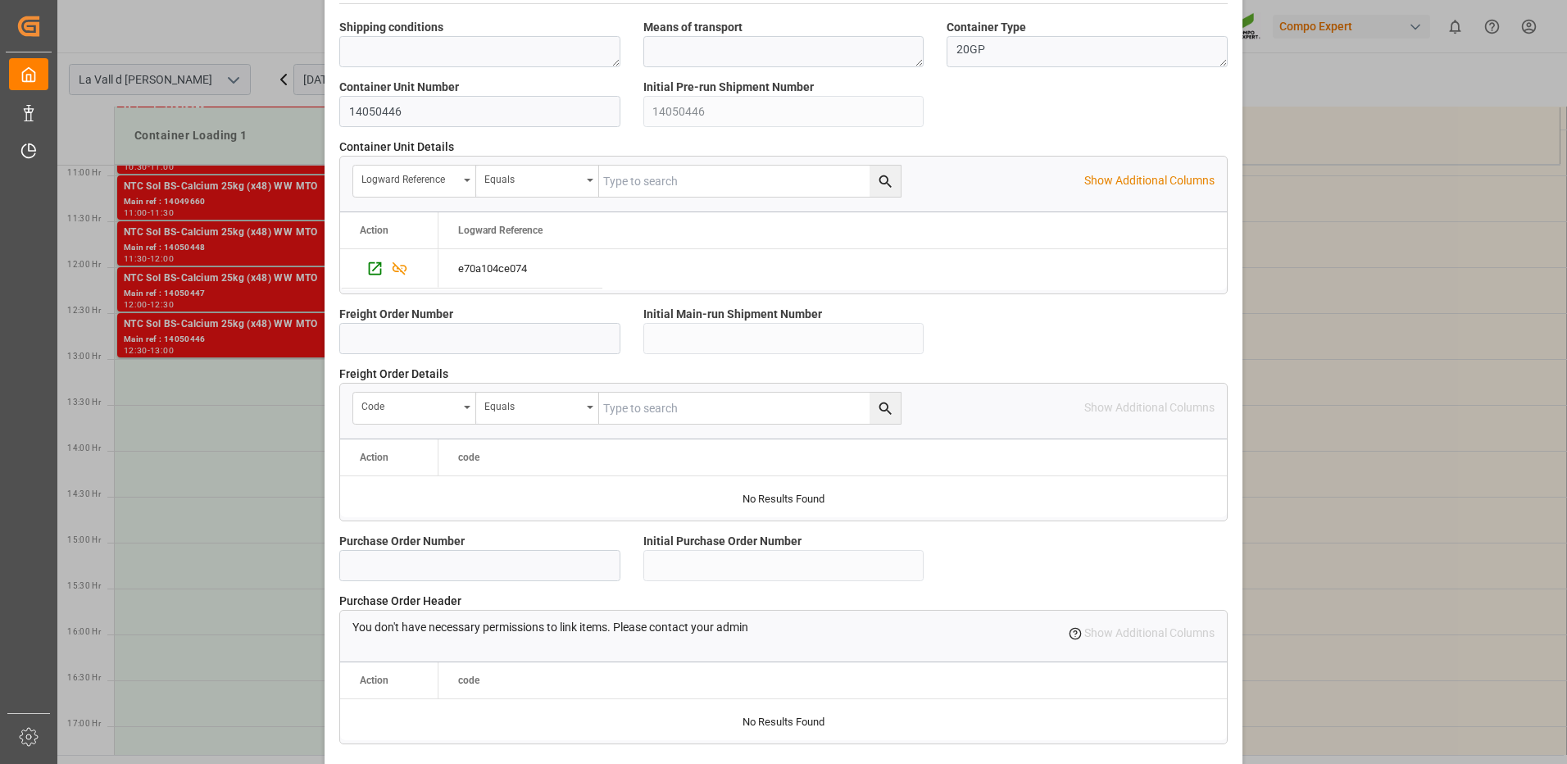
scroll to position [1397, 0]
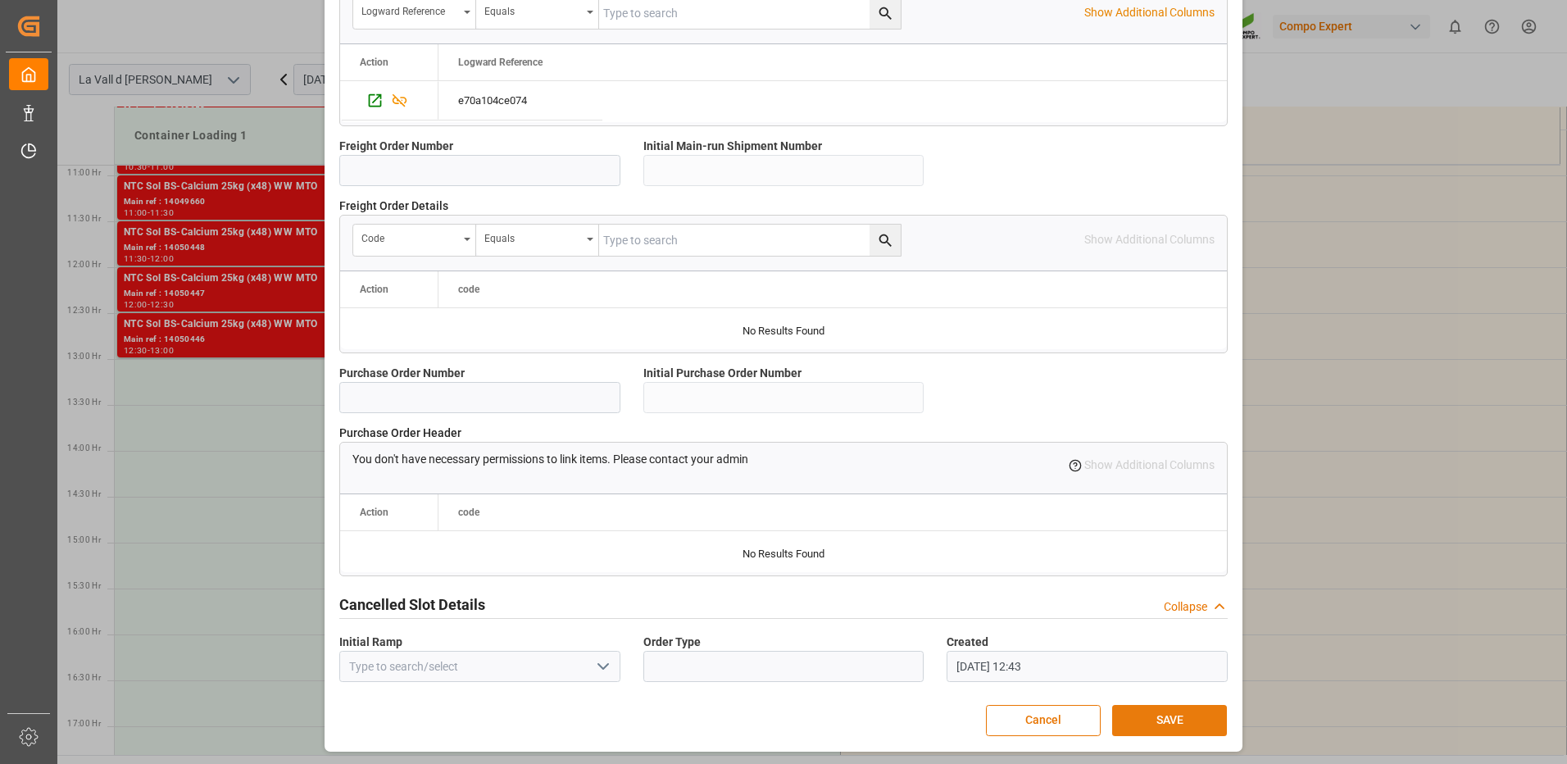
click at [1174, 715] on button "SAVE" at bounding box center [1169, 720] width 115 height 31
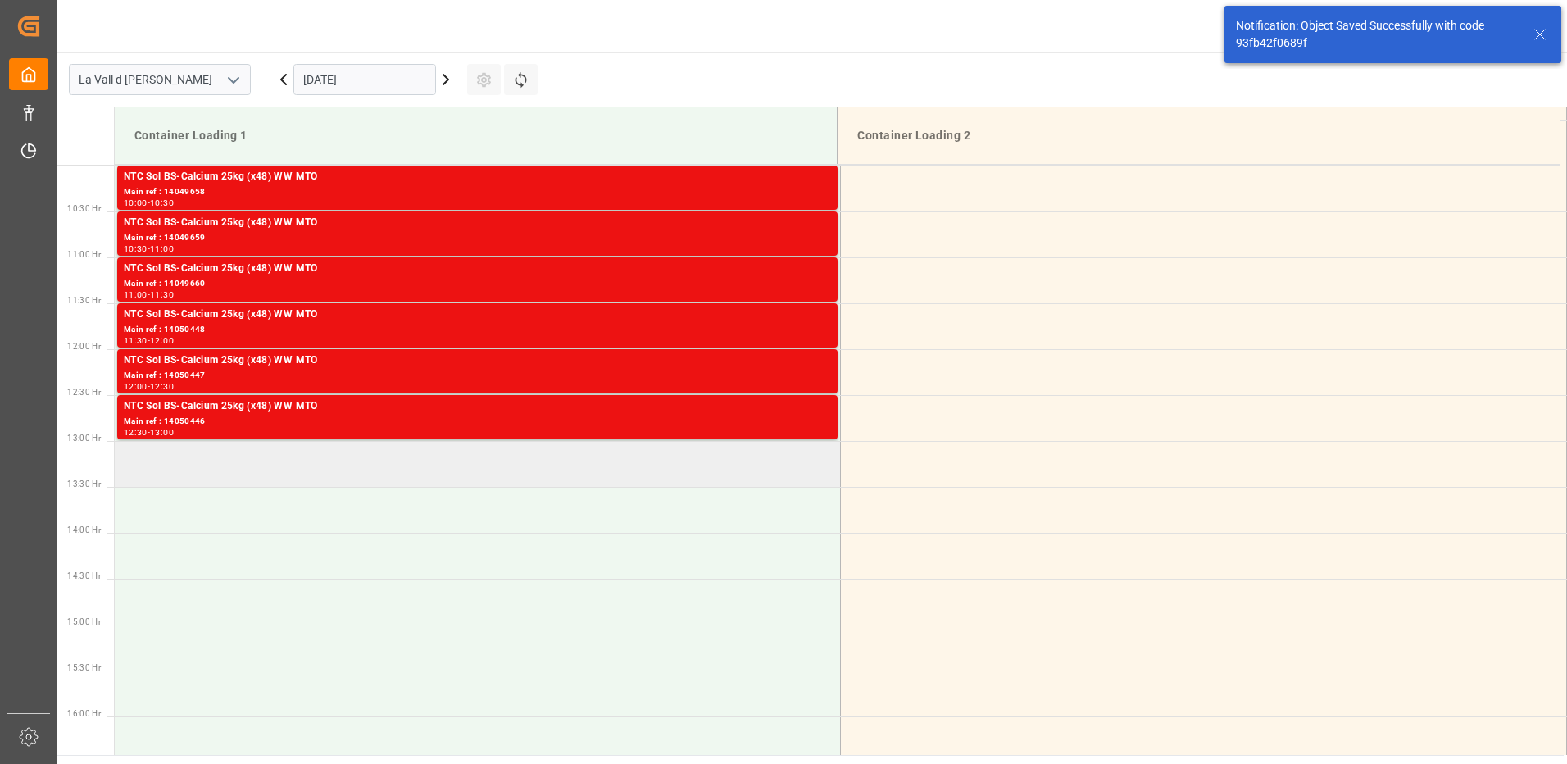
scroll to position [753, 0]
